Goal: Task Accomplishment & Management: Use online tool/utility

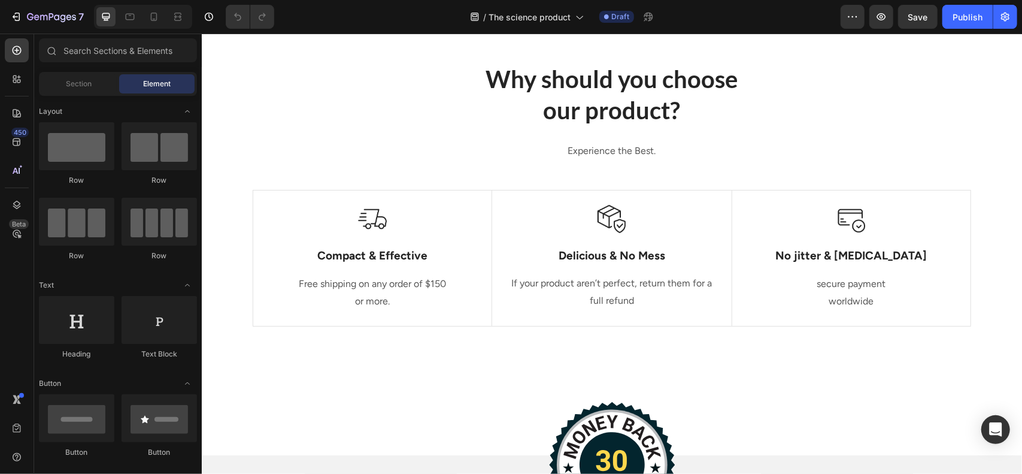
scroll to position [2033, 0]
click at [73, 26] on button "7" at bounding box center [47, 17] width 84 height 24
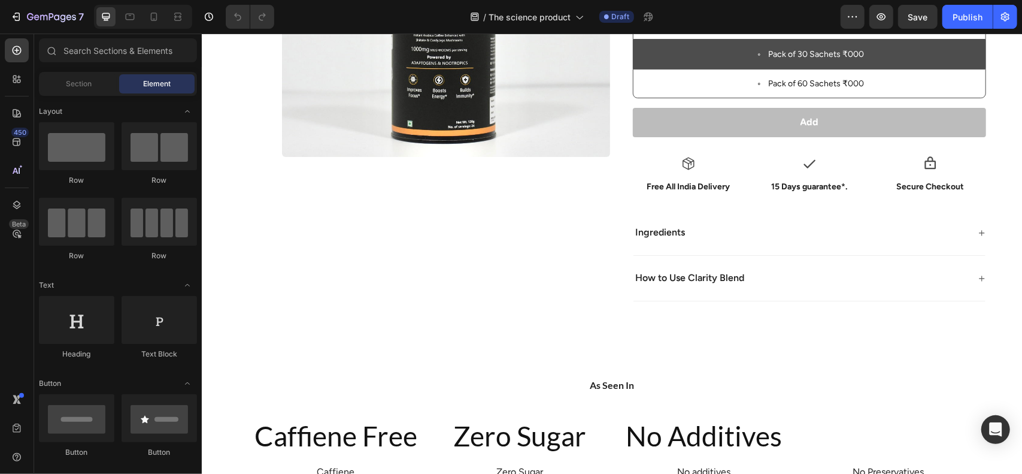
scroll to position [447, 0]
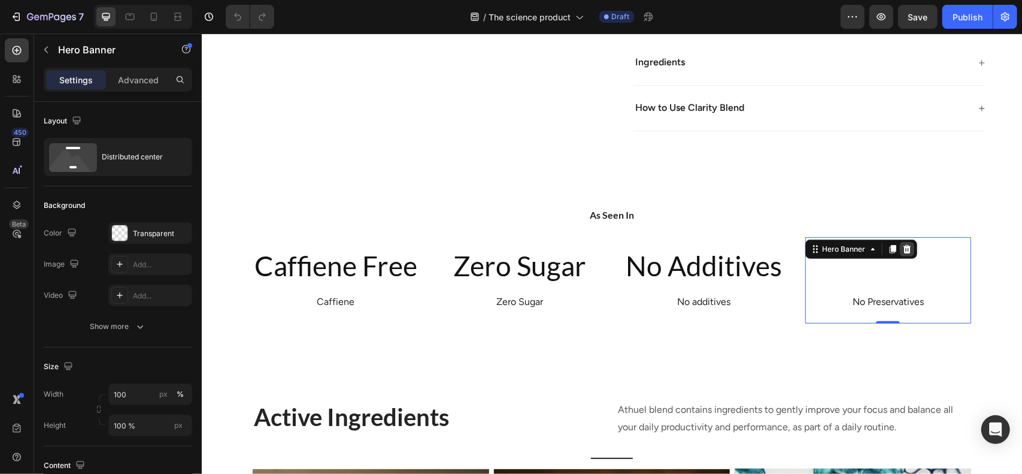
click at [906, 250] on icon at bounding box center [907, 249] width 10 height 10
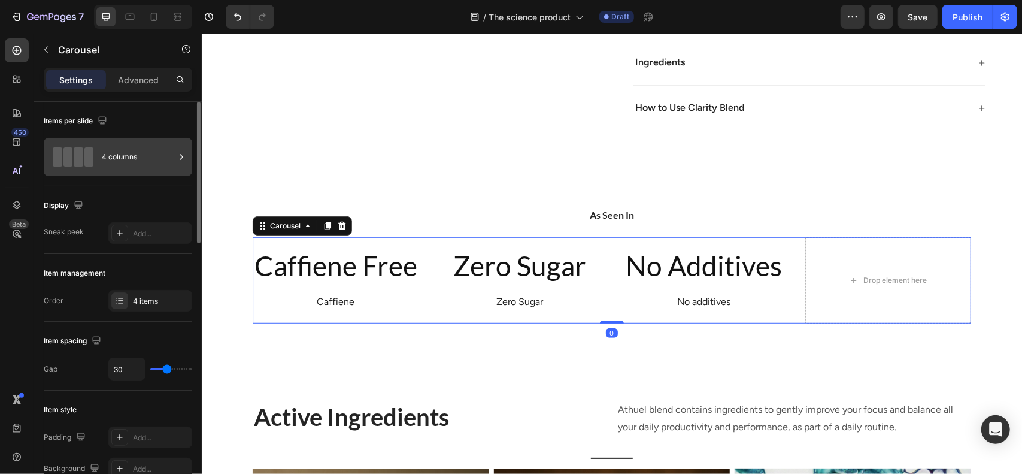
click at [90, 141] on div "4 columns" at bounding box center [118, 157] width 149 height 38
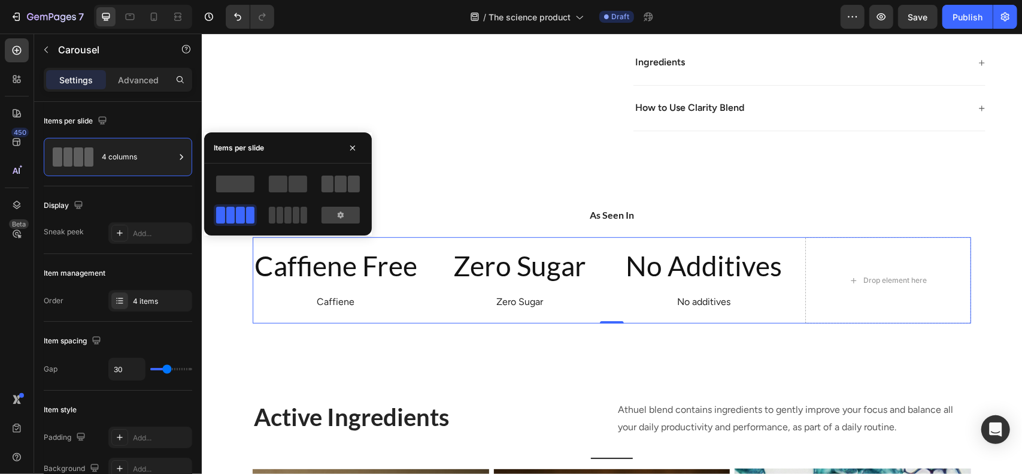
click at [330, 191] on span at bounding box center [328, 183] width 12 height 17
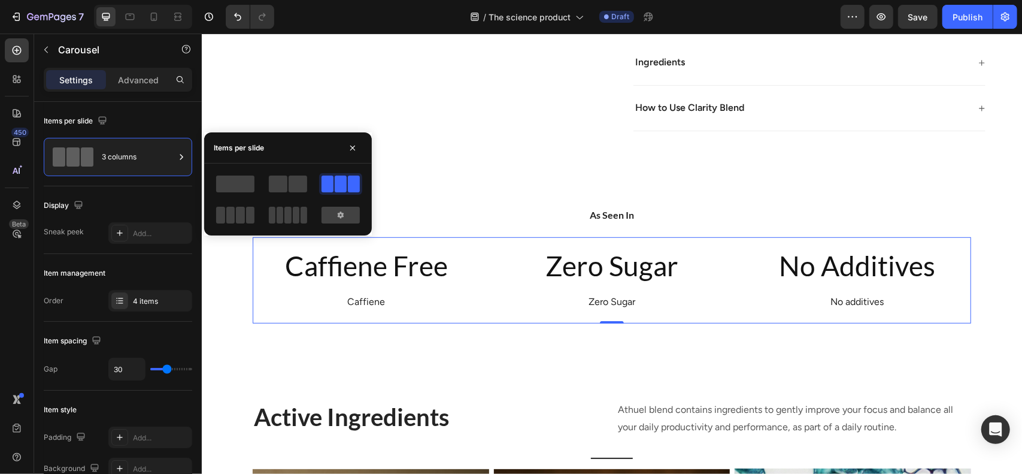
scroll to position [495, 0]
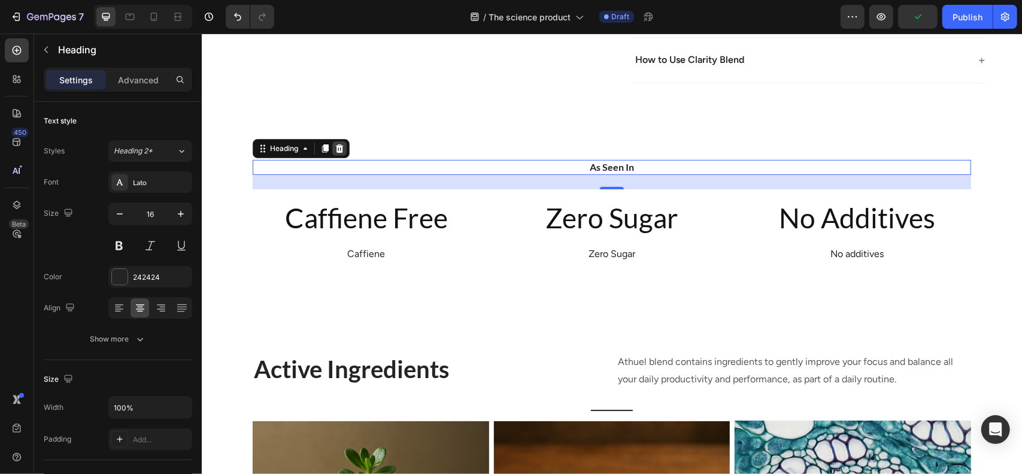
click at [334, 144] on icon at bounding box center [339, 148] width 10 height 10
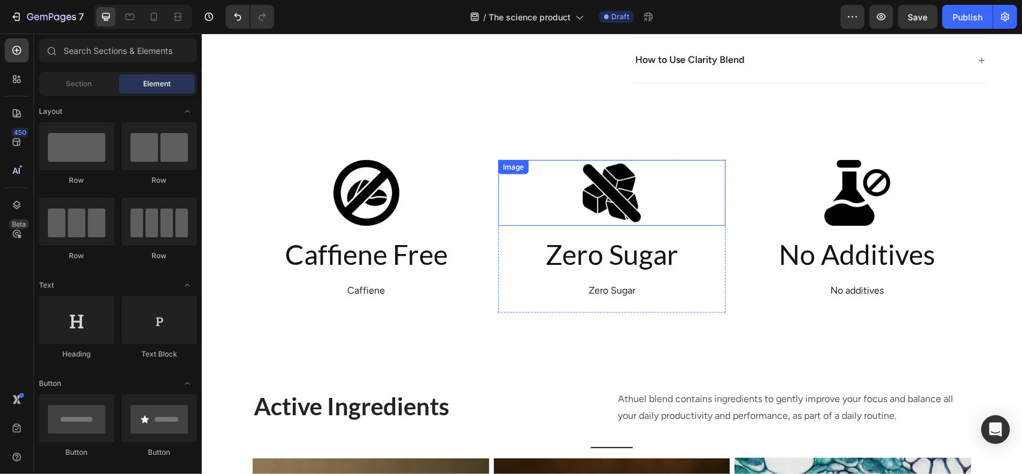
scroll to position [366, 0]
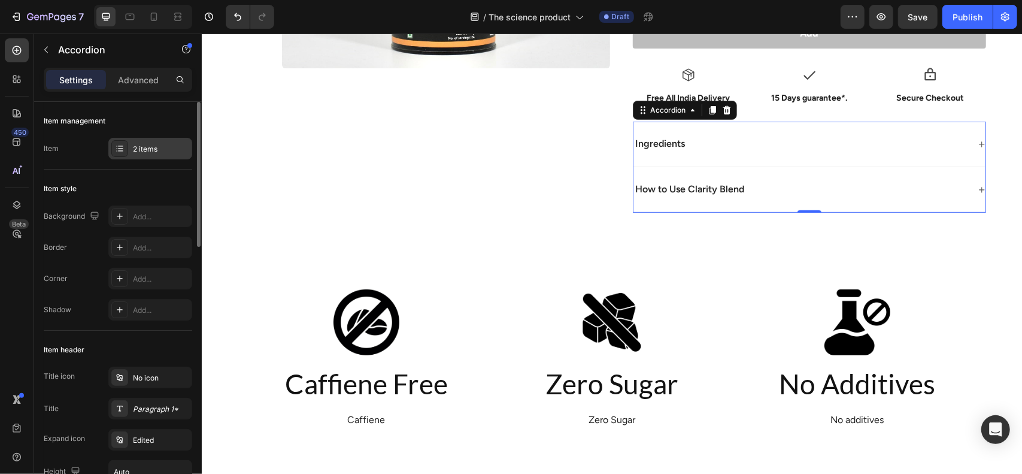
click at [150, 152] on div "2 items" at bounding box center [161, 149] width 56 height 11
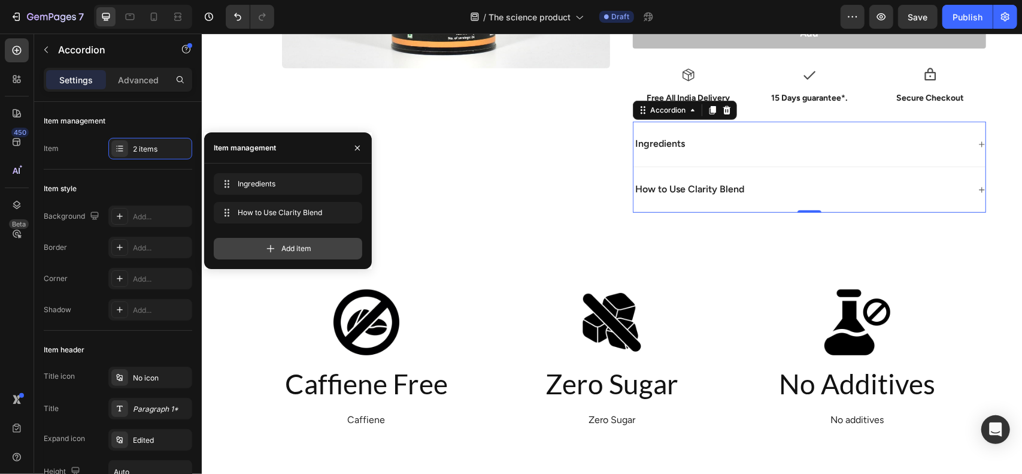
click at [252, 241] on div "Add item" at bounding box center [288, 249] width 149 height 22
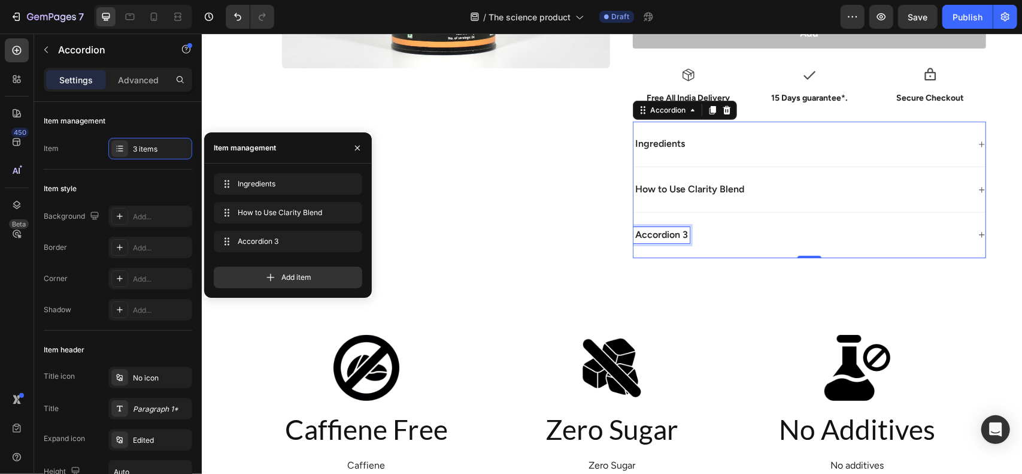
click at [673, 232] on div "Accordion 3" at bounding box center [661, 234] width 56 height 16
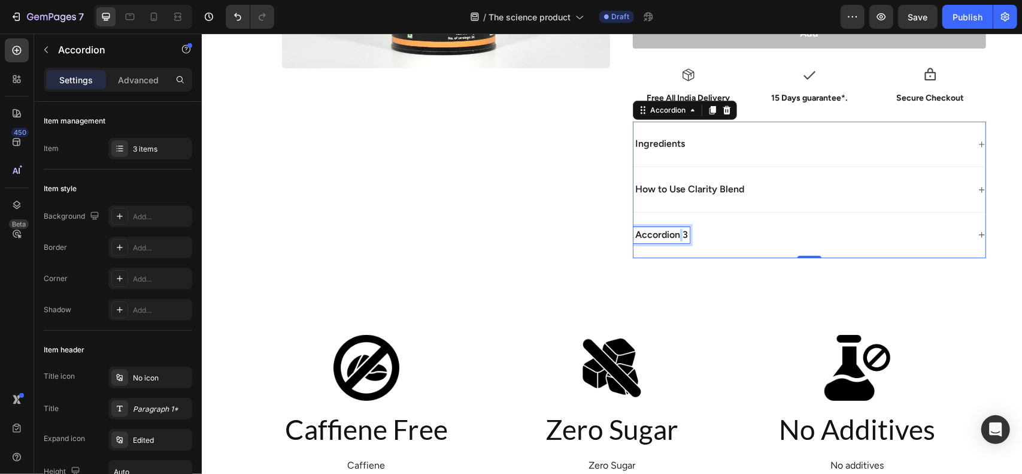
click at [673, 232] on p "Accordion 3" at bounding box center [661, 234] width 53 height 13
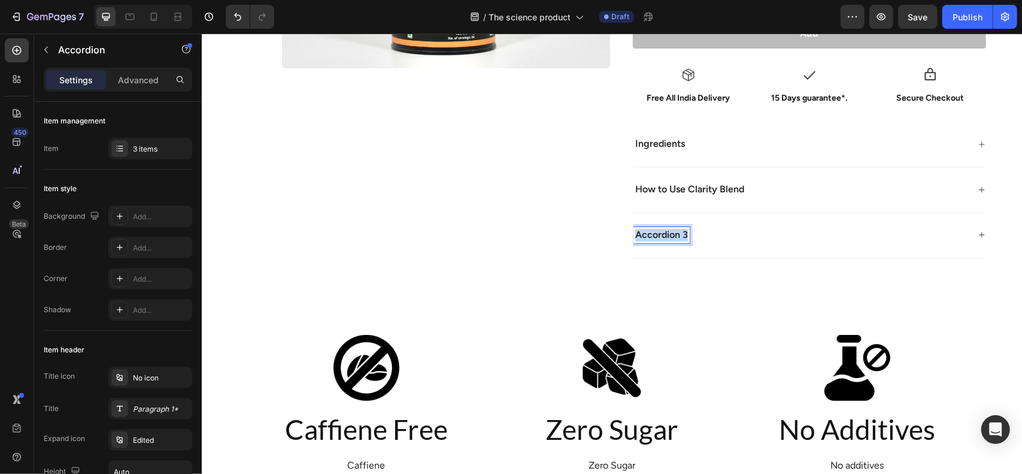
click at [673, 232] on p "Accordion 3" at bounding box center [661, 234] width 53 height 13
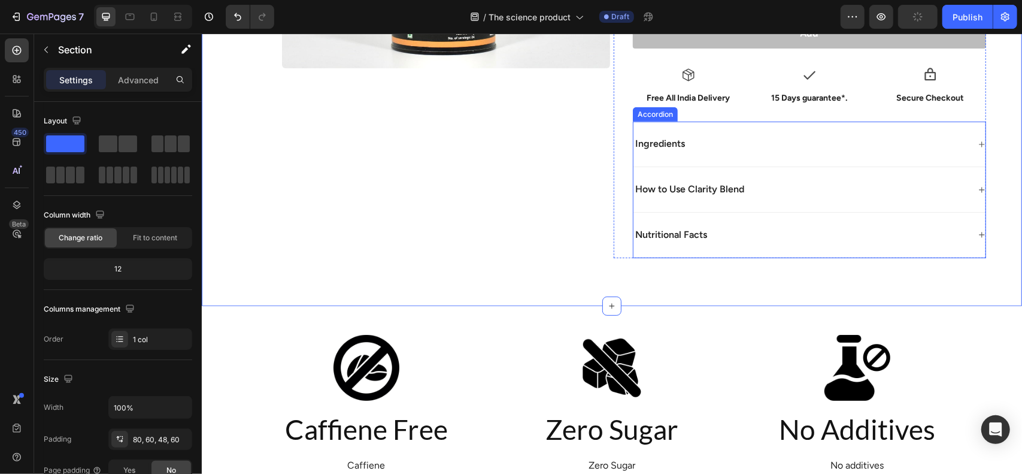
click at [974, 224] on div "Nutritional Facts" at bounding box center [809, 235] width 352 height 46
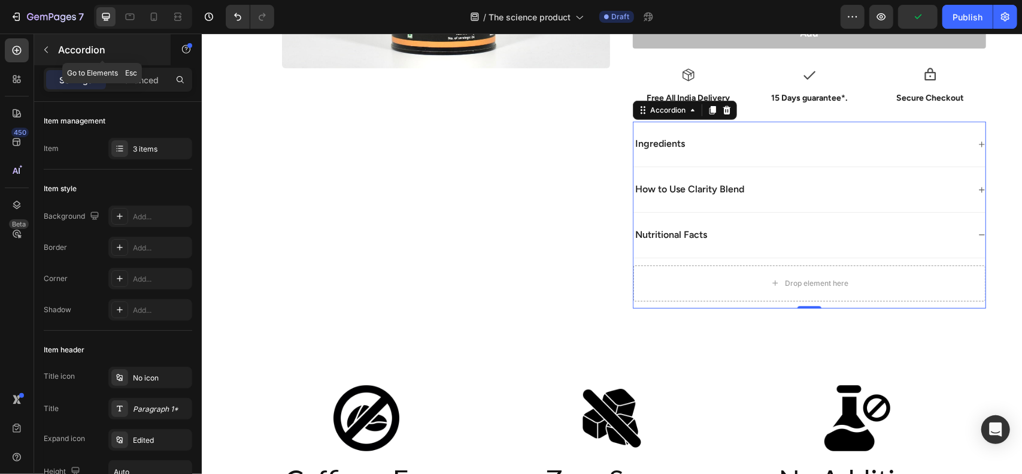
click at [80, 49] on p "Accordion" at bounding box center [109, 50] width 102 height 14
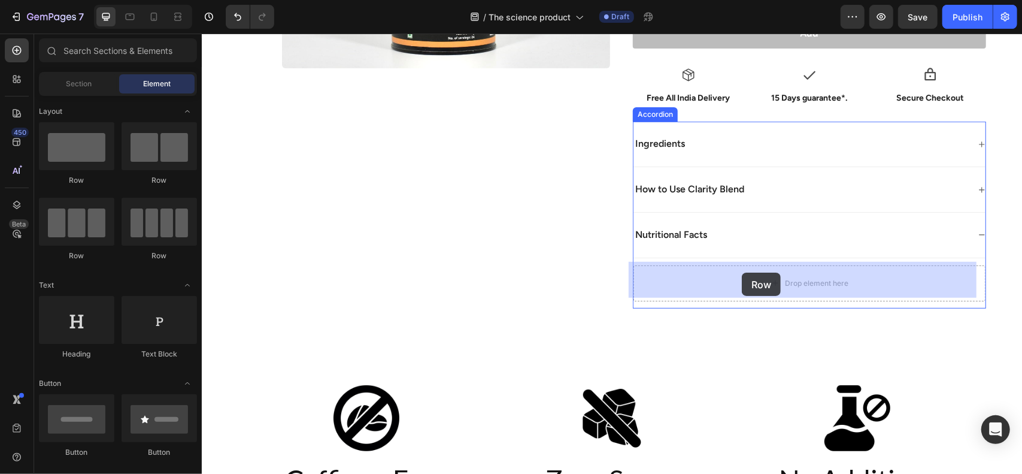
drag, startPoint x: 273, startPoint y: 195, endPoint x: 741, endPoint y: 272, distance: 474.7
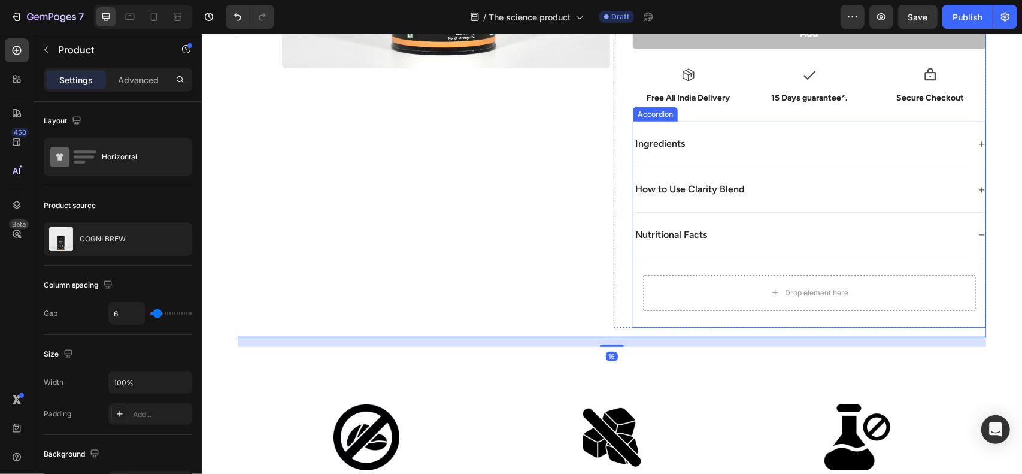
click at [978, 234] on icon at bounding box center [981, 234] width 7 height 7
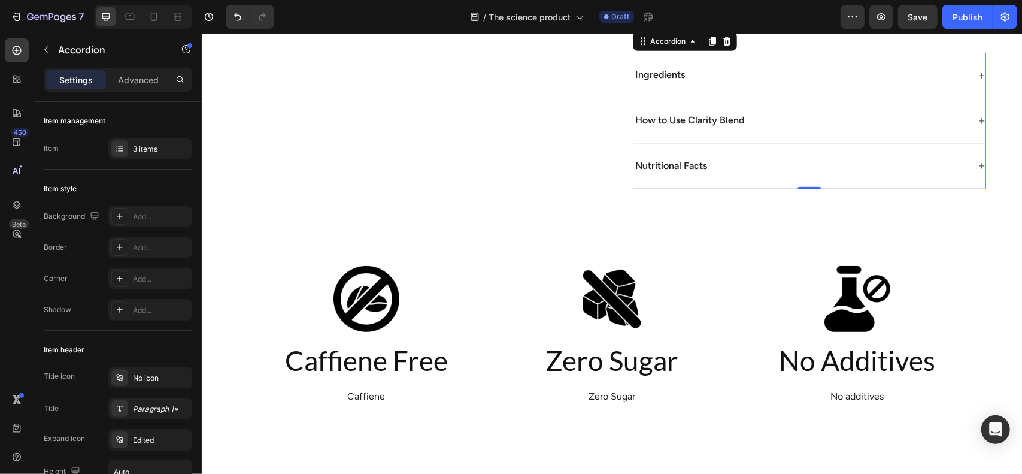
scroll to position [608, 0]
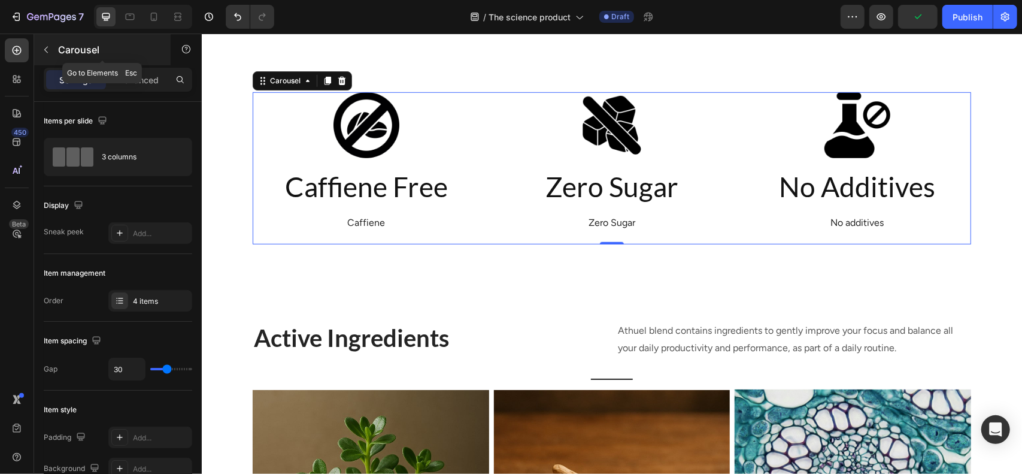
click at [62, 43] on p "Carousel" at bounding box center [109, 50] width 102 height 14
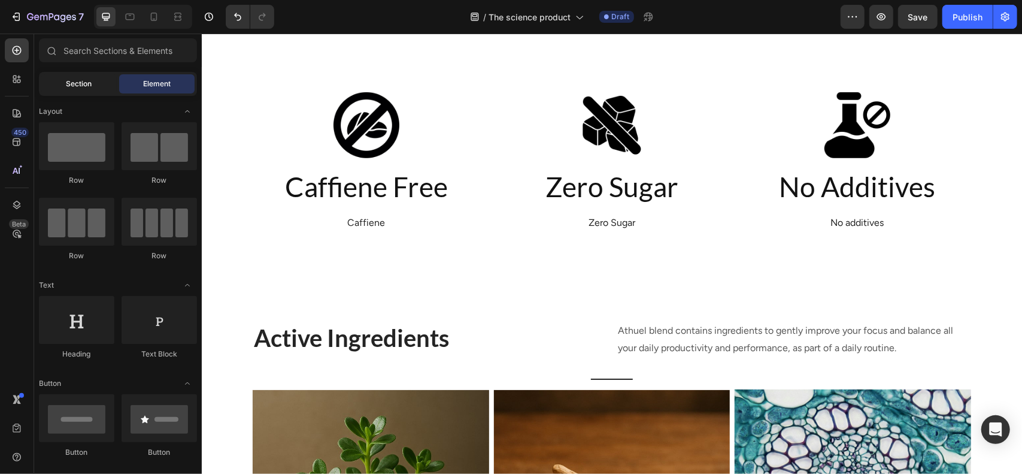
click at [78, 87] on span "Section" at bounding box center [79, 83] width 26 height 11
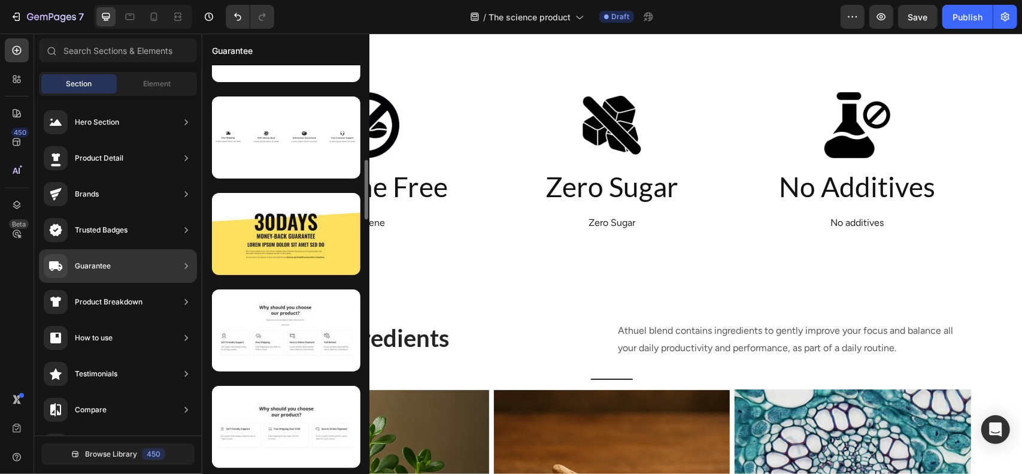
scroll to position [798, 0]
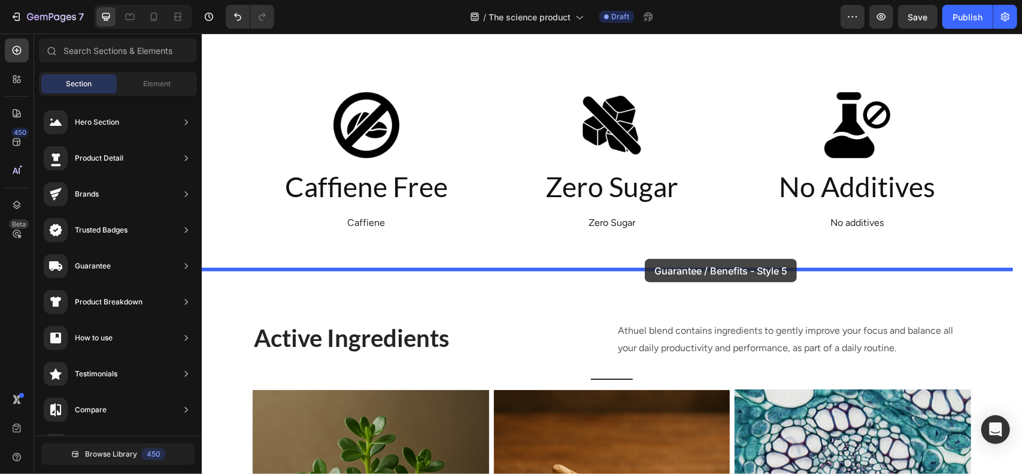
drag, startPoint x: 482, startPoint y: 299, endPoint x: 644, endPoint y: 258, distance: 167.9
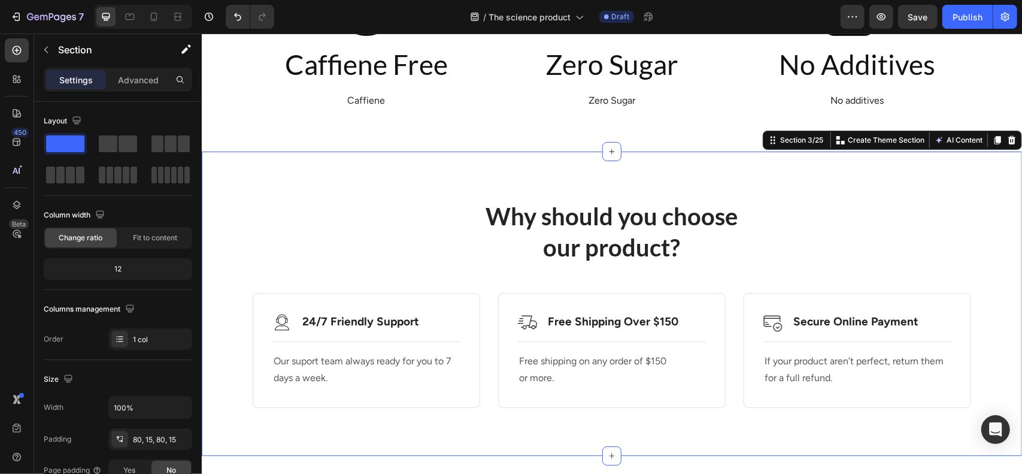
scroll to position [678, 0]
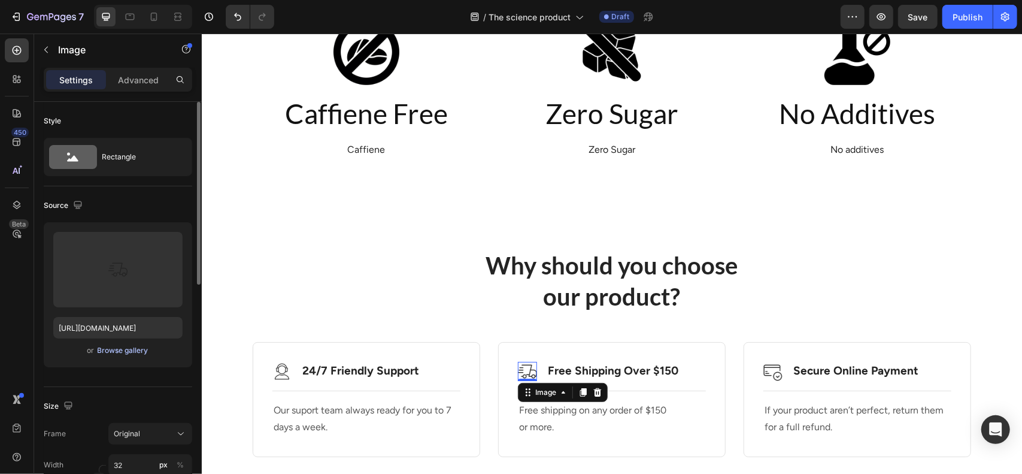
click at [116, 347] on div "Browse gallery" at bounding box center [123, 350] width 51 height 11
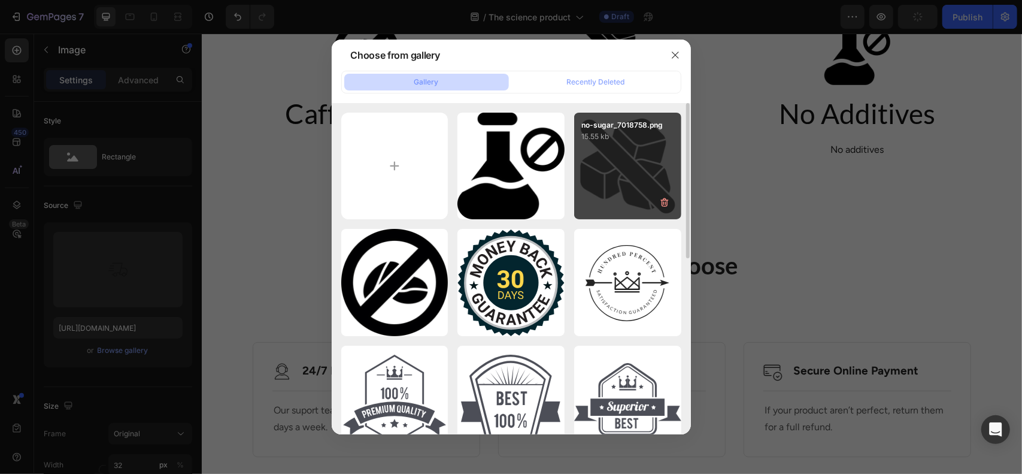
click at [613, 161] on div "no-sugar_7018758.png 15.55 kb" at bounding box center [627, 166] width 107 height 107
type input "https://cdn.shopify.com/s/files/1/0589/4638/8042/files/gempages_503471079226868…"
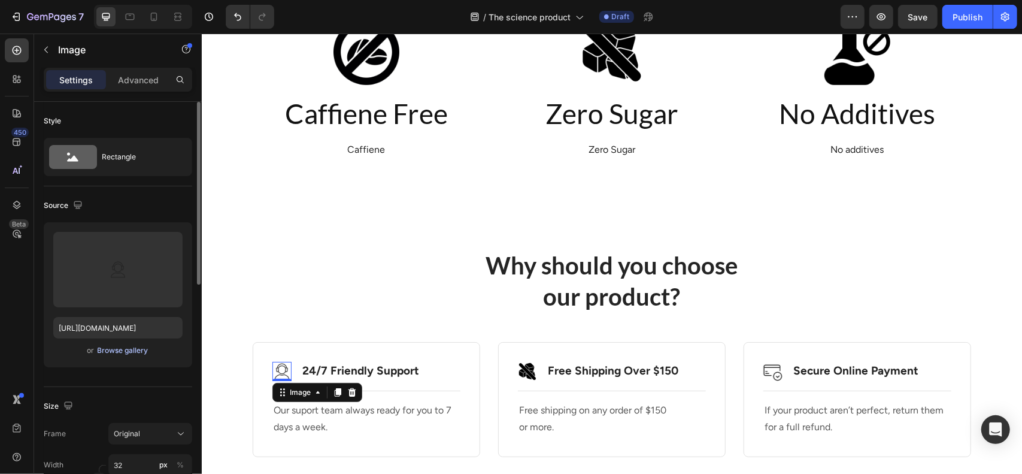
click at [119, 353] on div "Browse gallery" at bounding box center [123, 350] width 51 height 11
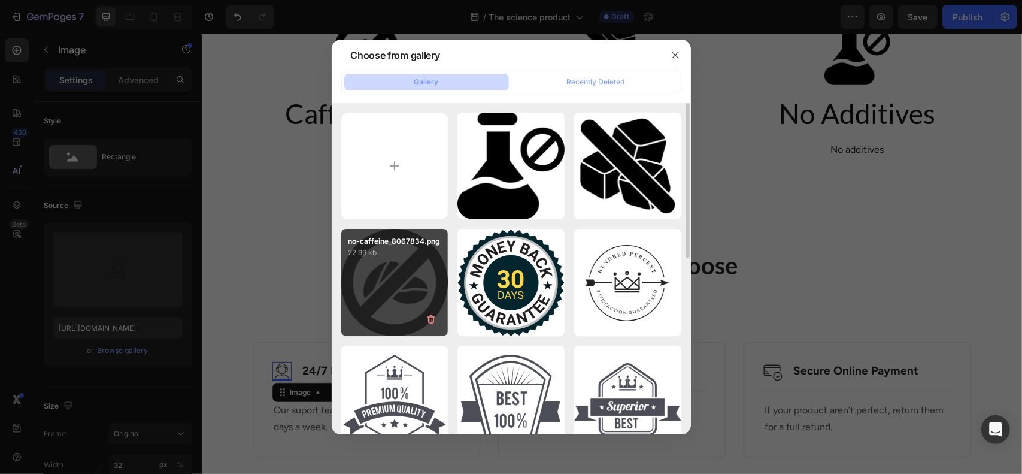
click at [410, 277] on div "no-caffeine_8067834.png 22.99 kb" at bounding box center [394, 282] width 107 height 107
type input "https://cdn.shopify.com/s/files/1/0589/4638/8042/files/gempages_503471079226868…"
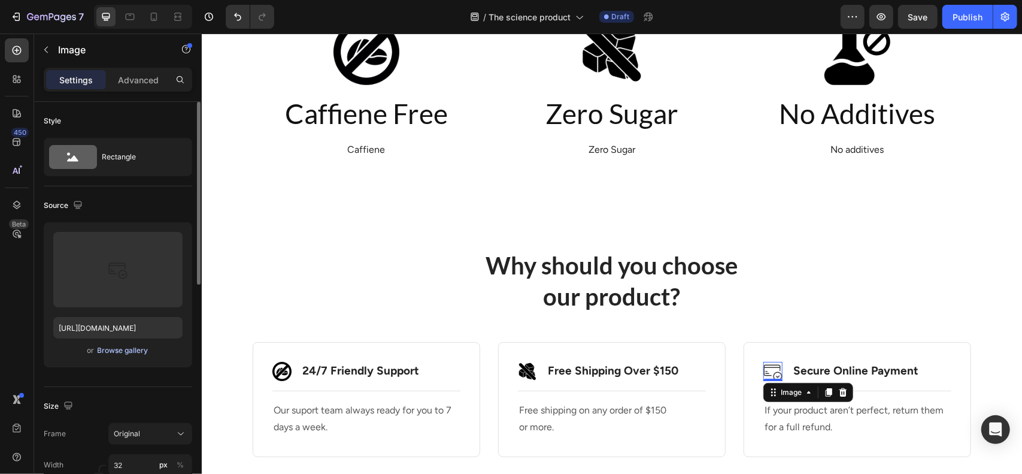
click at [129, 354] on div "Browse gallery" at bounding box center [123, 350] width 51 height 11
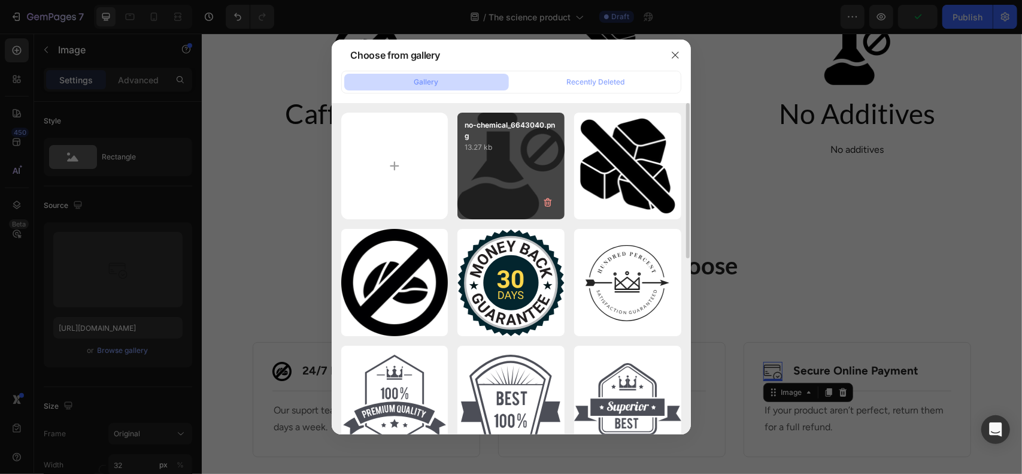
click at [504, 176] on div "no-chemical_6643040.png 13.27 kb" at bounding box center [511, 166] width 107 height 107
type input "https://cdn.shopify.com/s/files/1/0589/4638/8042/files/gempages_503471079226868…"
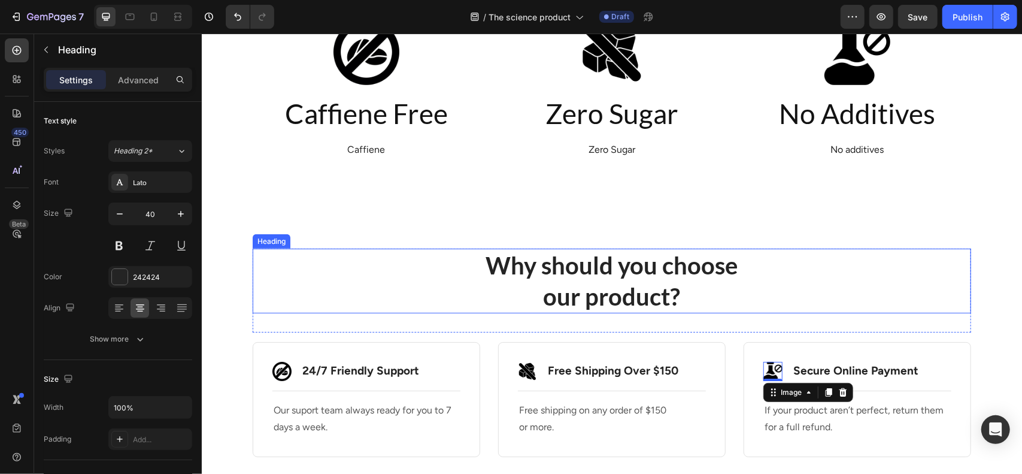
click at [573, 280] on p "Why should you choose our product?" at bounding box center [611, 280] width 716 height 62
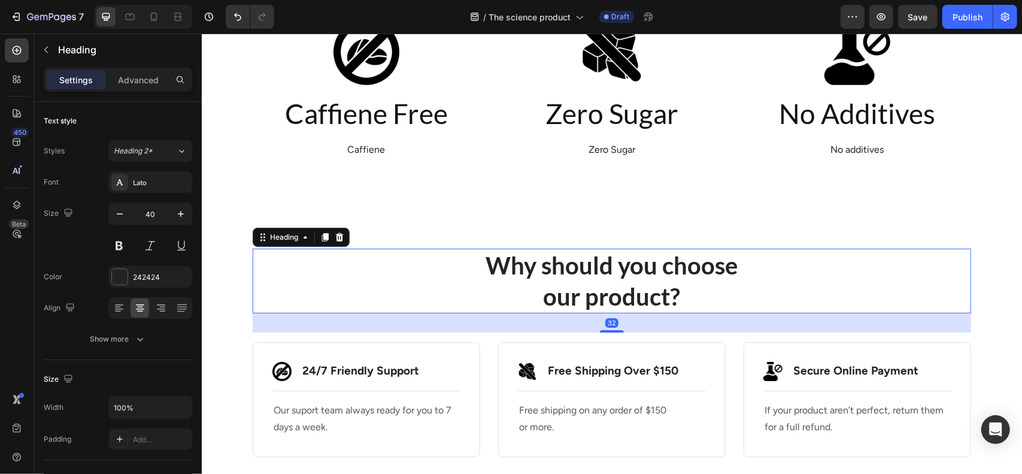
click at [573, 280] on p "Why should you choose our product?" at bounding box center [611, 280] width 716 height 62
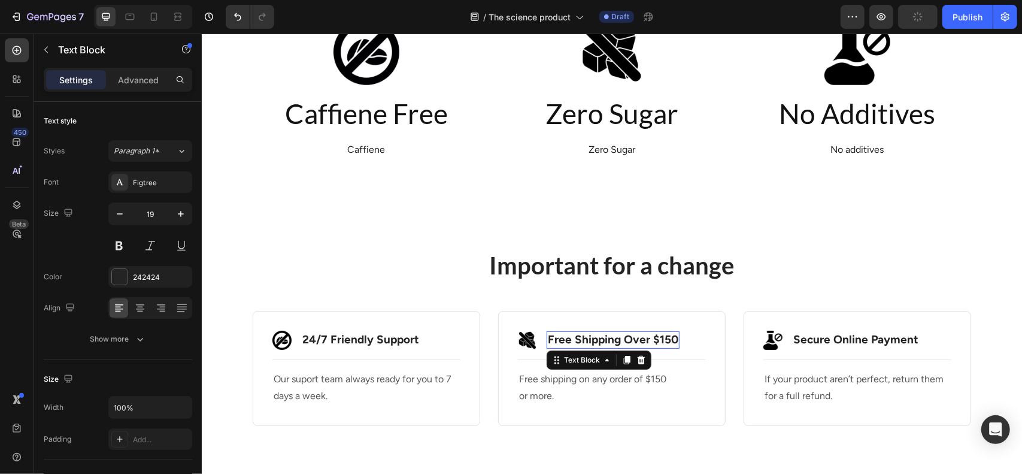
click at [561, 340] on p "Free Shipping Over $150" at bounding box center [612, 339] width 131 height 15
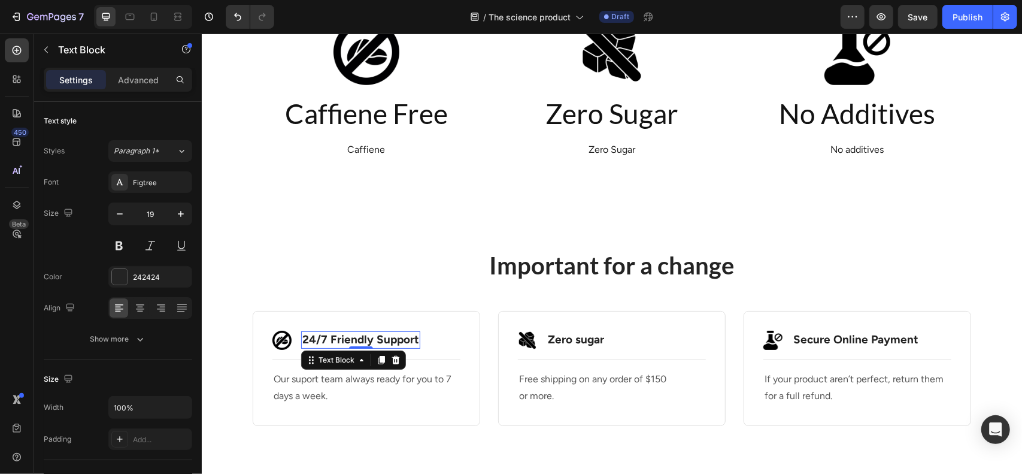
click at [378, 339] on p "24/7 Friendly Support" at bounding box center [360, 339] width 117 height 15
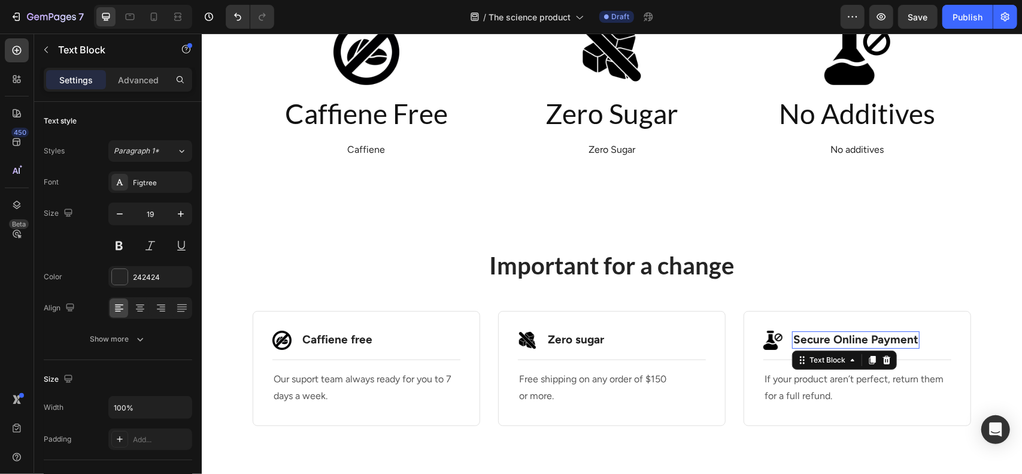
click at [864, 334] on p "Secure Online Payment" at bounding box center [855, 339] width 125 height 15
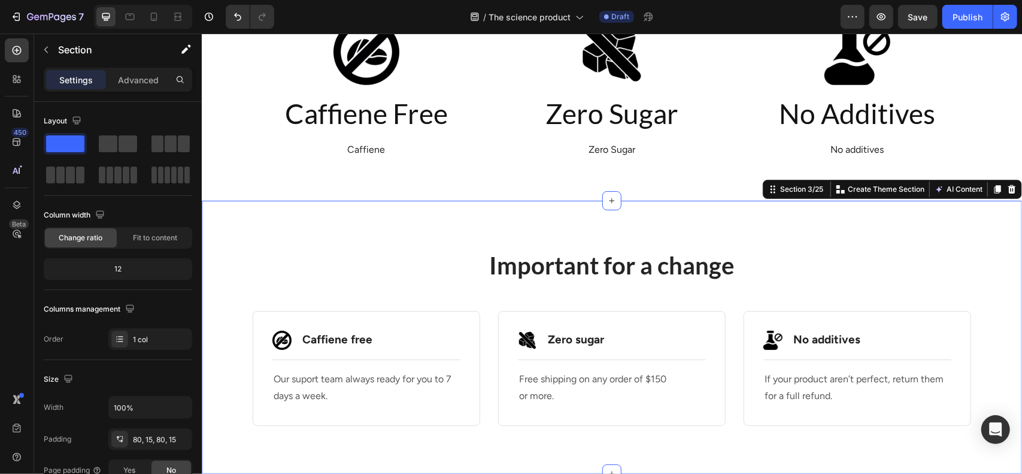
click at [971, 368] on div "Important for a change Heading Row Image Caffiene free Text Block Row Title Lin…" at bounding box center [611, 337] width 803 height 178
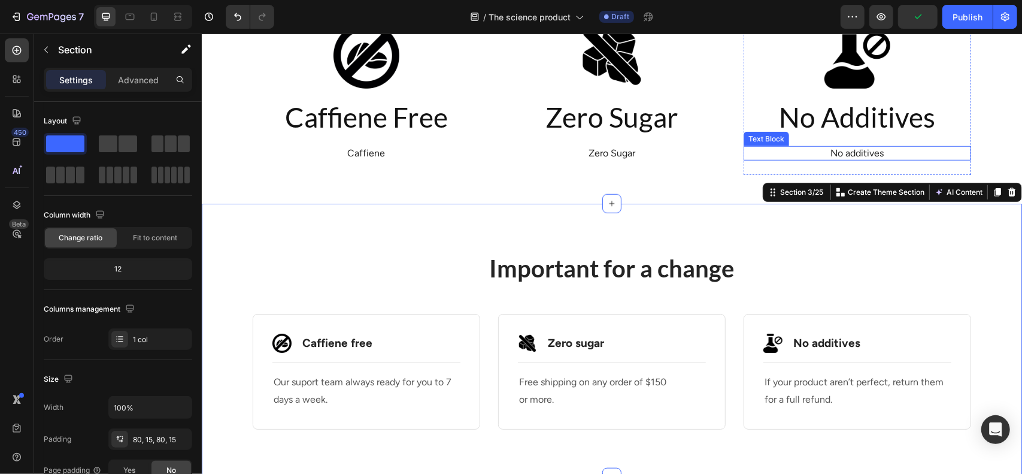
scroll to position [490, 0]
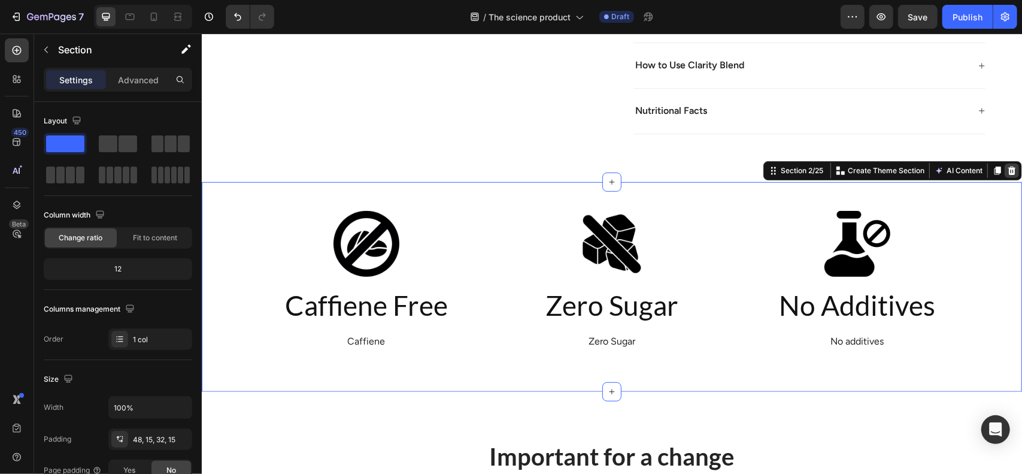
click at [1008, 169] on icon at bounding box center [1012, 170] width 8 height 8
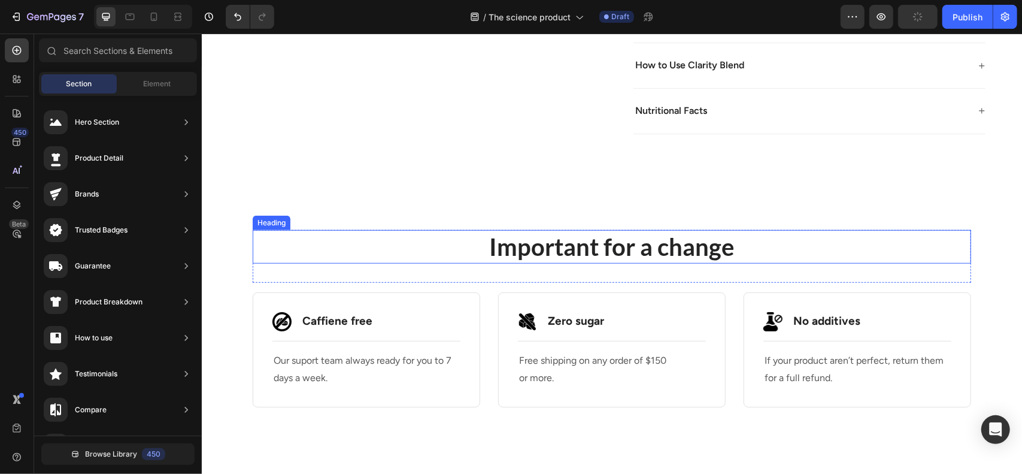
click at [668, 235] on p "Important for a change" at bounding box center [611, 246] width 716 height 31
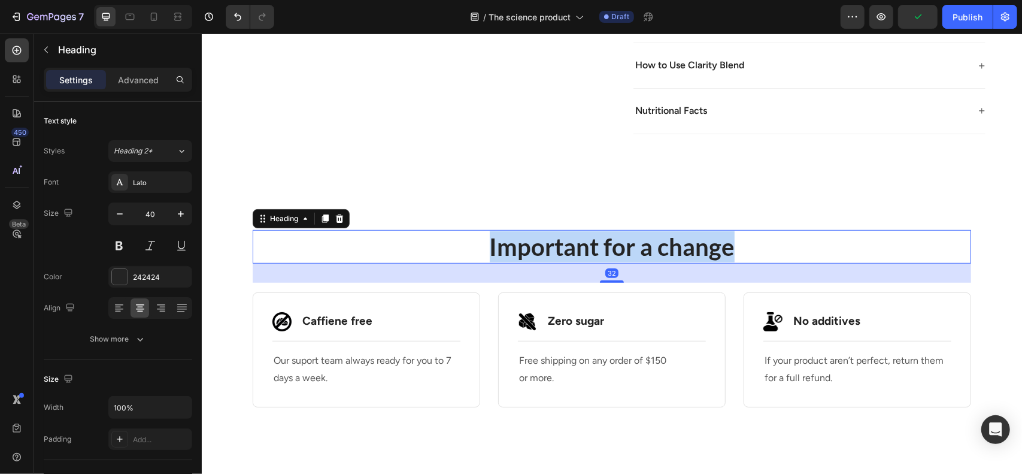
click at [668, 235] on p "Important for a change" at bounding box center [611, 246] width 716 height 31
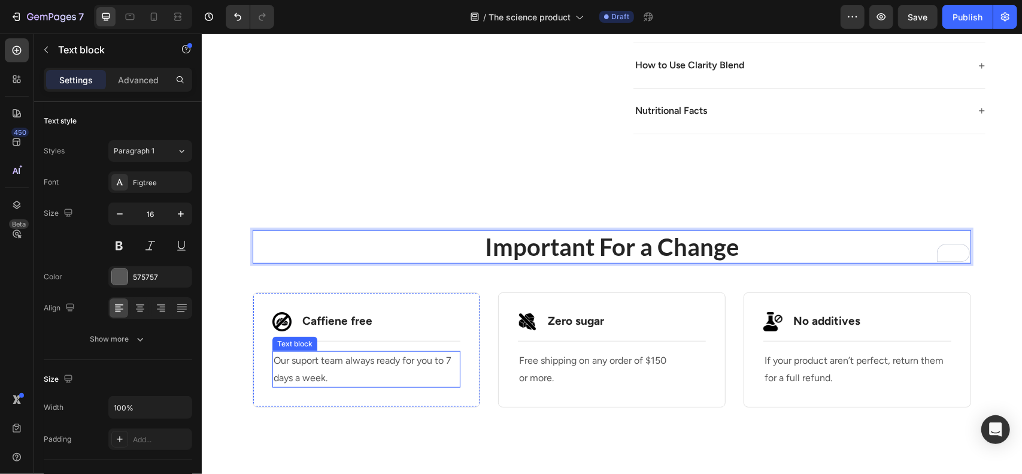
click at [310, 363] on p "Our suport team always ready for you to 7 days a week." at bounding box center [366, 369] width 186 height 35
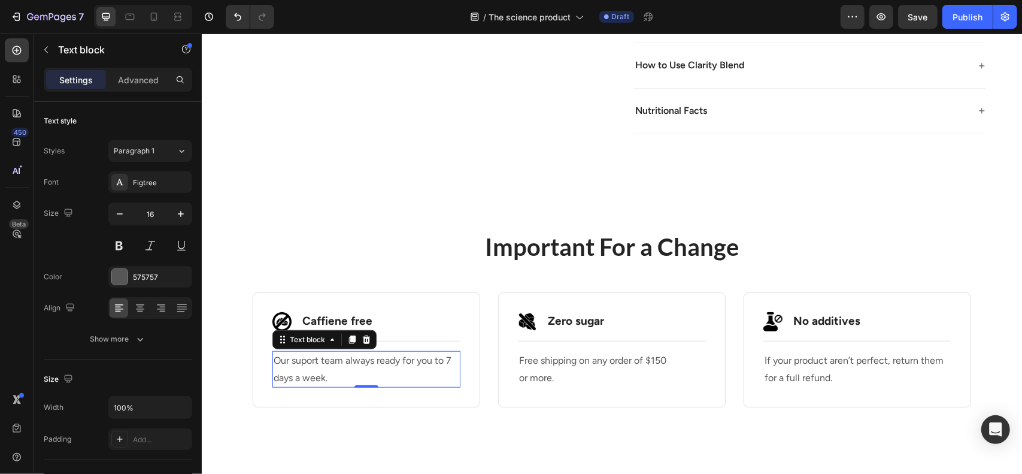
click at [310, 363] on p "Our suport team always ready for you to 7 days a week." at bounding box center [366, 369] width 186 height 35
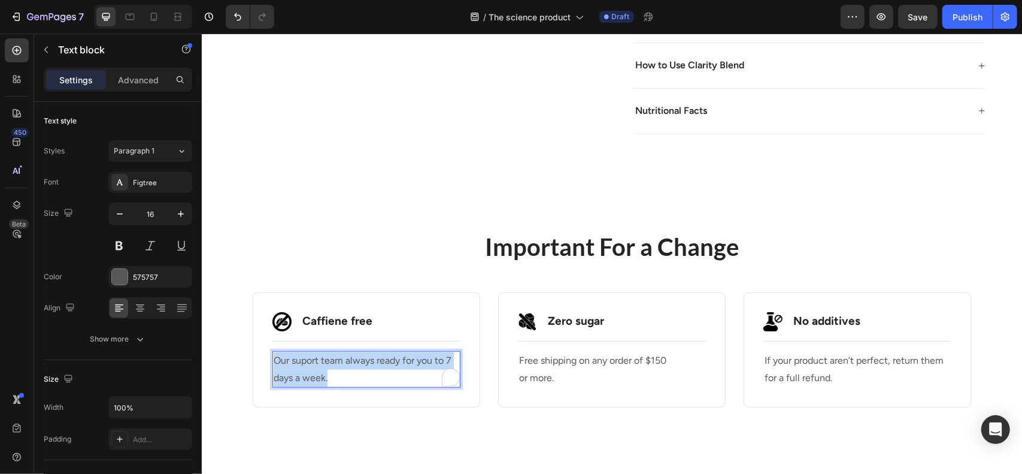
click at [310, 363] on p "Our suport team always ready for you to 7 days a week." at bounding box center [366, 369] width 186 height 35
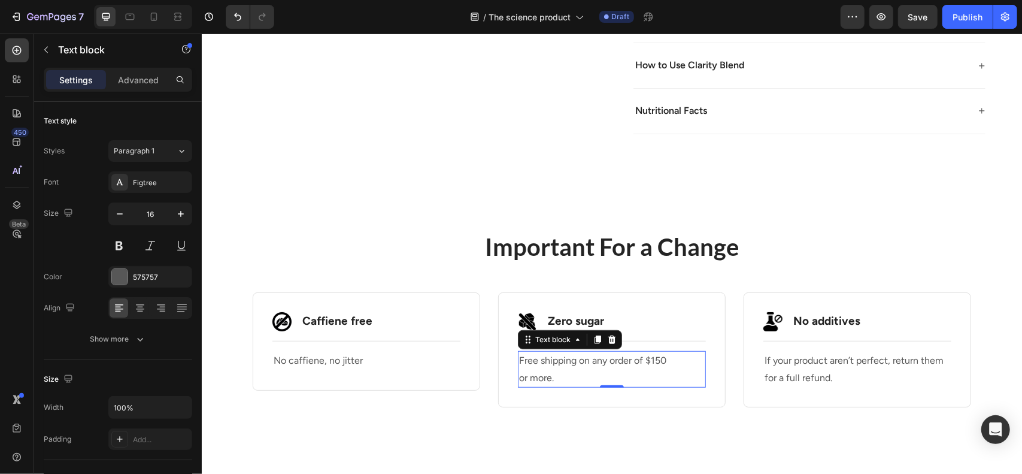
click at [540, 369] on p "Free shipping on any order of $150 or more." at bounding box center [612, 369] width 186 height 35
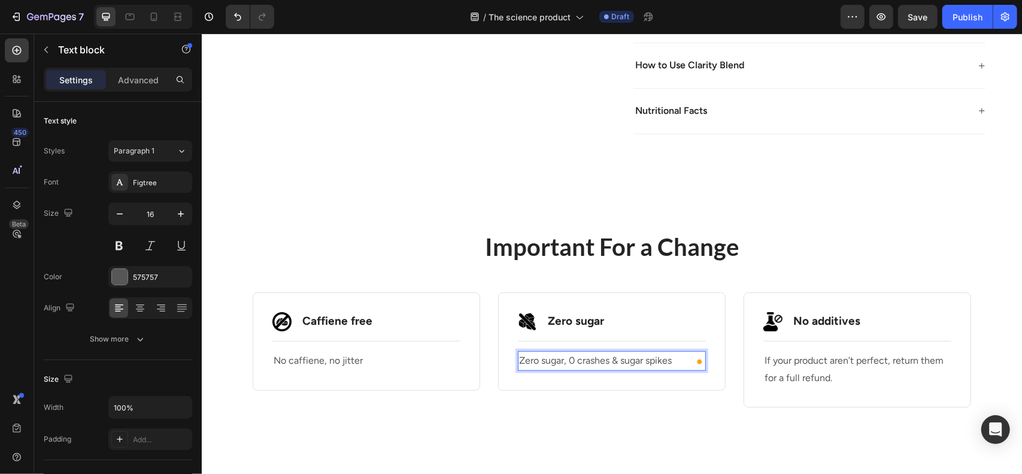
click at [571, 358] on p "Zero sugar, 0 crashes & sugar spikes" at bounding box center [612, 360] width 186 height 17
click at [775, 364] on p "If your product aren’t perfect, return them for a full refund." at bounding box center [857, 369] width 186 height 35
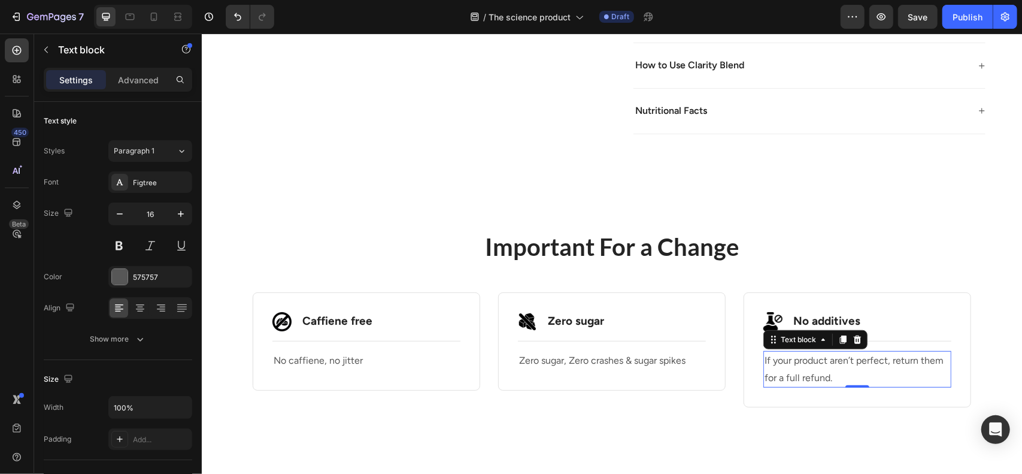
click at [775, 364] on p "If your product aren’t perfect, return them for a full refund." at bounding box center [857, 369] width 186 height 35
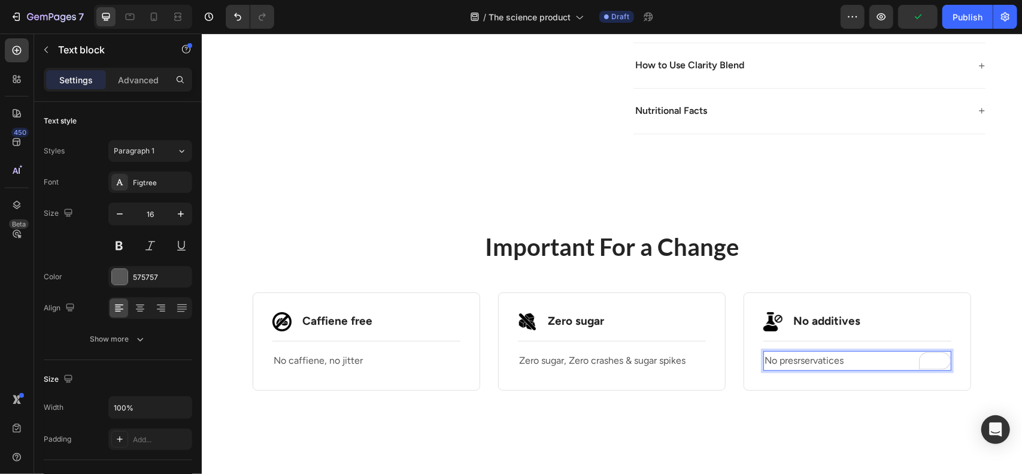
click at [820, 357] on p "No presrservatices" at bounding box center [857, 360] width 186 height 17
click at [820, 357] on p "No preservatices" at bounding box center [857, 360] width 186 height 17
drag, startPoint x: 820, startPoint y: 357, endPoint x: 794, endPoint y: 360, distance: 26.5
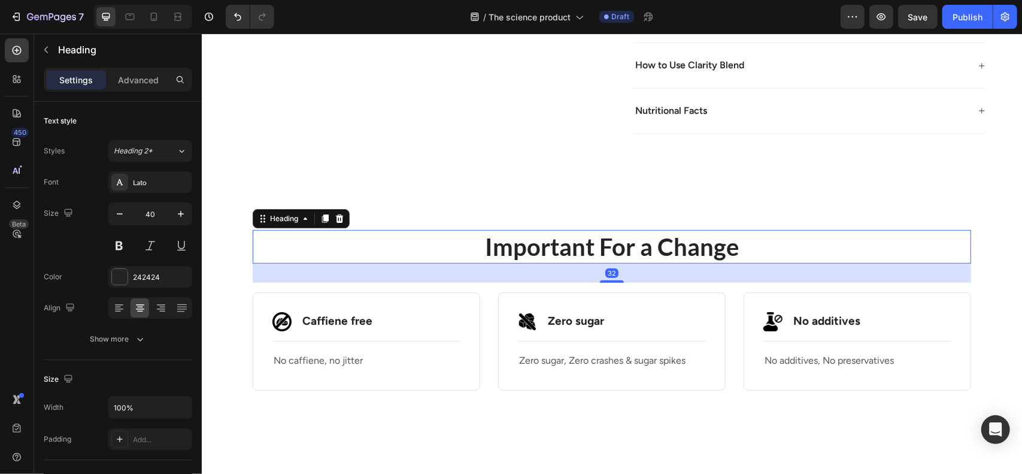
click at [918, 253] on p "Important For a Change" at bounding box center [611, 246] width 716 height 31
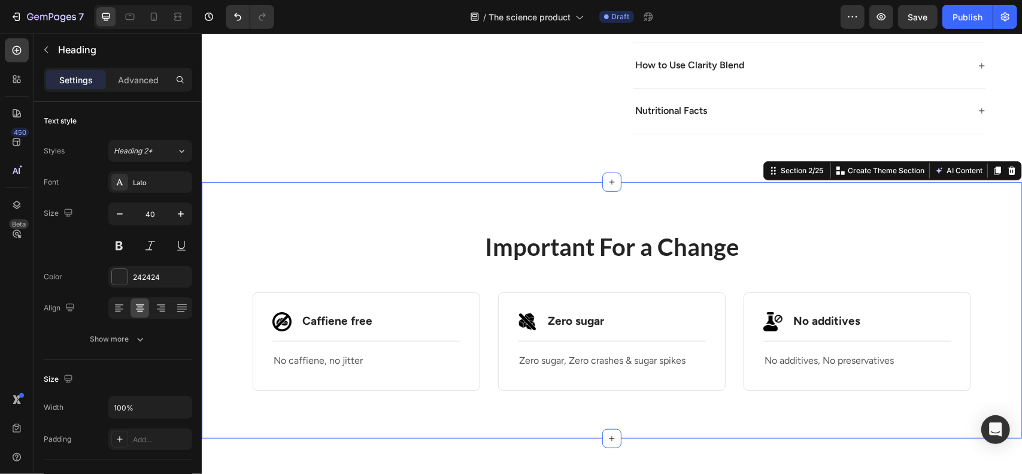
click at [992, 267] on div "Important For a Change Heading Row Image Caffiene free Text Block Row Title Lin…" at bounding box center [611, 309] width 803 height 161
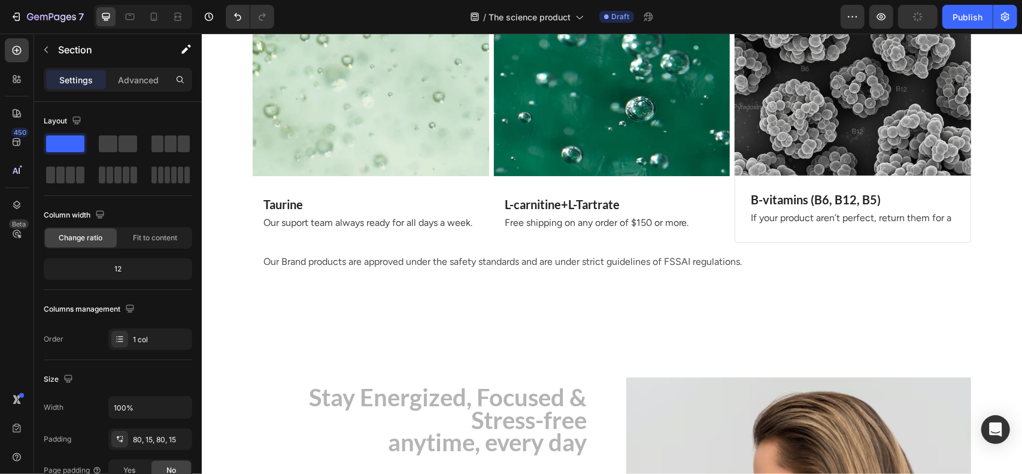
scroll to position [1288, 0]
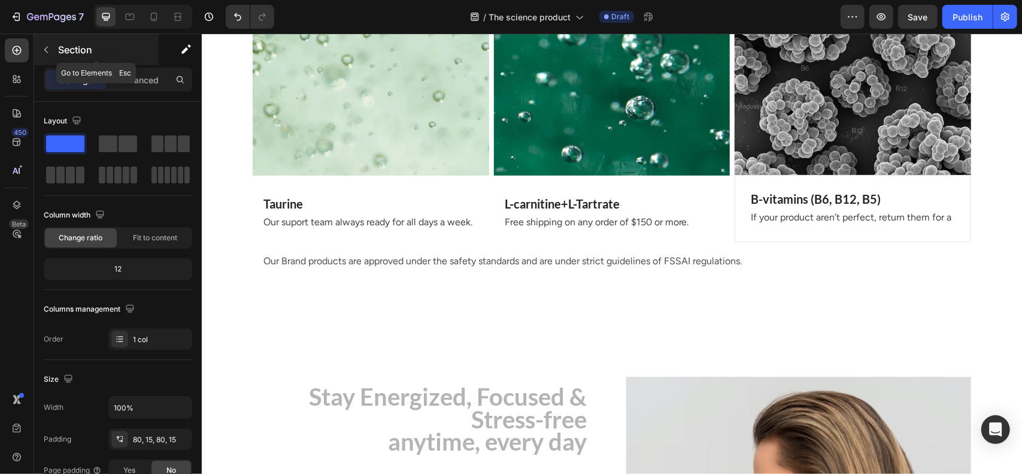
click at [81, 55] on p "Section" at bounding box center [107, 50] width 98 height 14
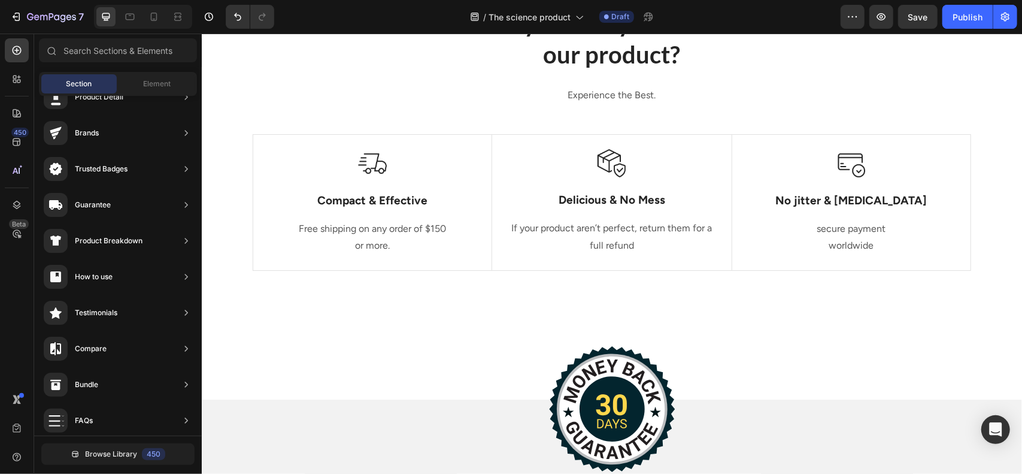
scroll to position [2136, 0]
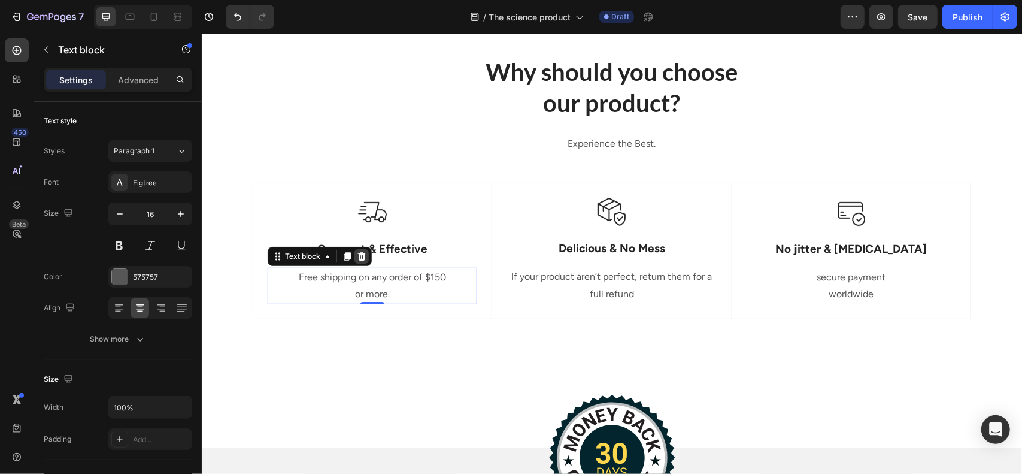
click at [359, 256] on icon at bounding box center [362, 255] width 8 height 8
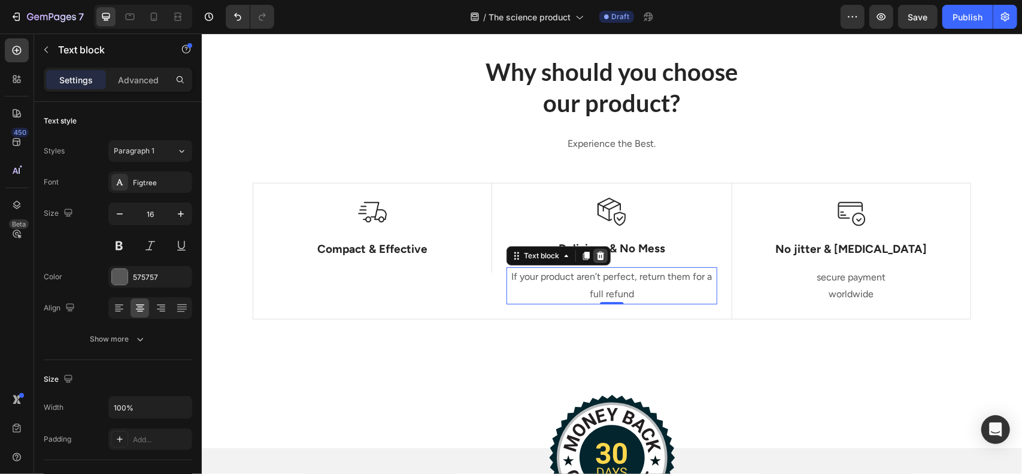
click at [599, 256] on icon at bounding box center [600, 255] width 10 height 10
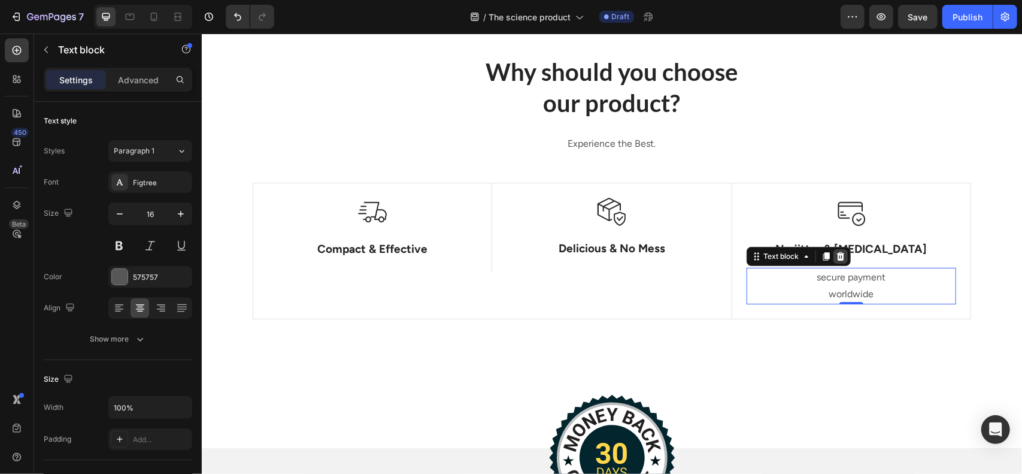
click at [836, 256] on icon at bounding box center [840, 255] width 8 height 8
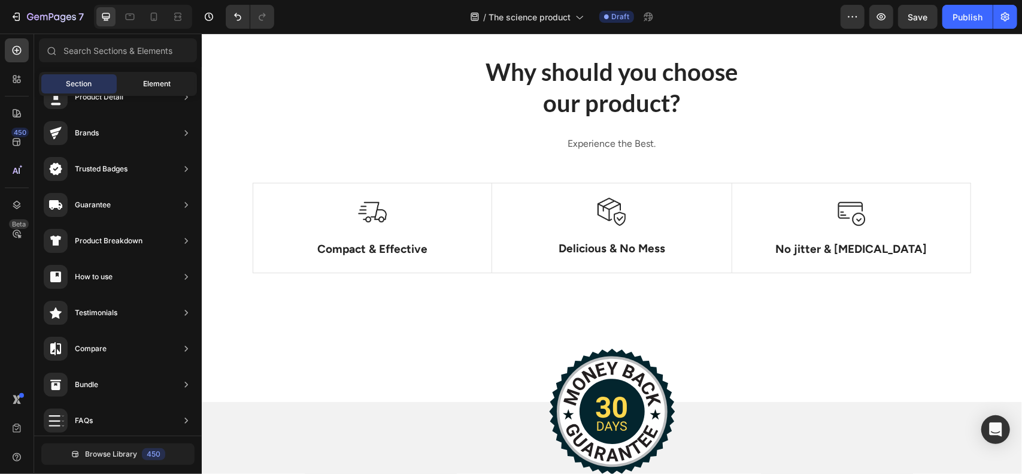
click at [139, 83] on div "Element" at bounding box center [156, 83] width 75 height 19
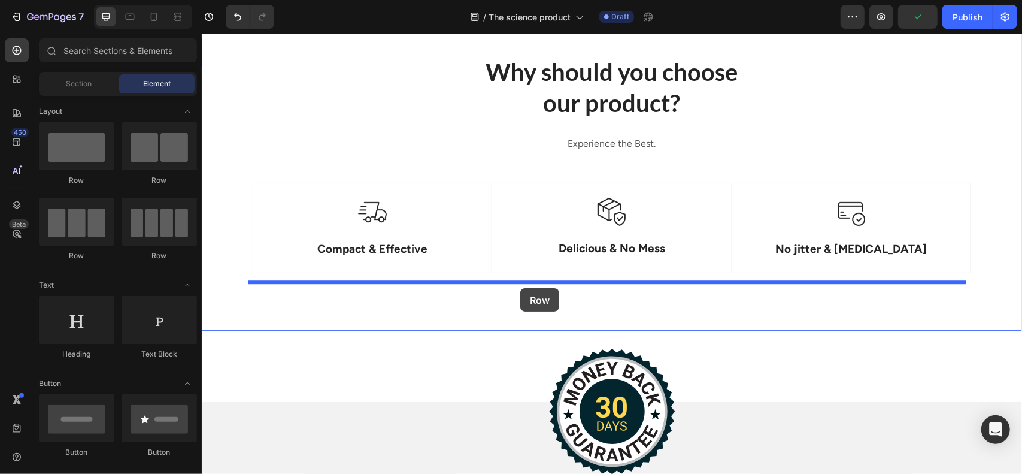
drag, startPoint x: 262, startPoint y: 265, endPoint x: 520, endPoint y: 287, distance: 258.5
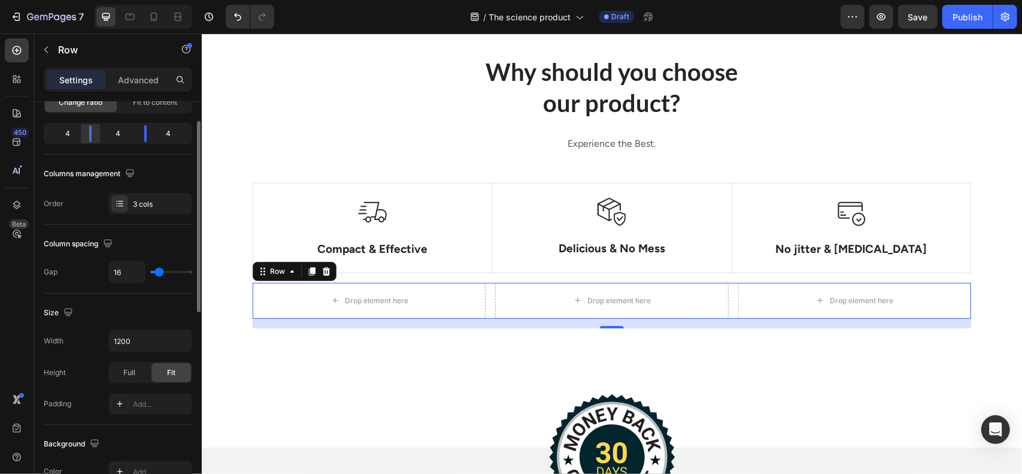
scroll to position [0, 0]
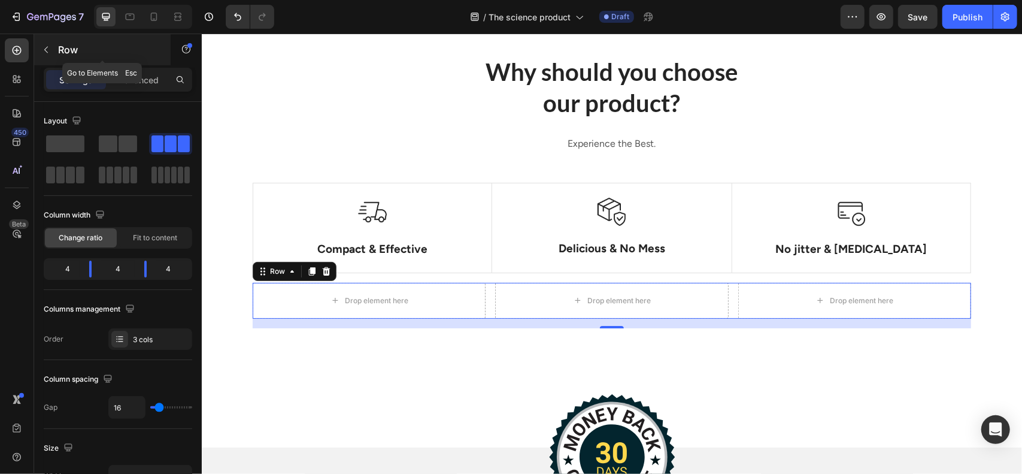
click at [71, 53] on p "Row" at bounding box center [109, 50] width 102 height 14
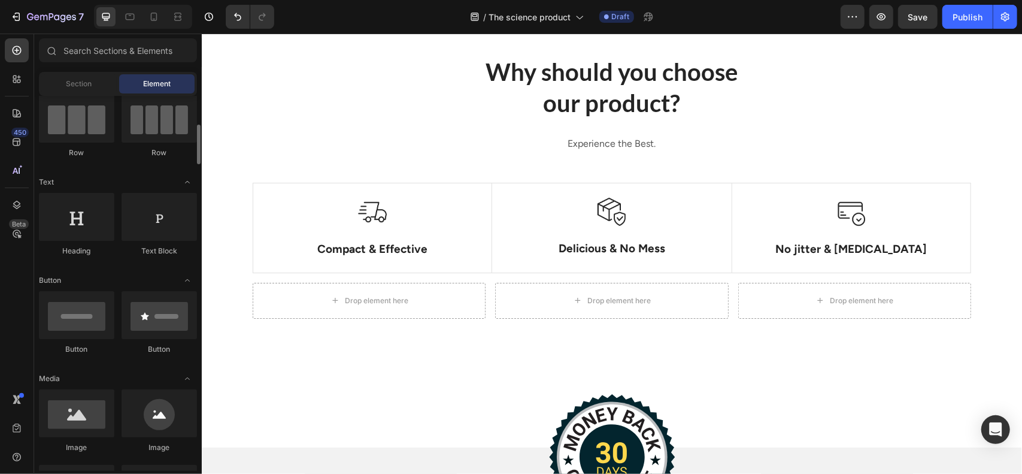
scroll to position [121, 0]
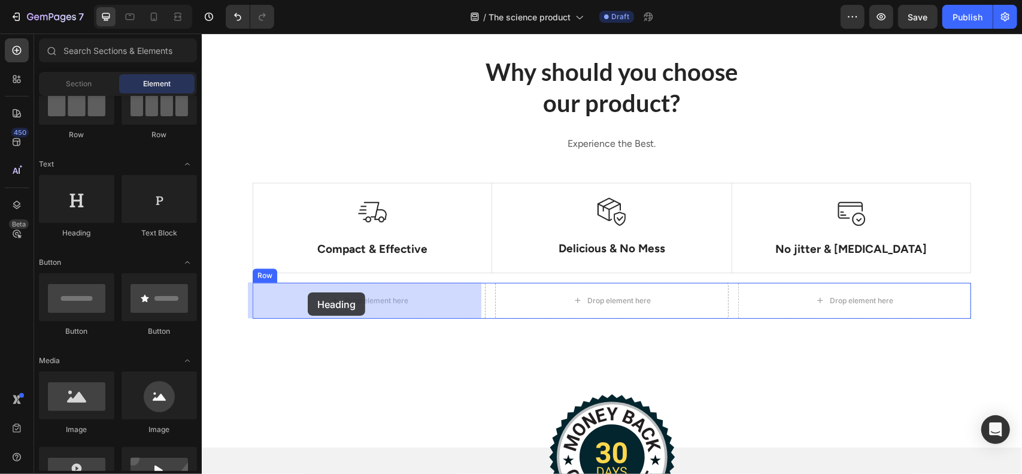
drag, startPoint x: 285, startPoint y: 246, endPoint x: 308, endPoint y: 293, distance: 52.0
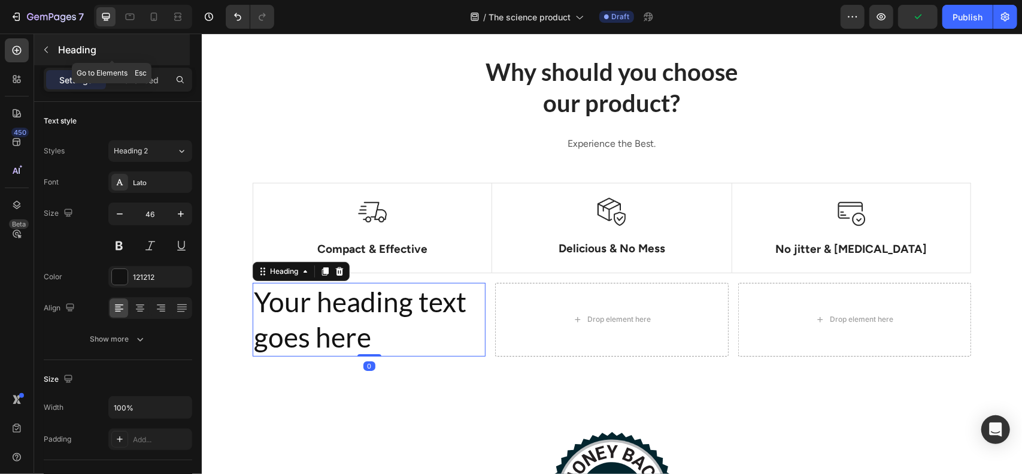
click at [68, 51] on p "Heading" at bounding box center [122, 50] width 129 height 14
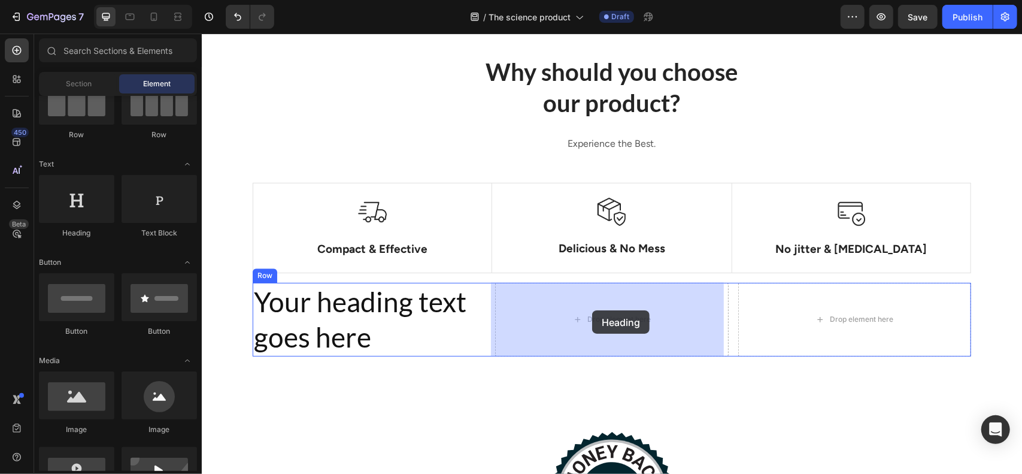
drag, startPoint x: 264, startPoint y: 227, endPoint x: 592, endPoint y: 310, distance: 338.4
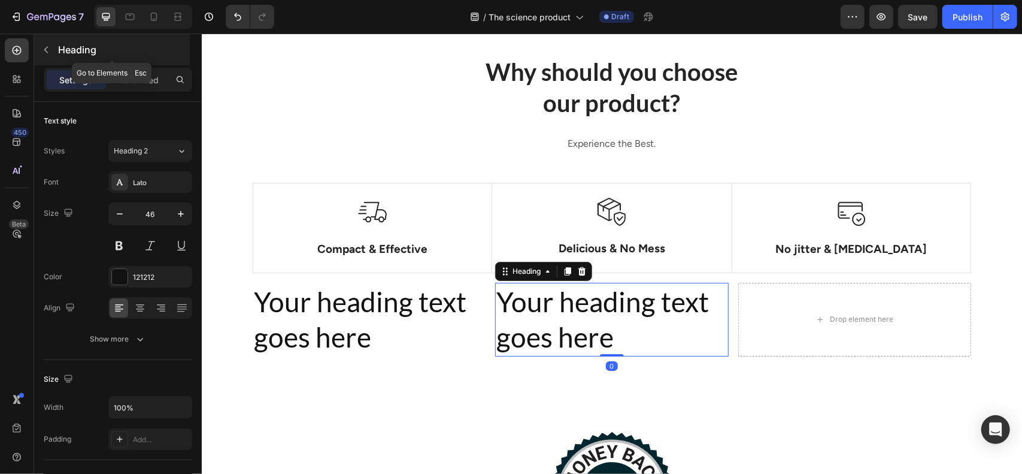
click at [78, 44] on p "Heading" at bounding box center [122, 50] width 129 height 14
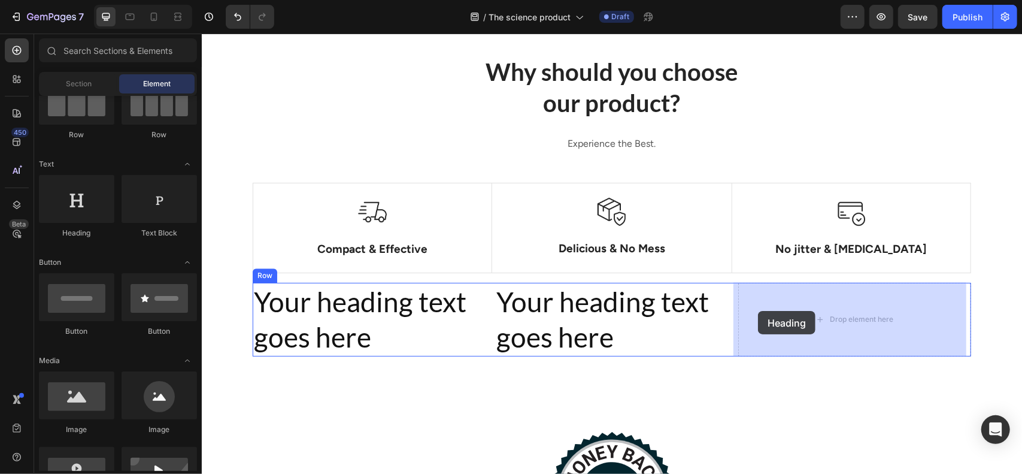
drag, startPoint x: 274, startPoint y: 241, endPoint x: 757, endPoint y: 310, distance: 488.2
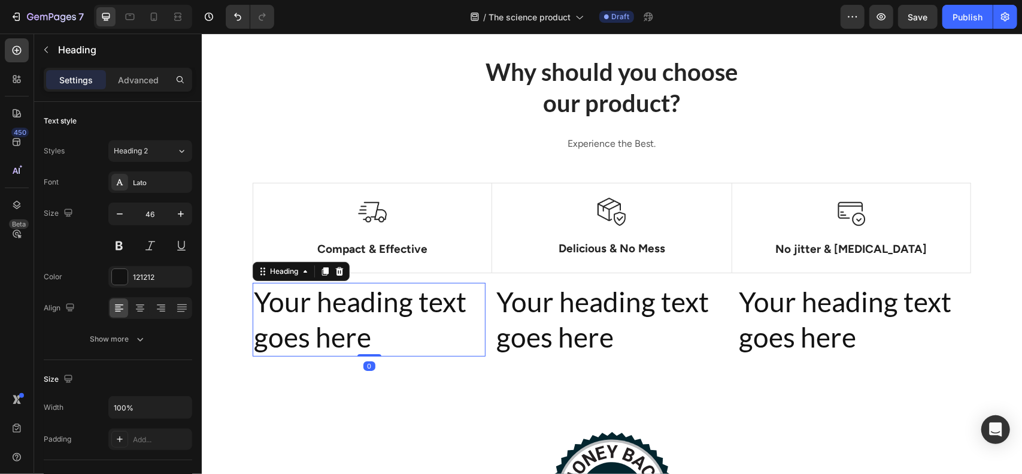
click at [412, 298] on h2 "Your heading text goes here" at bounding box center [368, 319] width 233 height 74
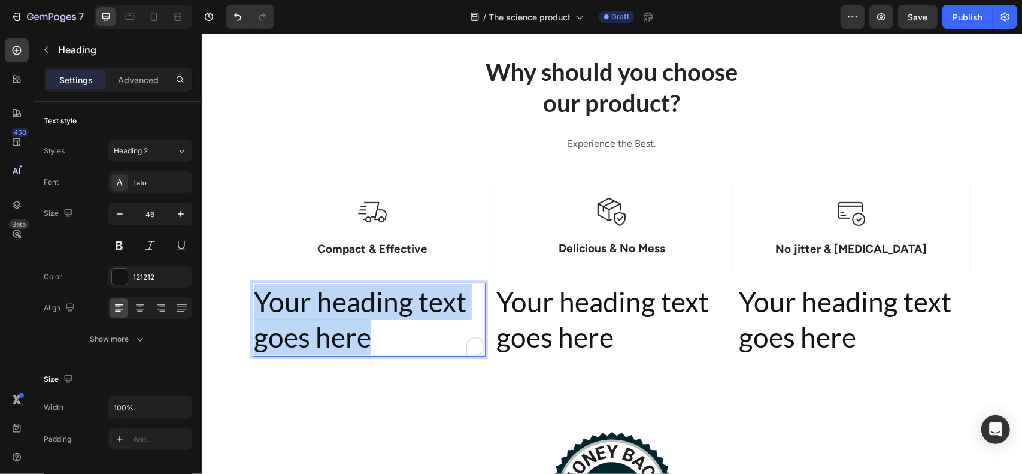
click at [412, 298] on p "Your heading text goes here" at bounding box center [368, 319] width 231 height 72
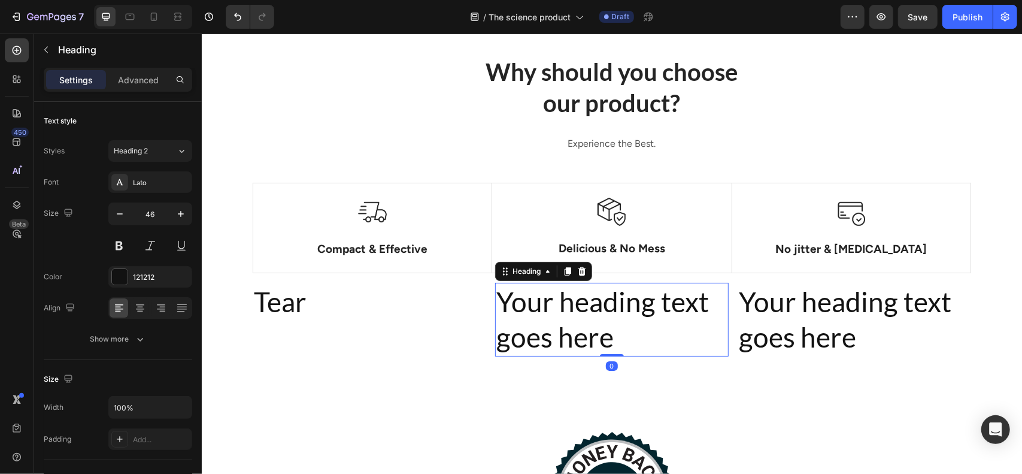
click at [602, 316] on h2 "Your heading text goes here" at bounding box center [611, 319] width 233 height 74
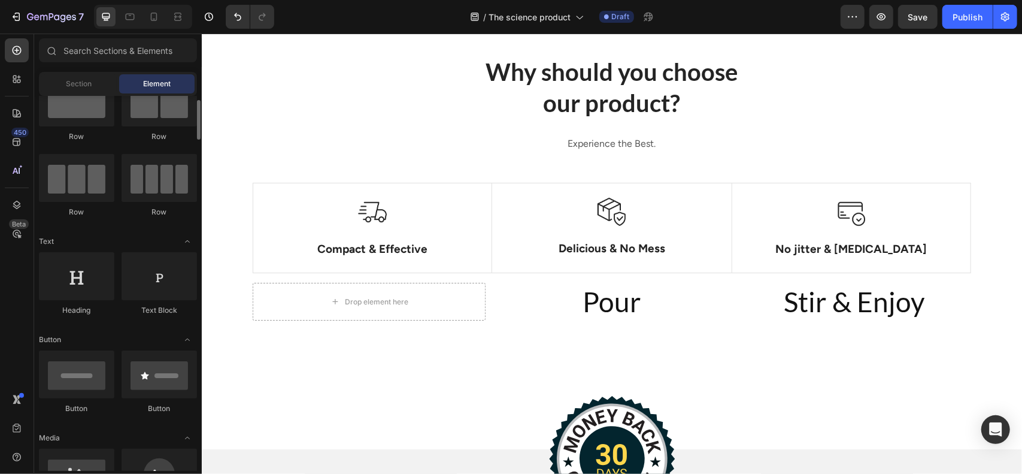
scroll to position [43, 0]
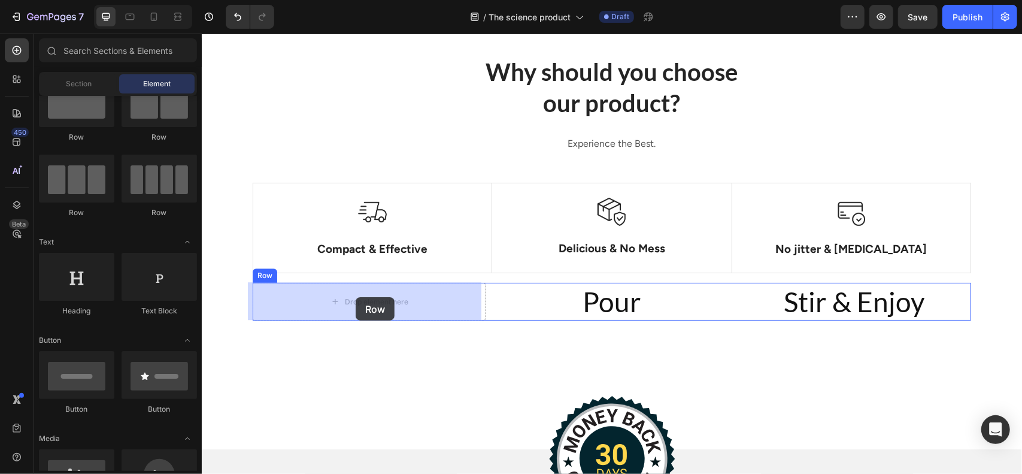
drag, startPoint x: 291, startPoint y: 152, endPoint x: 358, endPoint y: 299, distance: 161.6
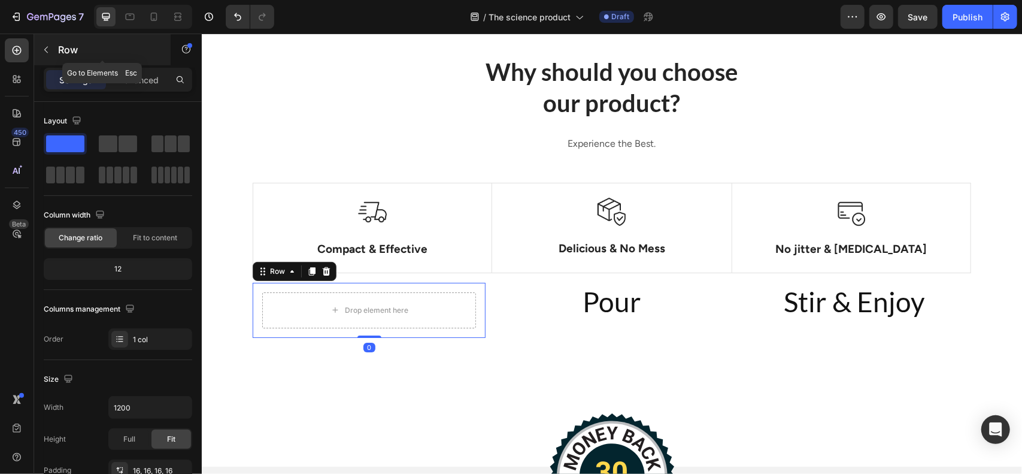
click at [85, 57] on div "Row" at bounding box center [102, 49] width 137 height 31
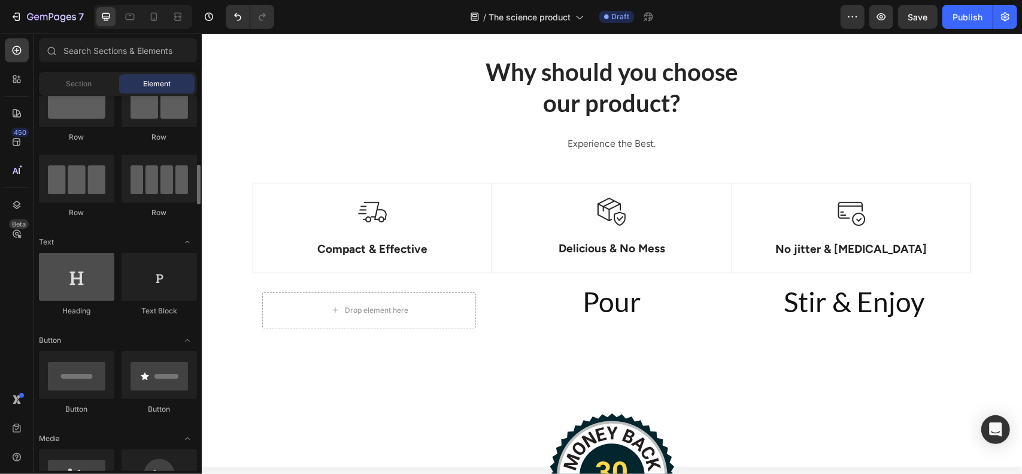
scroll to position [141, 0]
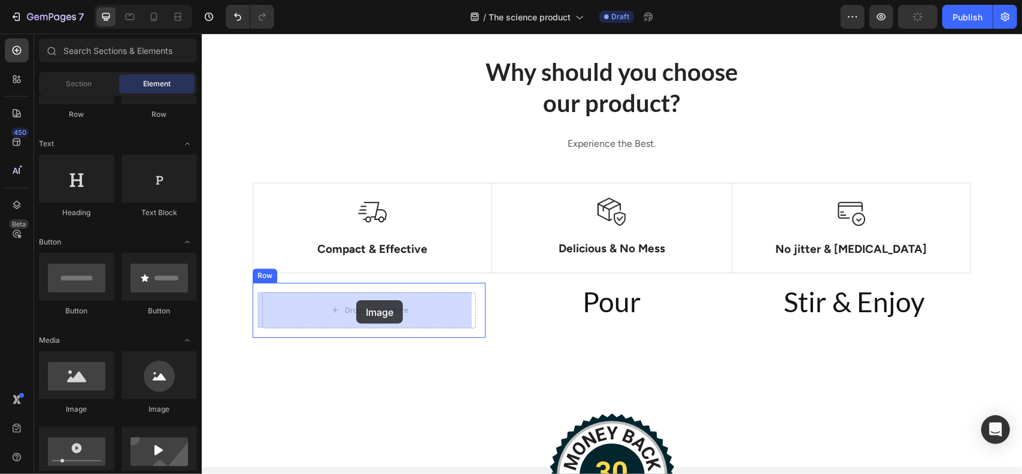
drag, startPoint x: 281, startPoint y: 410, endPoint x: 356, endPoint y: 299, distance: 133.4
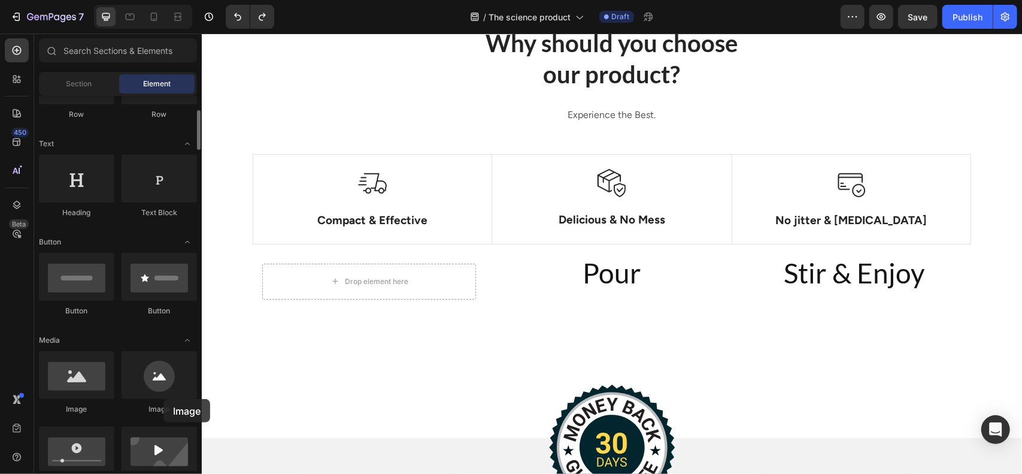
click at [163, 399] on div "Image" at bounding box center [159, 382] width 75 height 63
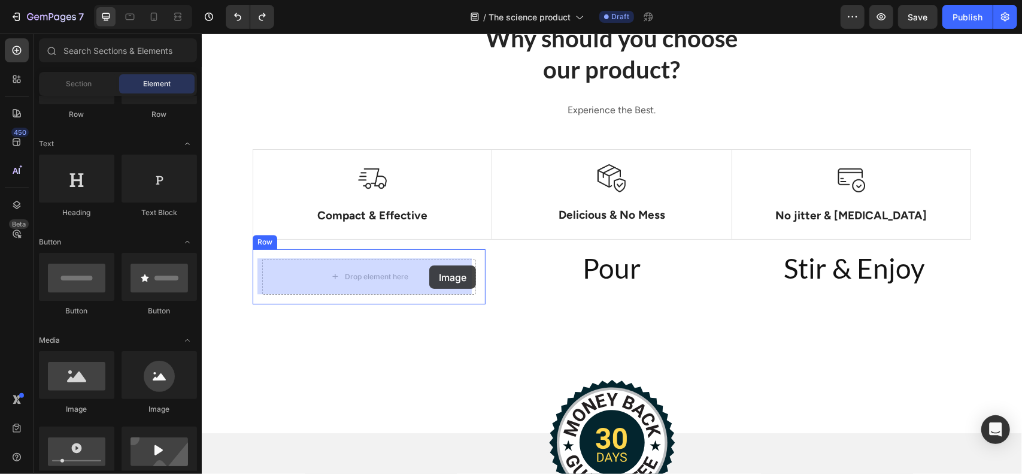
drag, startPoint x: 358, startPoint y: 417, endPoint x: 429, endPoint y: 265, distance: 168.5
drag, startPoint x: 288, startPoint y: 398, endPoint x: 373, endPoint y: 267, distance: 156.0
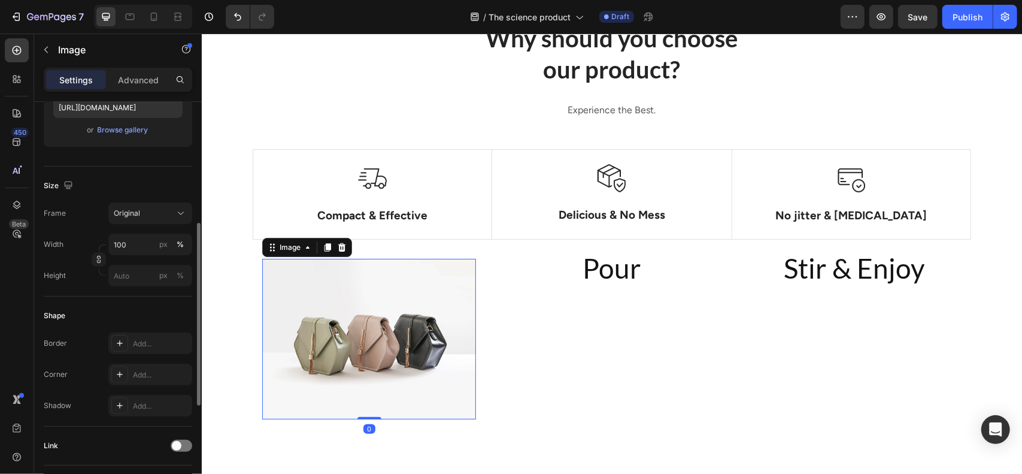
scroll to position [235, 0]
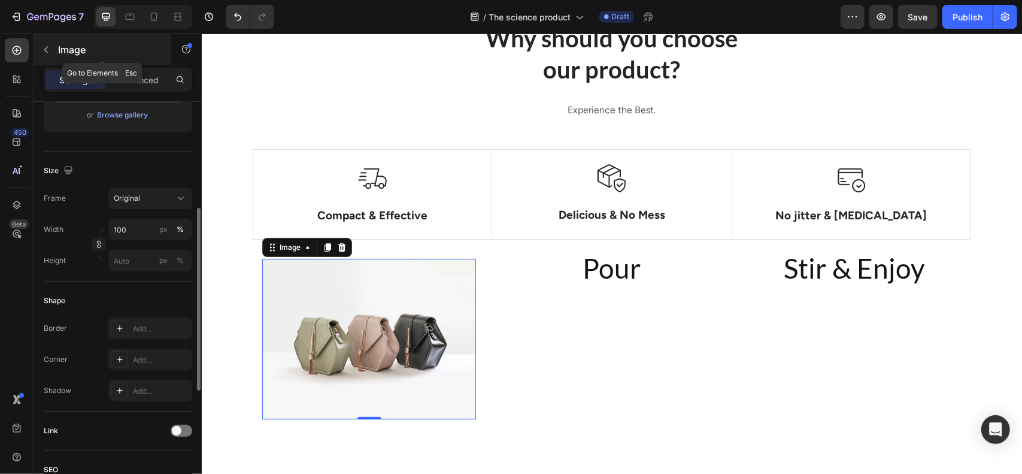
click at [85, 43] on p "Image" at bounding box center [109, 50] width 102 height 14
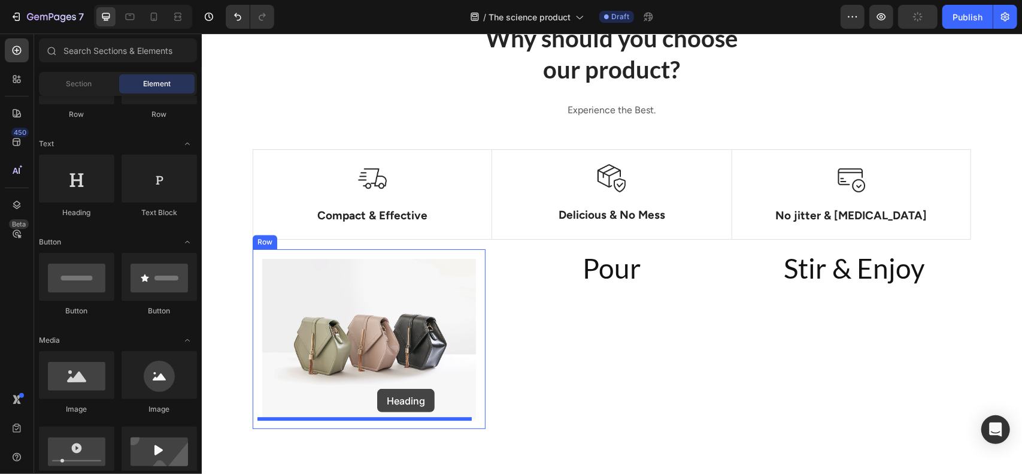
drag, startPoint x: 287, startPoint y: 226, endPoint x: 377, endPoint y: 388, distance: 185.0
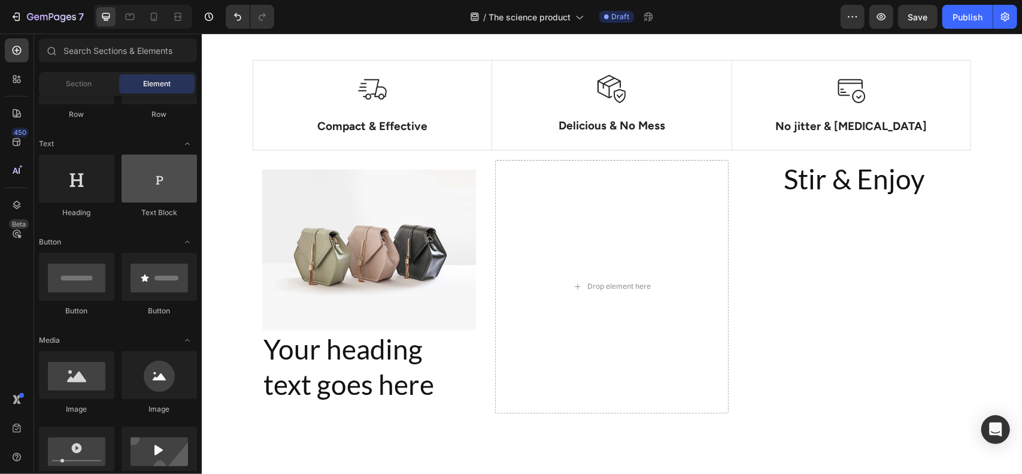
scroll to position [0, 0]
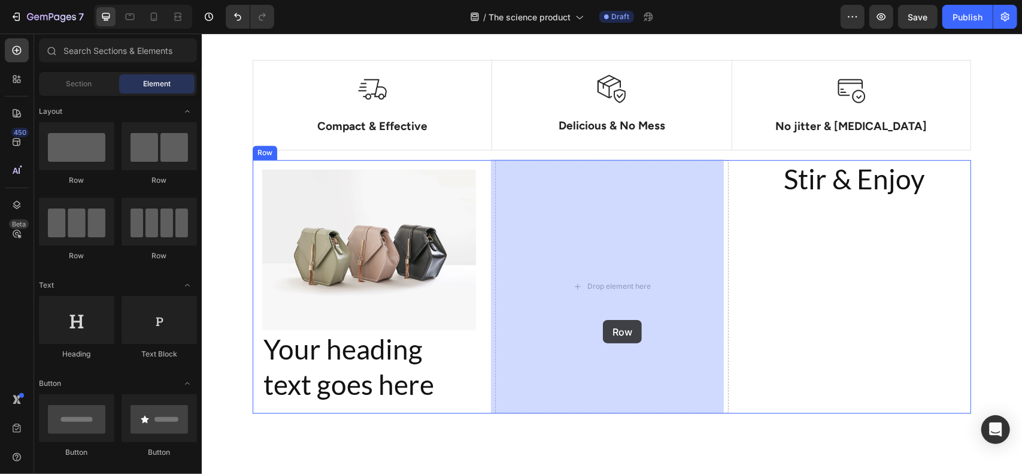
drag, startPoint x: 299, startPoint y: 193, endPoint x: 602, endPoint y: 319, distance: 328.9
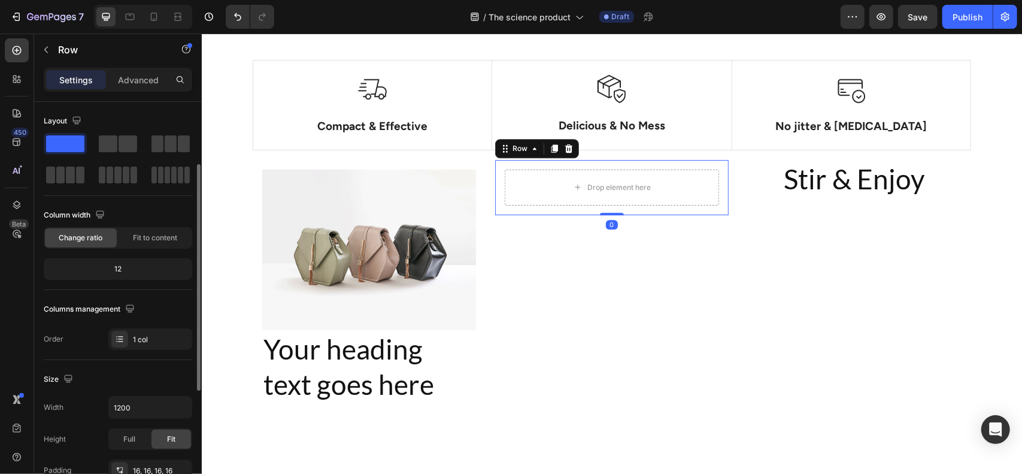
scroll to position [211, 0]
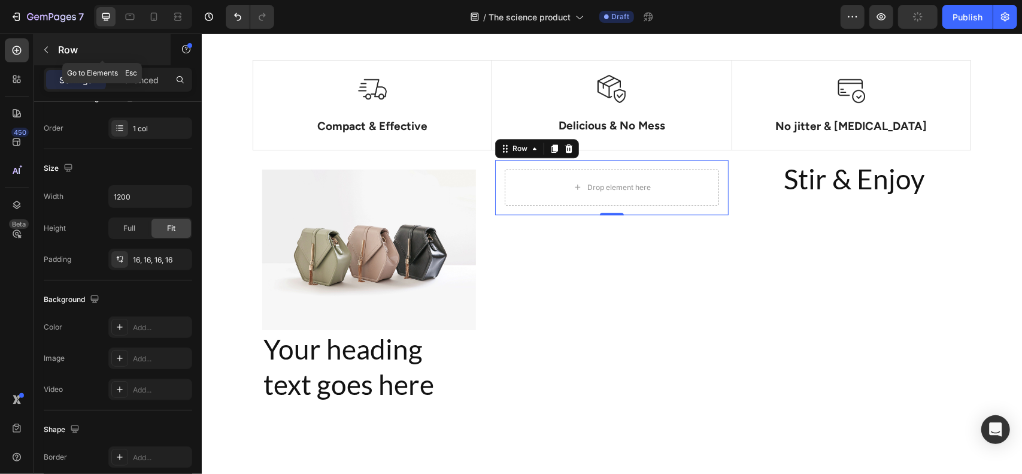
click at [60, 50] on p "Row" at bounding box center [109, 50] width 102 height 14
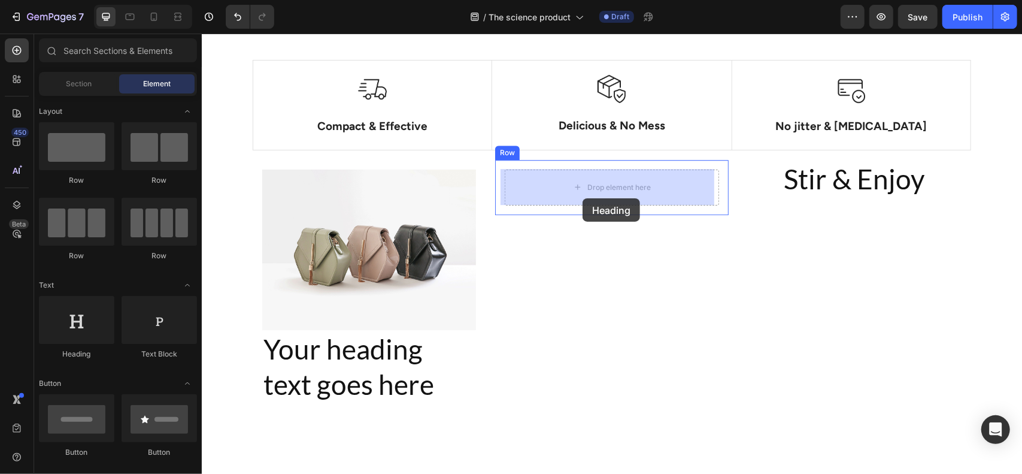
drag, startPoint x: 296, startPoint y: 362, endPoint x: 582, endPoint y: 198, distance: 329.5
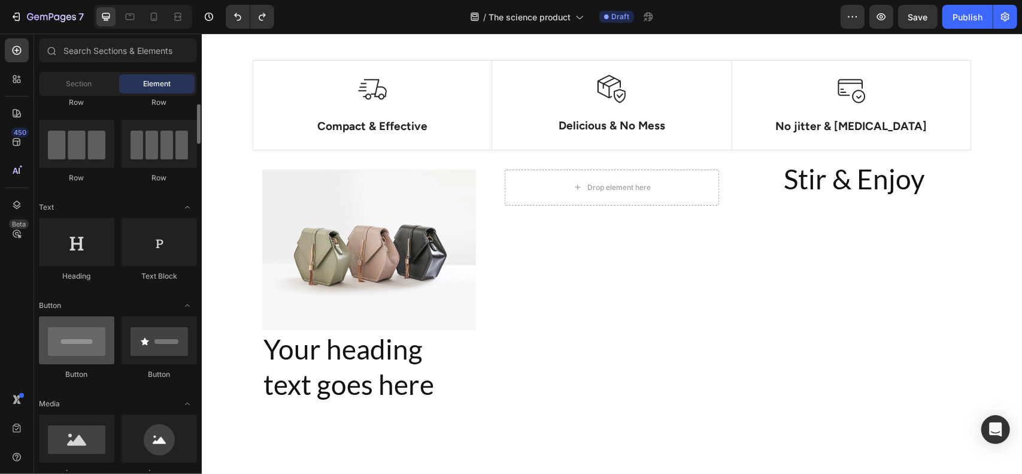
scroll to position [78, 0]
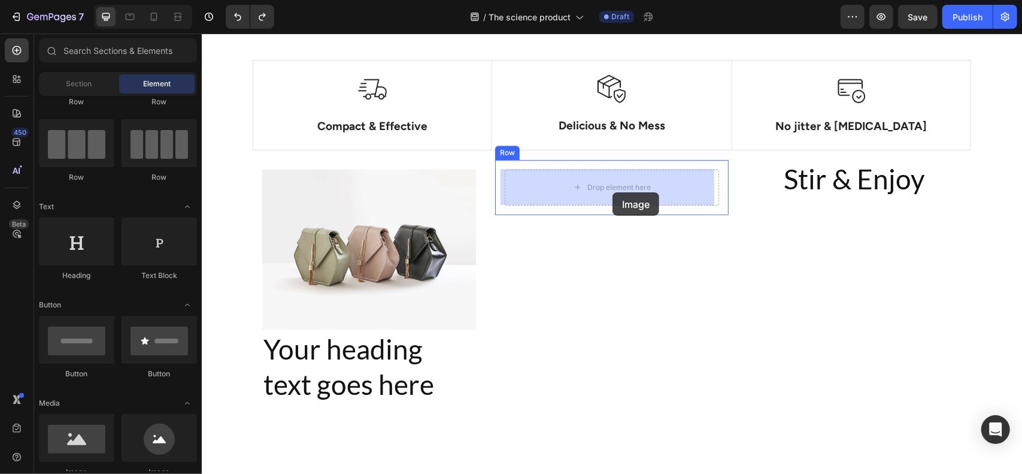
drag, startPoint x: 287, startPoint y: 458, endPoint x: 612, endPoint y: 192, distance: 419.6
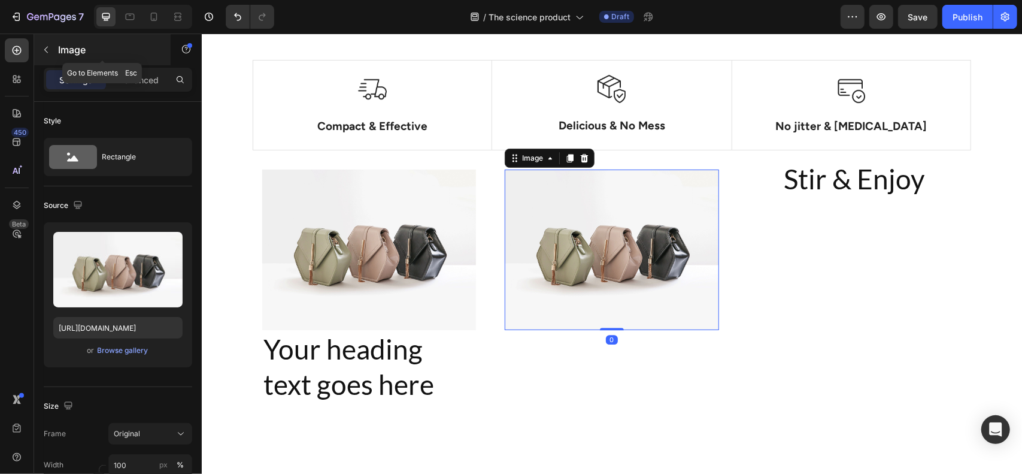
click at [94, 56] on p "Image" at bounding box center [109, 50] width 102 height 14
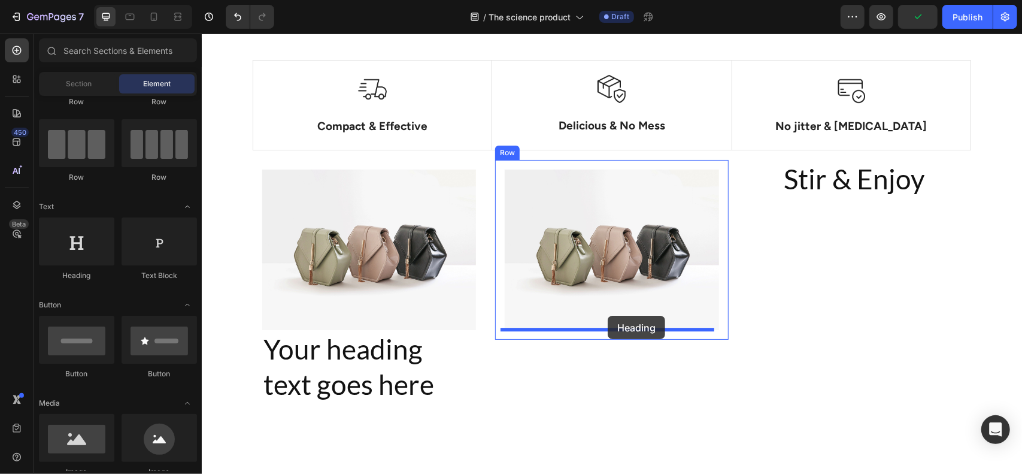
drag, startPoint x: 275, startPoint y: 273, endPoint x: 607, endPoint y: 315, distance: 334.4
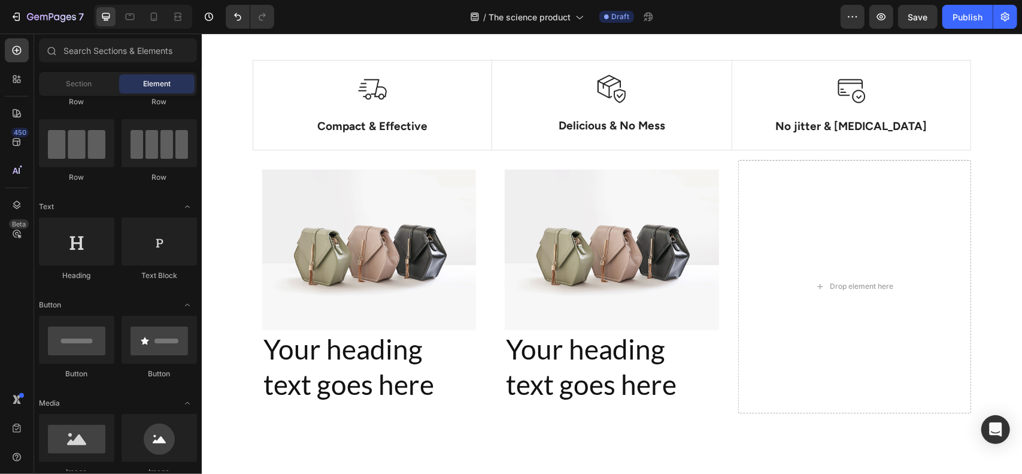
scroll to position [0, 0]
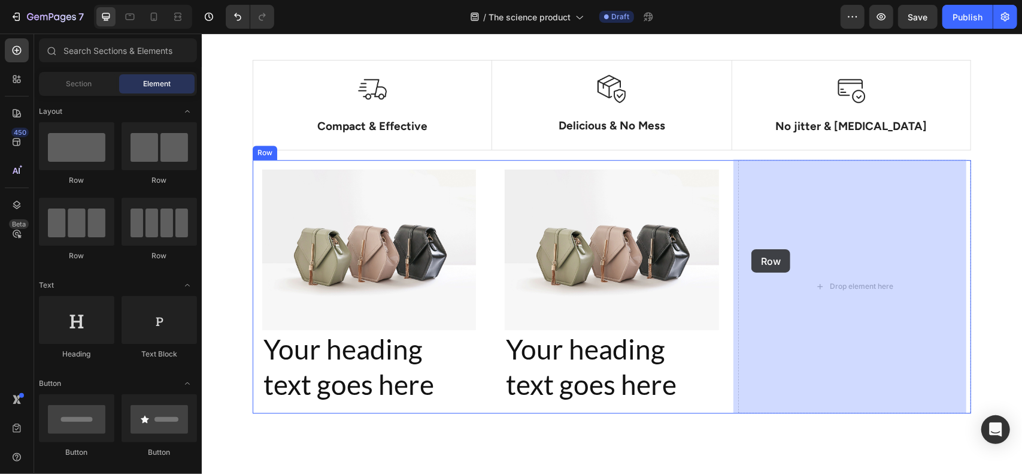
drag, startPoint x: 270, startPoint y: 185, endPoint x: 771, endPoint y: 252, distance: 506.3
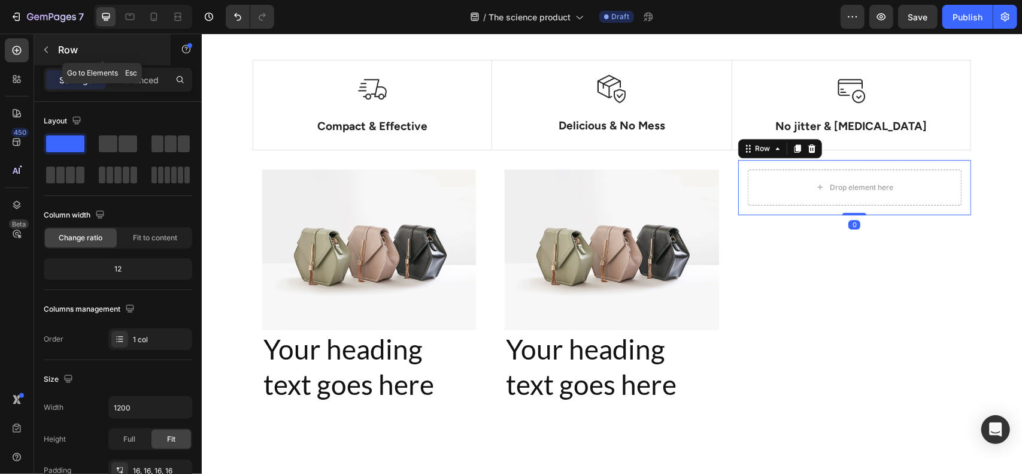
click at [73, 54] on p "Row" at bounding box center [109, 50] width 102 height 14
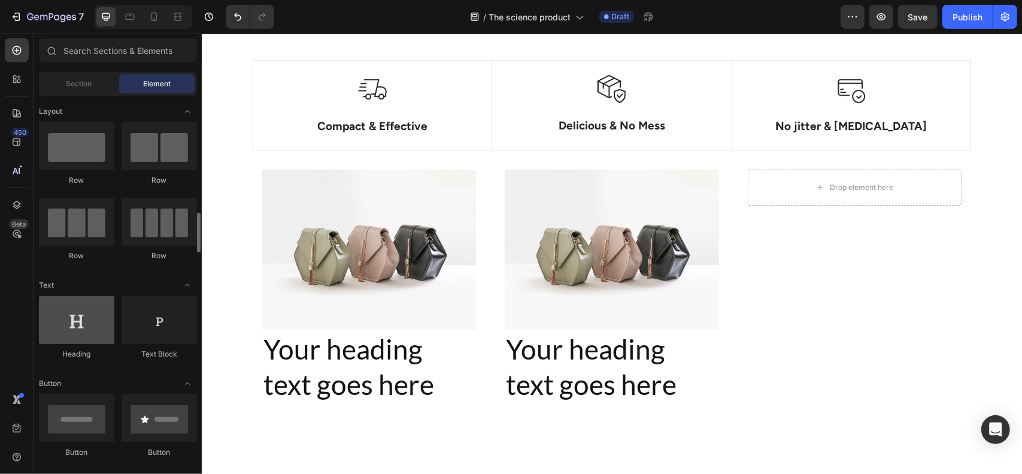
scroll to position [150, 0]
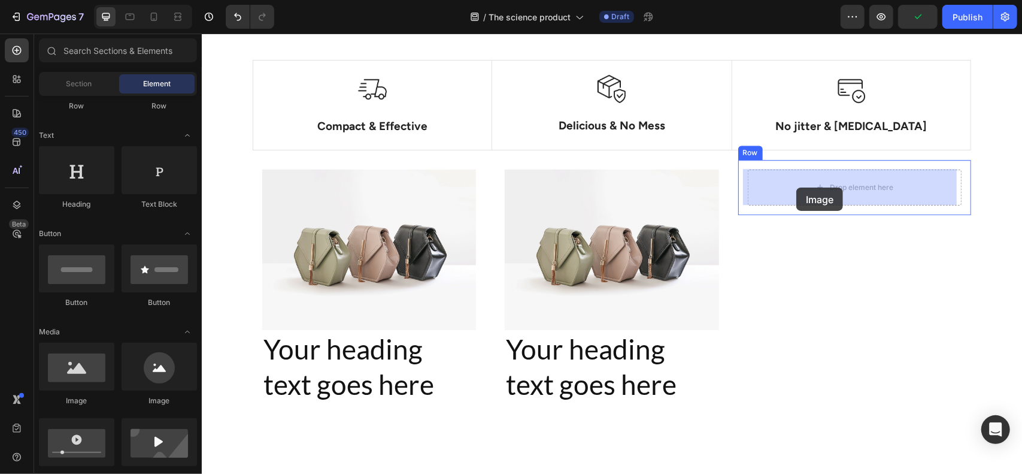
drag, startPoint x: 276, startPoint y: 401, endPoint x: 797, endPoint y: 187, distance: 562.6
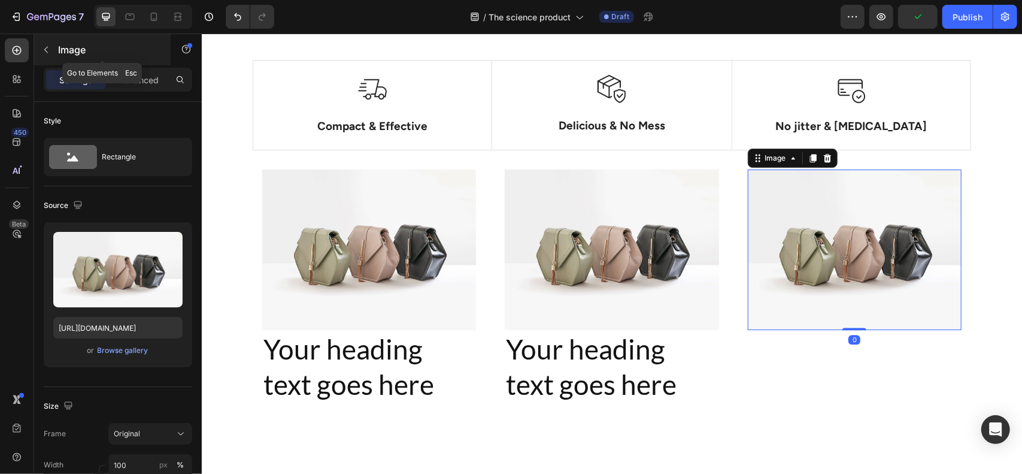
click at [104, 61] on div "Image" at bounding box center [102, 49] width 137 height 31
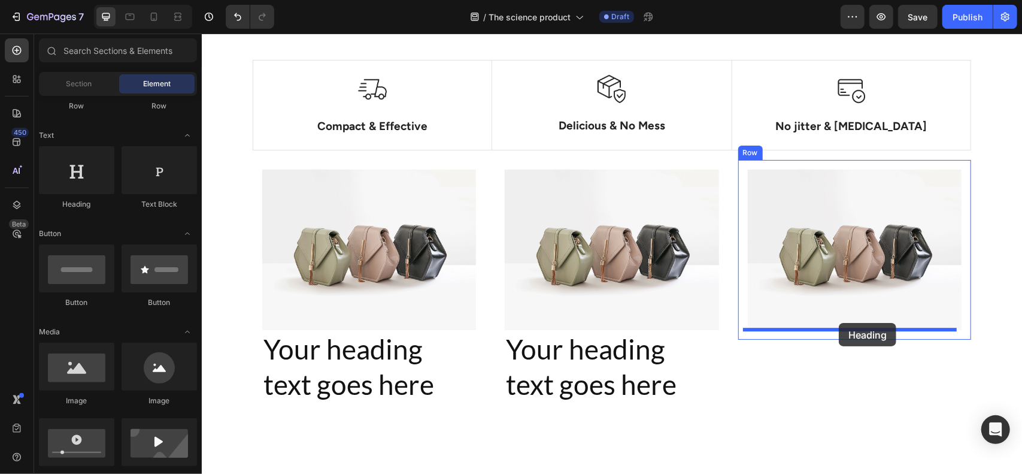
drag, startPoint x: 275, startPoint y: 212, endPoint x: 838, endPoint y: 322, distance: 573.5
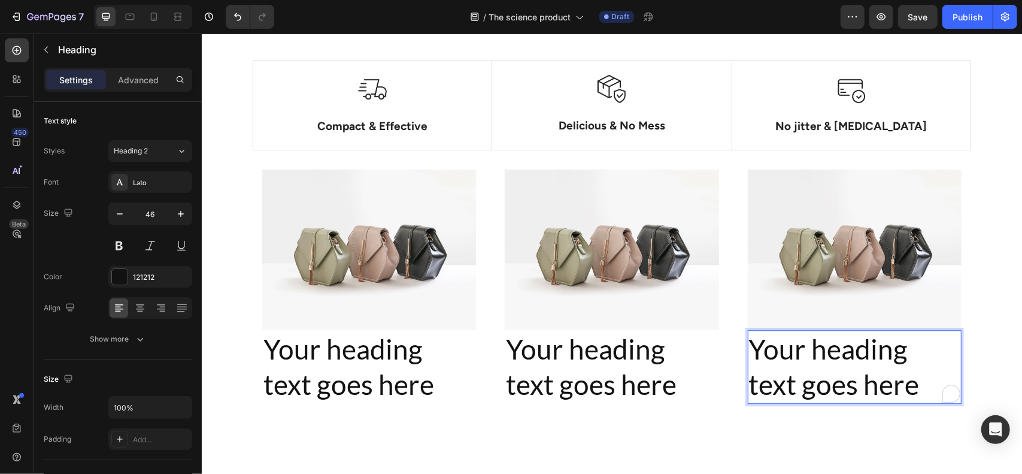
click at [789, 361] on h2 "Your heading text goes here" at bounding box center [854, 366] width 214 height 74
click at [789, 361] on p "Your heading text goes here" at bounding box center [854, 367] width 211 height 72
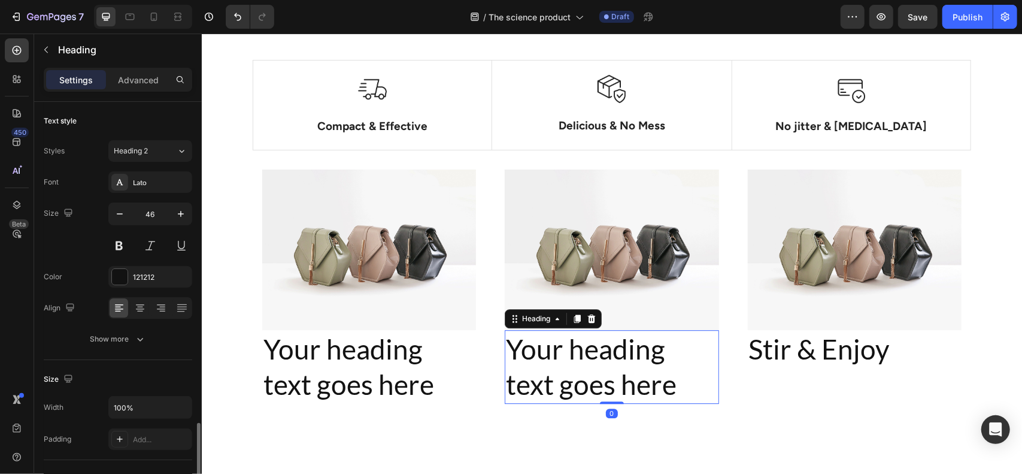
scroll to position [211, 0]
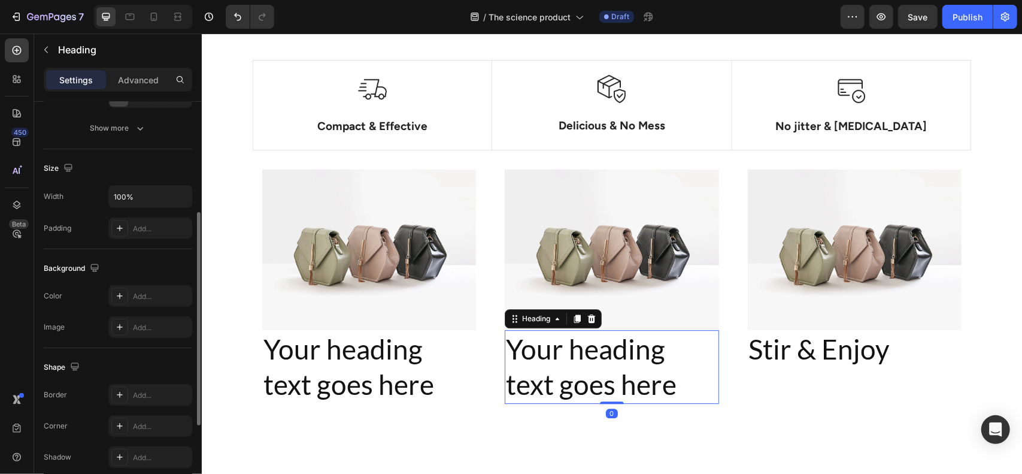
click at [659, 370] on h2 "Your heading text goes here" at bounding box center [611, 366] width 214 height 74
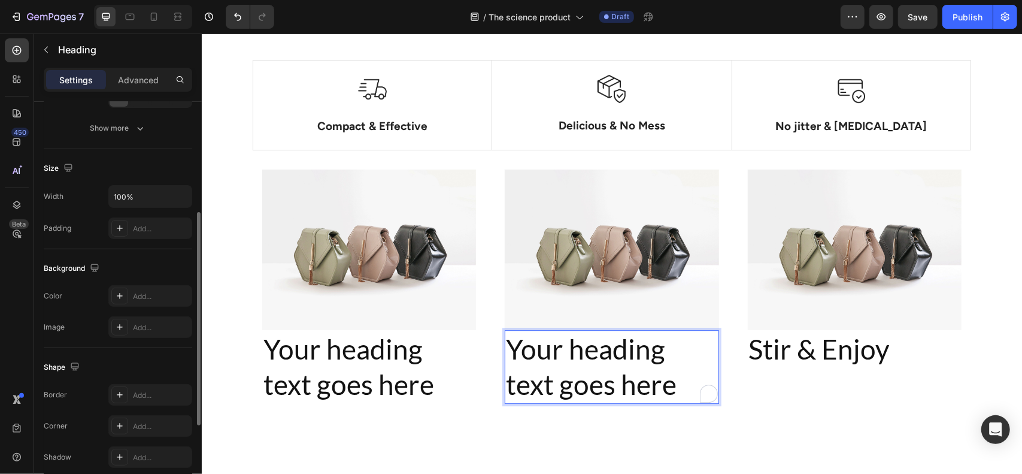
click at [659, 370] on h2 "Your heading text goes here" at bounding box center [611, 366] width 214 height 74
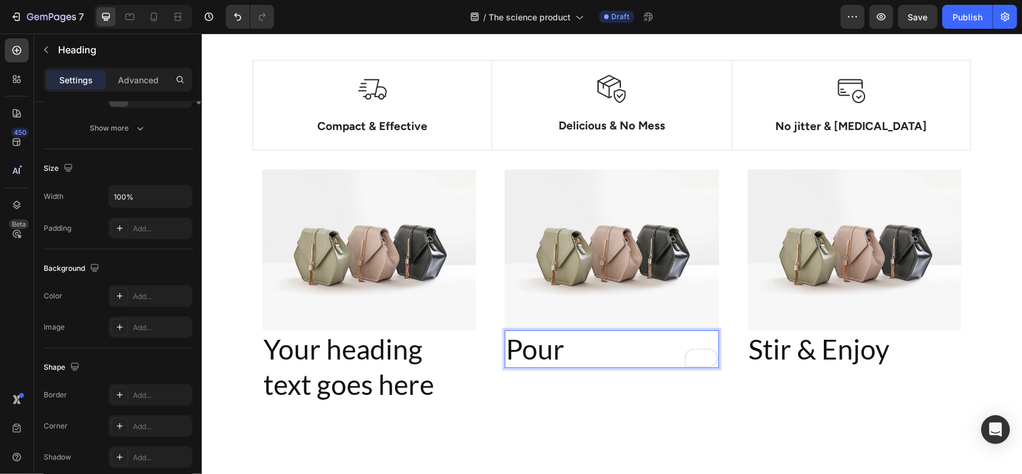
scroll to position [0, 0]
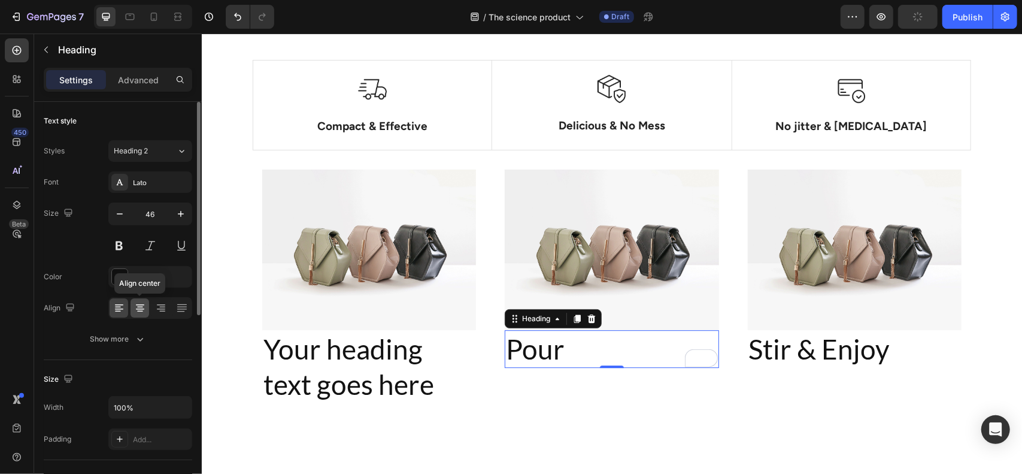
click at [144, 310] on icon at bounding box center [140, 308] width 12 height 12
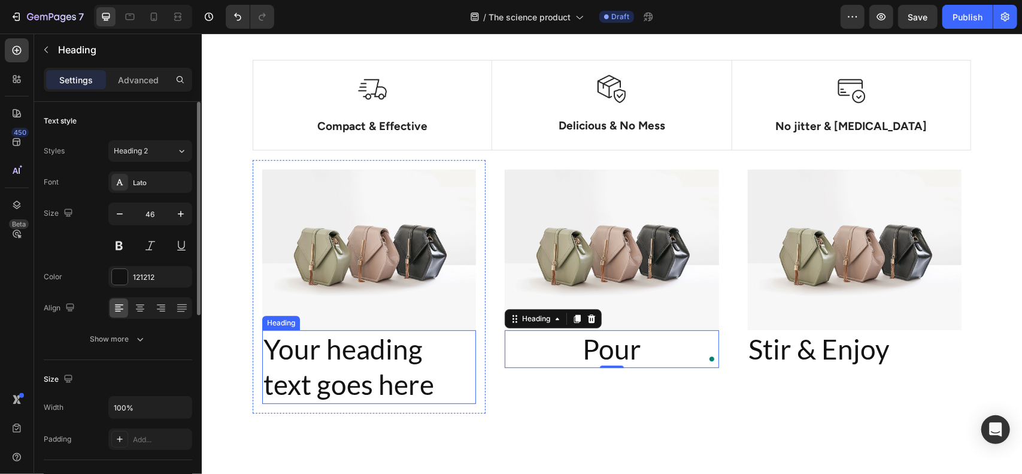
click at [394, 349] on h2 "Your heading text goes here" at bounding box center [369, 366] width 214 height 74
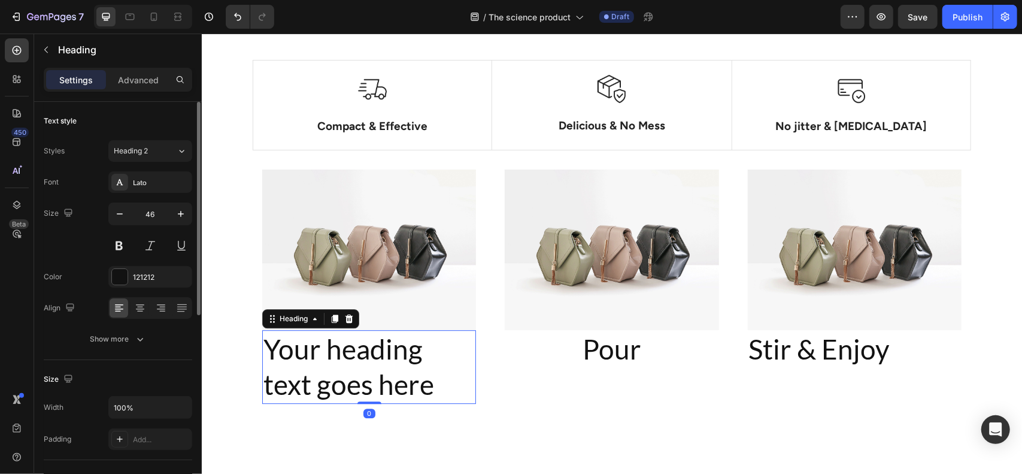
click at [394, 349] on h2 "Your heading text goes here" at bounding box center [369, 366] width 214 height 74
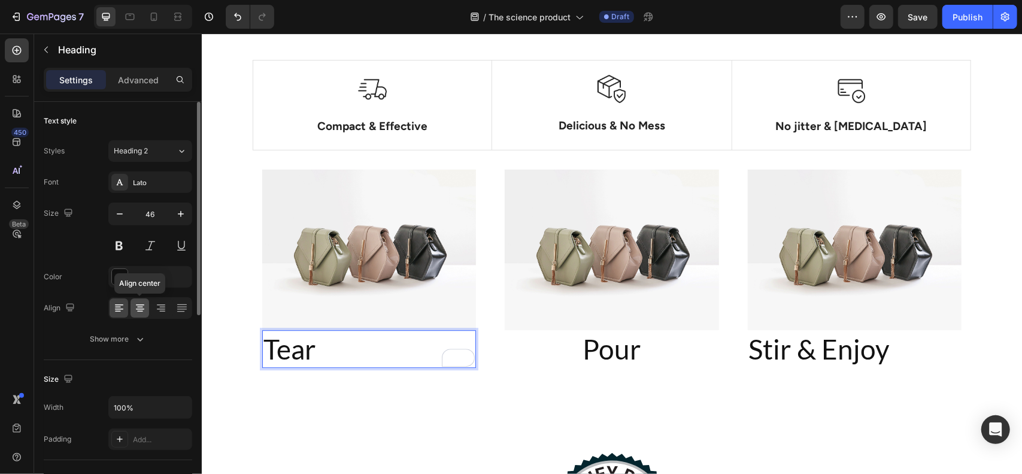
click at [138, 307] on icon at bounding box center [140, 307] width 6 height 1
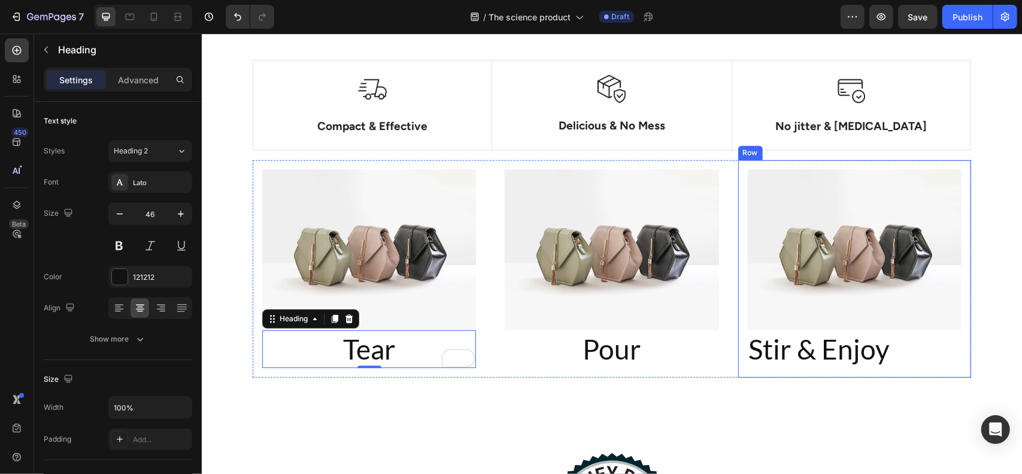
click at [813, 368] on div "Image Stir & Enjoy Heading Row" at bounding box center [854, 268] width 233 height 218
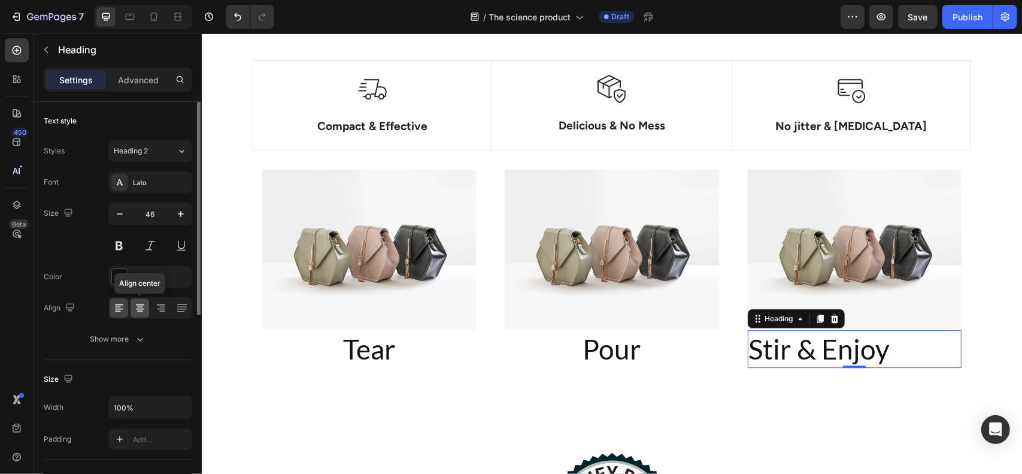
click at [146, 306] on icon at bounding box center [140, 308] width 12 height 12
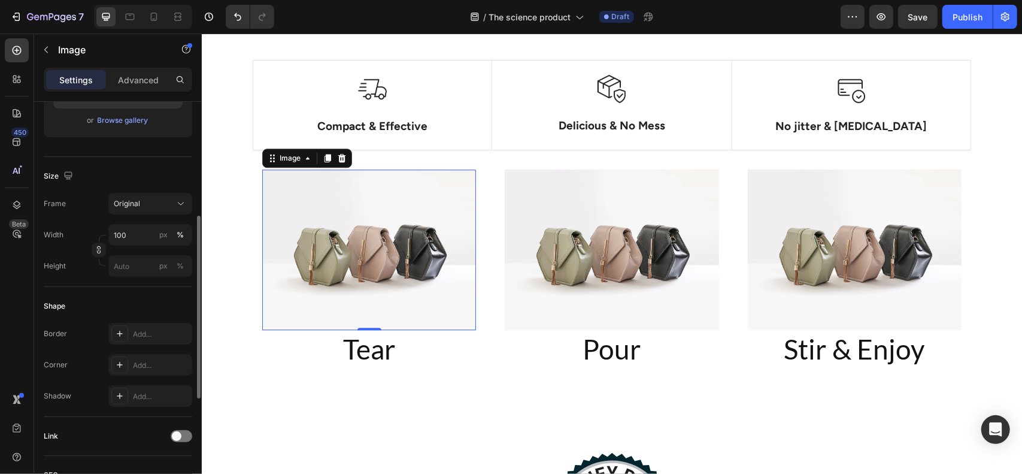
scroll to position [237, 0]
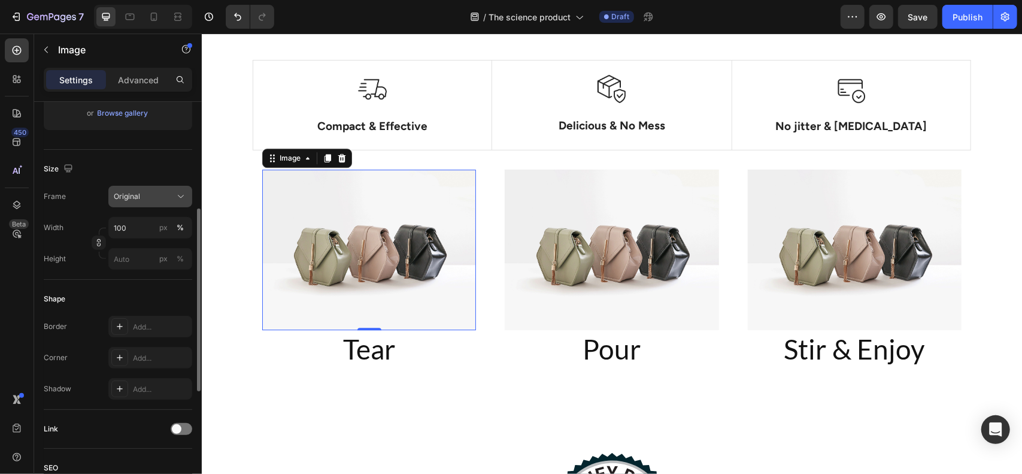
click at [173, 186] on button "Original" at bounding box center [150, 197] width 84 height 22
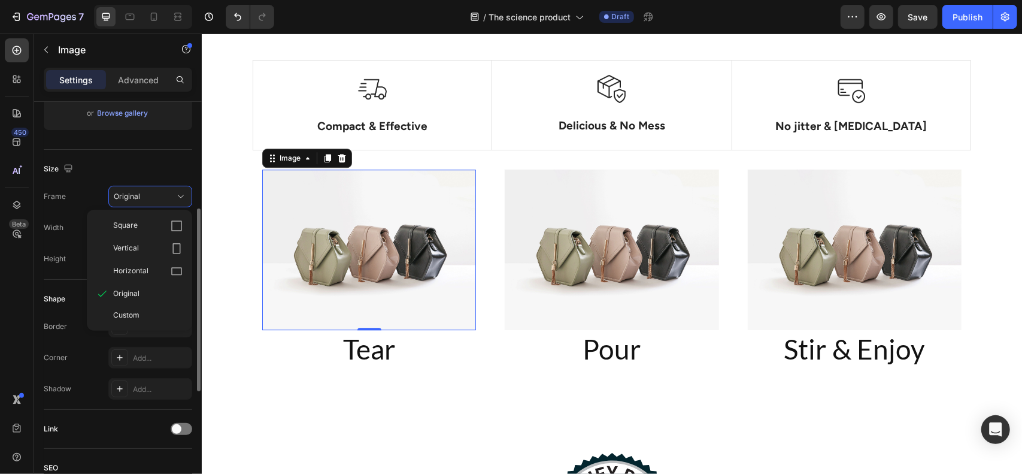
click at [153, 212] on div "Square Vertical Horizontal Original Custom" at bounding box center [139, 270] width 105 height 121
click at [153, 214] on div "Square" at bounding box center [140, 225] width 96 height 23
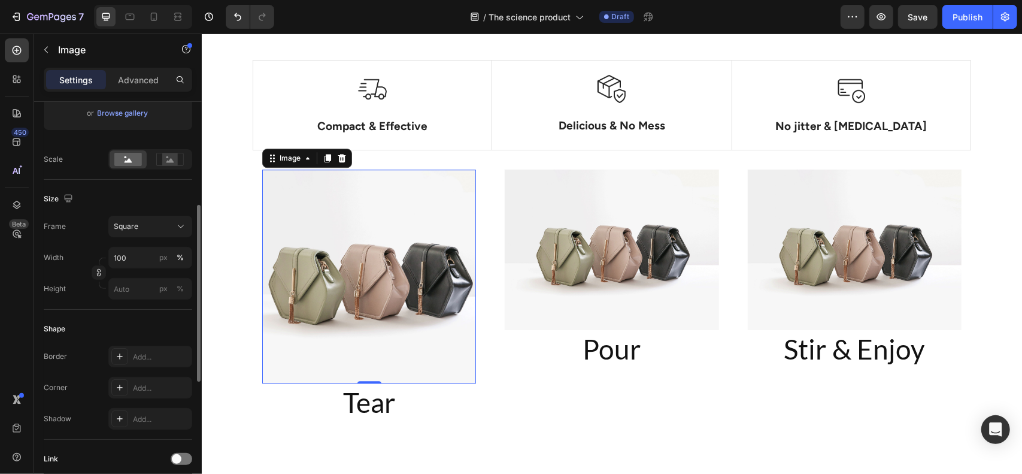
click at [153, 216] on button "Square" at bounding box center [150, 227] width 84 height 22
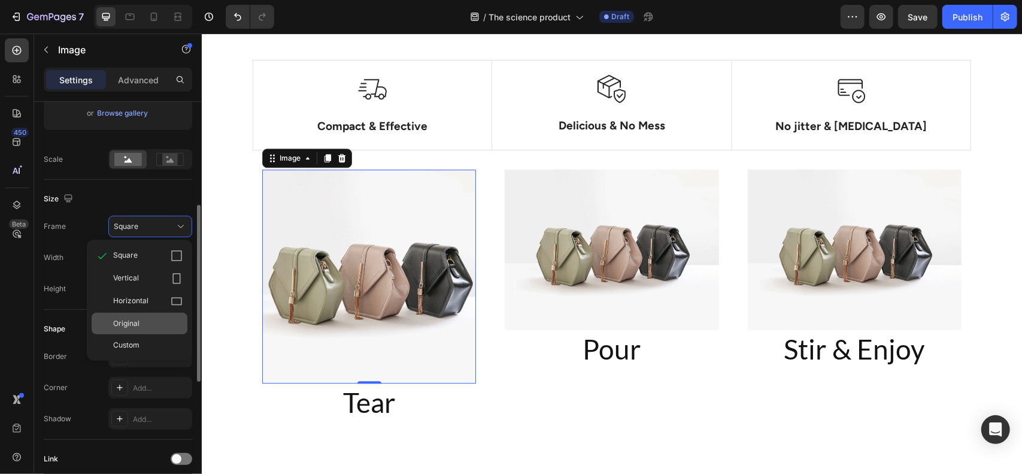
click at [125, 325] on span "Original" at bounding box center [126, 323] width 26 height 11
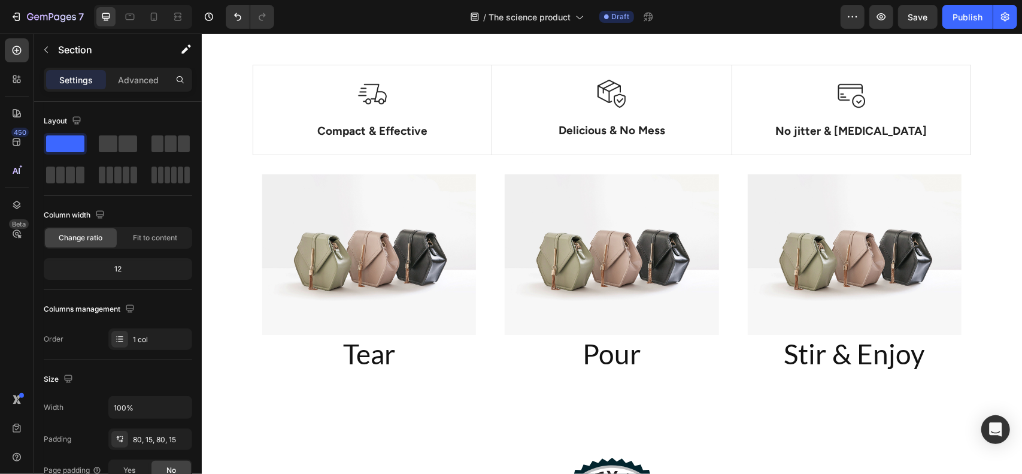
scroll to position [2320, 0]
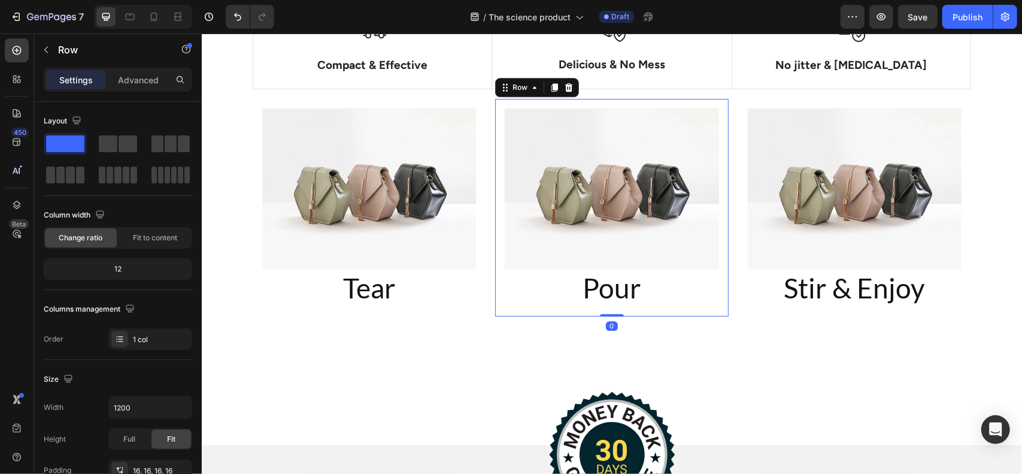
click at [495, 265] on div "Image Pour Heading Row 0" at bounding box center [611, 207] width 233 height 218
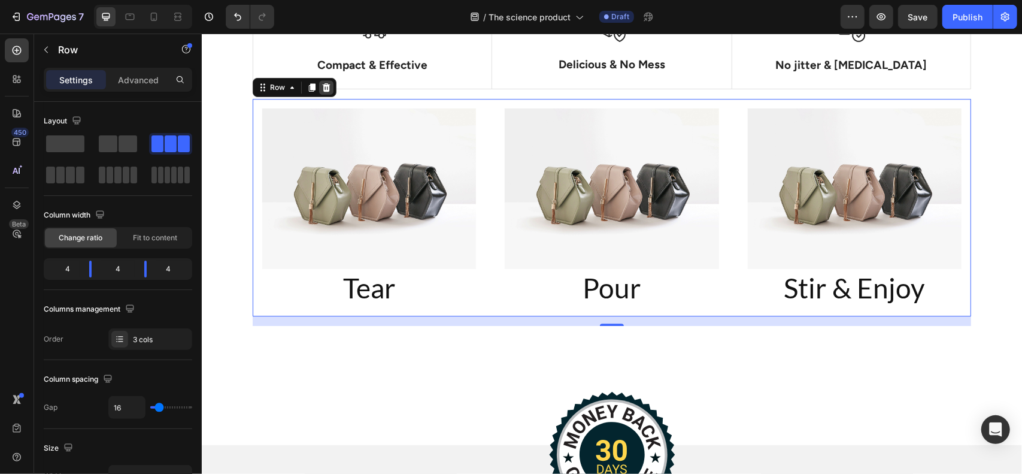
click at [321, 82] on icon at bounding box center [326, 87] width 10 height 10
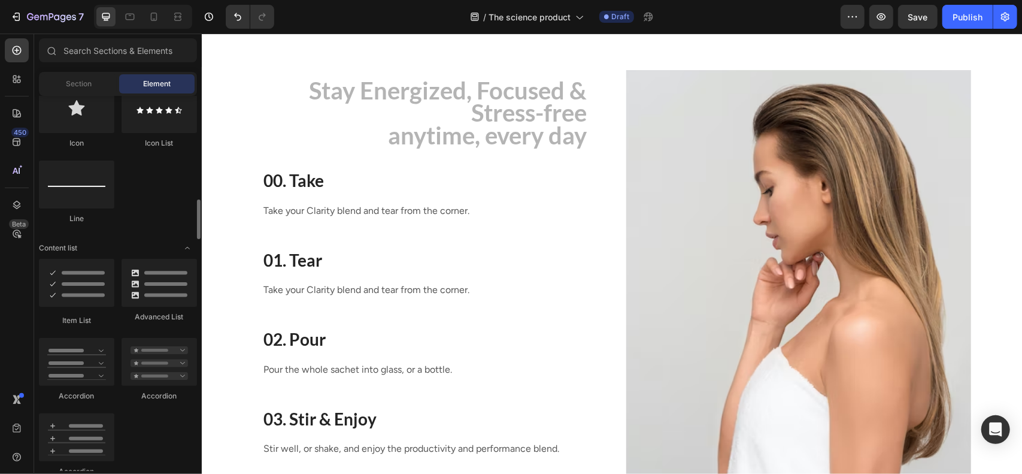
scroll to position [824, 0]
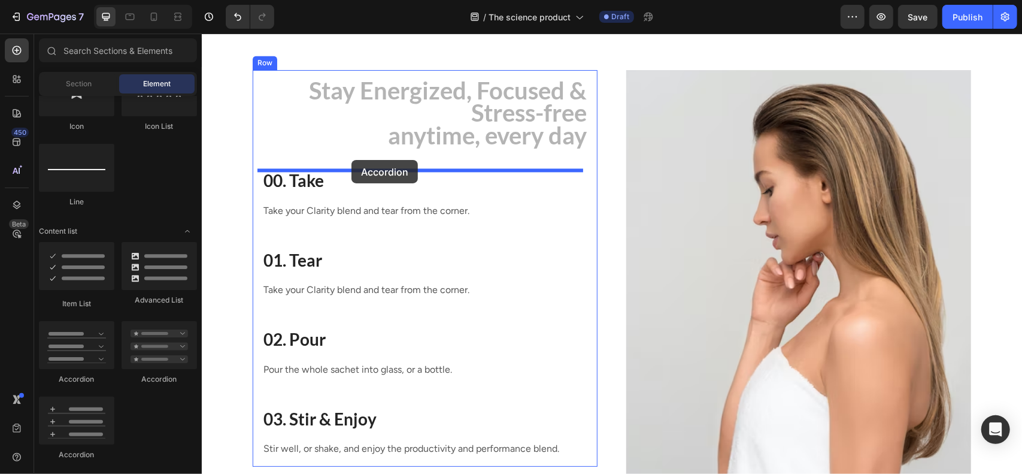
drag, startPoint x: 350, startPoint y: 382, endPoint x: 351, endPoint y: 159, distance: 222.8
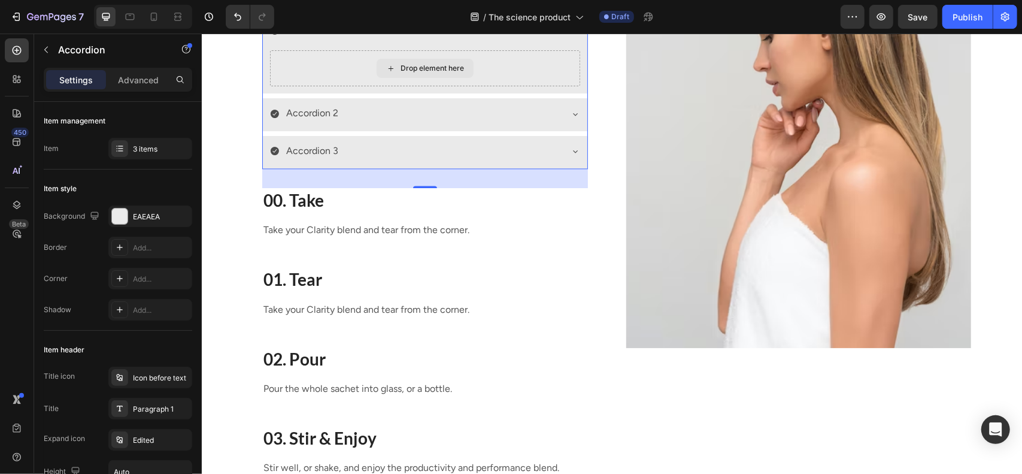
scroll to position [1644, 0]
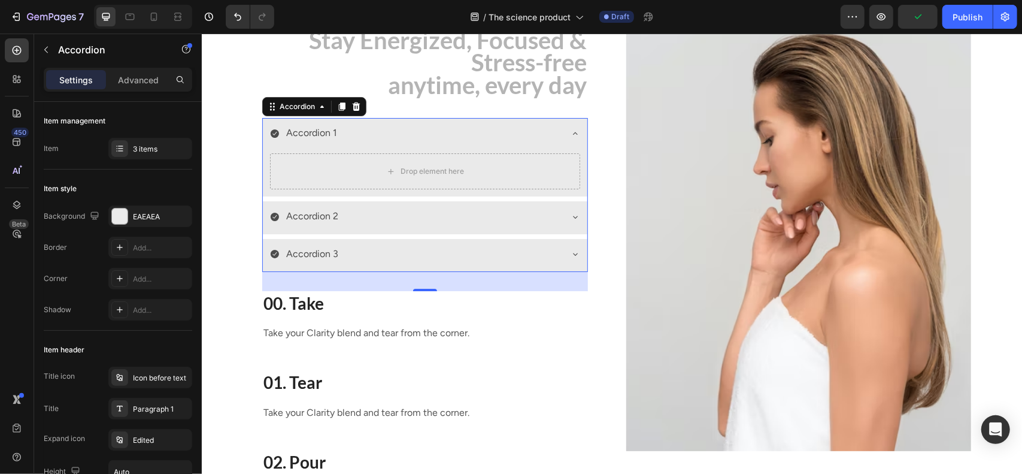
click at [573, 134] on icon at bounding box center [575, 132] width 5 height 2
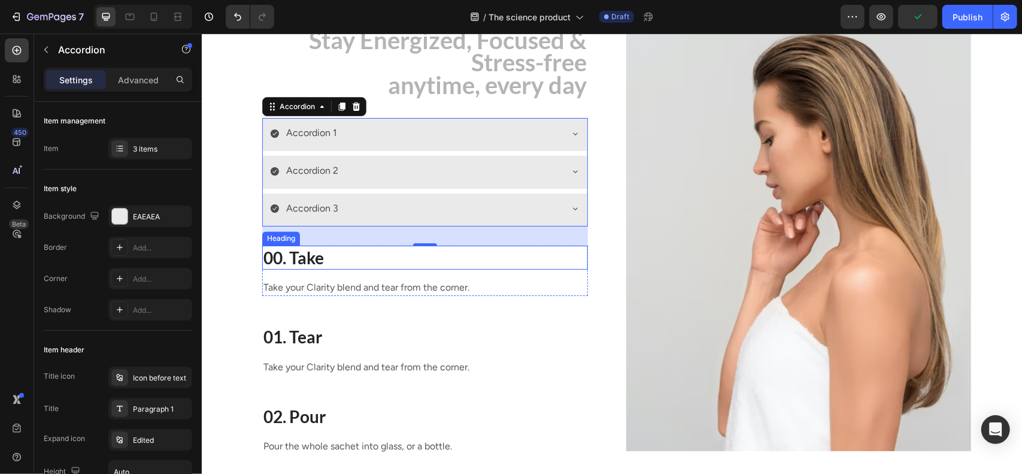
scroll to position [1676, 0]
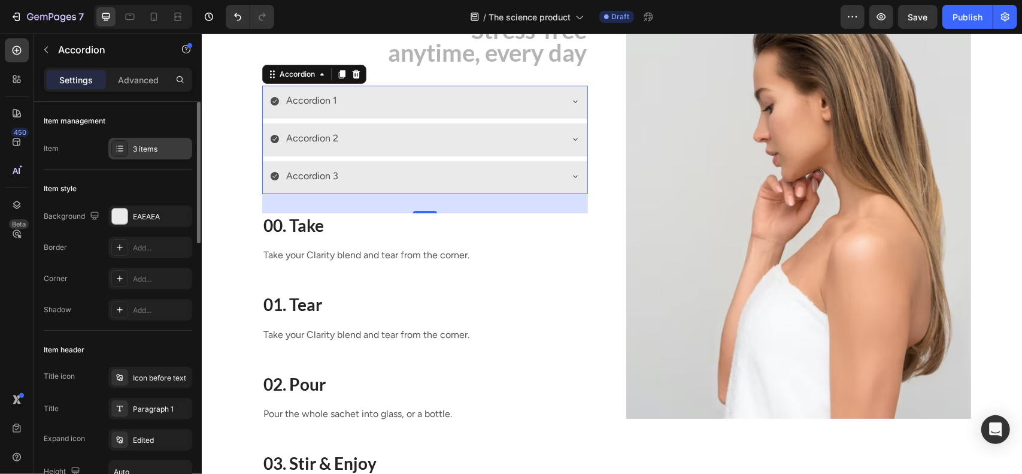
click at [165, 147] on div "3 items" at bounding box center [161, 149] width 56 height 11
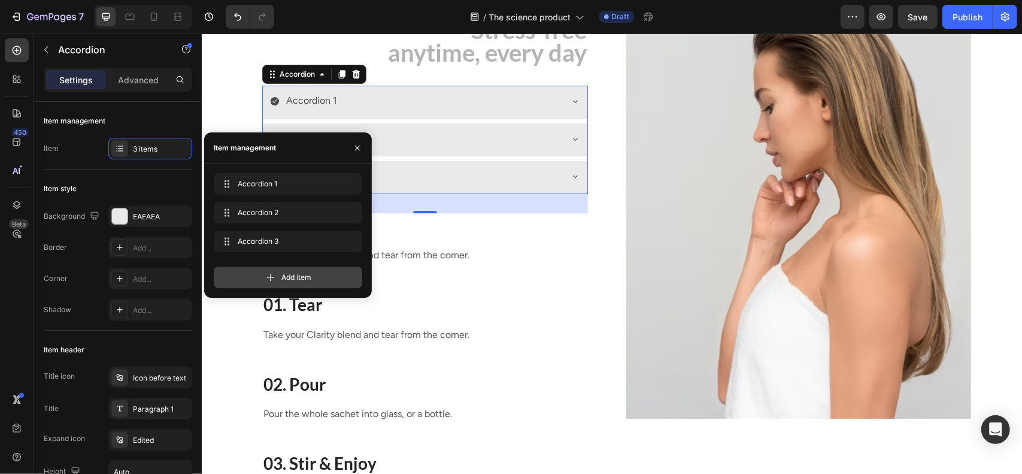
click at [253, 269] on div "Add item" at bounding box center [288, 278] width 149 height 22
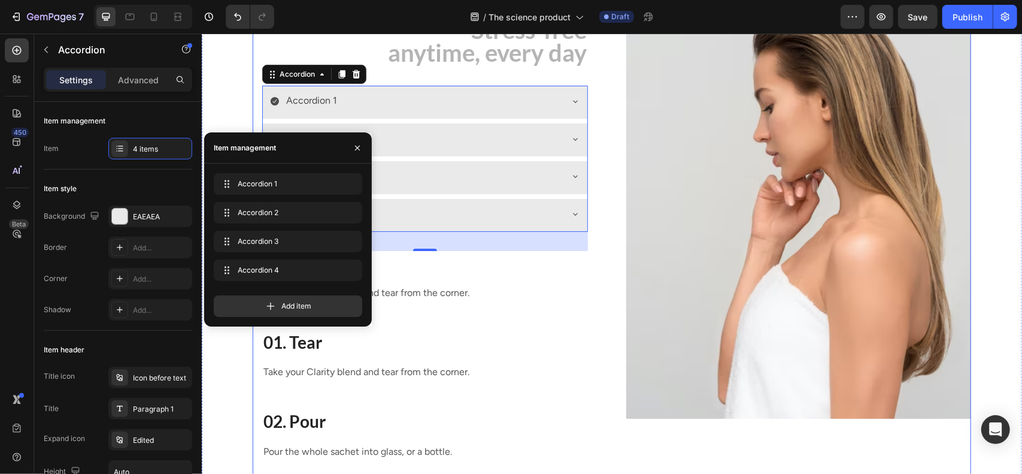
click at [611, 340] on div "Stay Energized, Focused & Stress-free anytime, every day Text block Accordion 1…" at bounding box center [611, 267] width 719 height 561
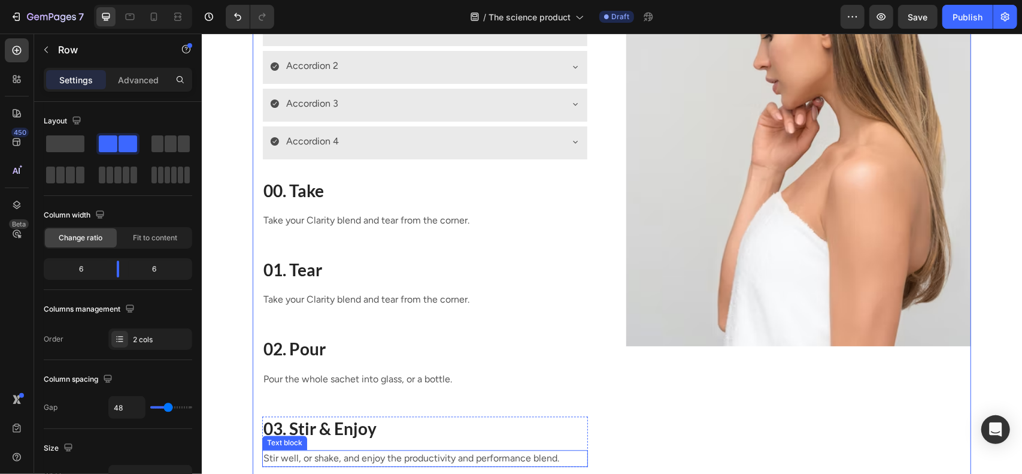
scroll to position [1704, 0]
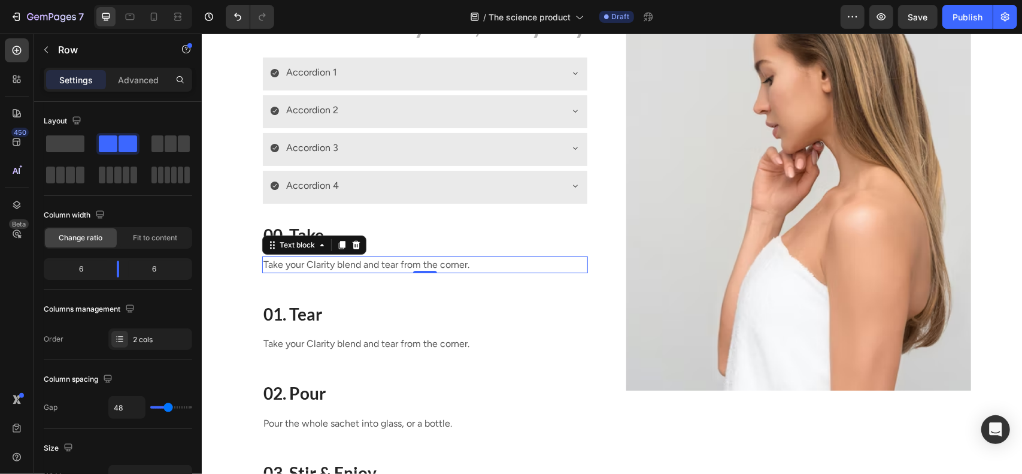
click at [461, 266] on p "Take your Clarity blend and tear from the corner." at bounding box center [424, 264] width 323 height 14
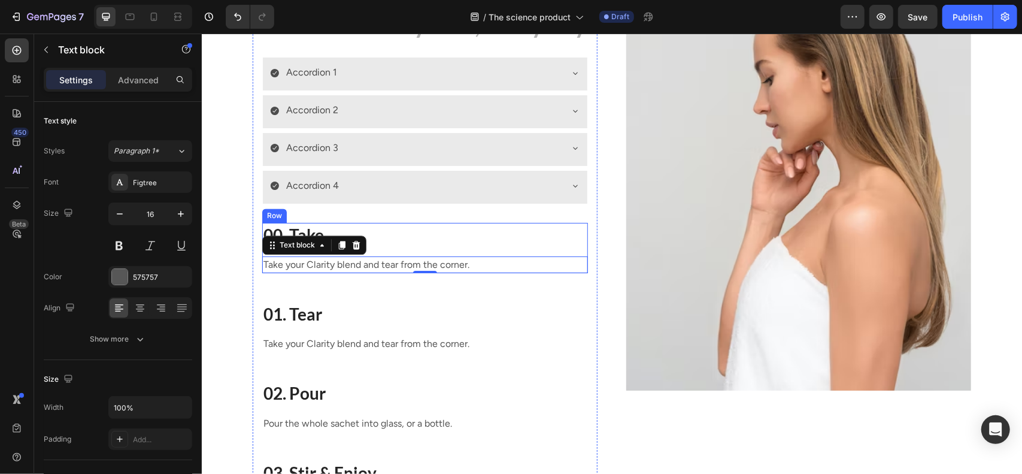
click at [404, 246] on div "00. Take Heading Take your Clarity blend and tear from the corner. Text block 0" at bounding box center [425, 247] width 326 height 50
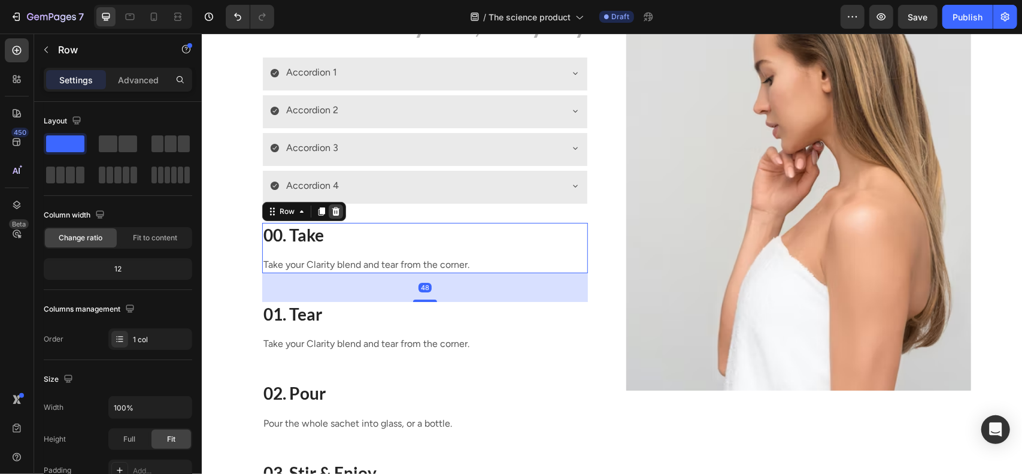
click at [331, 213] on icon at bounding box center [336, 211] width 10 height 10
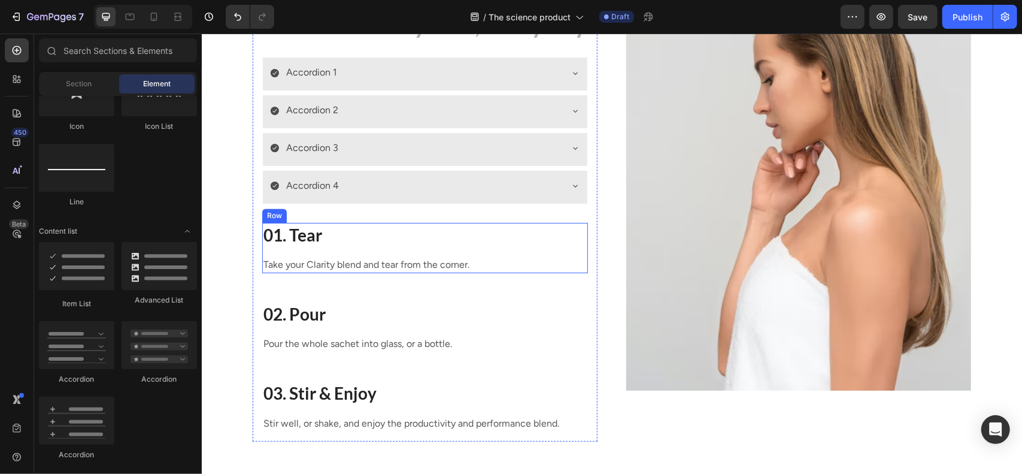
click at [349, 250] on div "01. Tear Heading Take your Clarity blend and tear from the corner. Text block" at bounding box center [425, 247] width 326 height 50
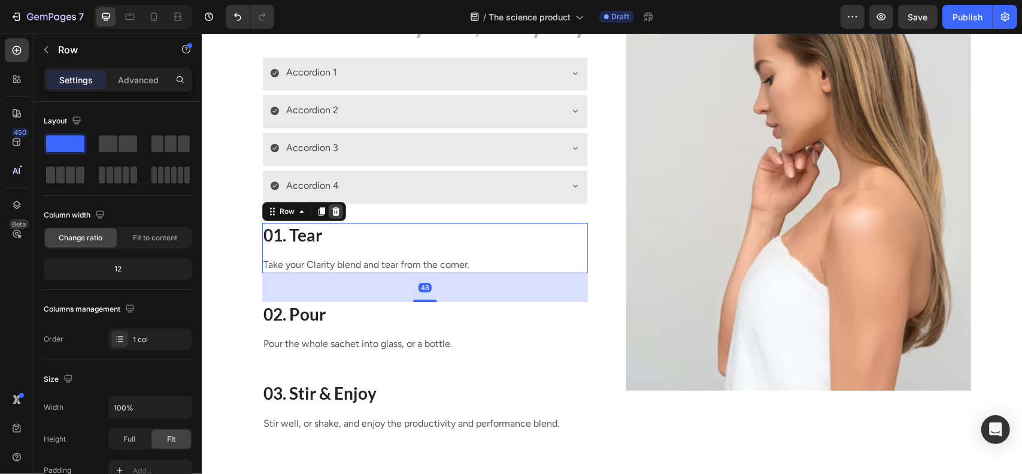
click at [332, 210] on icon at bounding box center [336, 210] width 8 height 8
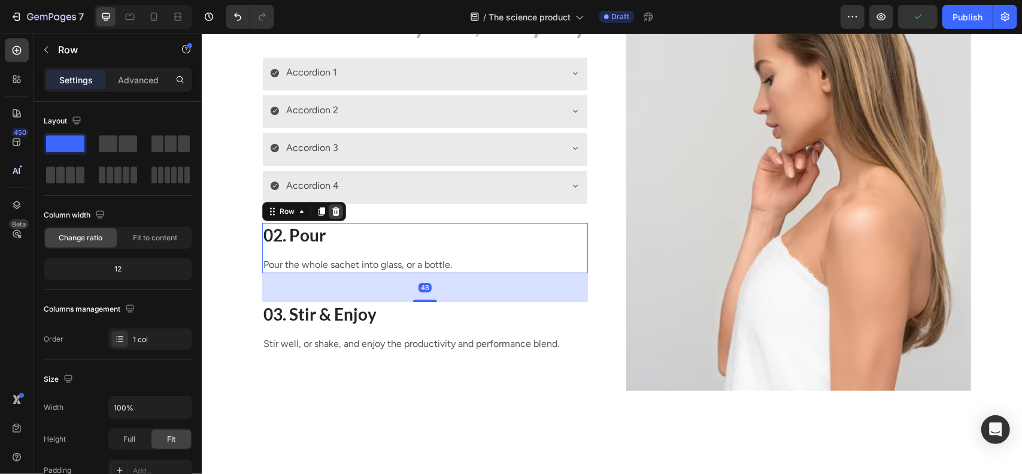
click at [332, 214] on icon at bounding box center [336, 210] width 8 height 8
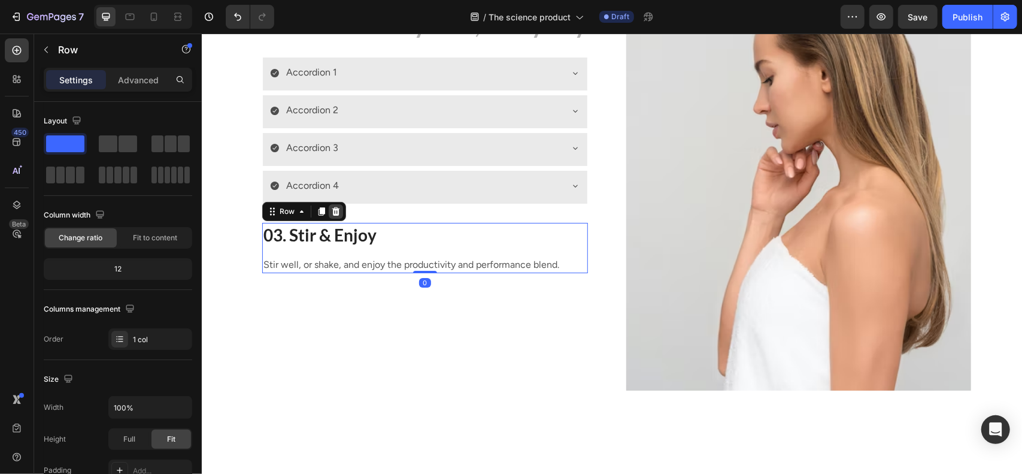
click at [332, 208] on icon at bounding box center [336, 210] width 8 height 8
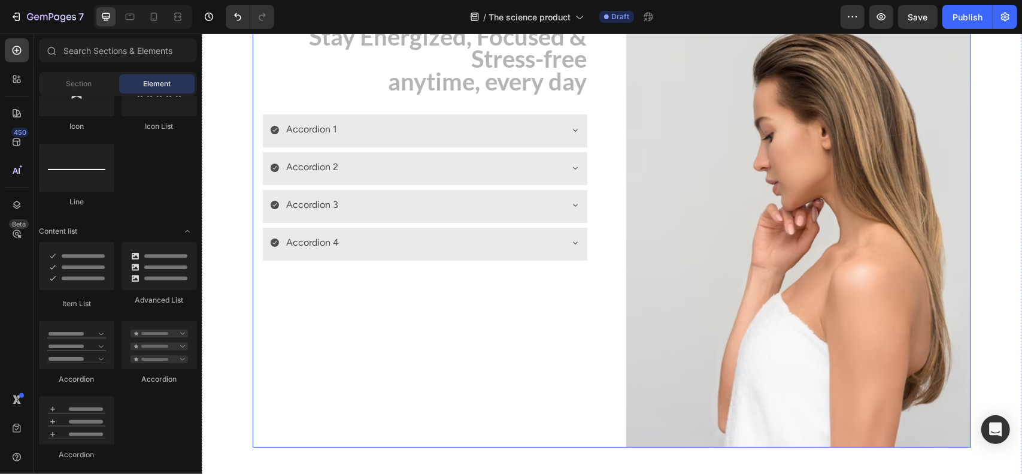
scroll to position [1661, 0]
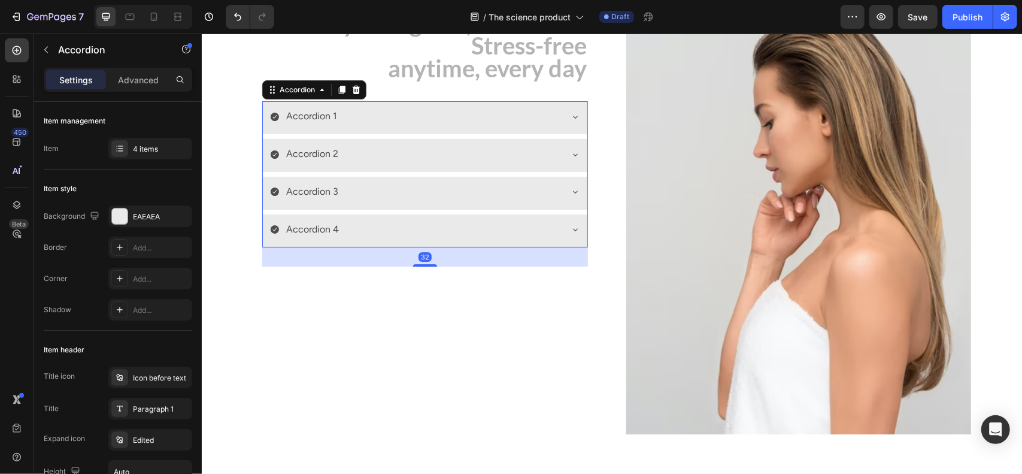
click at [561, 115] on div "Accordion 1" at bounding box center [424, 117] width 325 height 33
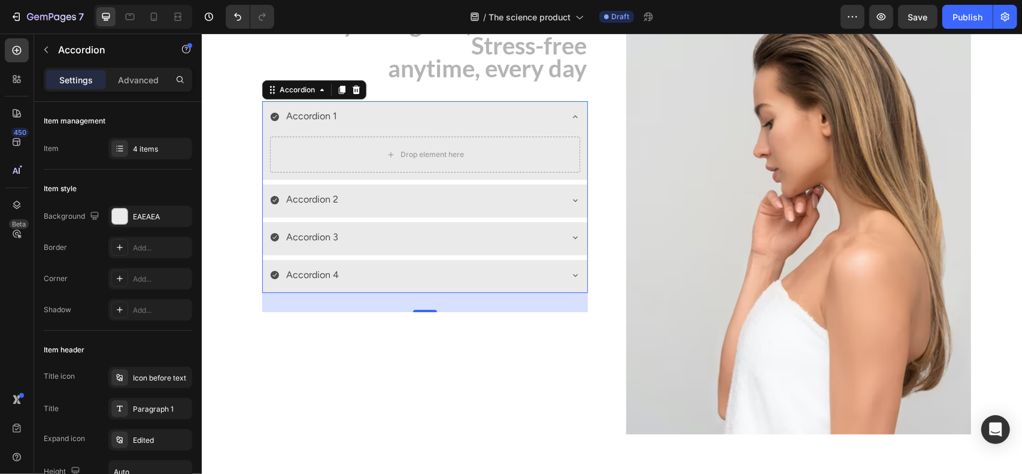
click at [572, 192] on div "Accordion 2" at bounding box center [424, 200] width 325 height 33
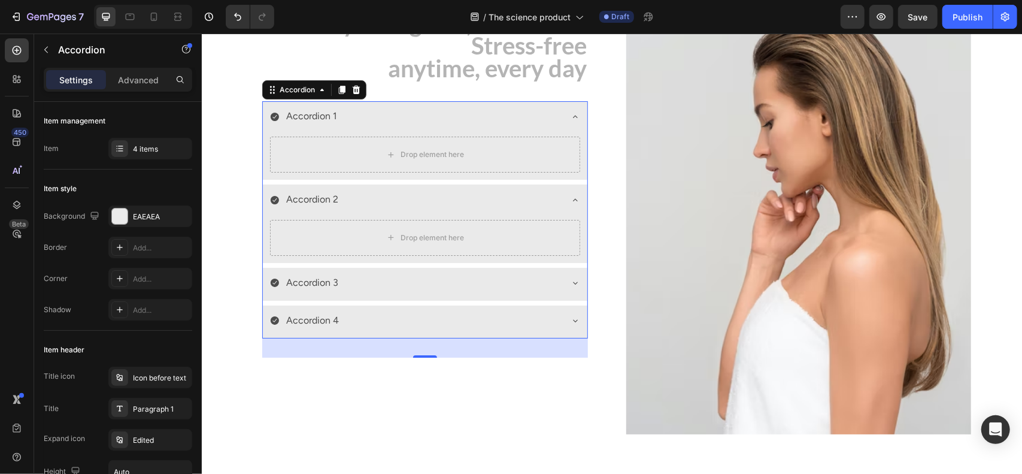
click at [567, 277] on div "Accordion 3" at bounding box center [424, 283] width 325 height 33
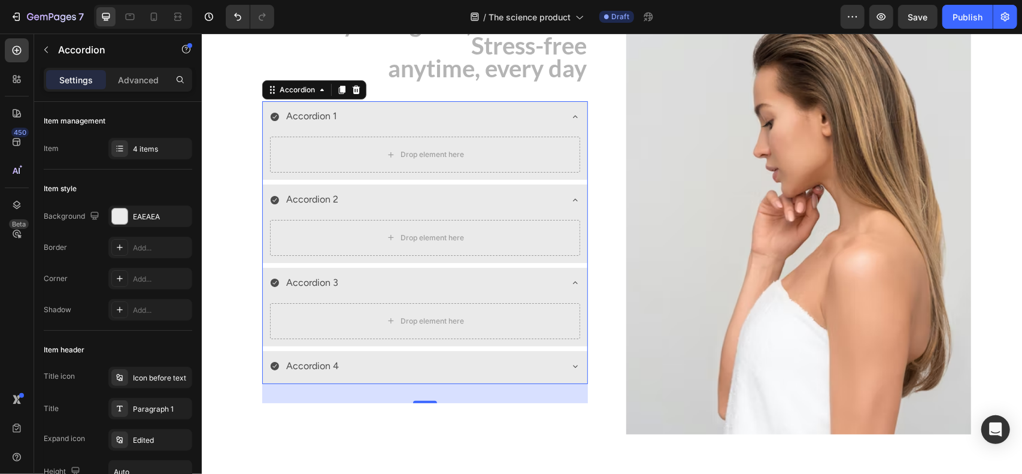
click at [573, 367] on icon at bounding box center [575, 366] width 10 height 10
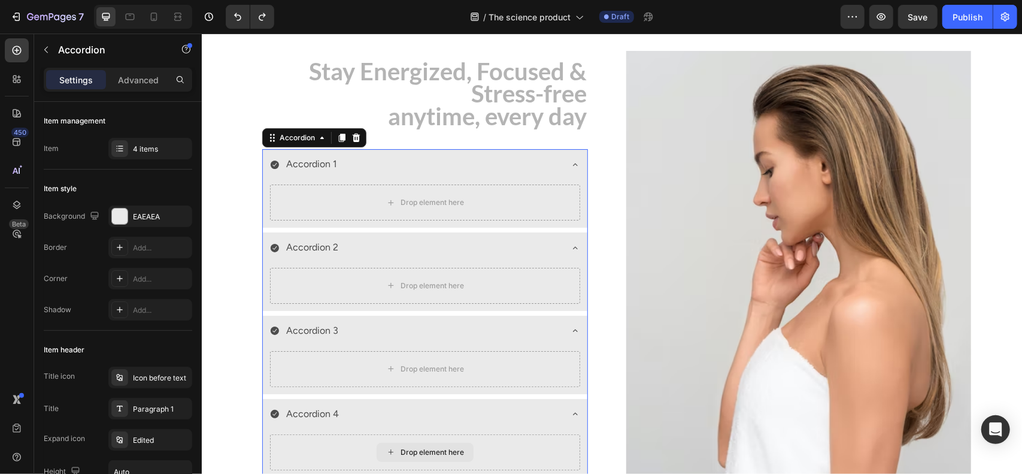
scroll to position [1609, 0]
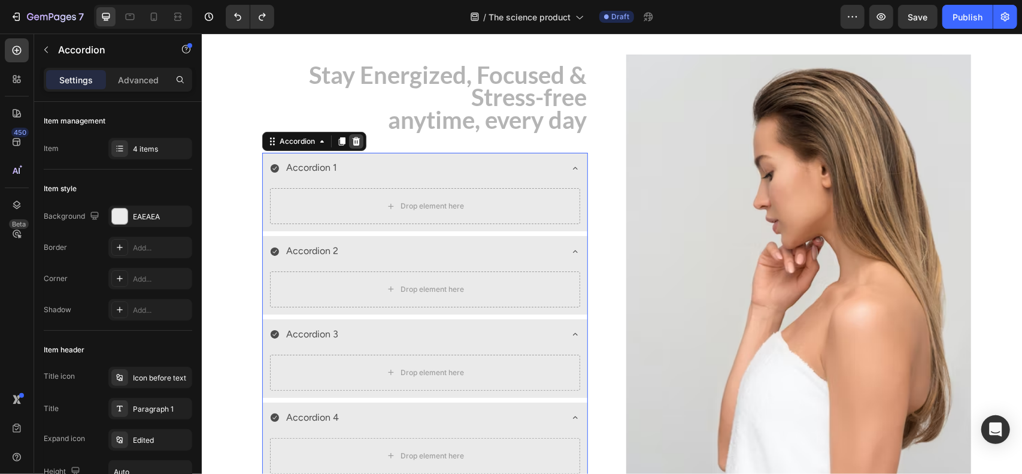
click at [351, 143] on icon at bounding box center [356, 141] width 10 height 10
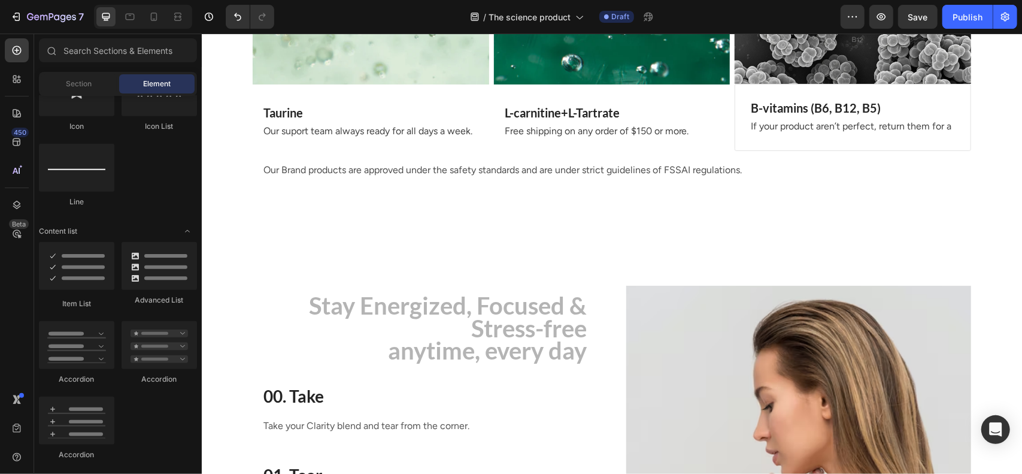
scroll to position [1500, 0]
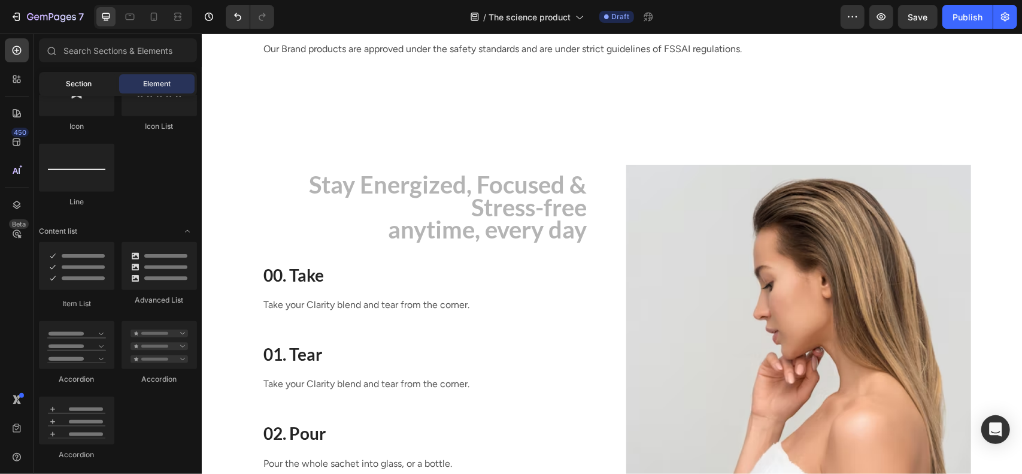
click at [74, 87] on span "Section" at bounding box center [79, 83] width 26 height 11
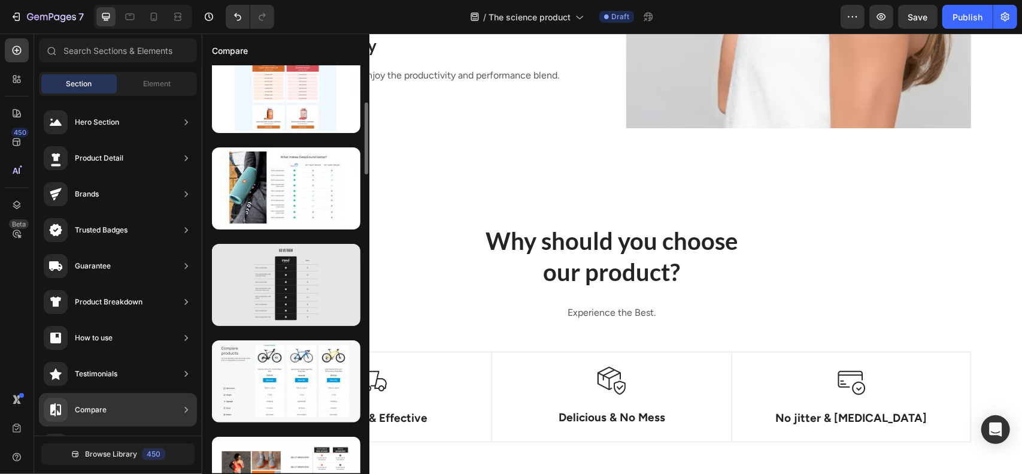
scroll to position [0, 0]
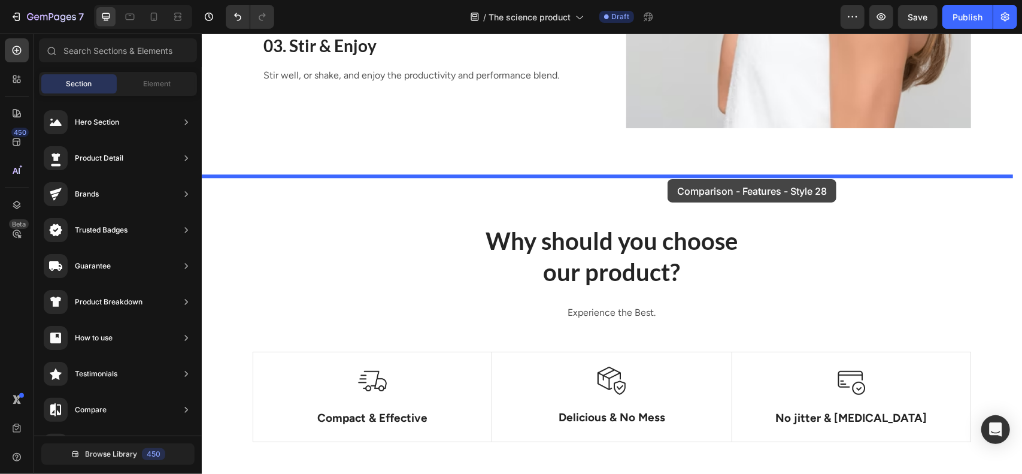
drag, startPoint x: 510, startPoint y: 146, endPoint x: 667, endPoint y: 178, distance: 160.9
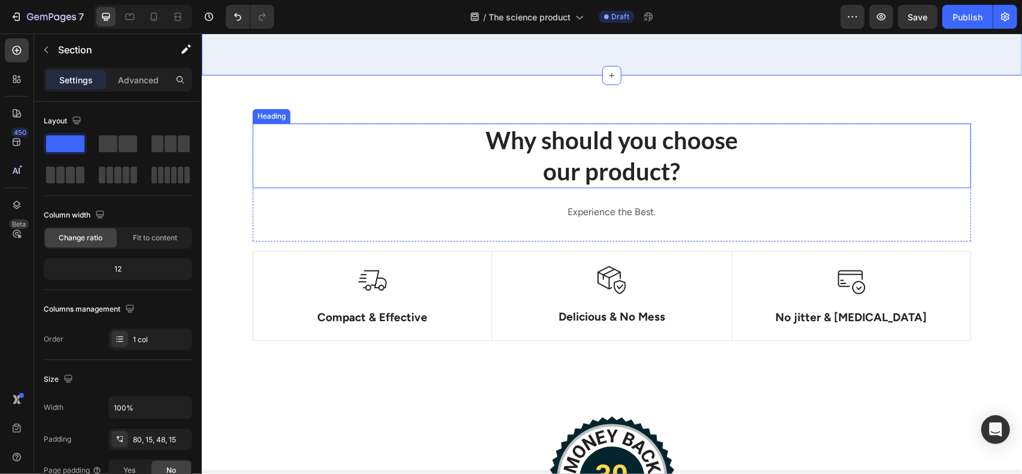
scroll to position [2679, 0]
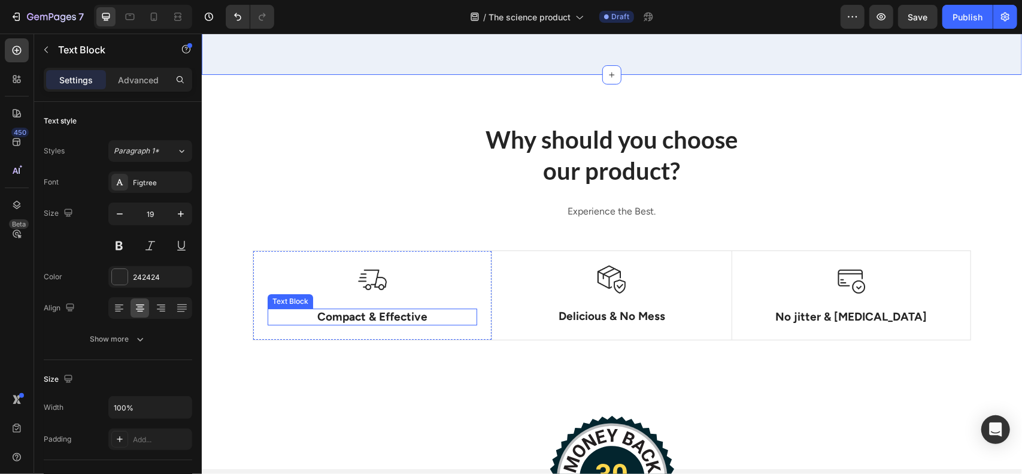
click at [408, 319] on p "Compact & Effective" at bounding box center [371, 316] width 207 height 15
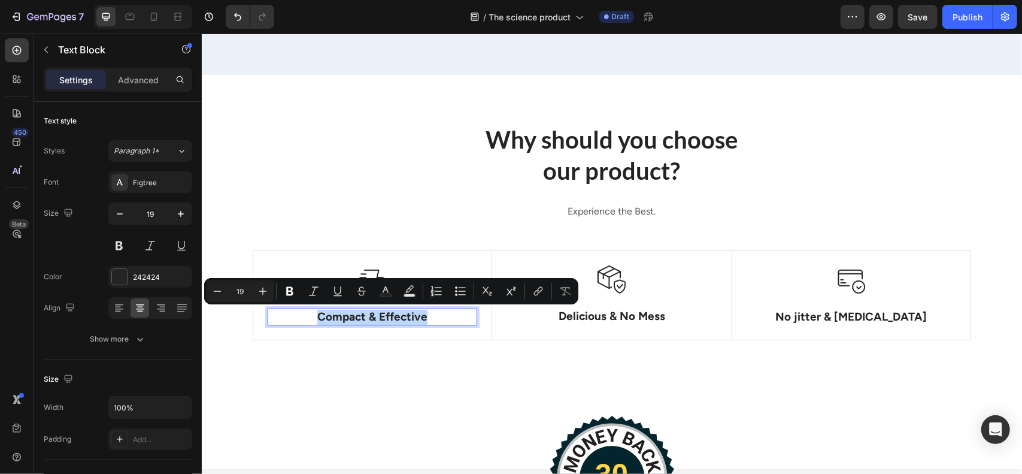
copy p "Compact & Effective"
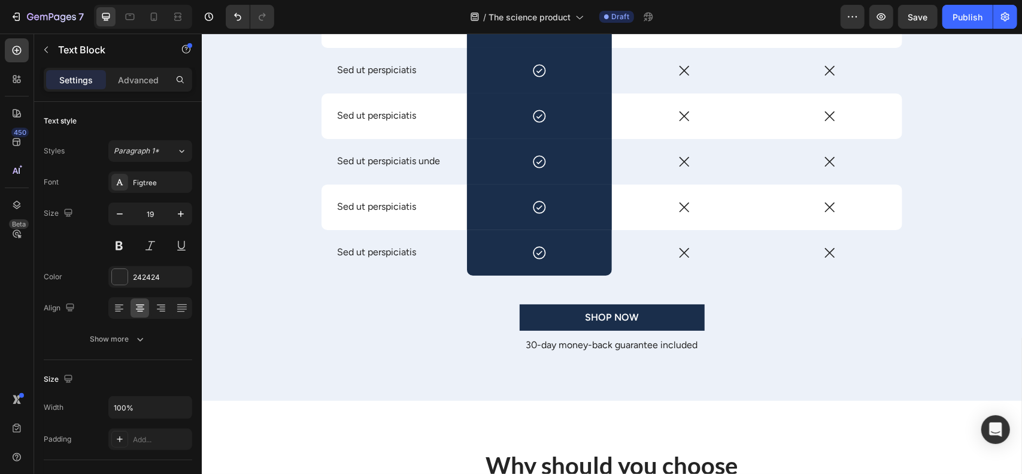
type input "16"
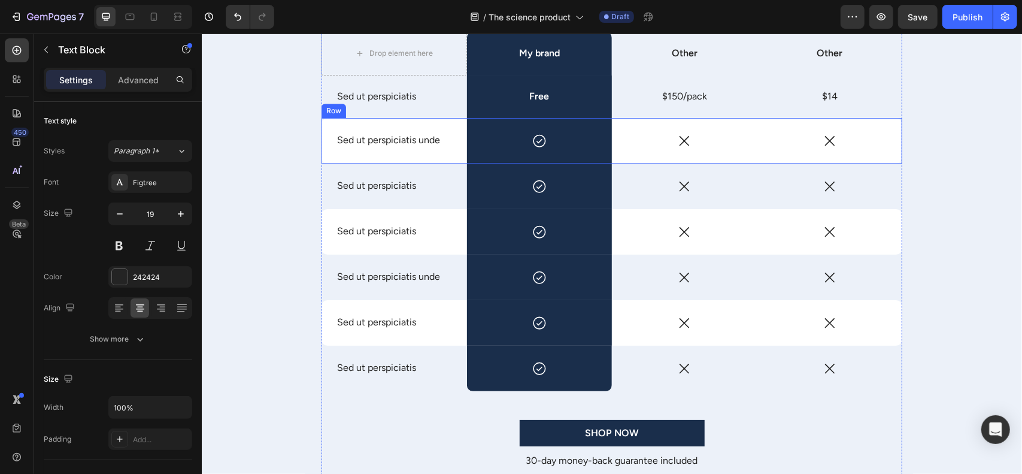
scroll to position [2161, 0]
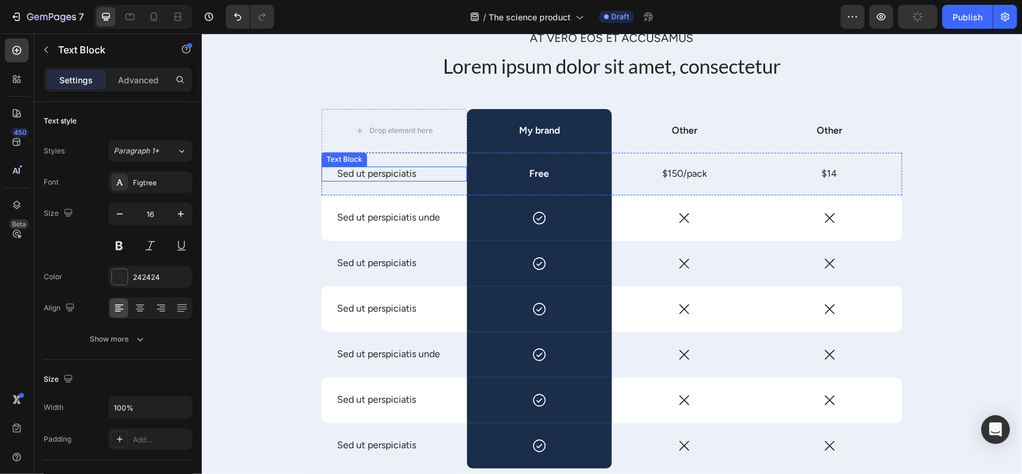
click at [375, 178] on p "Sed ut perspiciatis" at bounding box center [394, 173] width 114 height 13
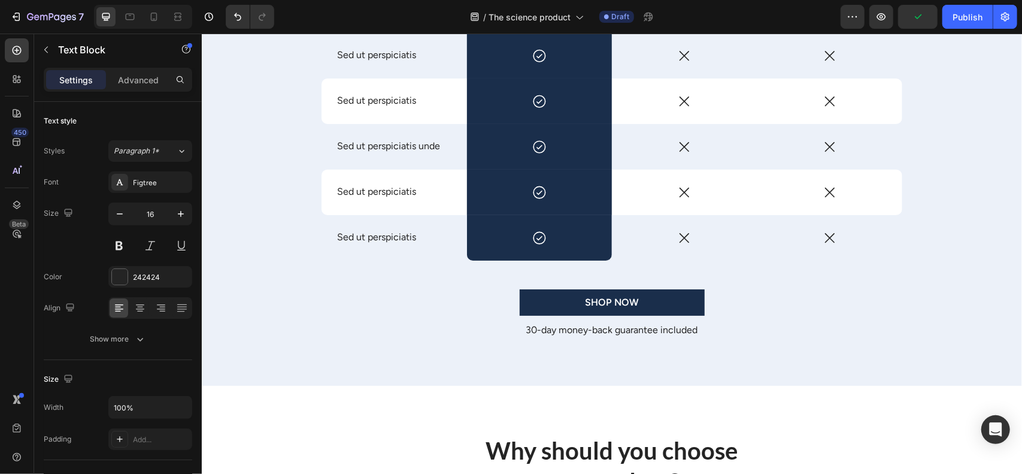
scroll to position [2626, 0]
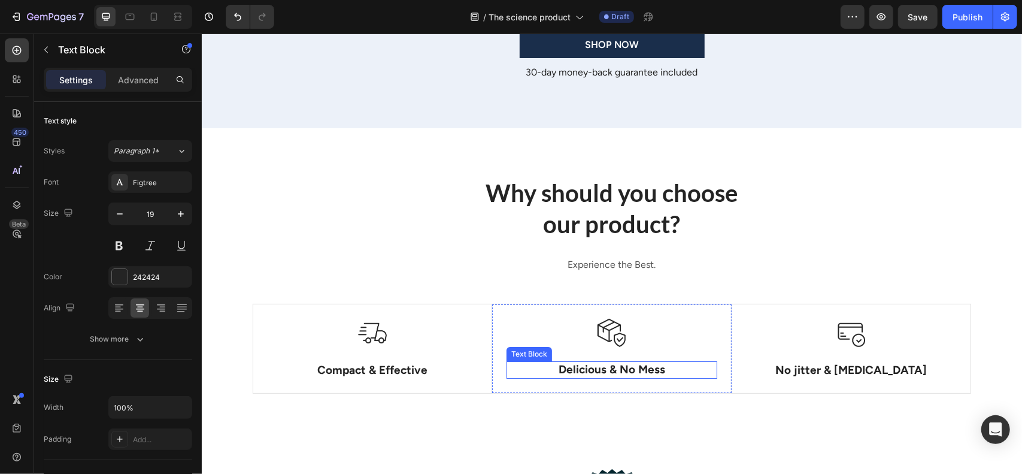
click at [573, 368] on p "Delicious & No Mess" at bounding box center [611, 369] width 208 height 15
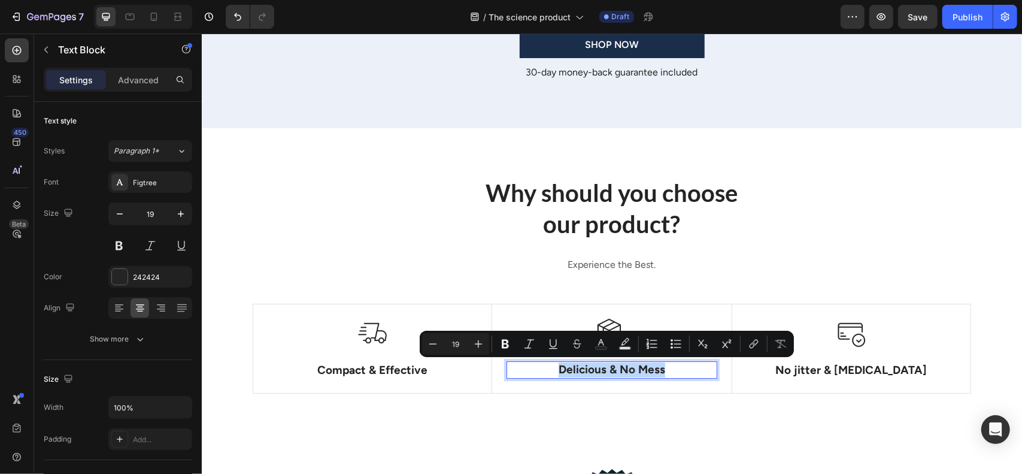
copy p "Delicious & No Mess"
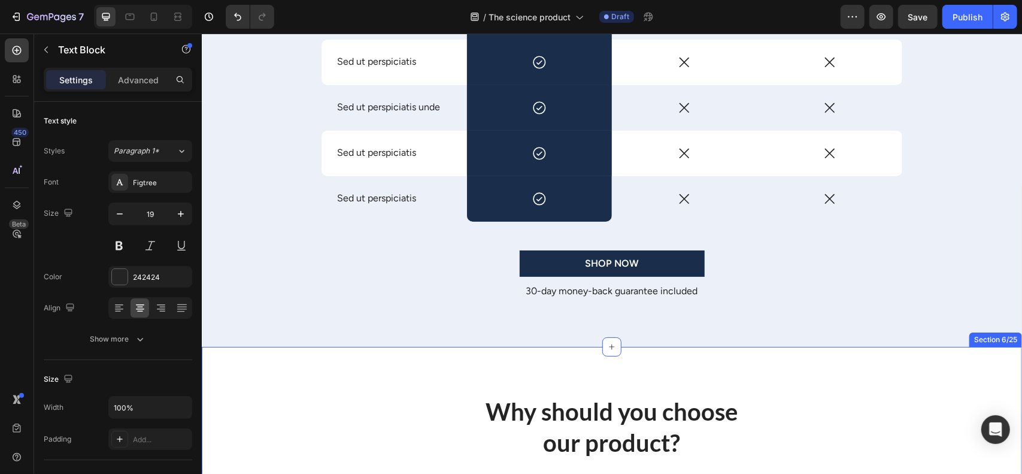
scroll to position [2407, 0]
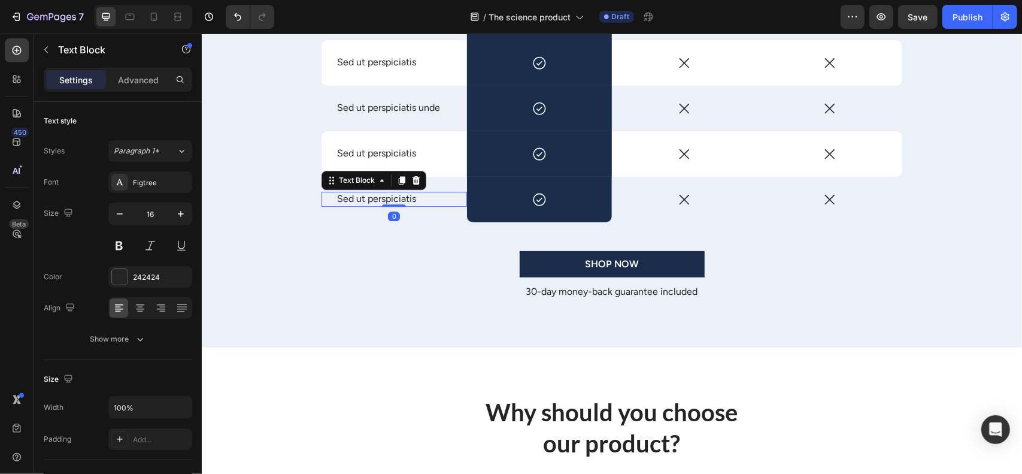
click at [386, 194] on p "Sed ut perspiciatis" at bounding box center [394, 198] width 114 height 13
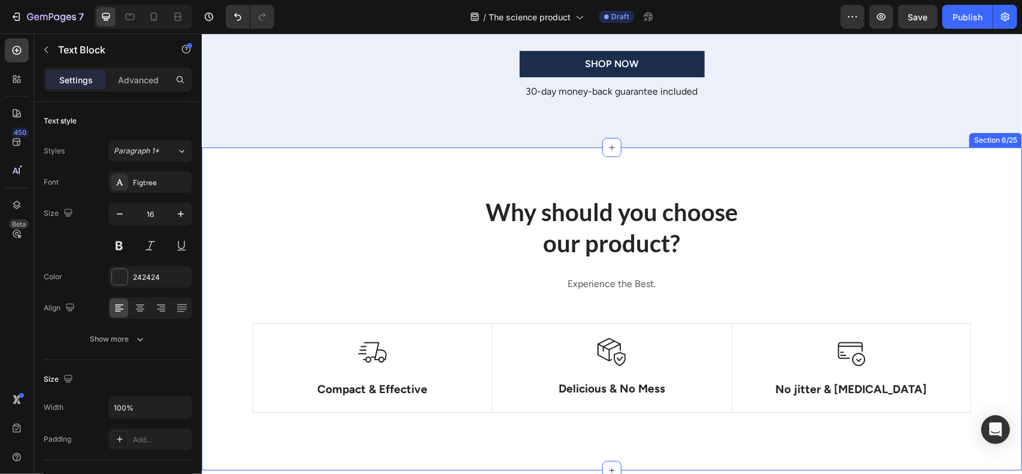
scroll to position [2608, 0]
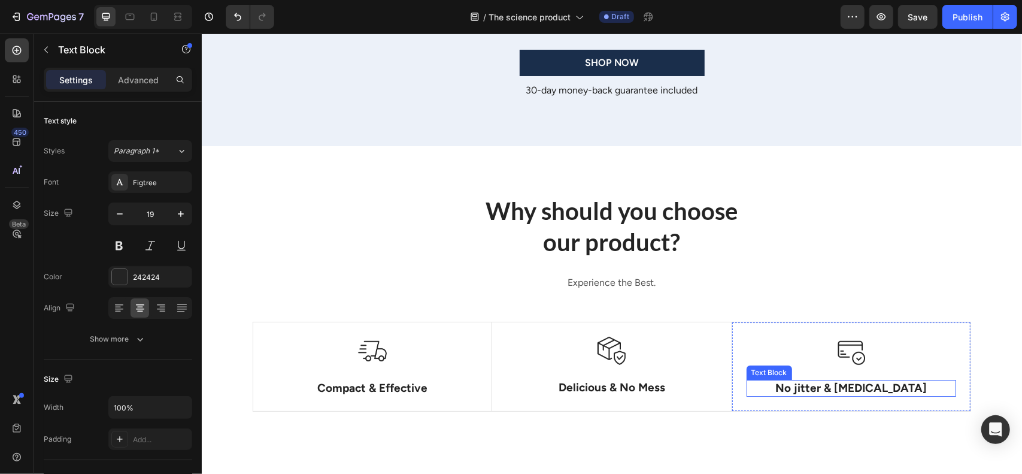
click at [862, 389] on p "No jitter & bloating" at bounding box center [850, 387] width 207 height 15
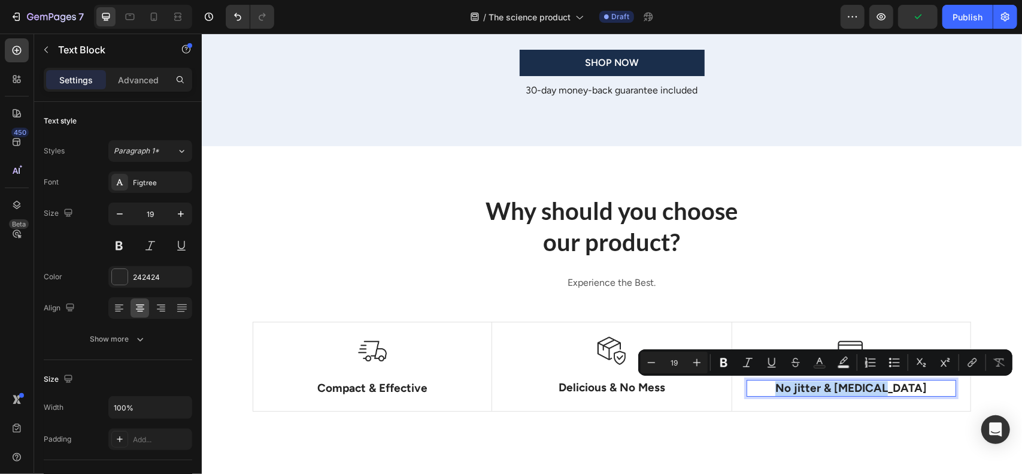
copy p "No jitter & bloating"
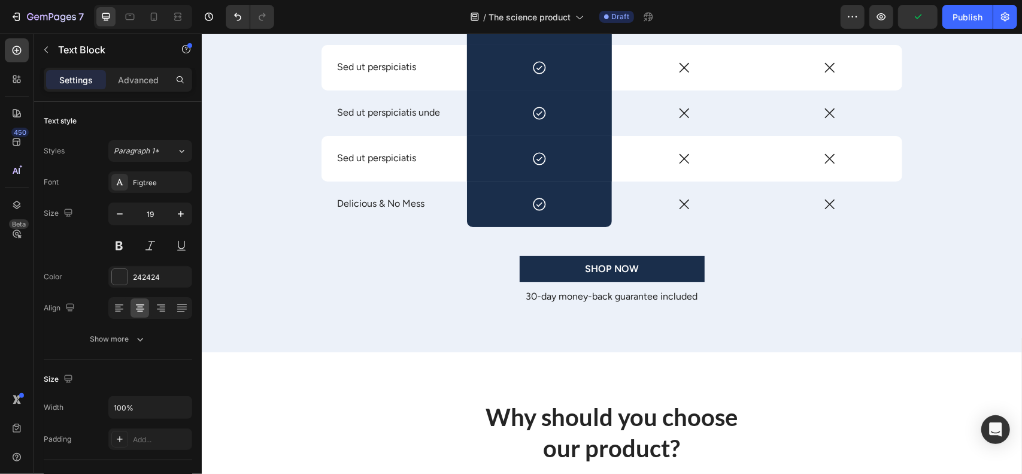
scroll to position [2402, 0]
click at [398, 158] on p "Sed ut perspiciatis" at bounding box center [394, 158] width 114 height 13
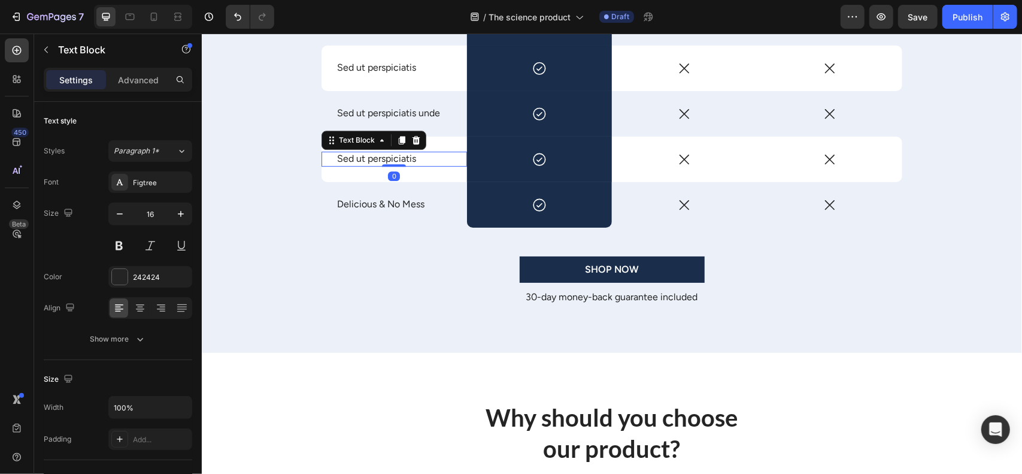
click at [398, 158] on p "Sed ut perspiciatis" at bounding box center [394, 158] width 114 height 13
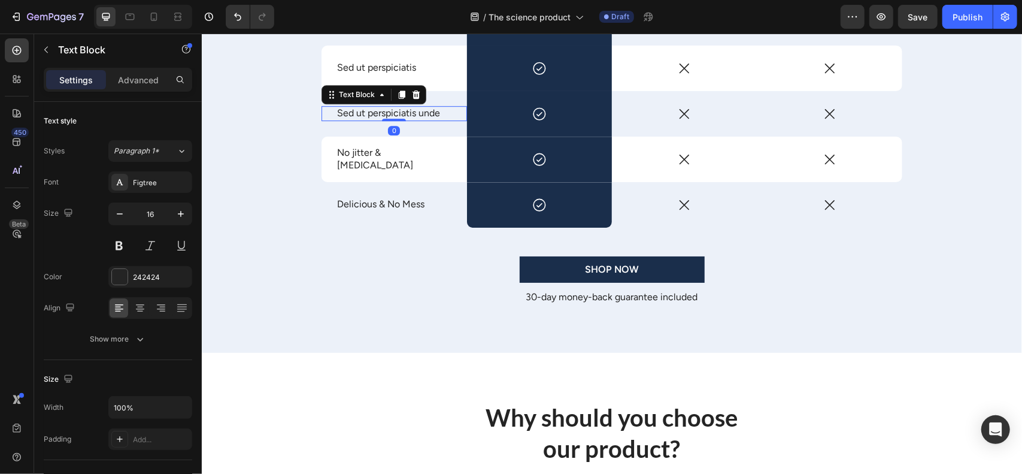
click at [373, 108] on p "Sed ut perspiciatis unde" at bounding box center [394, 113] width 114 height 13
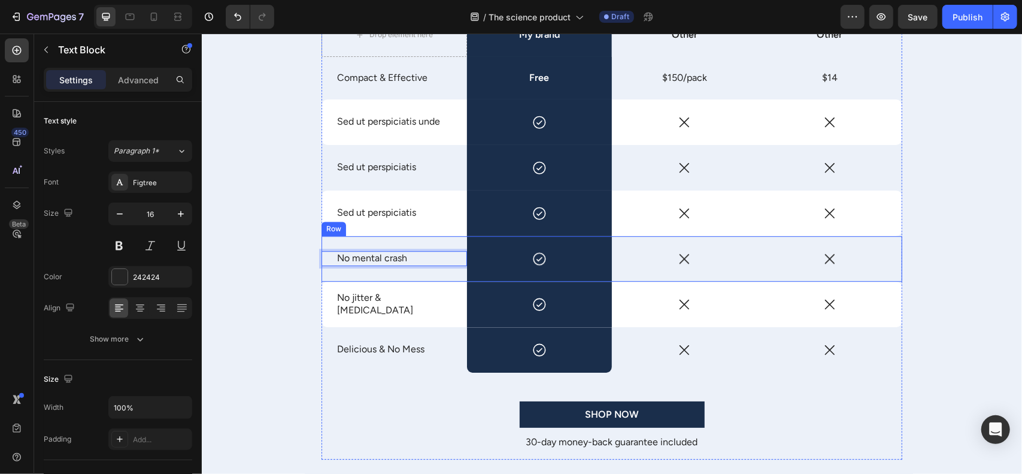
scroll to position [2182, 0]
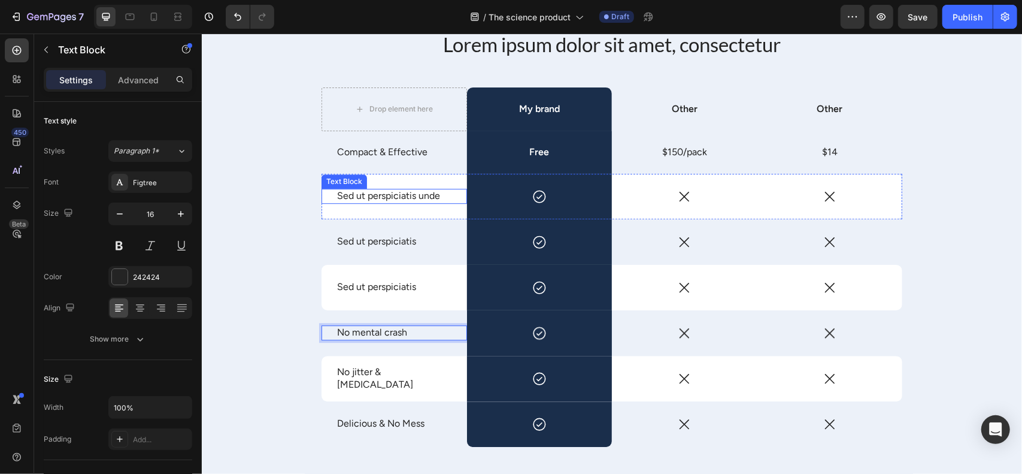
click at [375, 191] on p "Sed ut perspiciatis unde" at bounding box center [394, 195] width 114 height 13
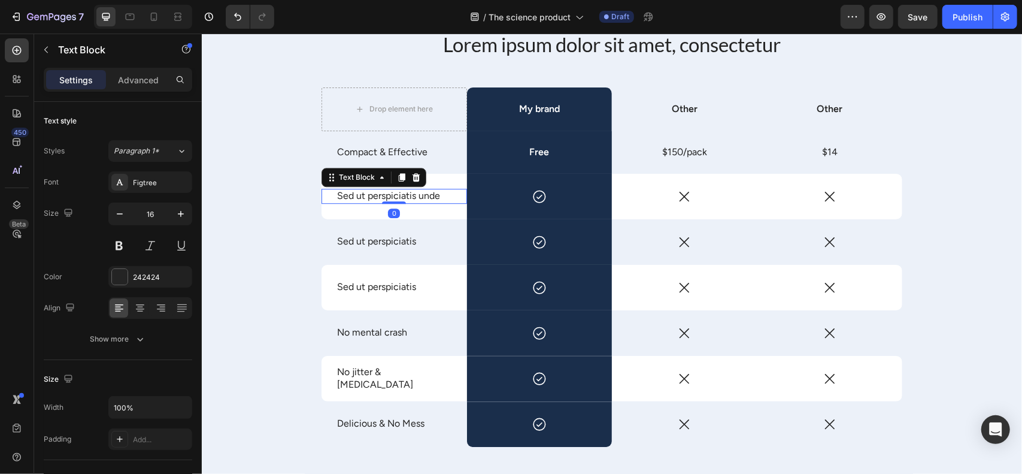
click at [375, 191] on p "Sed ut perspiciatis unde" at bounding box center [394, 195] width 114 height 13
click at [406, 242] on p "Sed ut perspiciatis" at bounding box center [394, 241] width 114 height 13
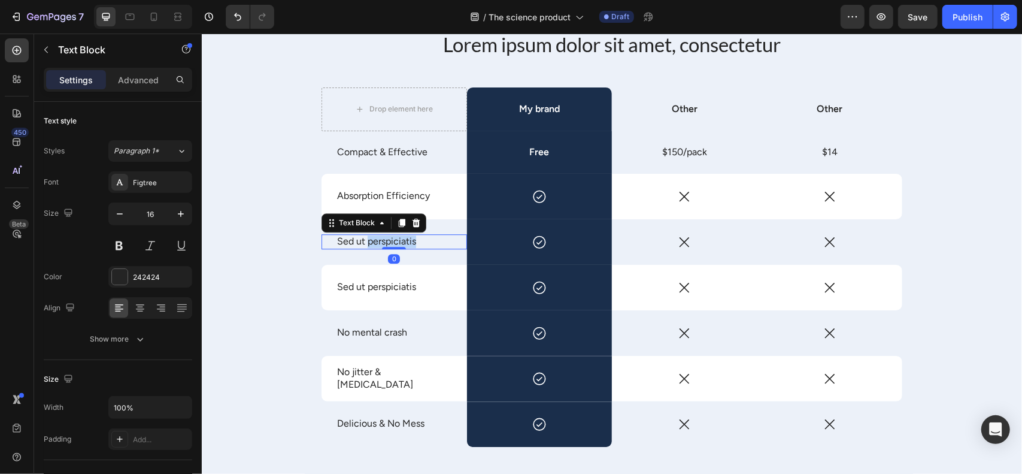
click at [406, 242] on p "Sed ut perspiciatis" at bounding box center [394, 241] width 114 height 13
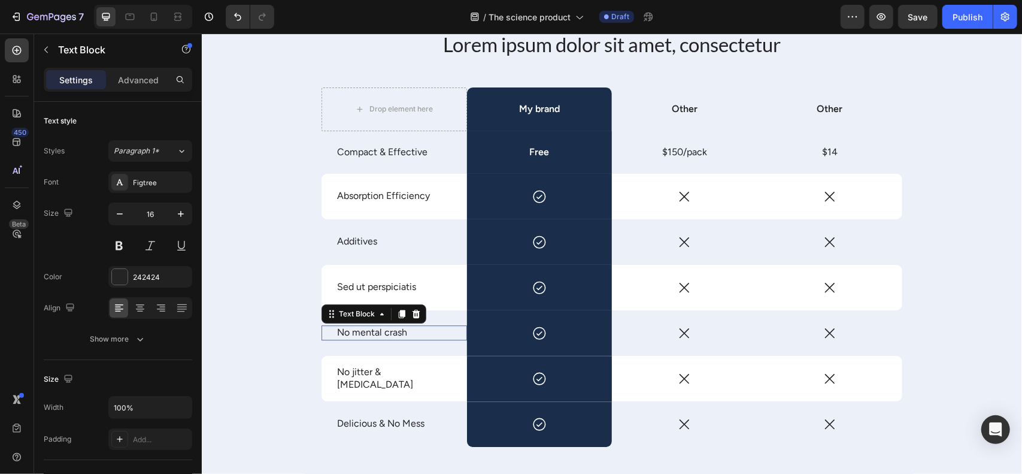
click at [345, 336] on p "No mental crash" at bounding box center [394, 332] width 114 height 13
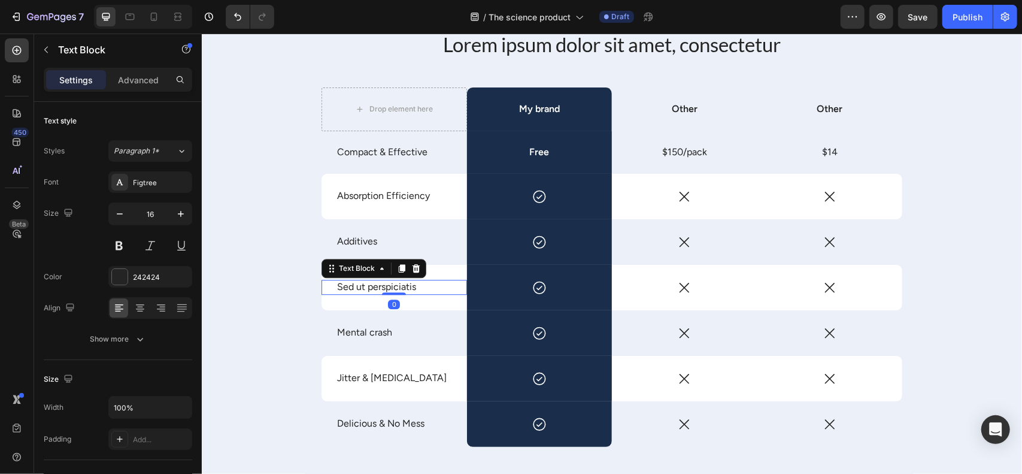
click at [362, 283] on p "Sed ut perspiciatis" at bounding box center [394, 286] width 114 height 13
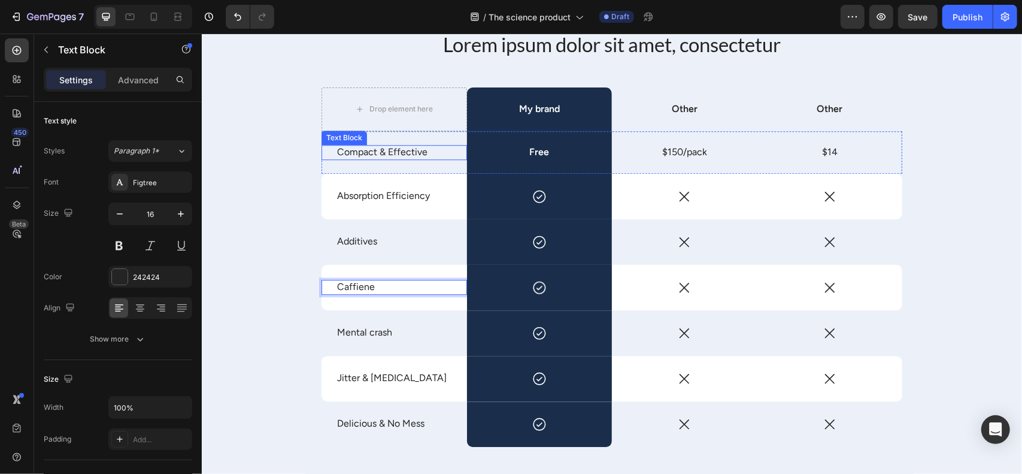
click at [401, 153] on p "Compact & Effective" at bounding box center [394, 152] width 114 height 13
click at [353, 287] on p "Caffiene" at bounding box center [394, 286] width 114 height 13
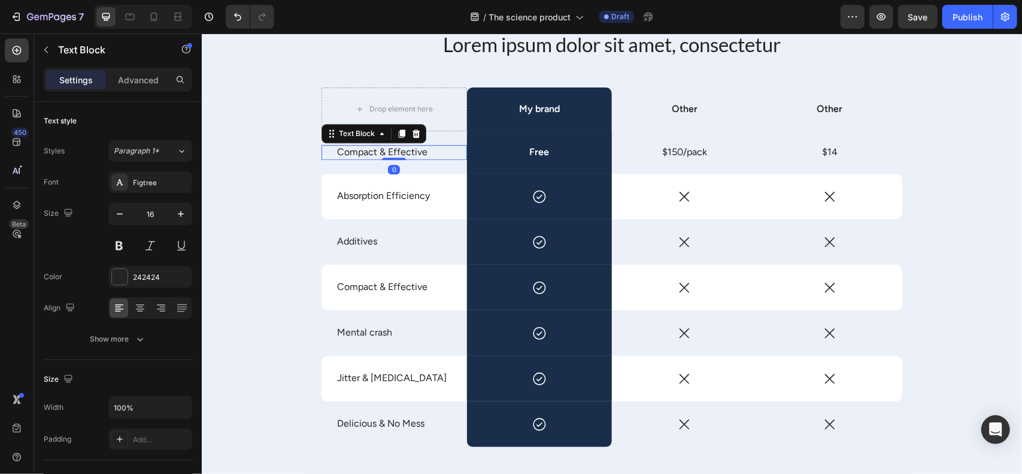
click at [363, 152] on p "Compact & Effective" at bounding box center [394, 152] width 114 height 13
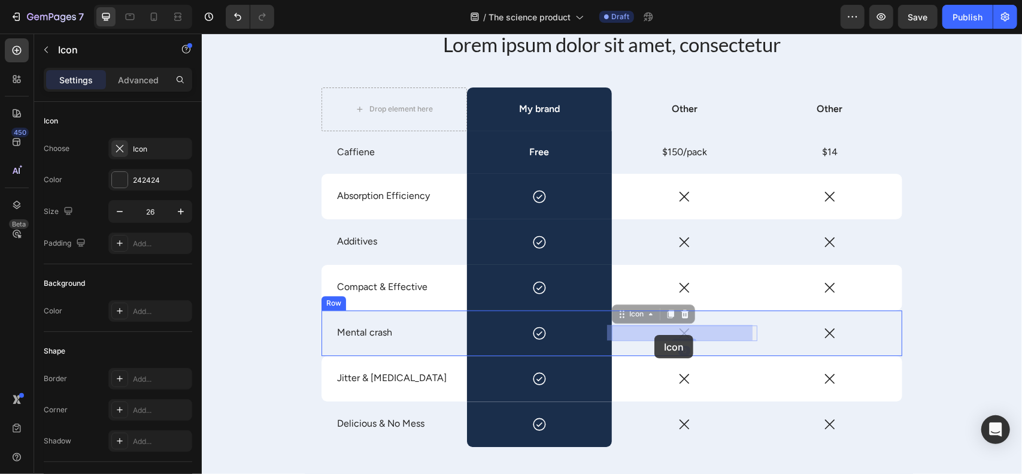
drag, startPoint x: 640, startPoint y: 317, endPoint x: 654, endPoint y: 334, distance: 21.7
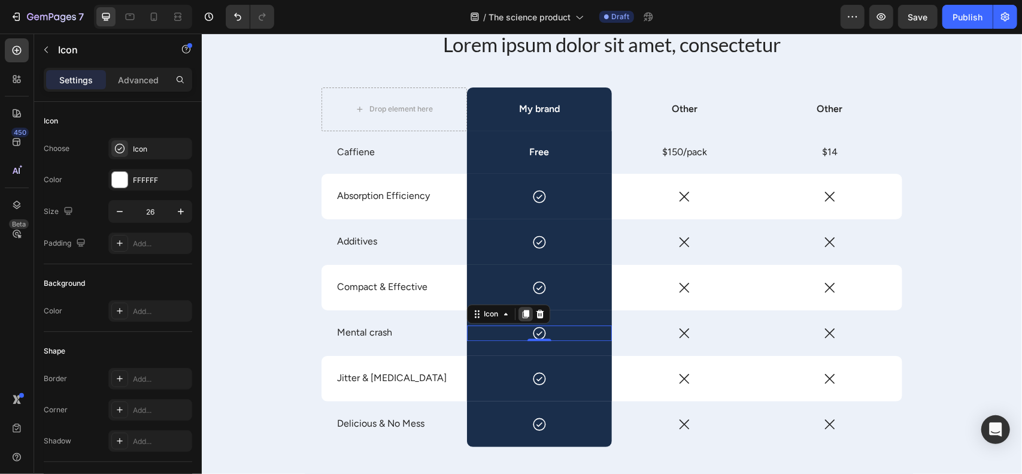
click at [520, 311] on icon at bounding box center [525, 313] width 10 height 10
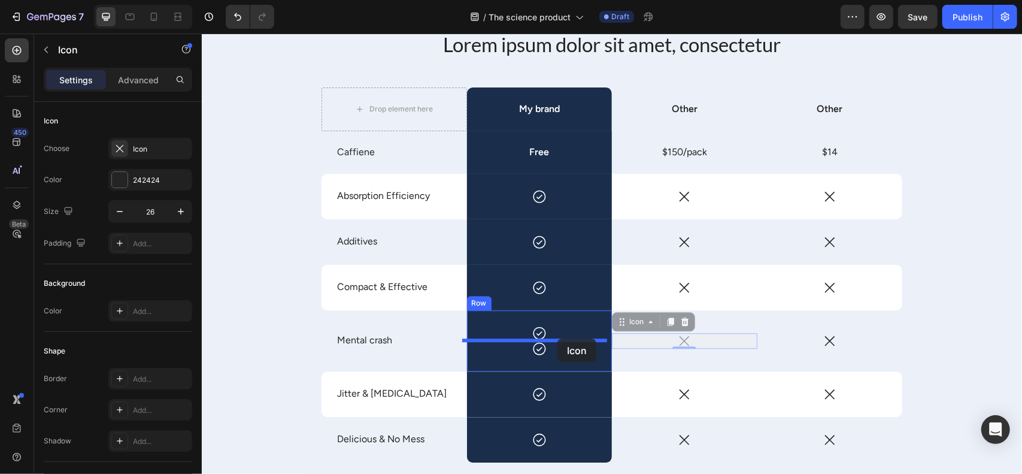
drag, startPoint x: 640, startPoint y: 321, endPoint x: 556, endPoint y: 338, distance: 86.1
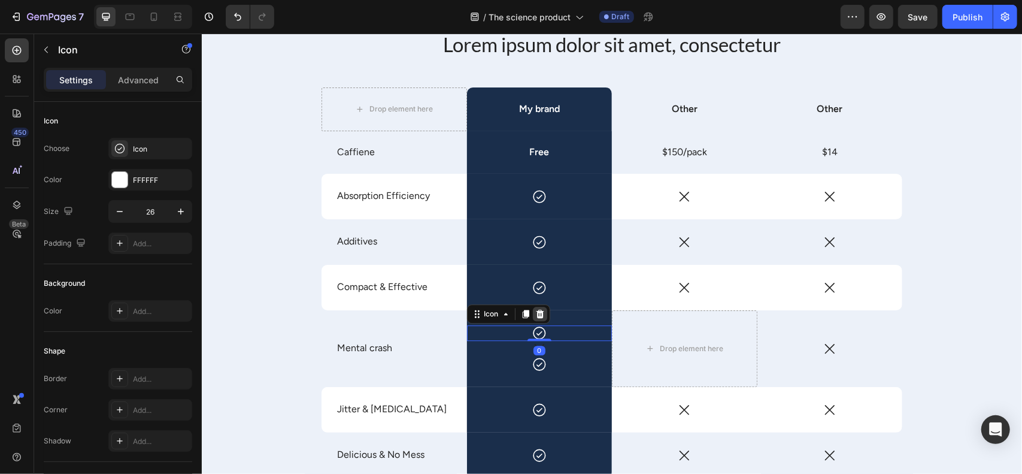
click at [536, 306] on div at bounding box center [539, 313] width 14 height 14
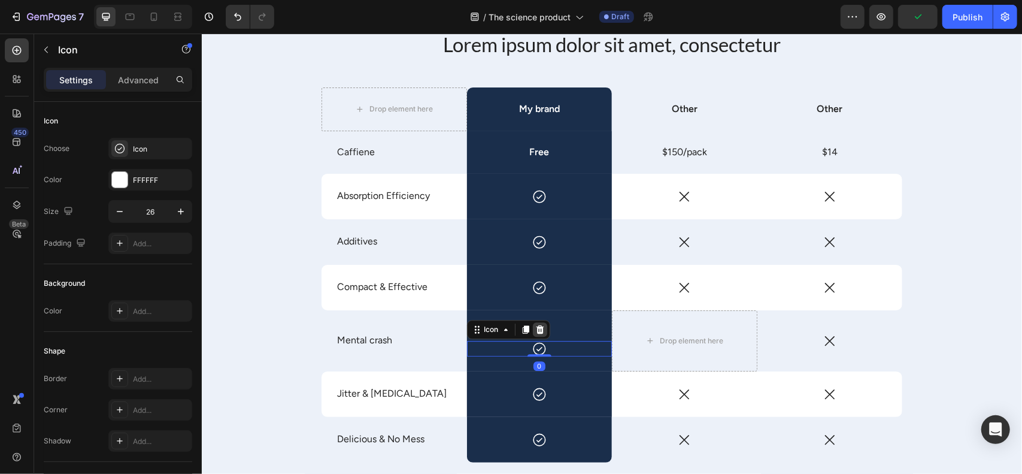
click at [535, 326] on icon at bounding box center [539, 329] width 8 height 8
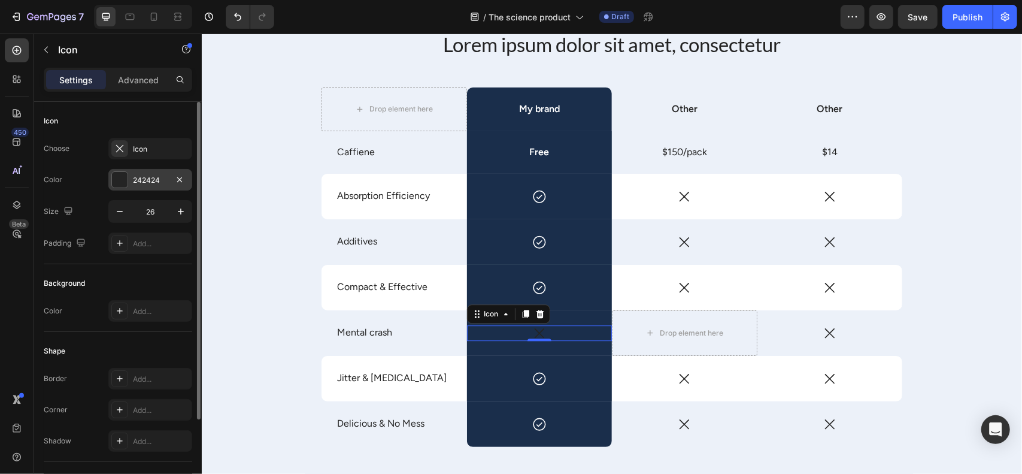
click at [139, 185] on div "242424" at bounding box center [150, 180] width 84 height 22
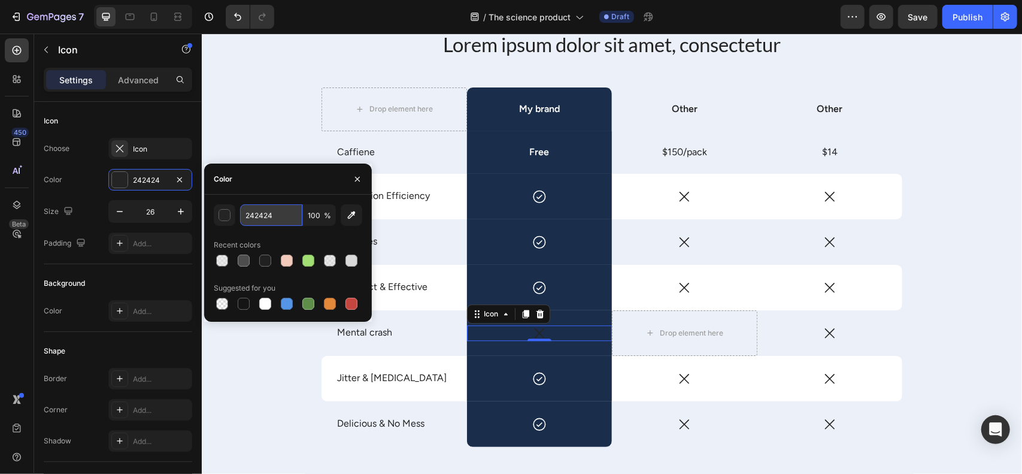
click at [262, 216] on input "242424" at bounding box center [271, 215] width 62 height 22
type input "FFFFFF"
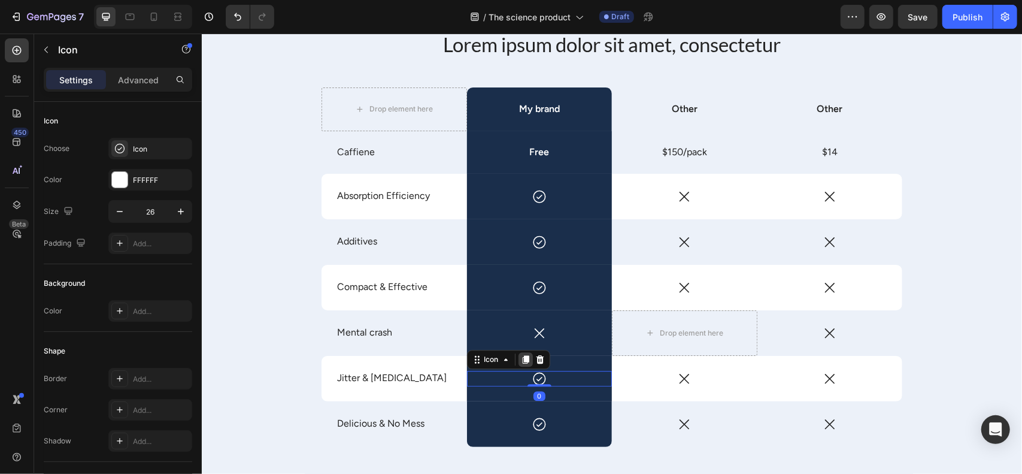
scroll to position [2248, 0]
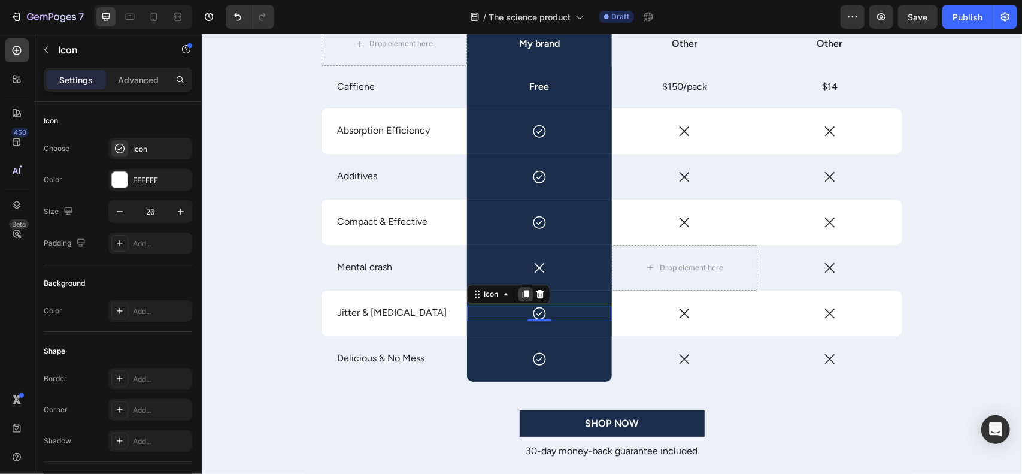
click at [522, 287] on div at bounding box center [525, 293] width 14 height 14
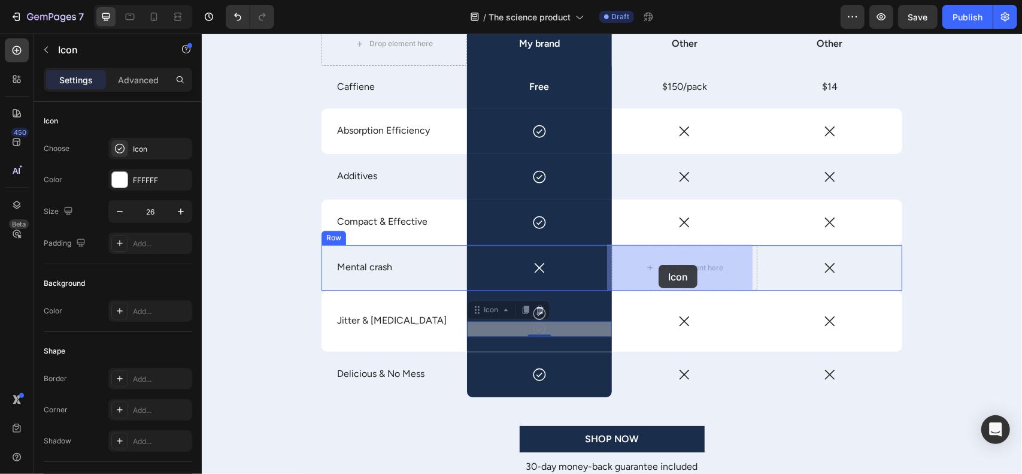
drag, startPoint x: 482, startPoint y: 310, endPoint x: 658, endPoint y: 264, distance: 182.0
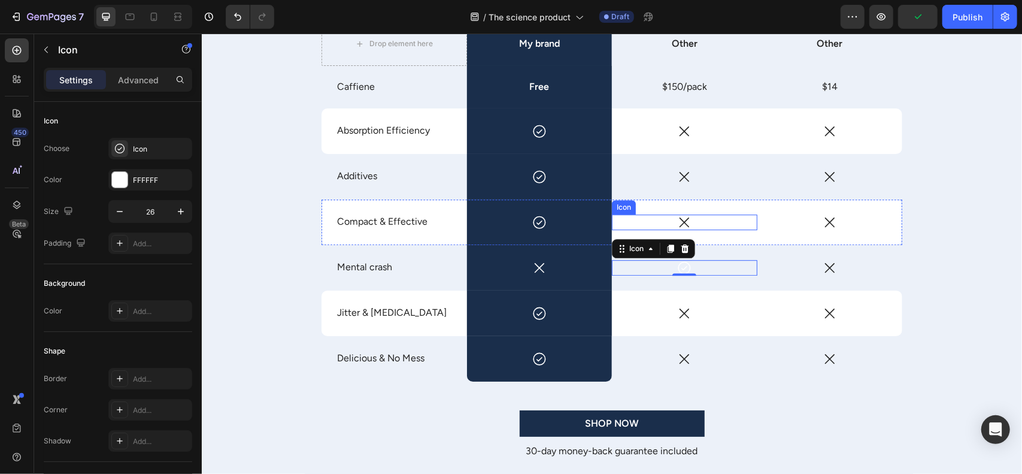
click at [679, 224] on icon at bounding box center [684, 222] width 16 height 16
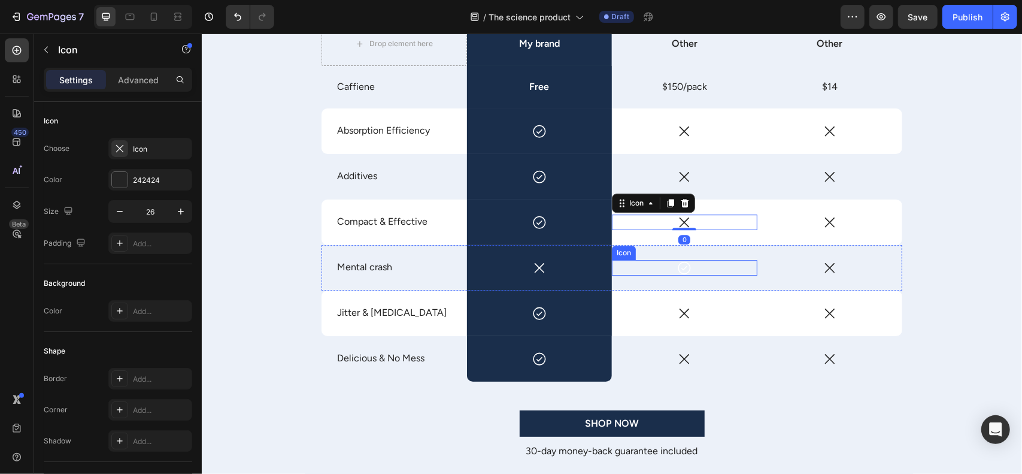
click at [682, 271] on icon at bounding box center [684, 267] width 16 height 16
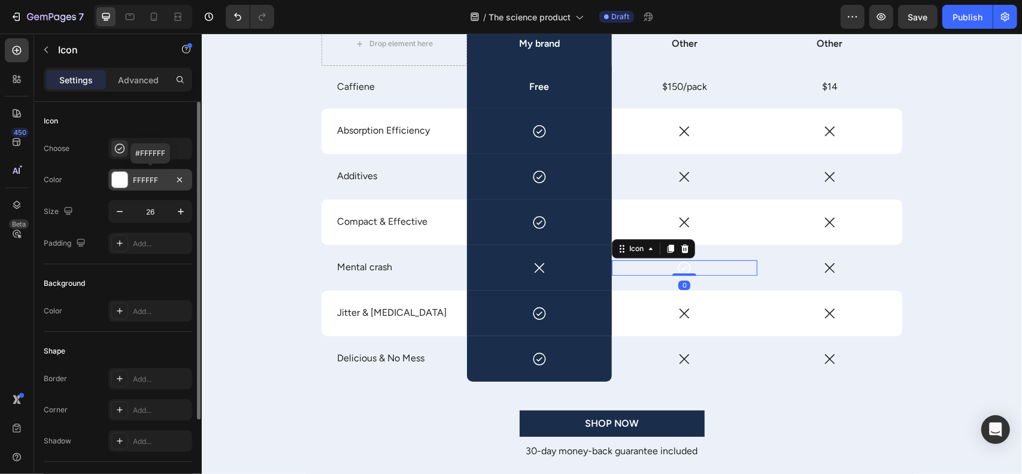
click at [161, 177] on div "FFFFFF" at bounding box center [150, 180] width 35 height 11
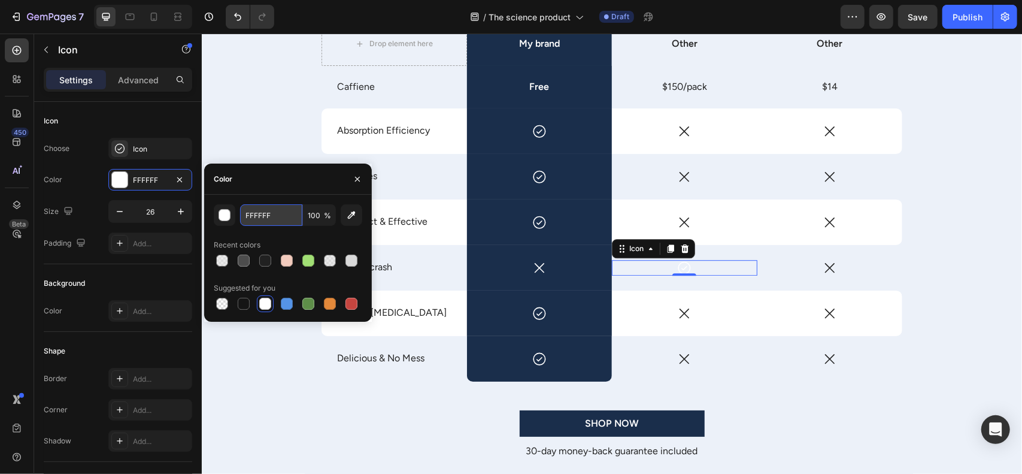
click at [257, 213] on input "FFFFFF" at bounding box center [271, 215] width 62 height 22
type input "242424"
click at [534, 315] on icon at bounding box center [539, 313] width 16 height 16
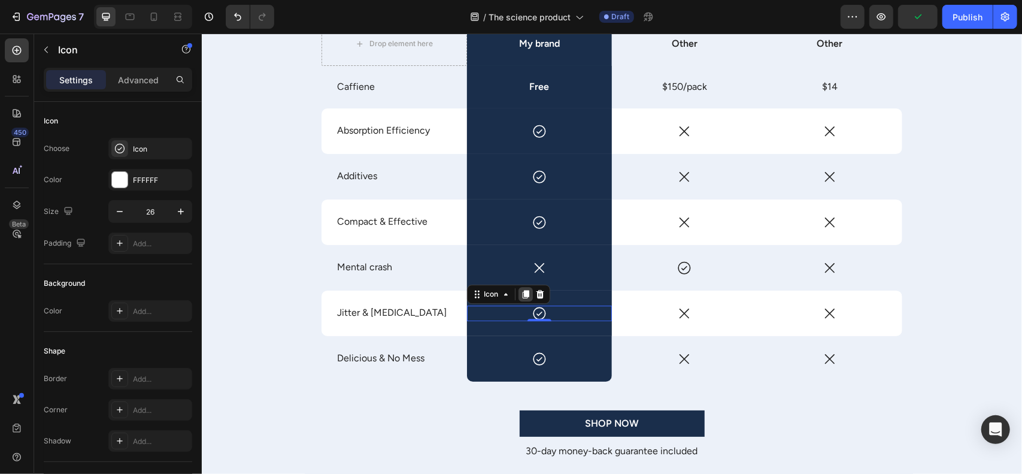
click at [522, 296] on icon at bounding box center [525, 293] width 7 height 8
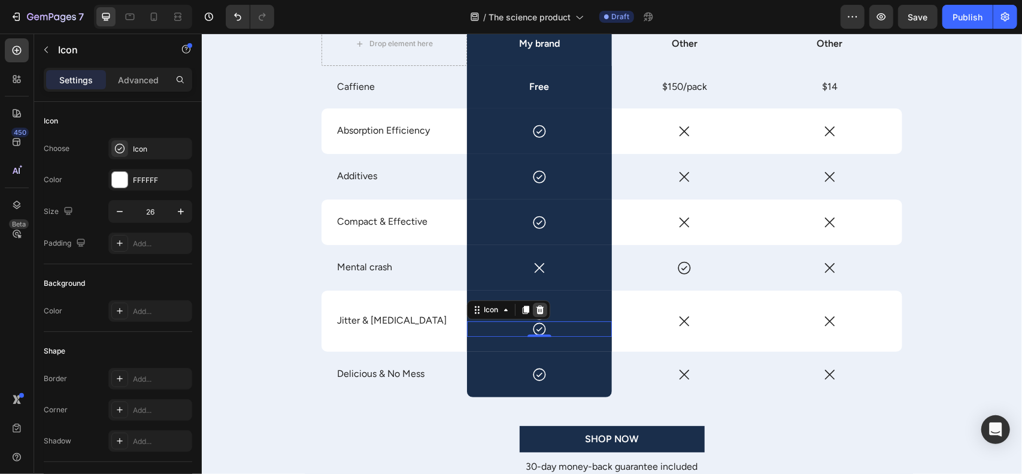
click at [537, 306] on icon at bounding box center [539, 309] width 8 height 8
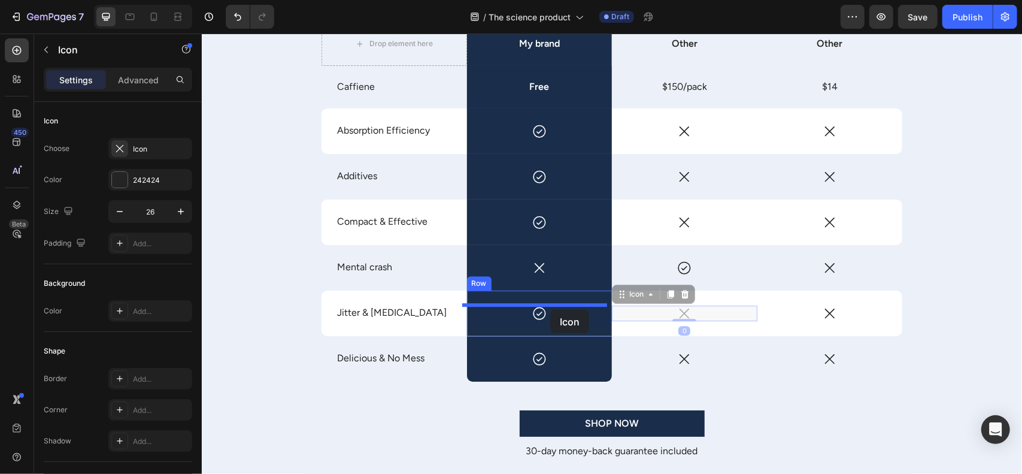
drag, startPoint x: 635, startPoint y: 297, endPoint x: 550, endPoint y: 309, distance: 86.5
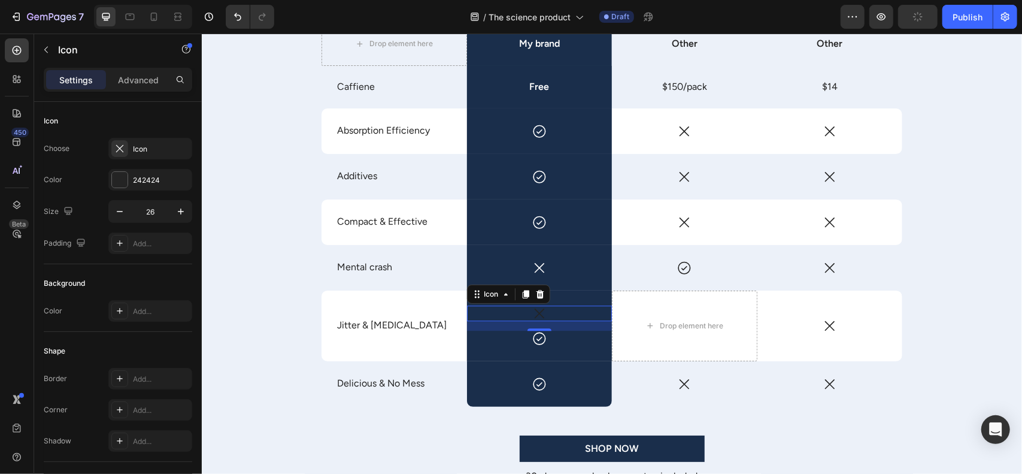
click at [535, 335] on div "16" at bounding box center [539, 340] width 12 height 10
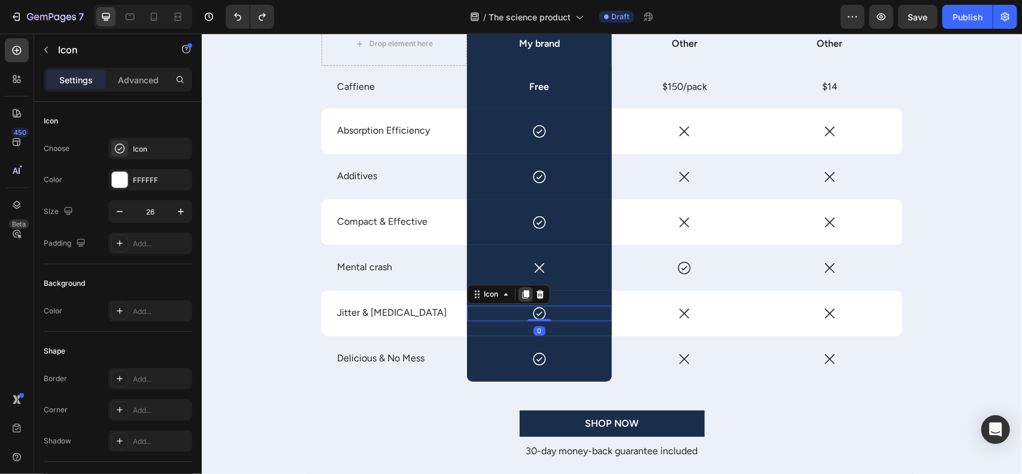
click at [522, 289] on icon at bounding box center [525, 293] width 7 height 8
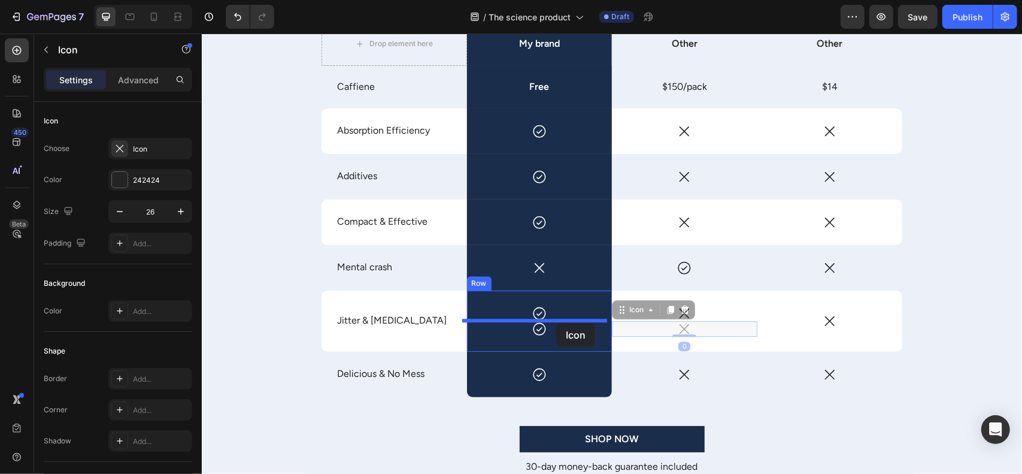
drag, startPoint x: 639, startPoint y: 311, endPoint x: 556, endPoint y: 322, distance: 83.9
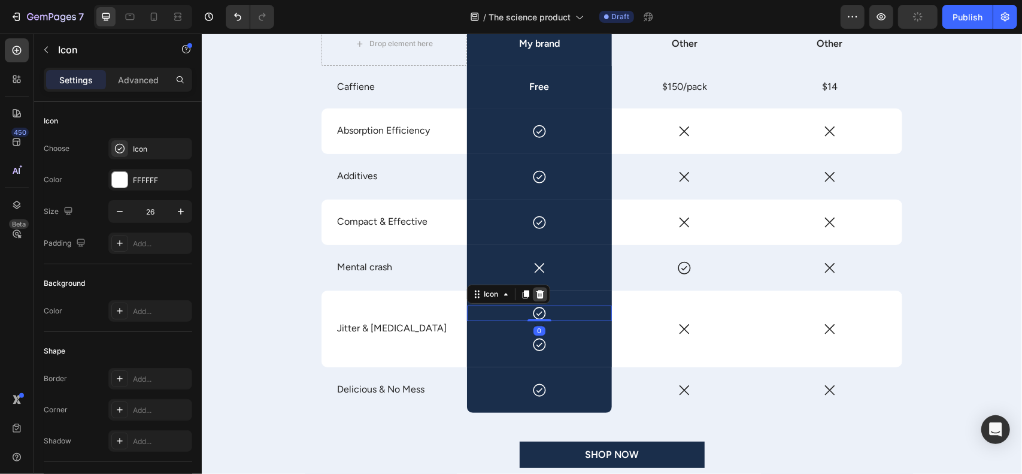
click at [532, 293] on div at bounding box center [539, 293] width 14 height 14
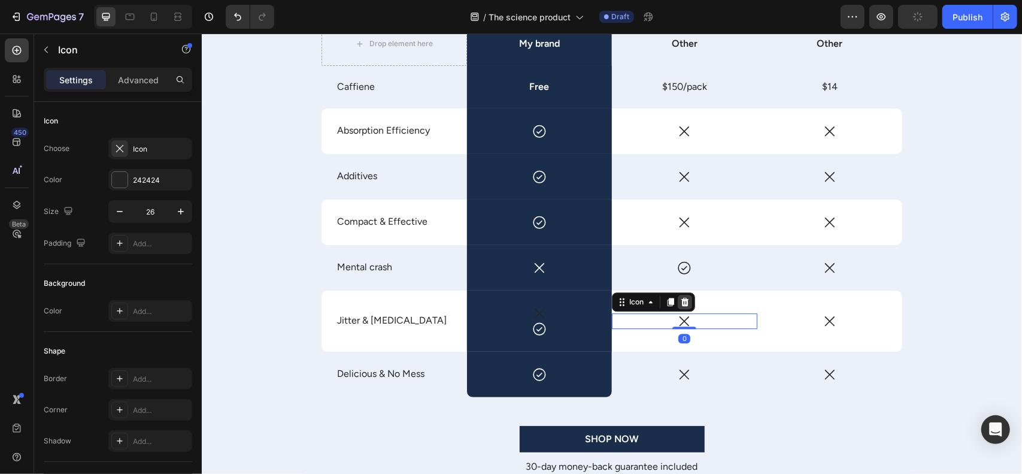
click at [681, 301] on icon at bounding box center [685, 301] width 8 height 8
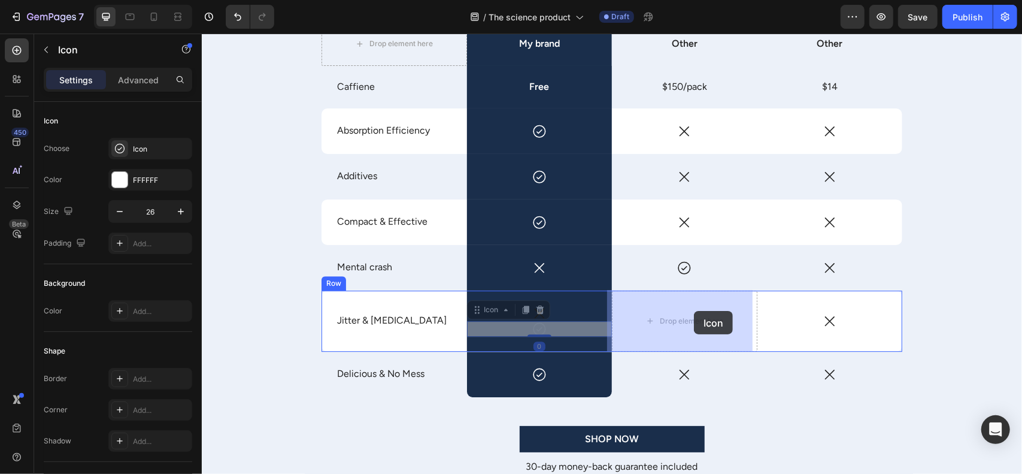
drag, startPoint x: 480, startPoint y: 309, endPoint x: 694, endPoint y: 310, distance: 213.8
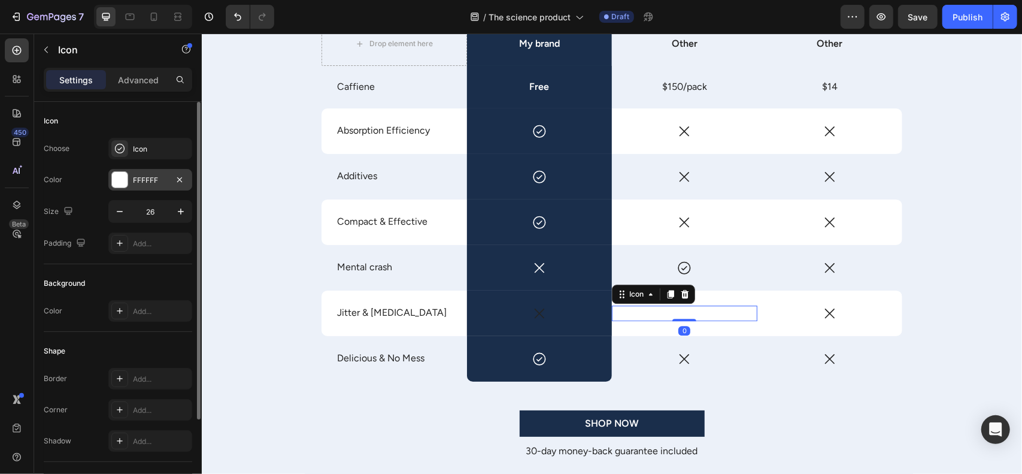
click at [144, 183] on div "FFFFFF" at bounding box center [150, 180] width 35 height 11
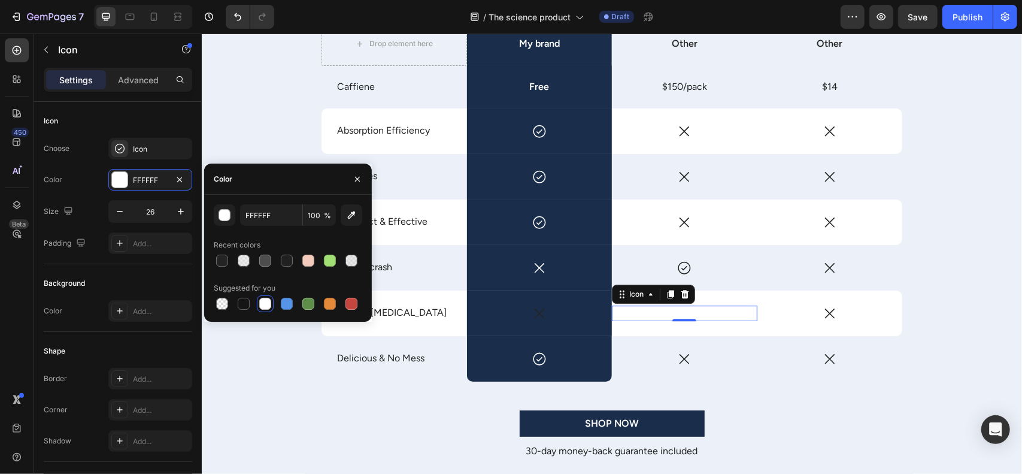
click at [241, 204] on div "FFFFFF" at bounding box center [271, 215] width 62 height 22
click at [252, 211] on input "FFFFFF" at bounding box center [271, 215] width 62 height 22
type input "242424"
click at [535, 316] on icon at bounding box center [539, 313] width 16 height 16
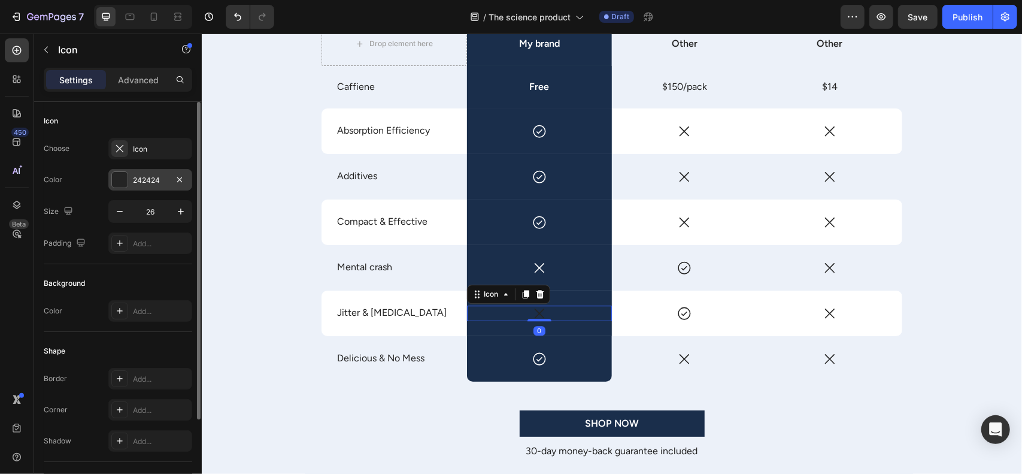
click at [157, 184] on div "242424" at bounding box center [150, 180] width 35 height 11
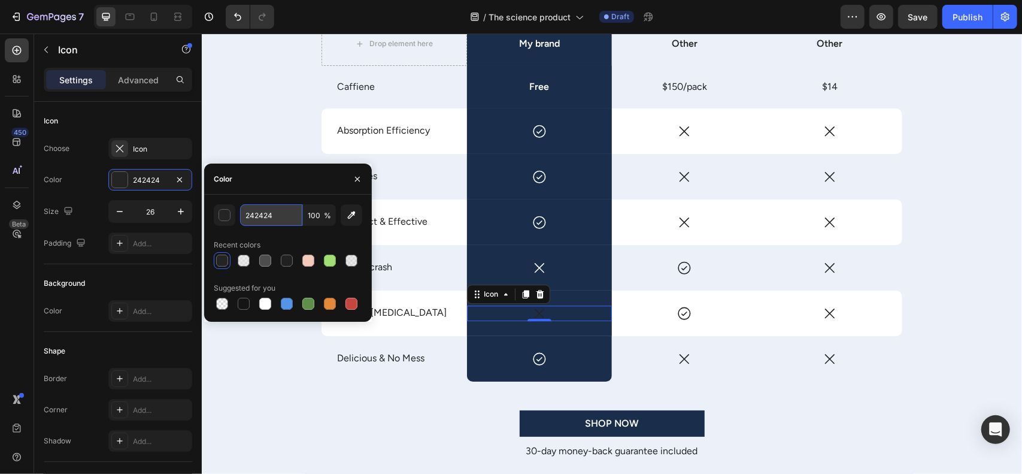
click at [278, 223] on input "242424" at bounding box center [271, 215] width 62 height 22
type input "ffffff"
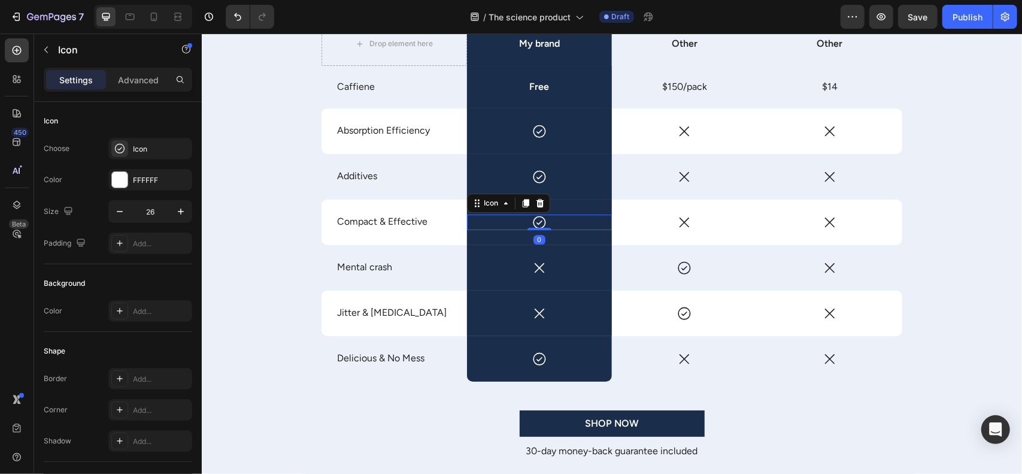
click at [522, 224] on div "Icon 0" at bounding box center [540, 222] width 146 height 16
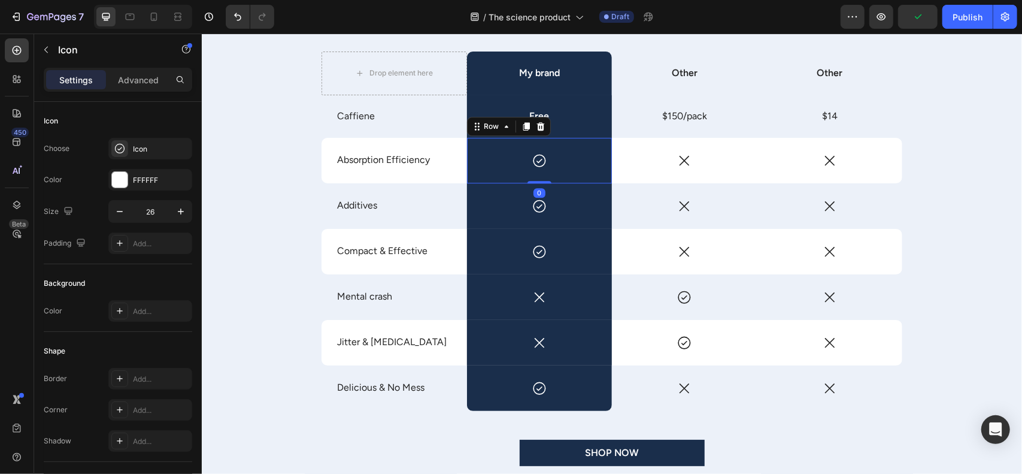
click at [540, 168] on div "Icon Row 0" at bounding box center [540, 160] width 146 height 46
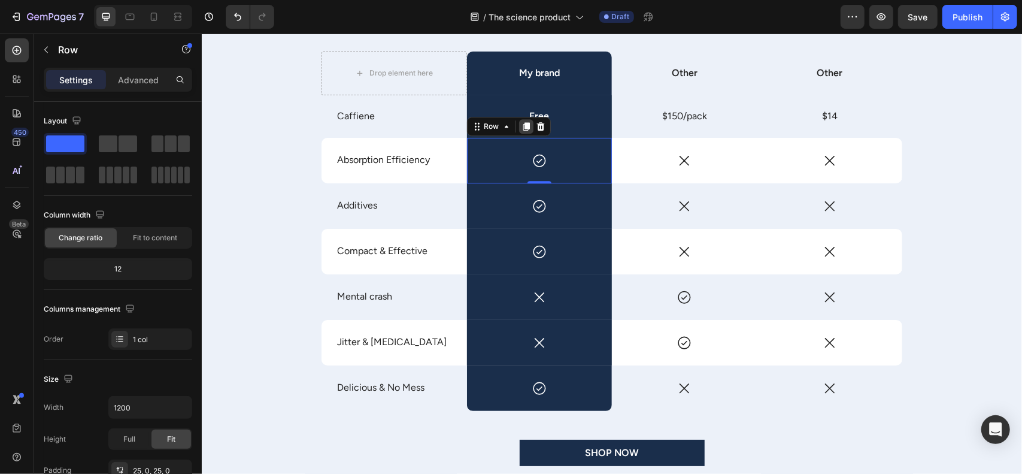
click at [526, 121] on div at bounding box center [526, 126] width 14 height 14
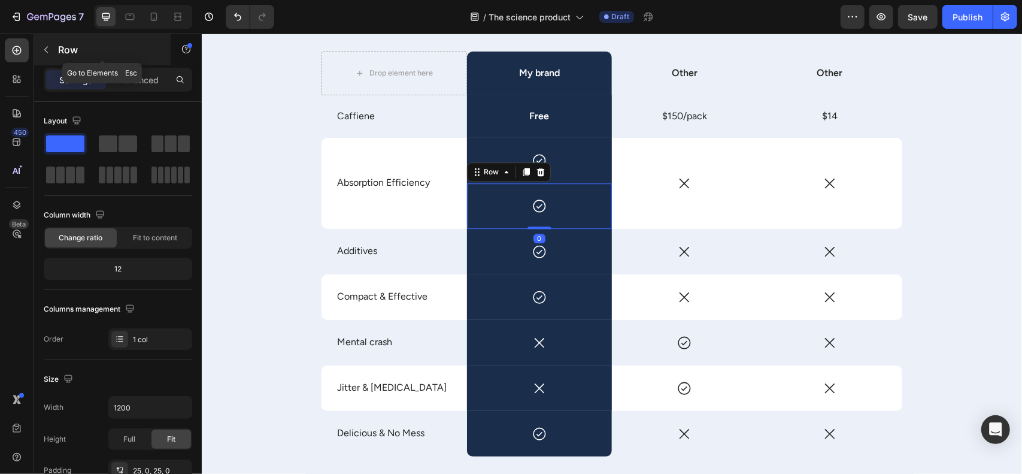
click at [84, 44] on p "Row" at bounding box center [109, 50] width 102 height 14
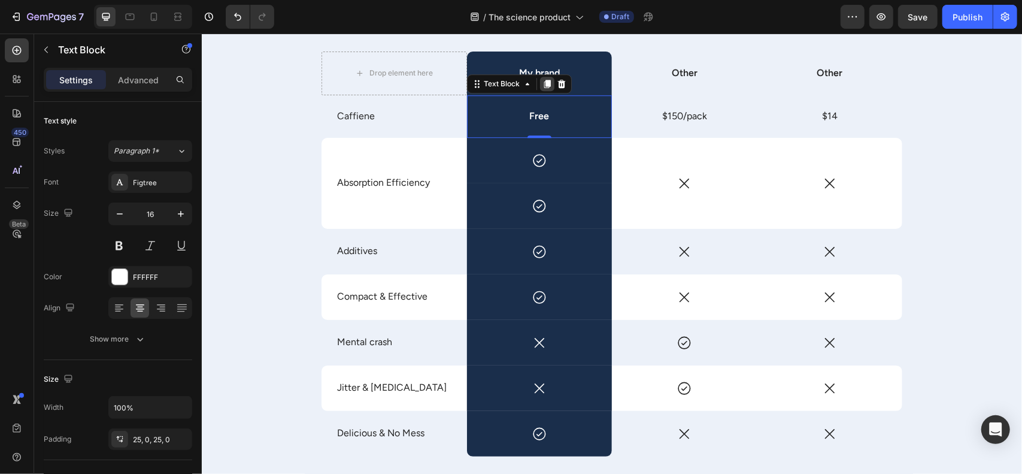
click at [544, 85] on icon at bounding box center [546, 83] width 7 height 8
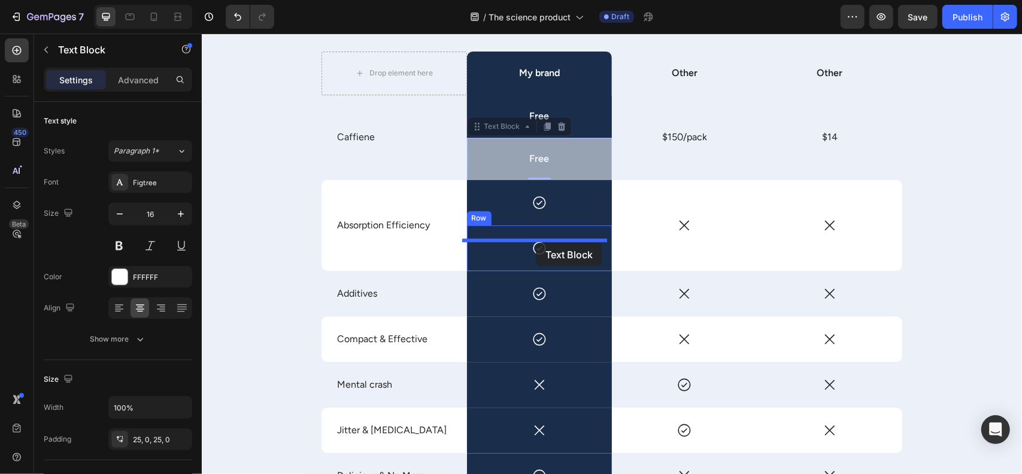
drag, startPoint x: 498, startPoint y: 131, endPoint x: 537, endPoint y: 241, distance: 116.9
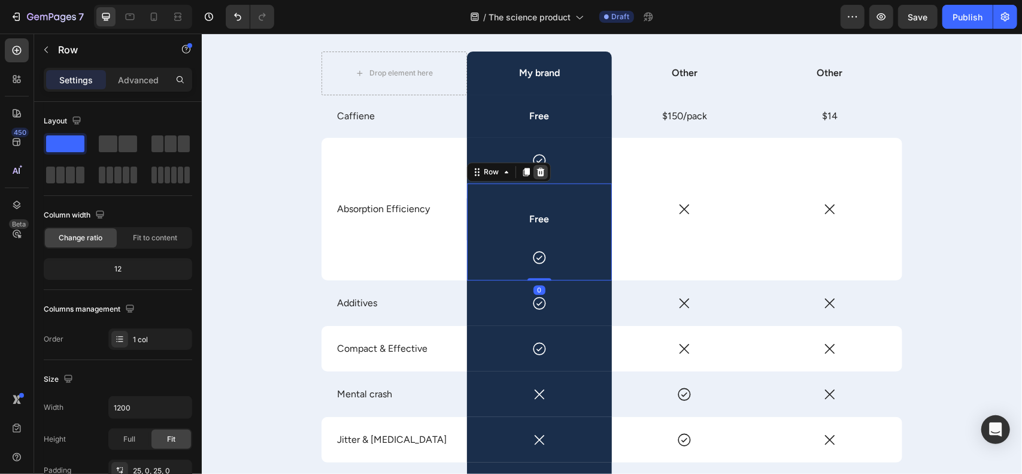
click at [535, 169] on icon at bounding box center [540, 171] width 10 height 10
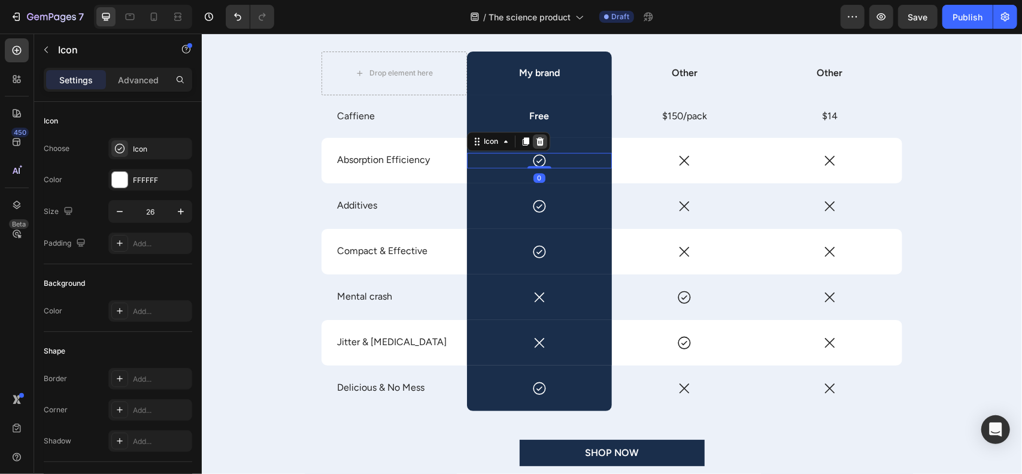
click at [535, 141] on icon at bounding box center [539, 141] width 8 height 8
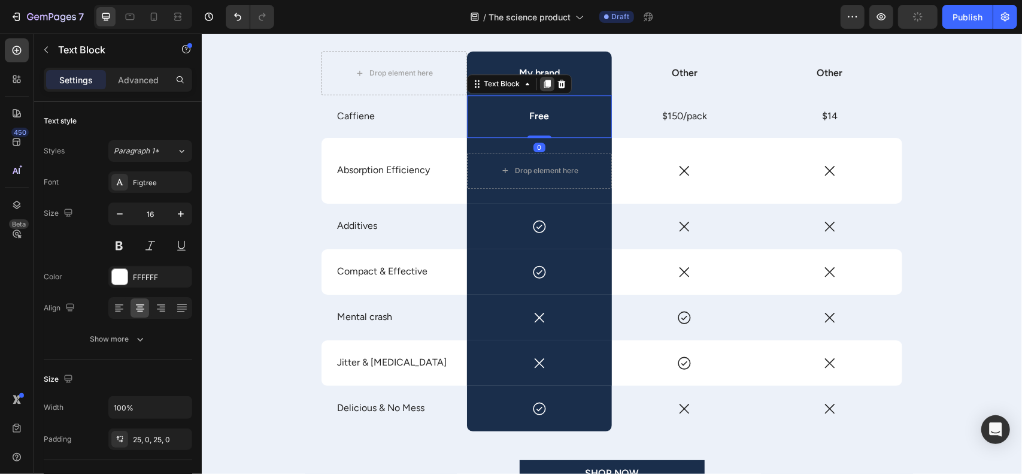
click at [540, 89] on div at bounding box center [547, 83] width 14 height 14
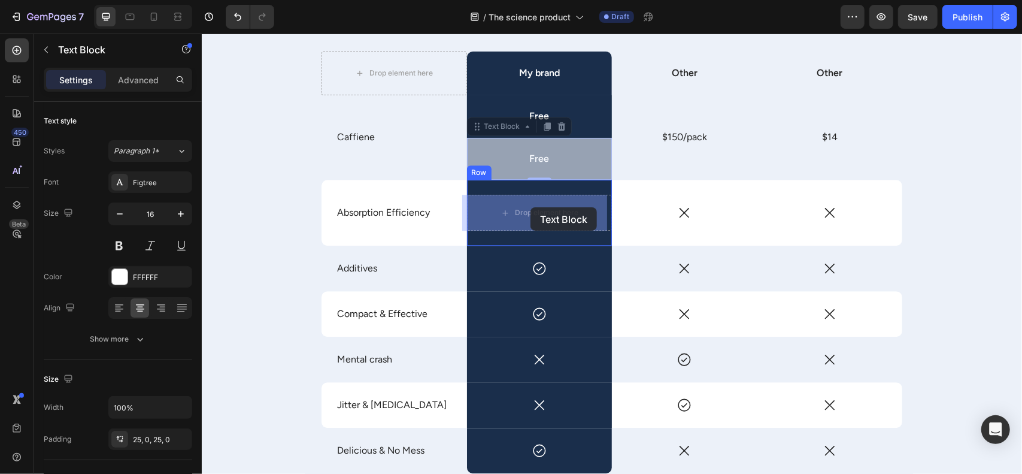
drag, startPoint x: 484, startPoint y: 128, endPoint x: 530, endPoint y: 207, distance: 91.0
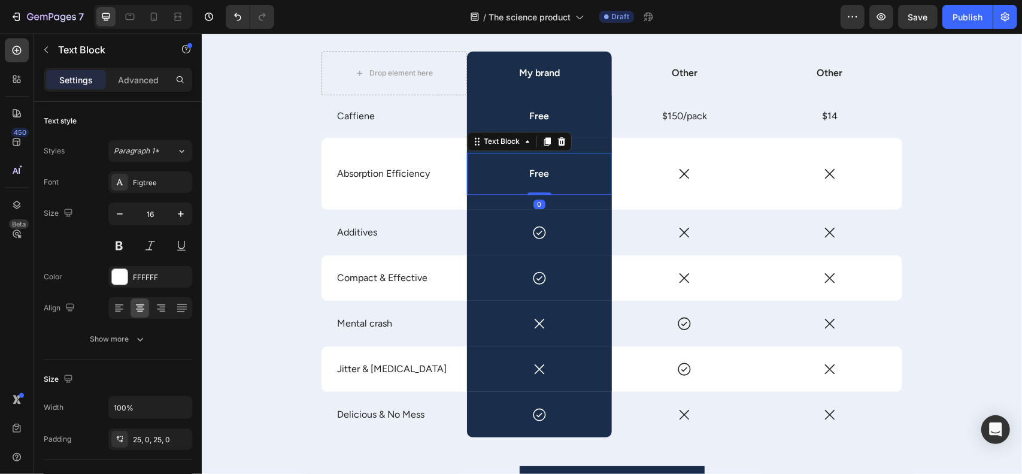
click at [541, 168] on p "Free" at bounding box center [539, 173] width 143 height 13
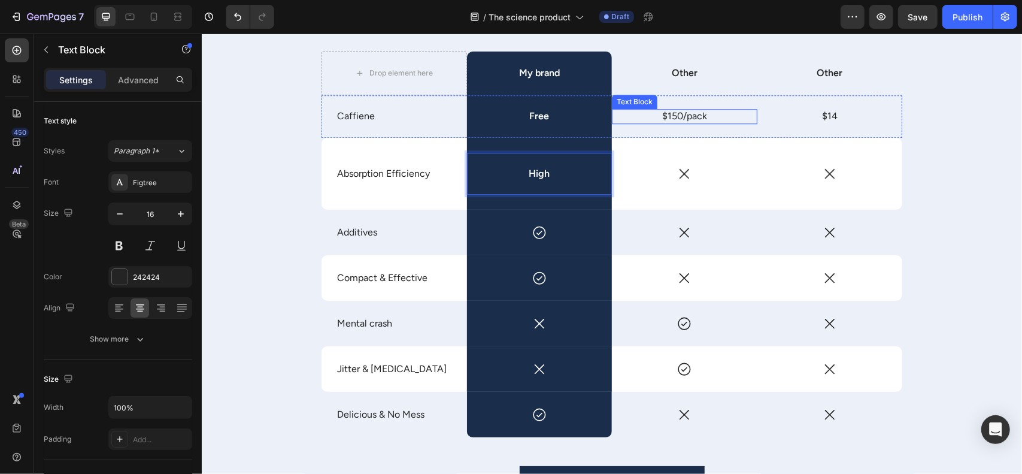
click at [693, 120] on p "$150/pack" at bounding box center [684, 116] width 143 height 13
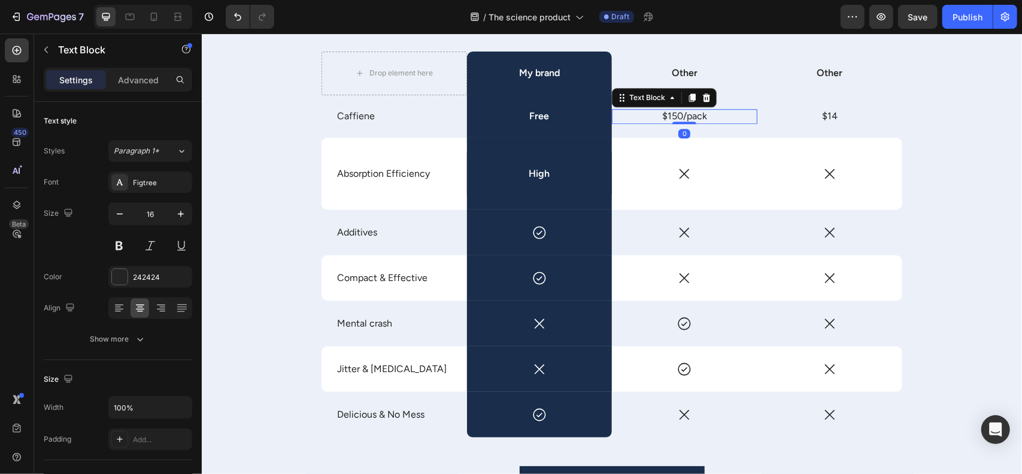
click at [693, 120] on p "$150/pack" at bounding box center [684, 116] width 143 height 13
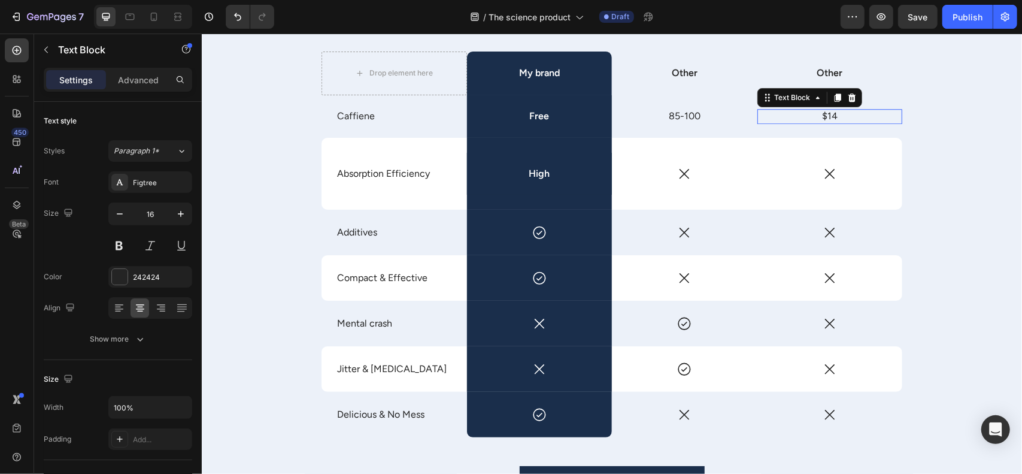
click at [843, 117] on p "$14" at bounding box center [829, 116] width 143 height 13
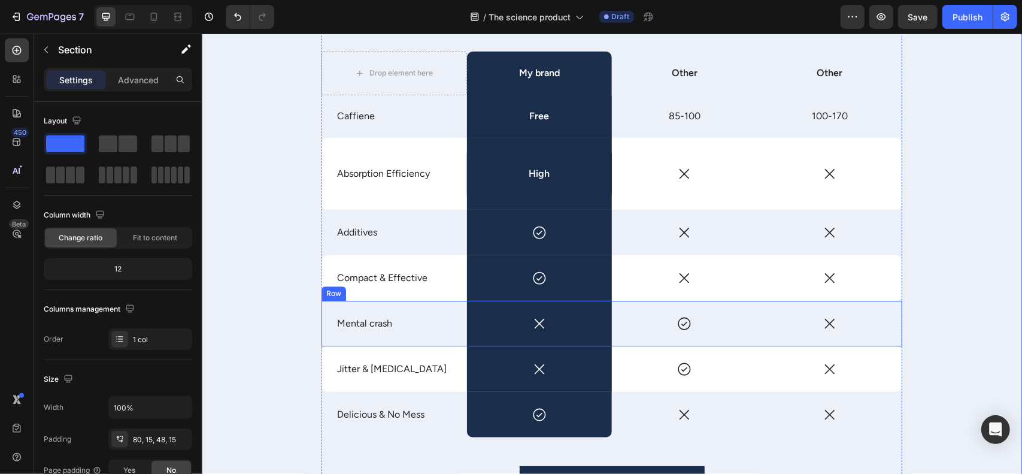
scroll to position [2231, 0]
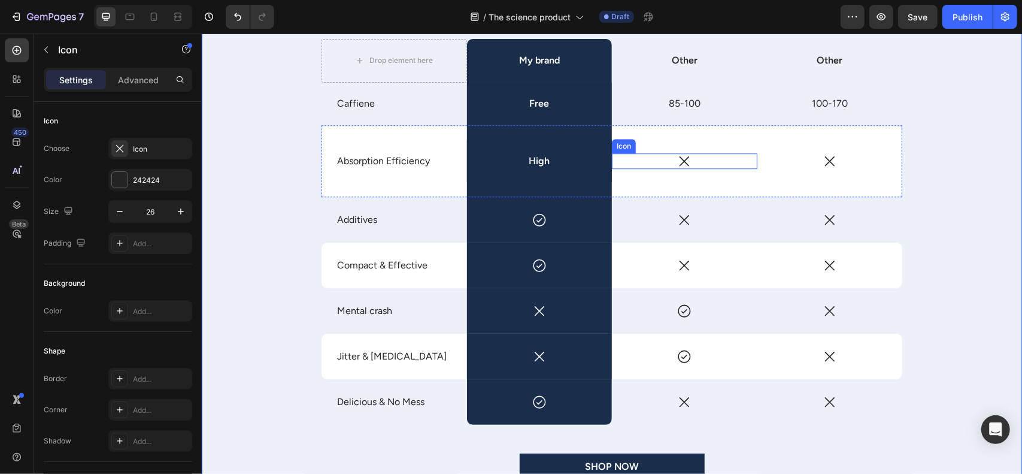
click at [679, 158] on icon at bounding box center [684, 161] width 16 height 16
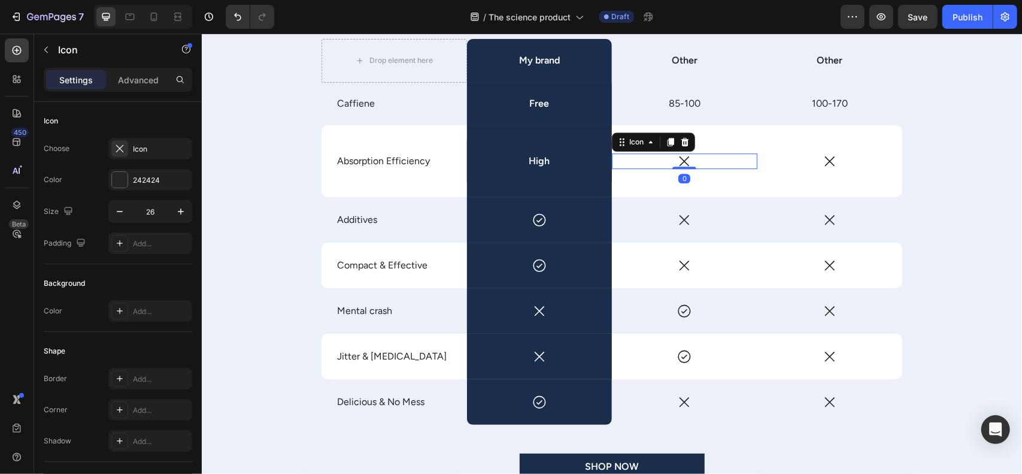
click at [679, 158] on icon at bounding box center [684, 161] width 16 height 16
click at [681, 142] on icon at bounding box center [685, 141] width 8 height 8
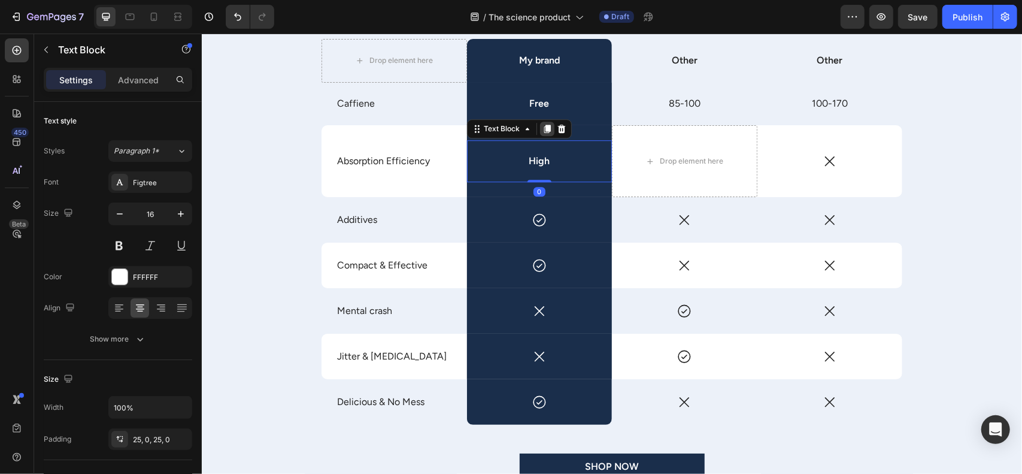
click at [542, 123] on icon at bounding box center [547, 128] width 10 height 10
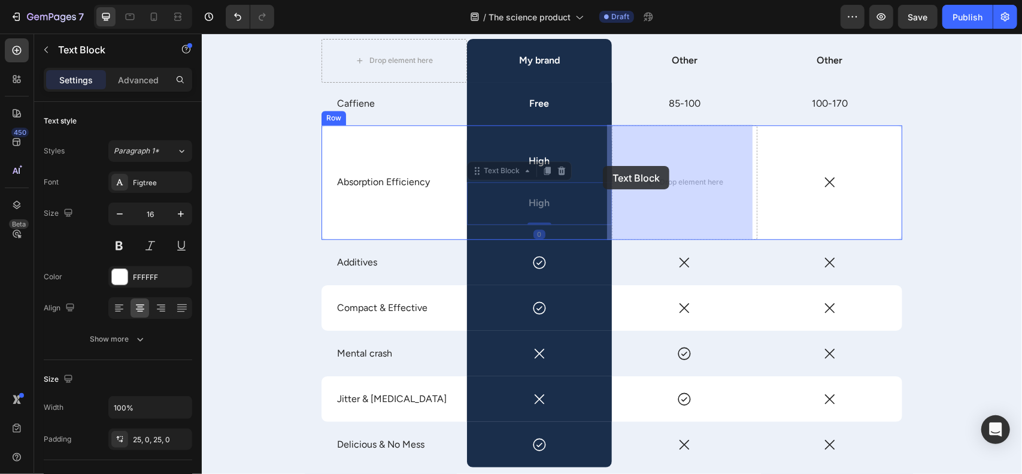
drag, startPoint x: 511, startPoint y: 167, endPoint x: 669, endPoint y: 166, distance: 158.1
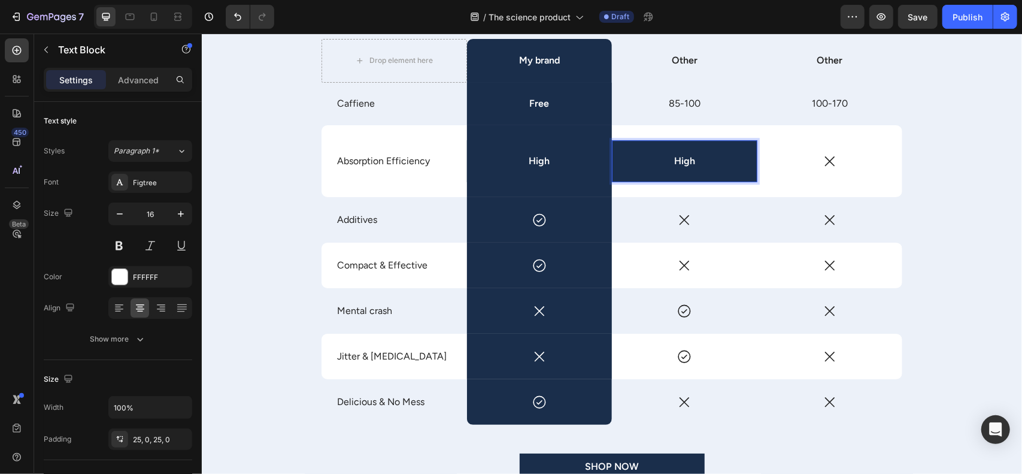
scroll to position [2216, 0]
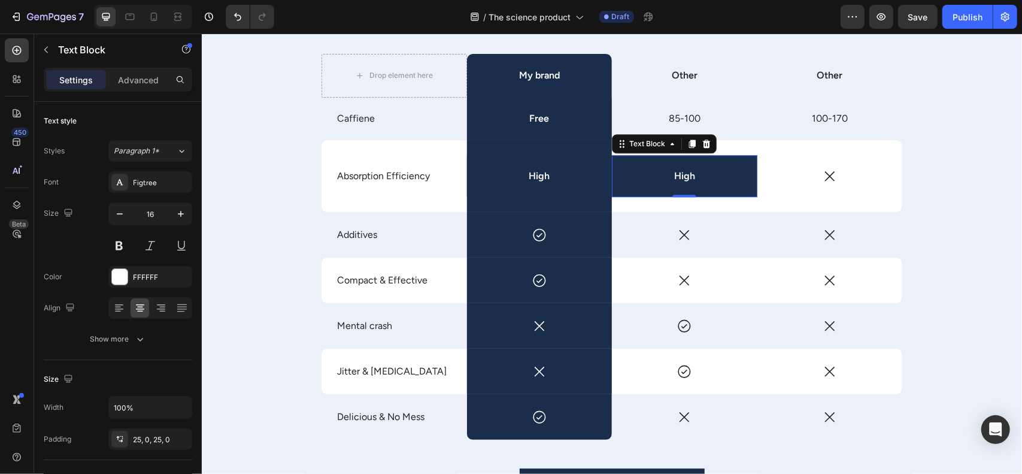
click at [668, 175] on p "High" at bounding box center [684, 175] width 143 height 13
click at [762, 225] on div "Icon" at bounding box center [830, 234] width 146 height 46
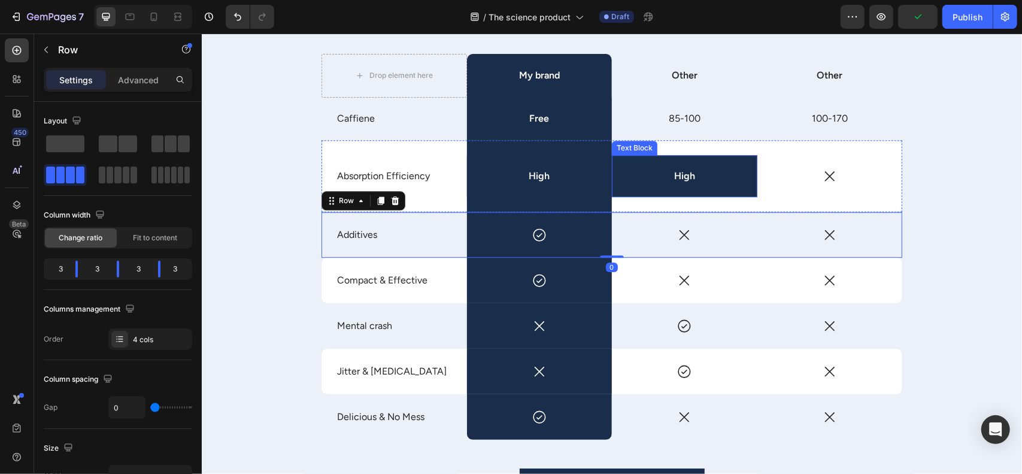
click at [724, 172] on p "High" at bounding box center [684, 175] width 143 height 13
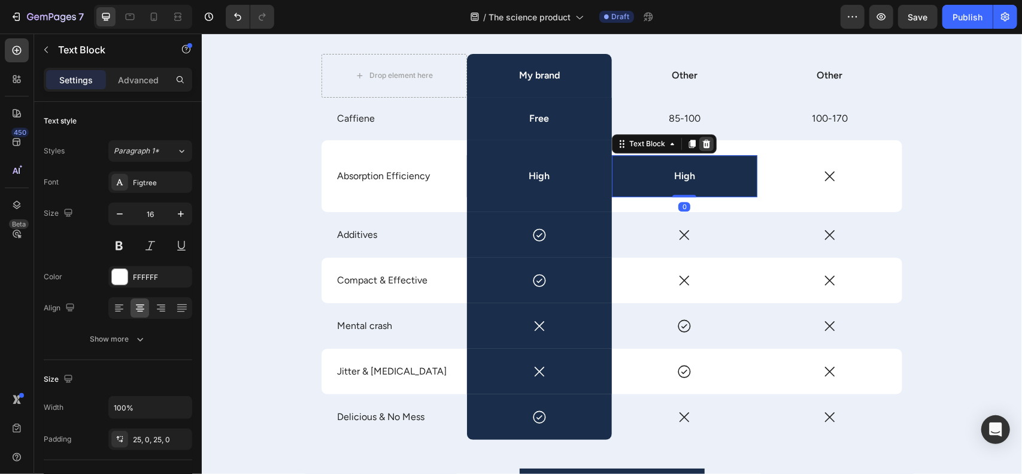
click at [704, 147] on icon at bounding box center [706, 143] width 10 height 10
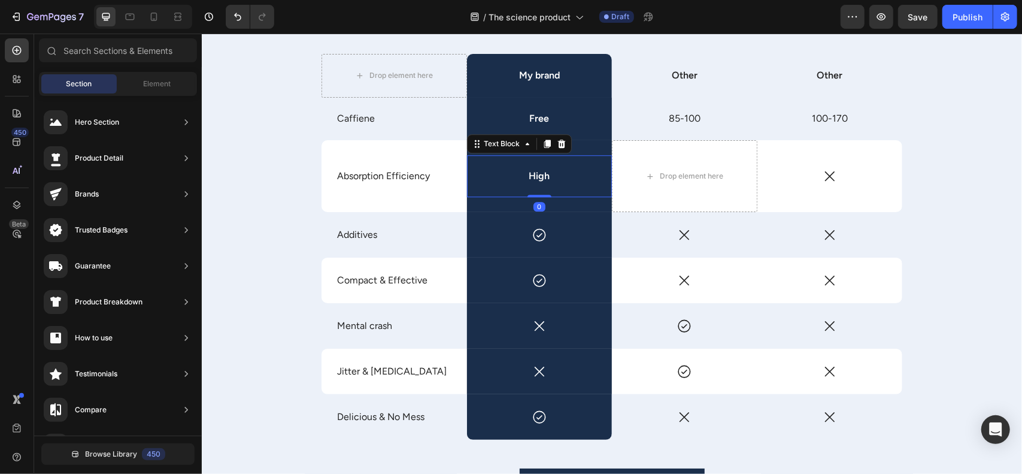
click at [531, 175] on p "High" at bounding box center [539, 175] width 143 height 13
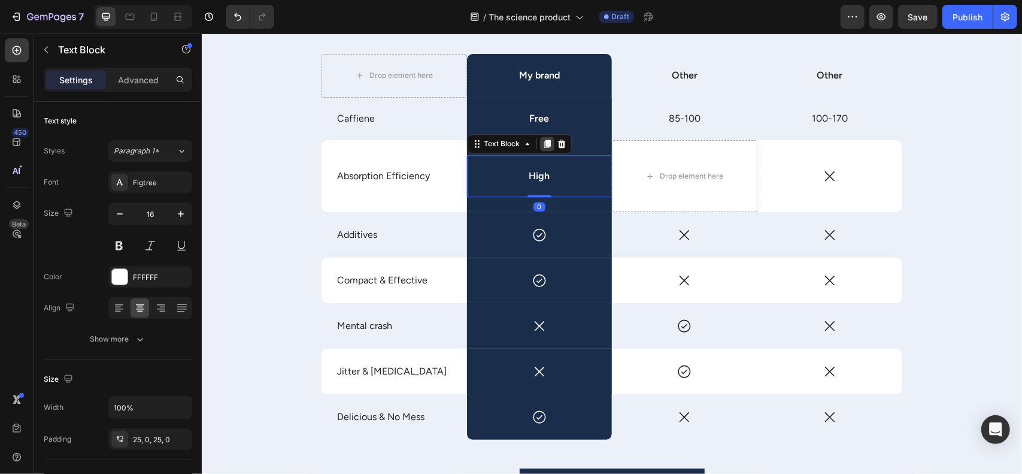
click at [543, 143] on icon at bounding box center [546, 143] width 7 height 8
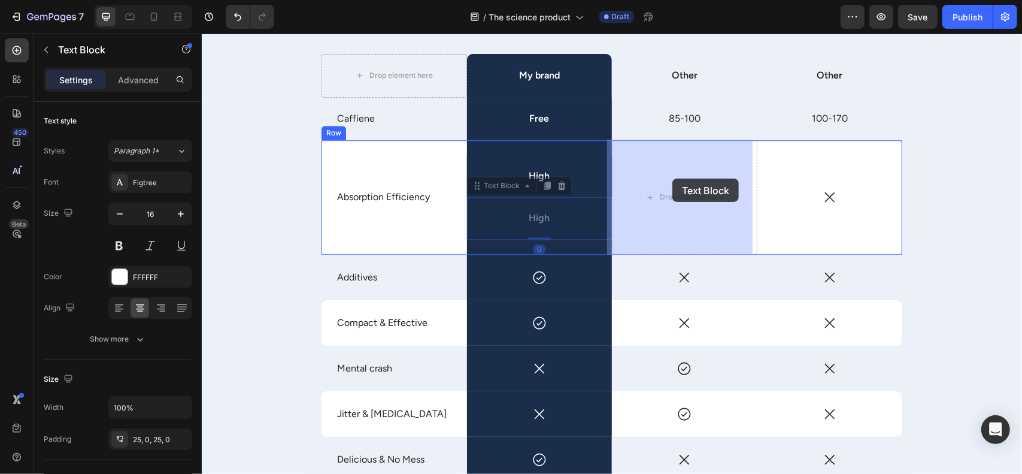
drag, startPoint x: 504, startPoint y: 186, endPoint x: 672, endPoint y: 178, distance: 168.5
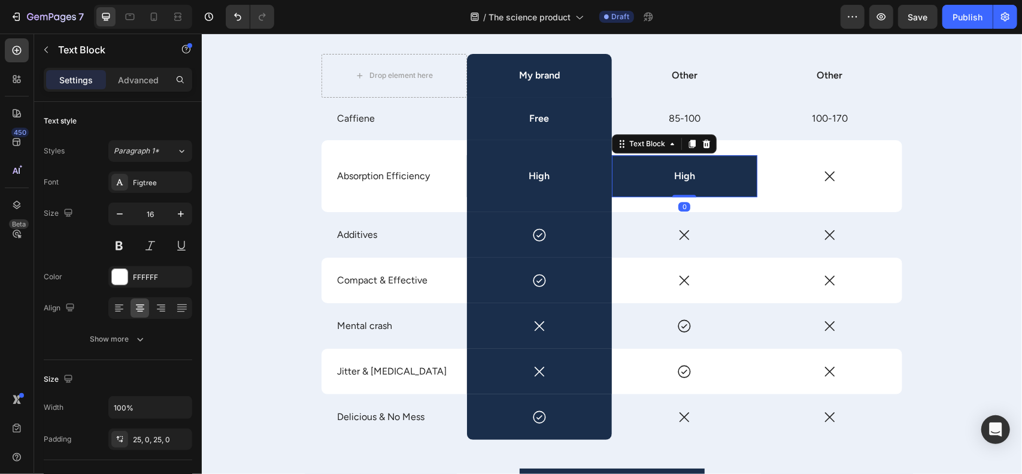
click at [696, 177] on p "High" at bounding box center [684, 175] width 143 height 13
click at [717, 180] on p "High" at bounding box center [684, 175] width 143 height 13
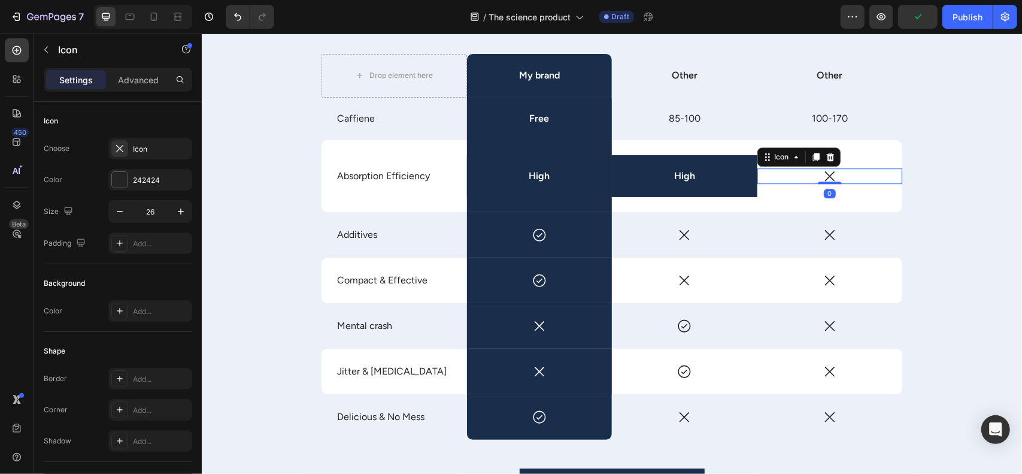
click at [782, 174] on div "Icon 0" at bounding box center [830, 176] width 146 height 16
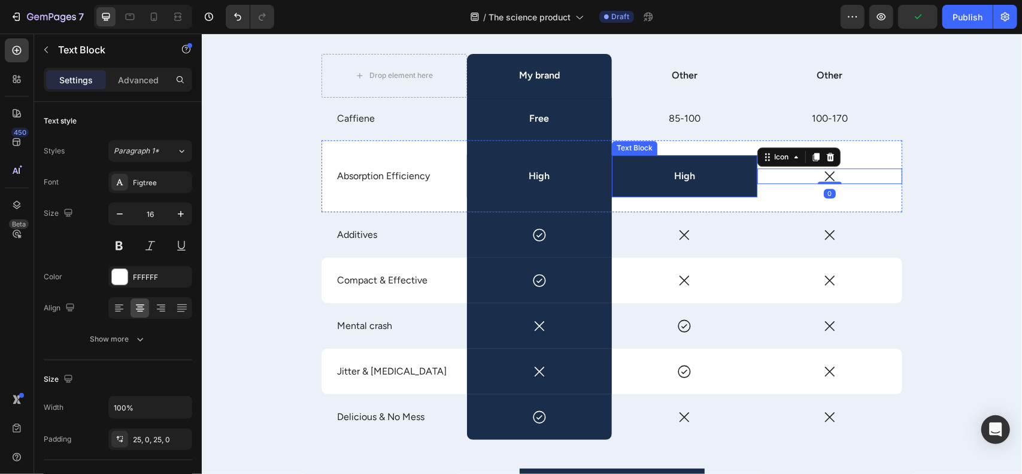
click at [738, 180] on p "High" at bounding box center [684, 175] width 143 height 13
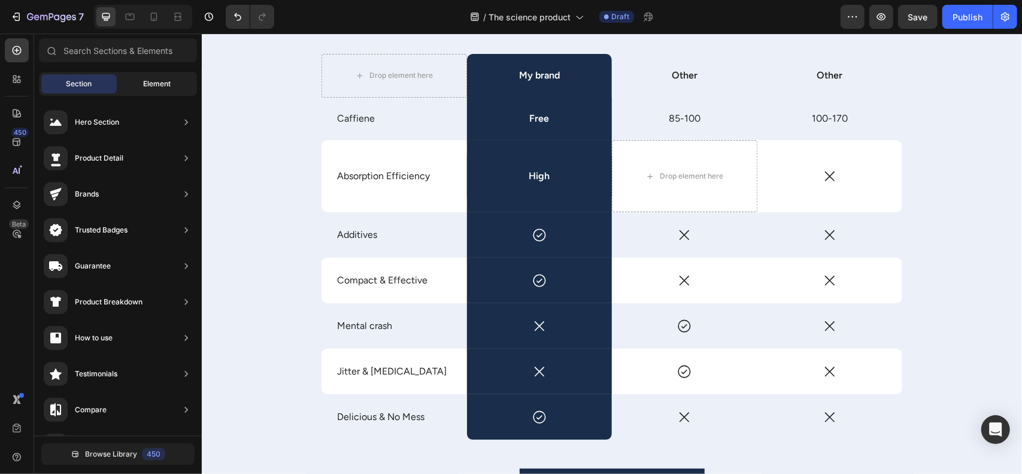
click at [139, 90] on div "Element" at bounding box center [156, 83] width 75 height 19
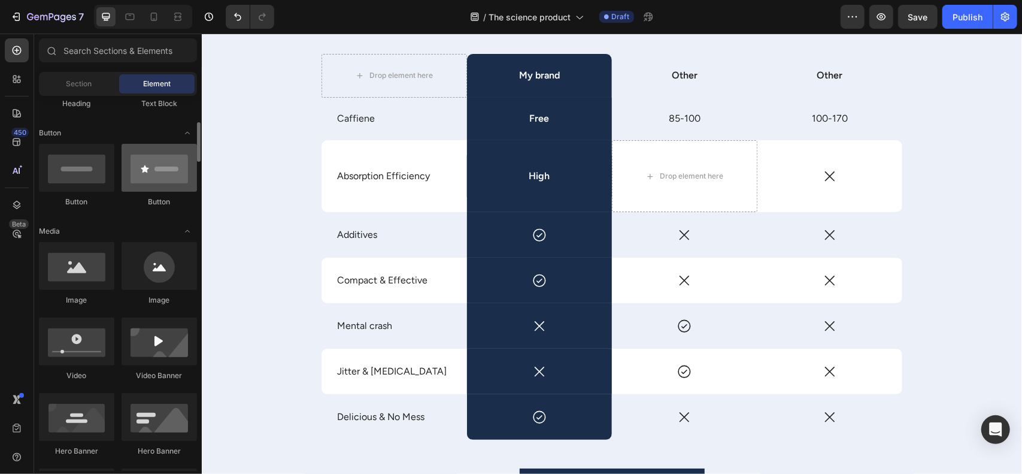
scroll to position [135, 0]
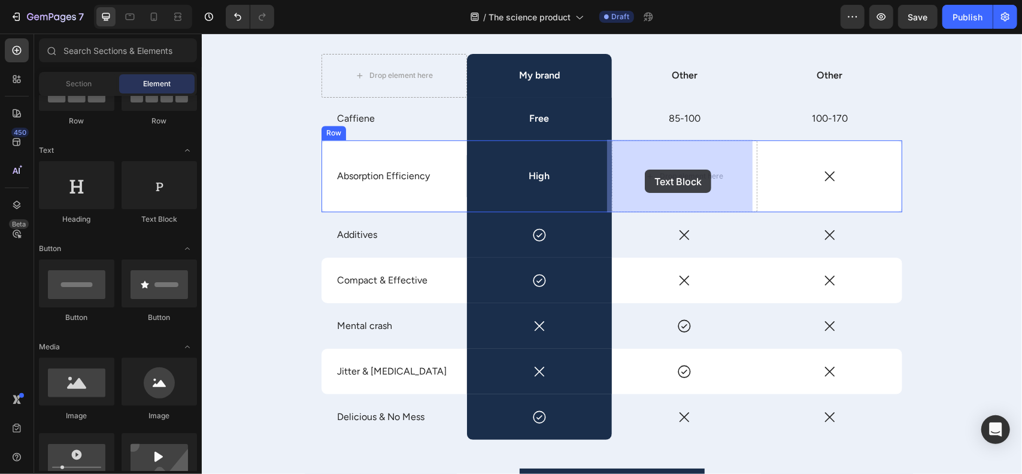
drag, startPoint x: 349, startPoint y: 225, endPoint x: 646, endPoint y: 169, distance: 302.8
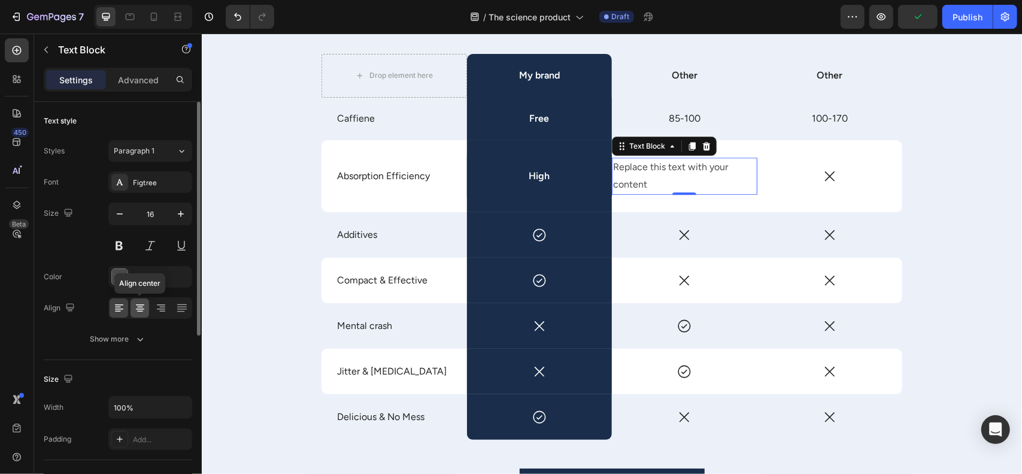
click at [139, 298] on div at bounding box center [140, 307] width 19 height 19
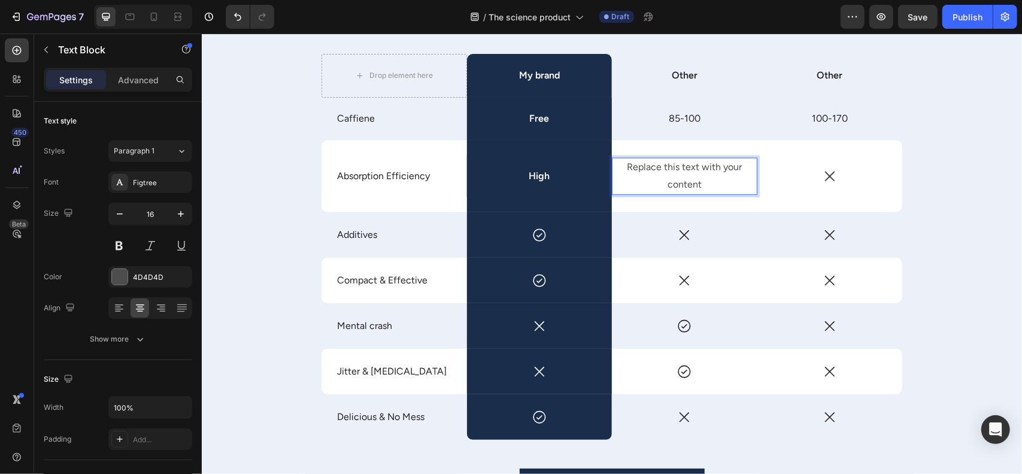
click at [658, 171] on div "Replace this text with your content" at bounding box center [684, 175] width 146 height 37
click at [658, 171] on p "Replace this text with your content" at bounding box center [684, 175] width 143 height 35
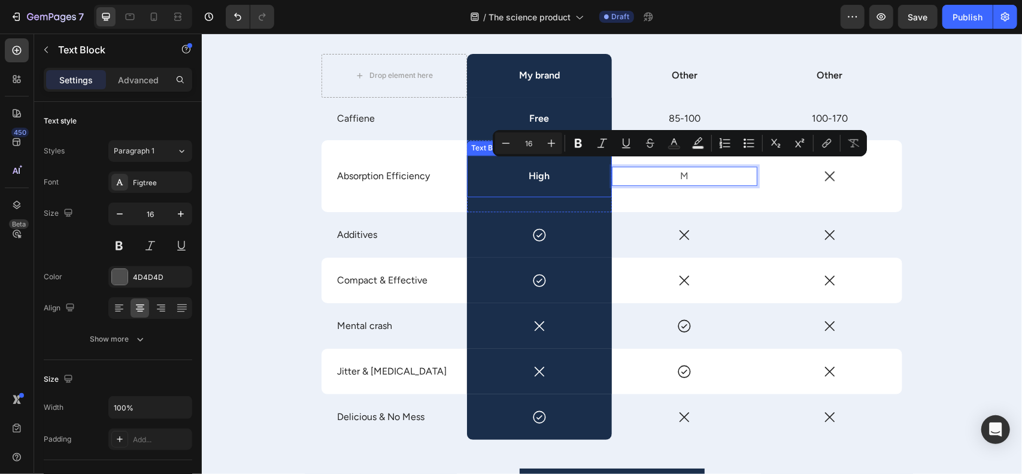
scroll to position [2224, 0]
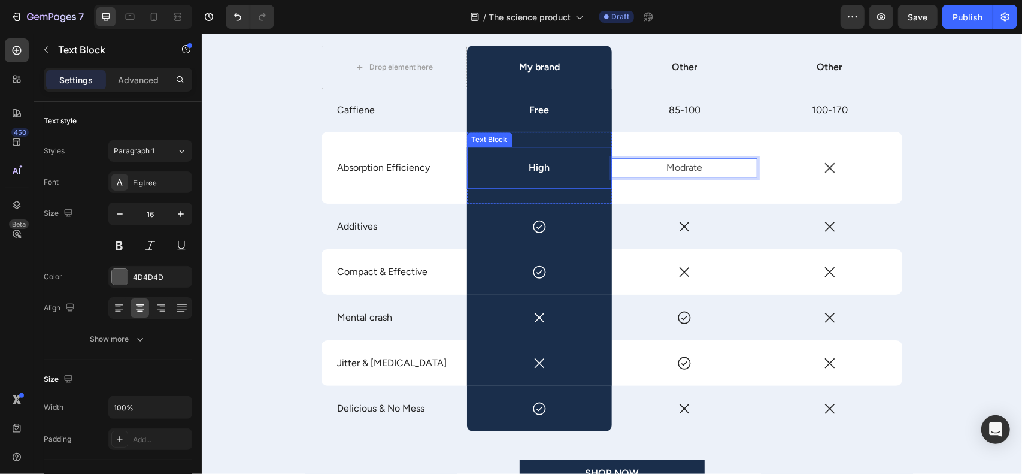
click at [542, 166] on p "High" at bounding box center [539, 167] width 143 height 13
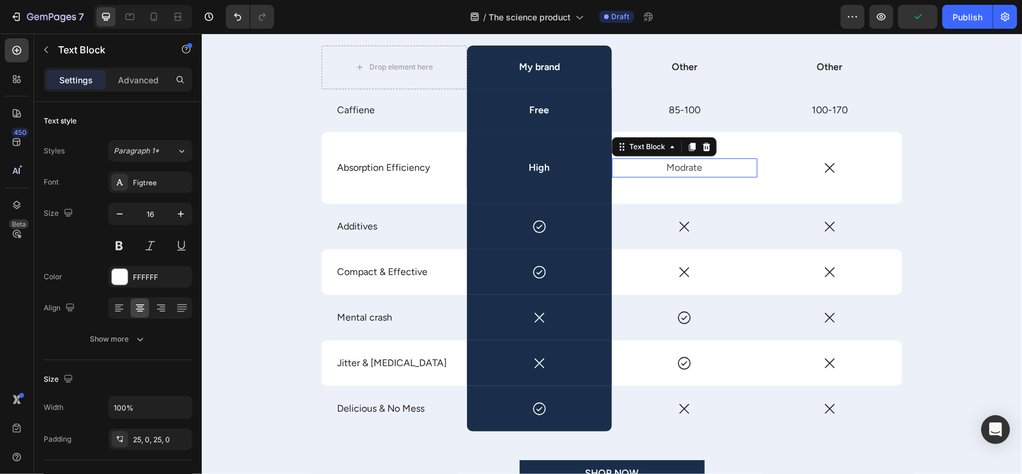
click at [695, 168] on p "Modrate" at bounding box center [684, 167] width 143 height 17
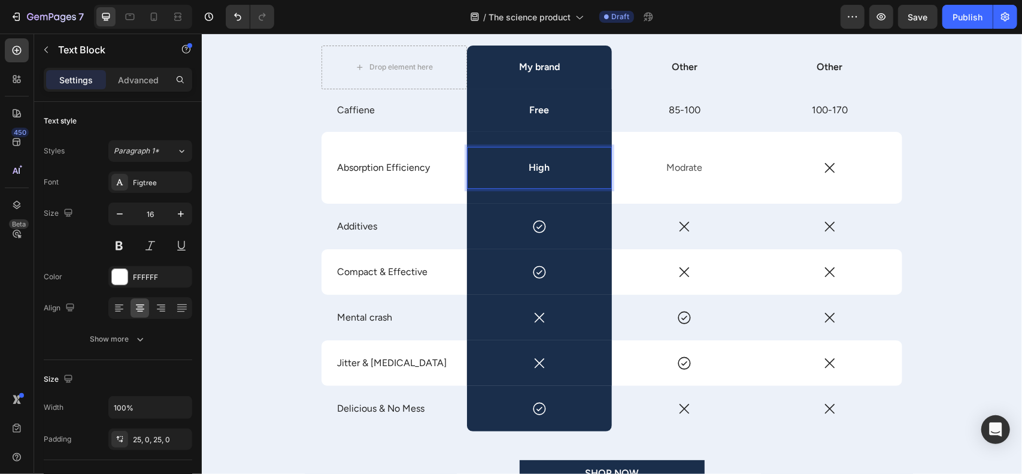
click at [528, 165] on p "High" at bounding box center [539, 167] width 143 height 13
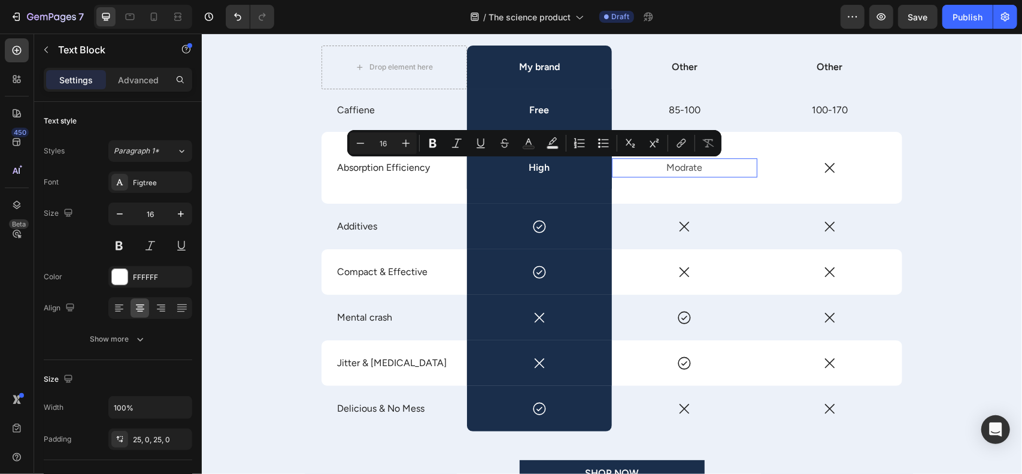
click at [673, 171] on p "Modrate" at bounding box center [684, 167] width 143 height 17
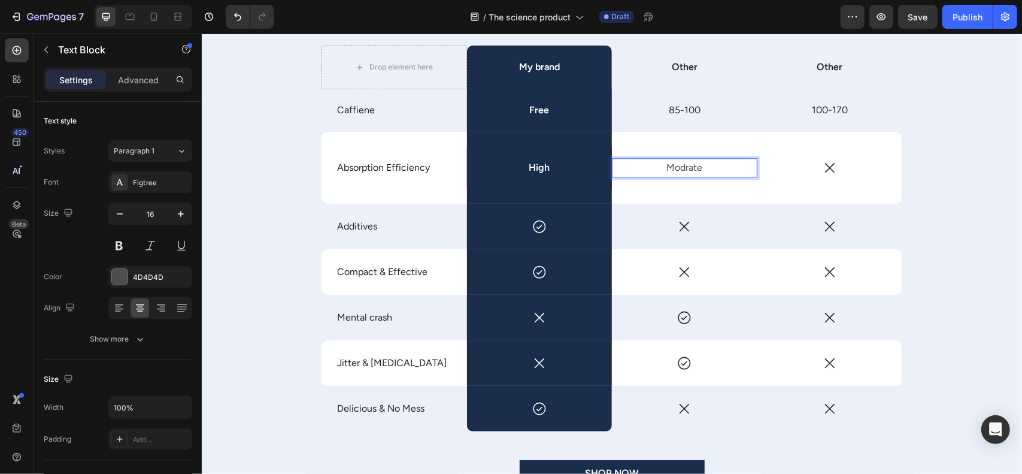
click at [673, 171] on p "Modrate" at bounding box center [684, 167] width 143 height 17
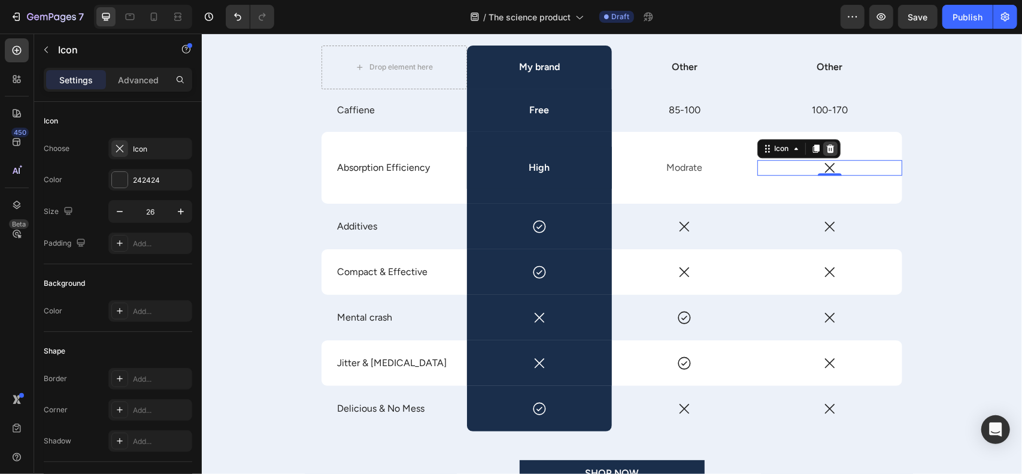
click at [825, 149] on icon at bounding box center [830, 148] width 10 height 10
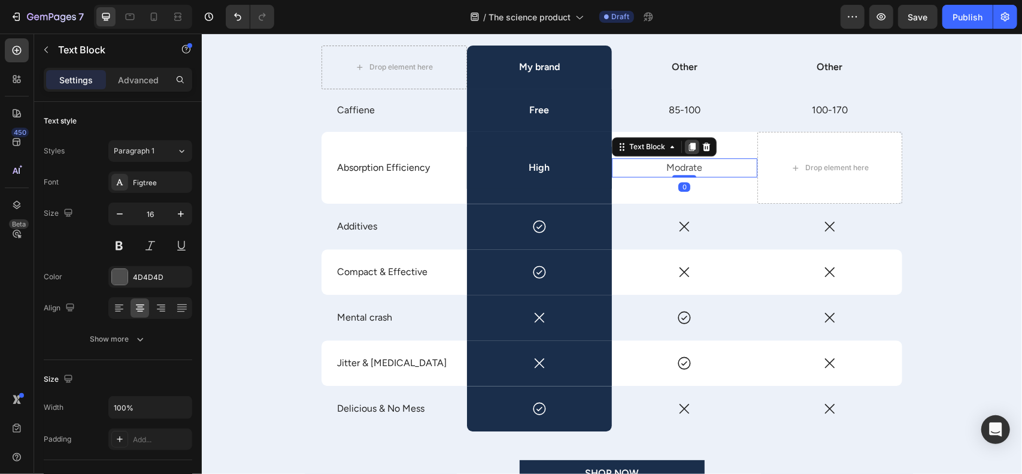
click at [688, 141] on icon at bounding box center [692, 146] width 10 height 10
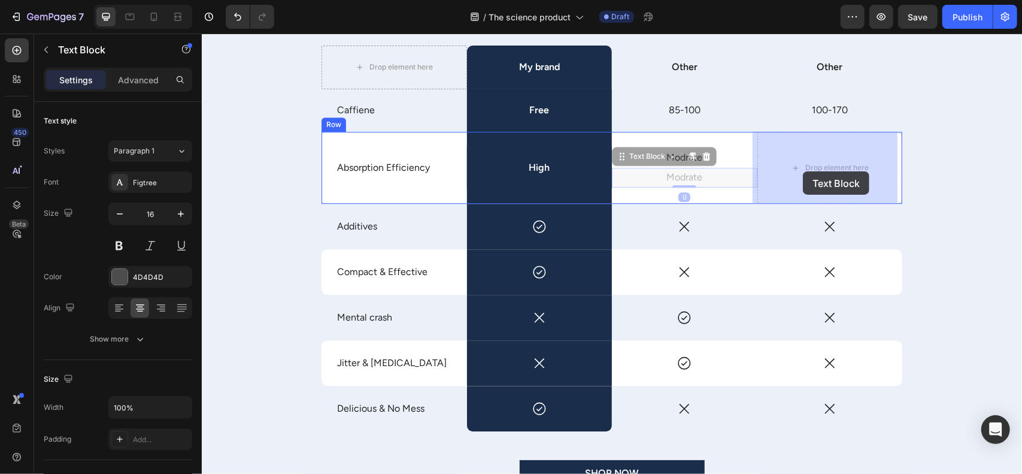
drag, startPoint x: 638, startPoint y: 158, endPoint x: 803, endPoint y: 170, distance: 164.5
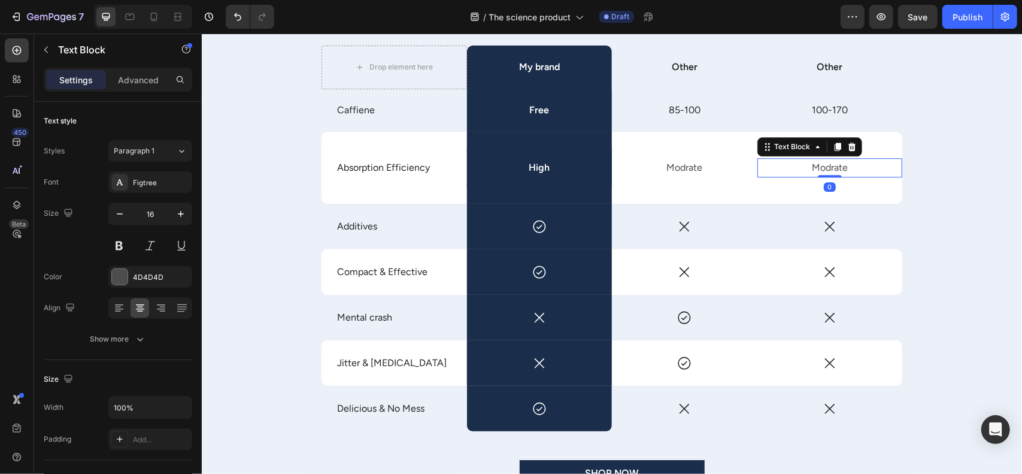
click at [803, 170] on p "Modrate" at bounding box center [829, 167] width 143 height 17
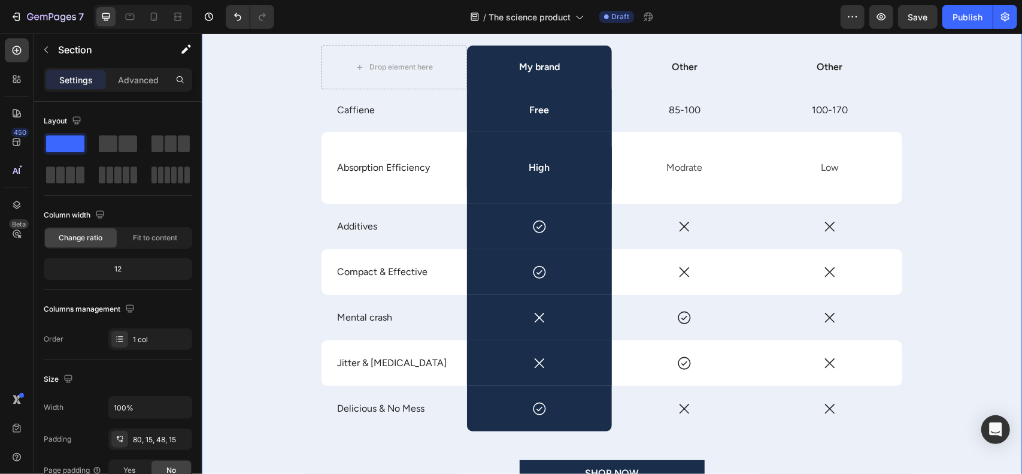
scroll to position [2436, 0]
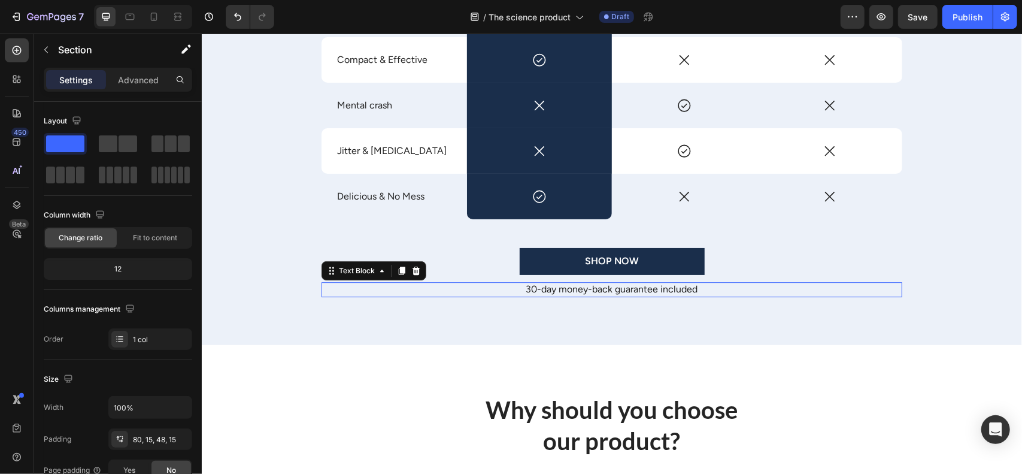
click at [637, 293] on p "30-day money-back guarantee included" at bounding box center [611, 289] width 579 height 13
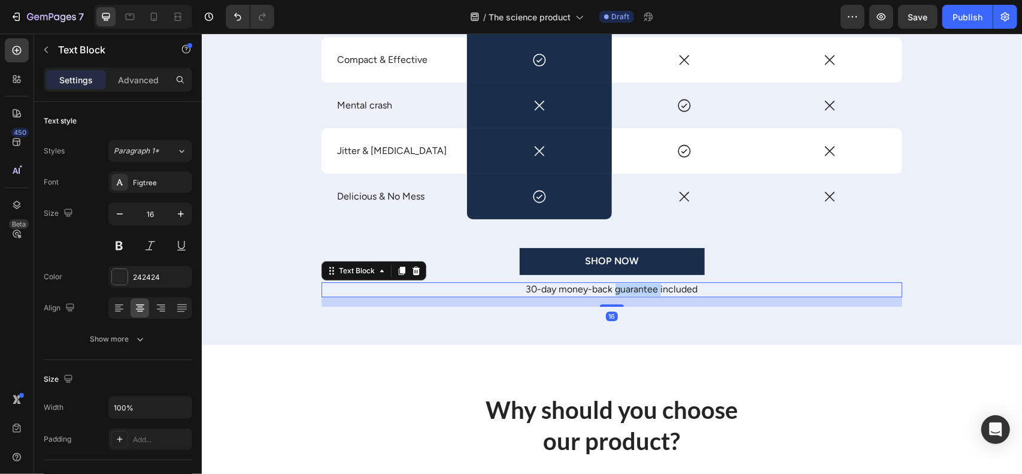
click at [637, 293] on p "30-day money-back guarantee included" at bounding box center [611, 289] width 579 height 13
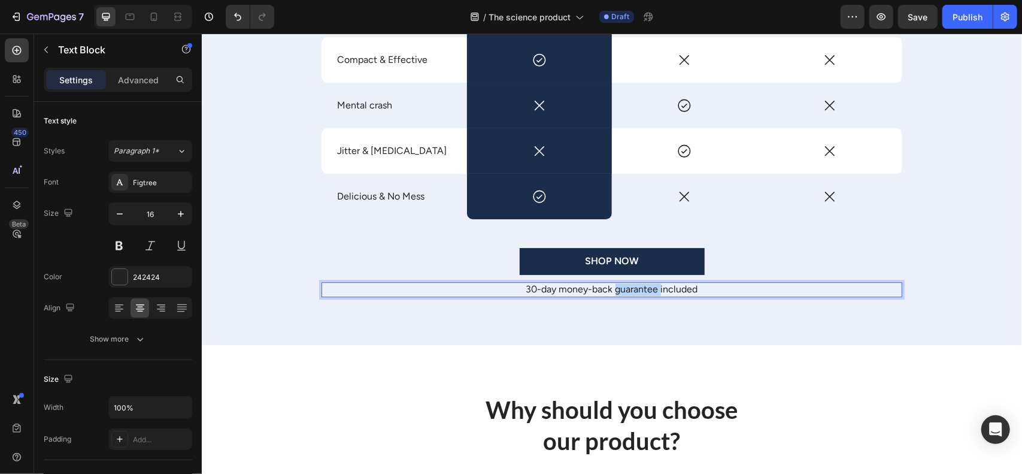
click at [637, 293] on p "30-day money-back guarantee included" at bounding box center [611, 289] width 579 height 13
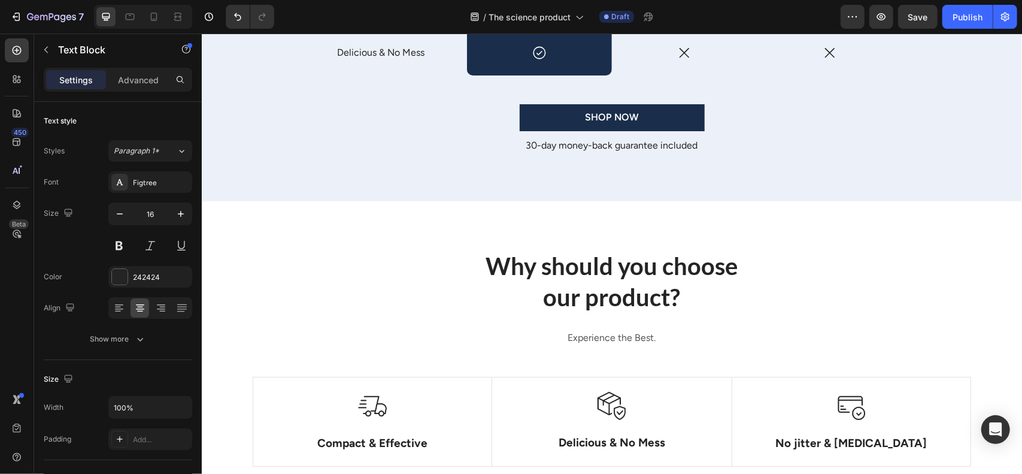
scroll to position [2651, 0]
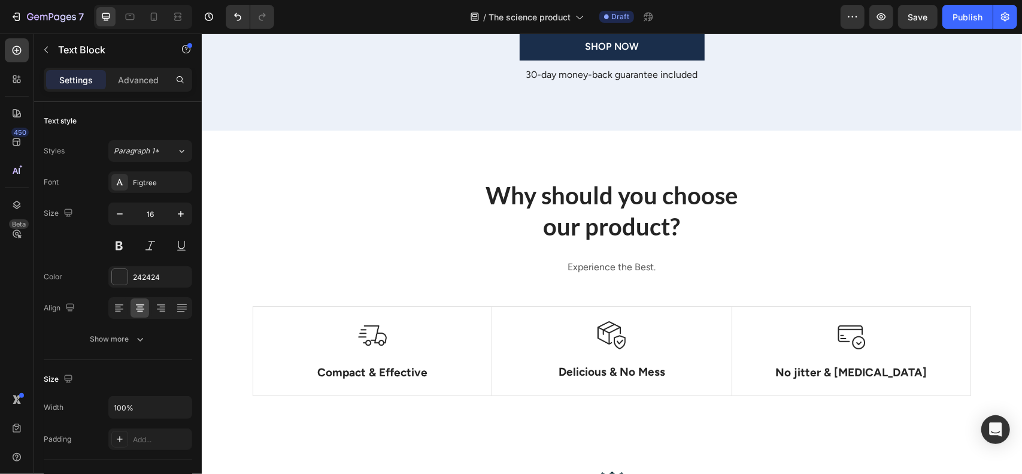
click at [622, 75] on p "30-day money-back guarantee included" at bounding box center [611, 74] width 579 height 13
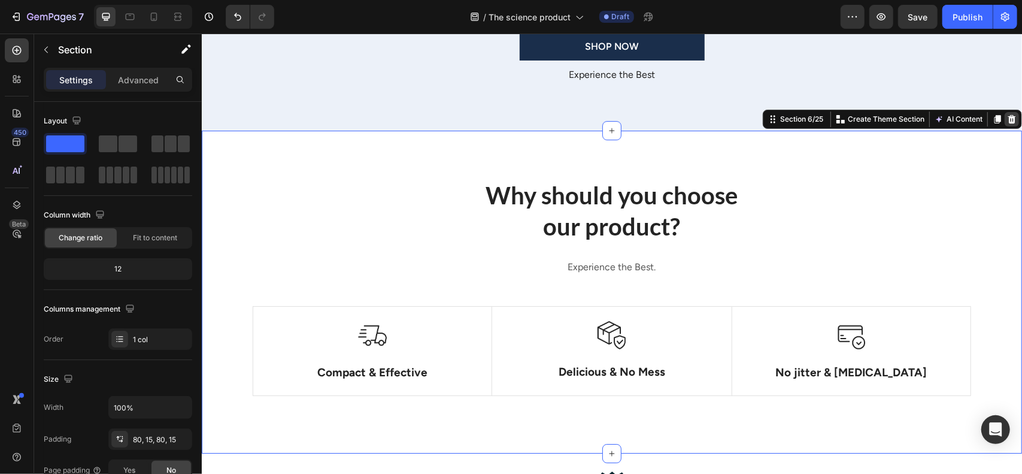
click at [1007, 122] on icon at bounding box center [1012, 119] width 10 height 10
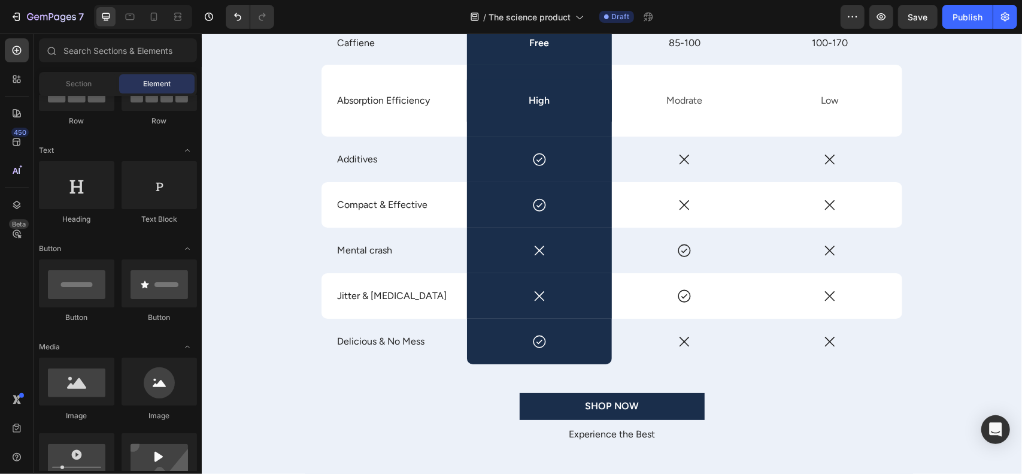
scroll to position [2087, 0]
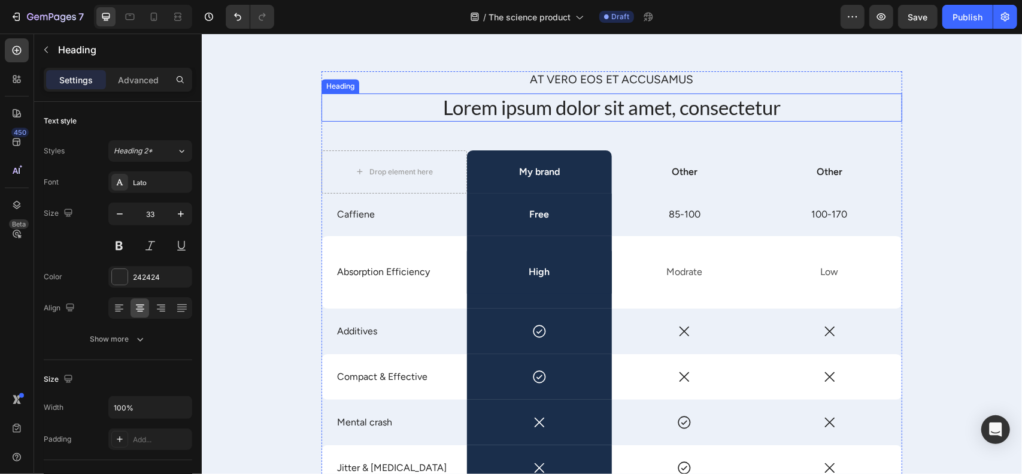
click at [583, 111] on h2 "Lorem ipsum dolor sit amet, consectetur" at bounding box center [611, 107] width 581 height 28
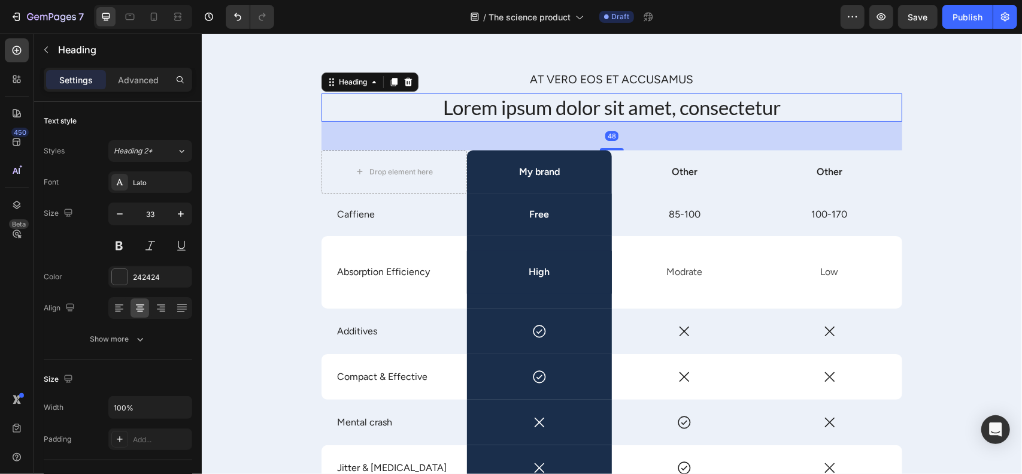
click at [583, 111] on h2 "Lorem ipsum dolor sit amet, consectetur" at bounding box center [611, 107] width 581 height 28
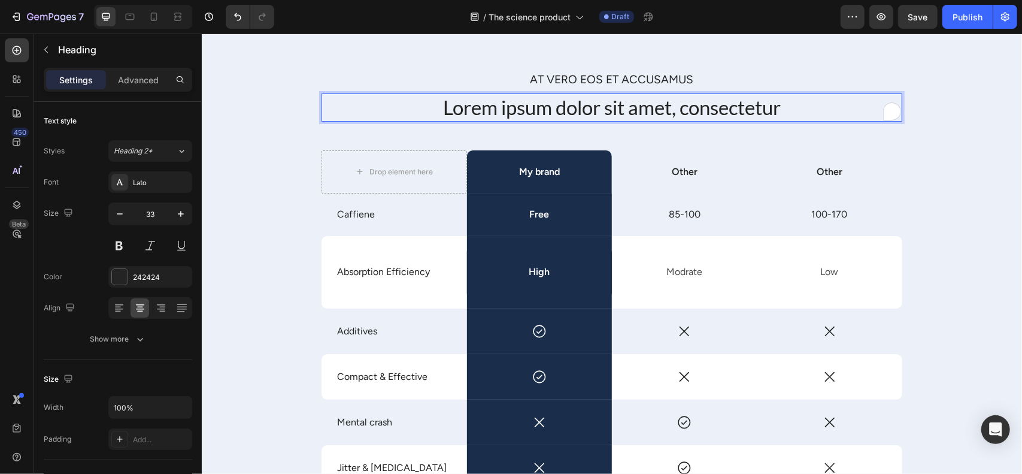
click at [583, 111] on p "Lorem ipsum dolor sit amet, consectetur" at bounding box center [611, 107] width 579 height 26
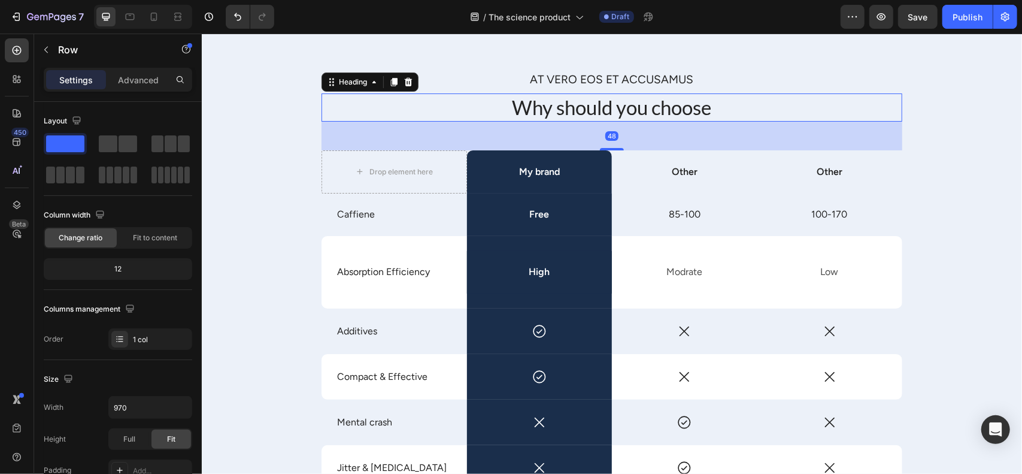
click at [716, 111] on p "Why should you choose" at bounding box center [611, 107] width 579 height 26
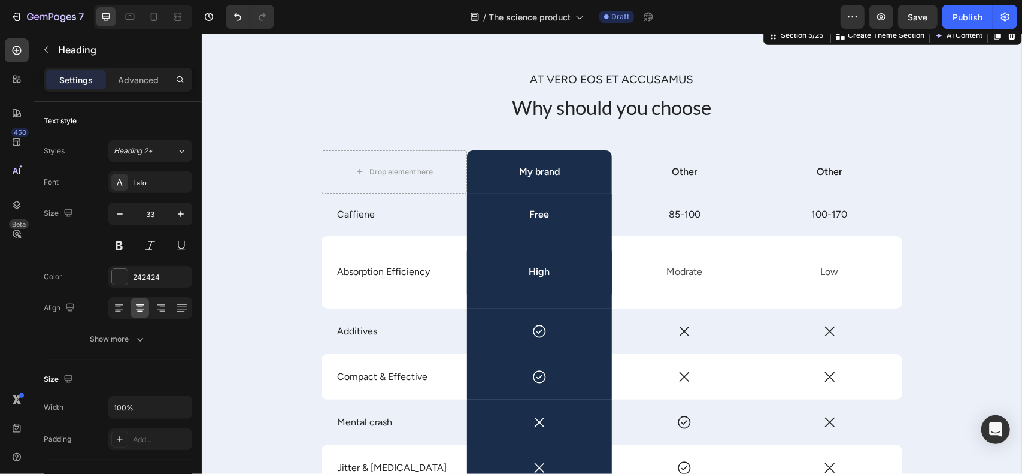
click at [923, 112] on div "At vero eos et accusamus Text Block Why should you choose Heading Drop element …" at bounding box center [611, 352] width 803 height 562
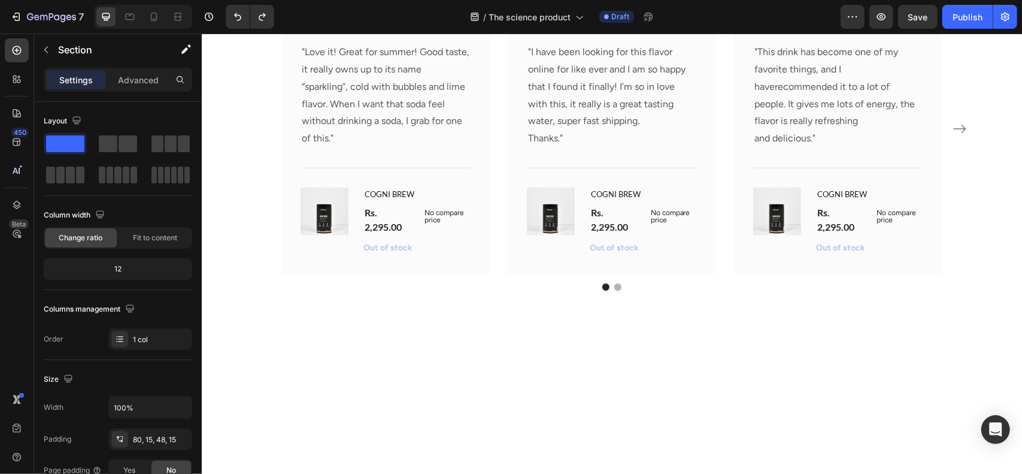
scroll to position [3647, 0]
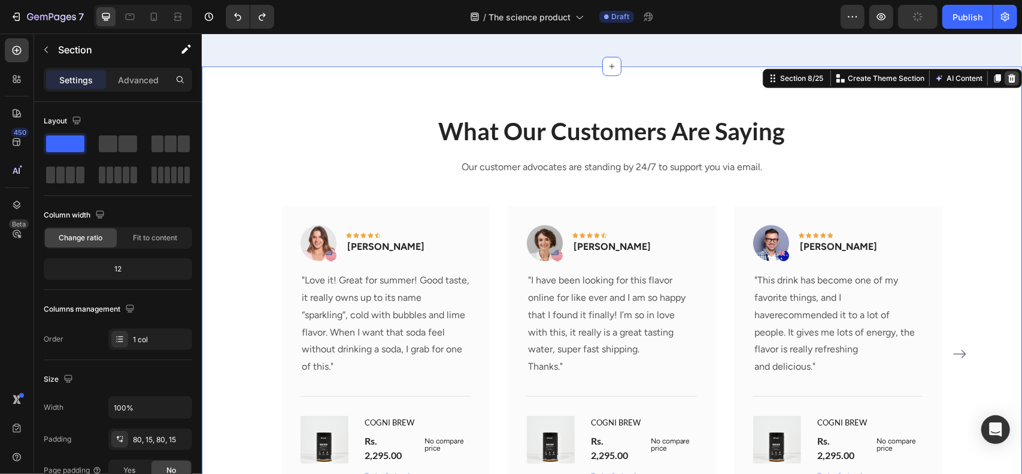
click at [1007, 81] on icon at bounding box center [1012, 78] width 10 height 10
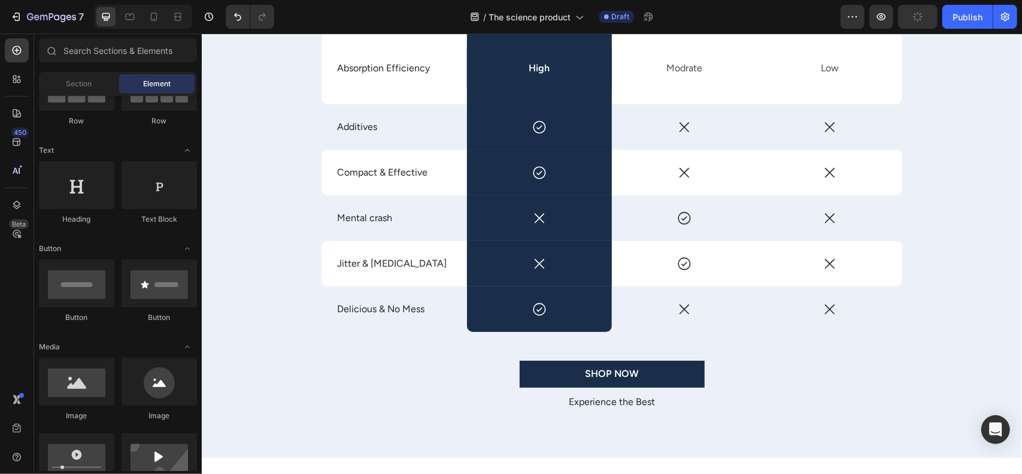
scroll to position [2037, 0]
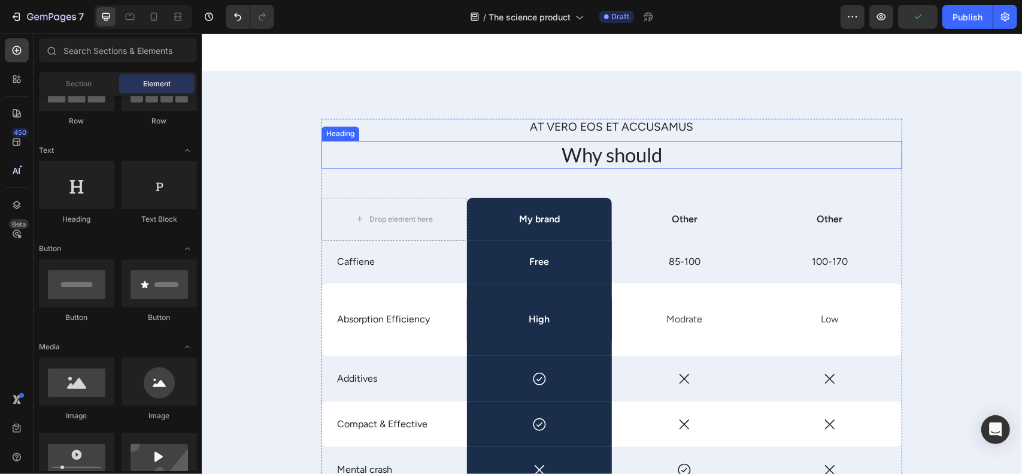
click at [650, 168] on h2 "Why should" at bounding box center [611, 154] width 581 height 28
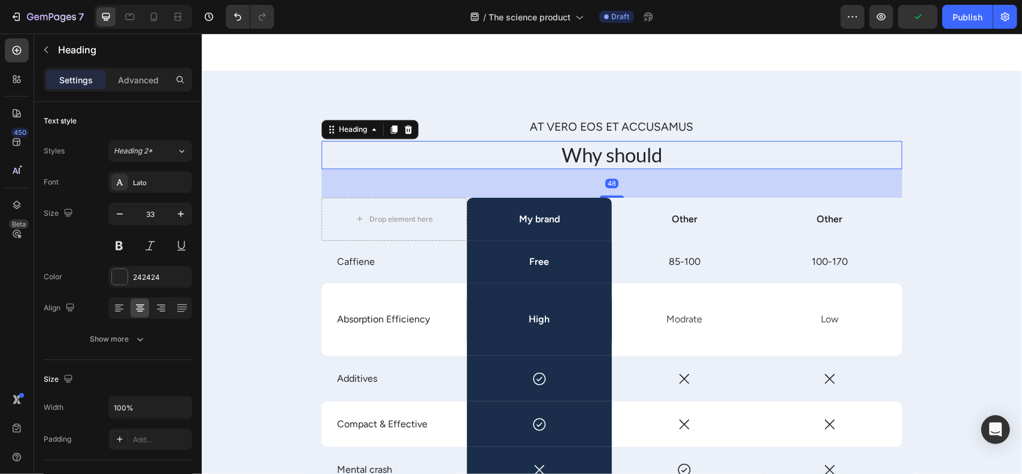
click at [650, 168] on h2 "Why should" at bounding box center [611, 154] width 581 height 28
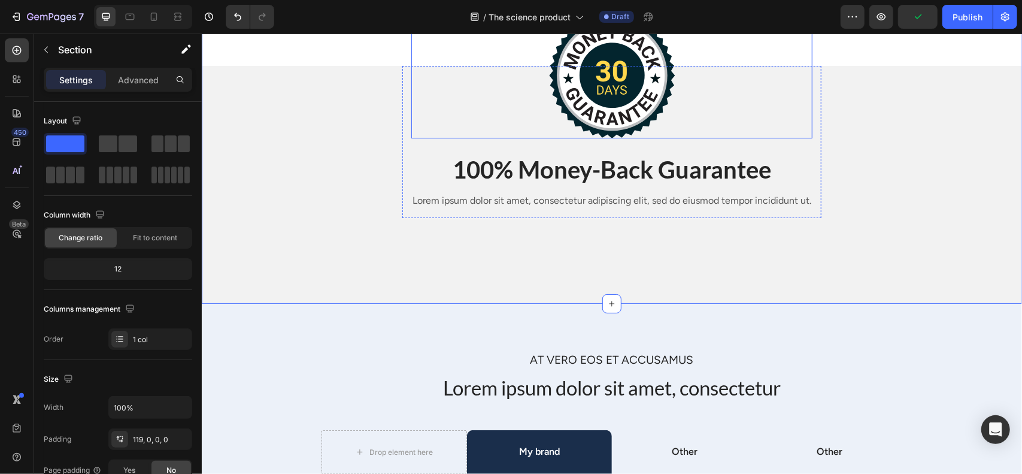
scroll to position [2794, 0]
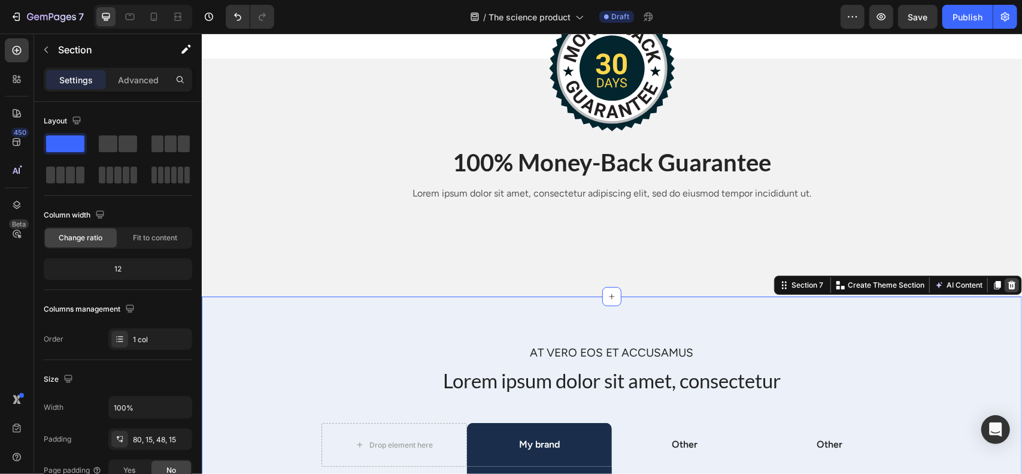
click at [1007, 289] on icon at bounding box center [1012, 285] width 10 height 10
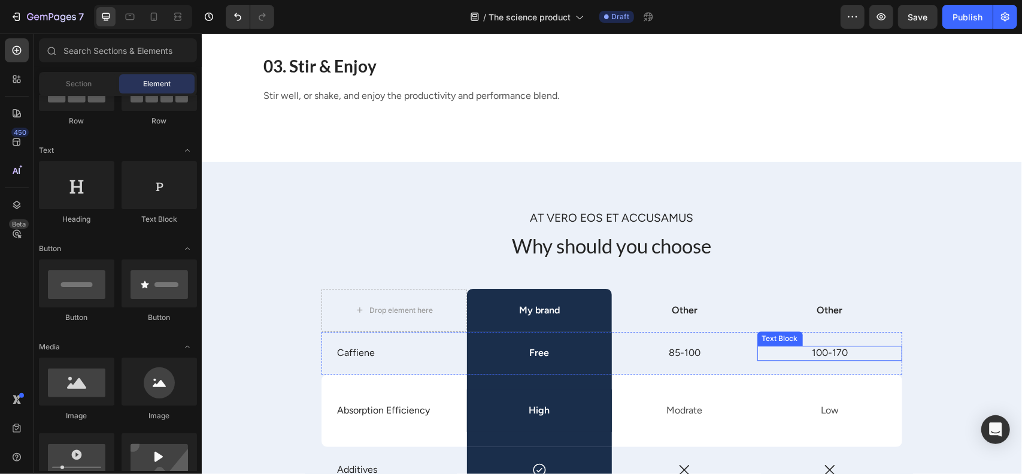
scroll to position [1909, 0]
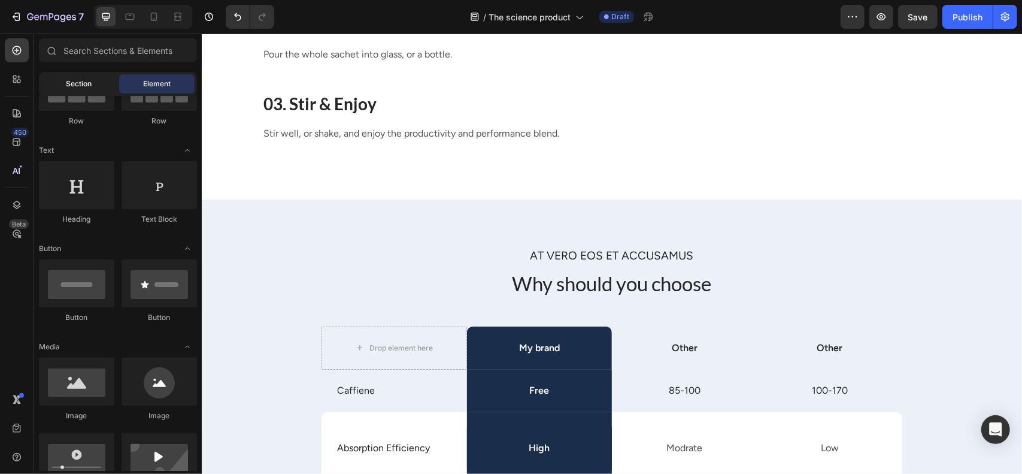
click at [61, 81] on div "Section" at bounding box center [78, 83] width 75 height 19
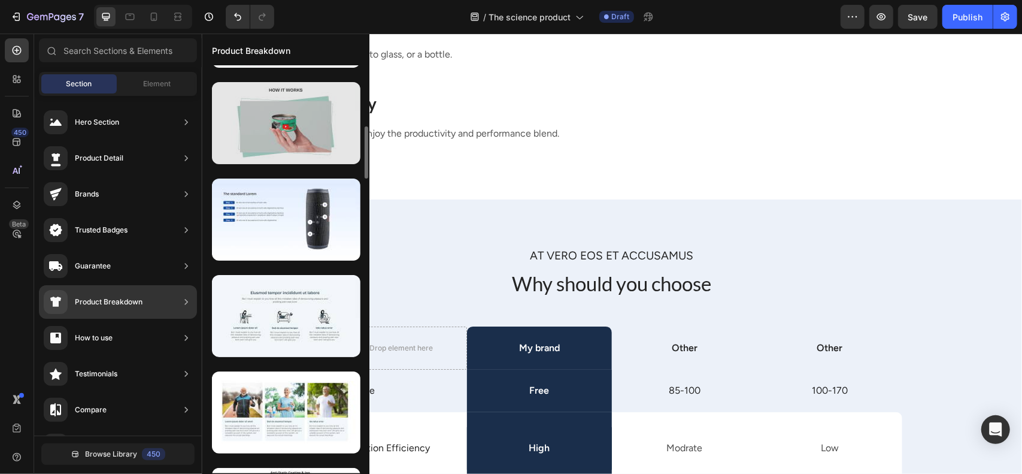
scroll to position [216, 0]
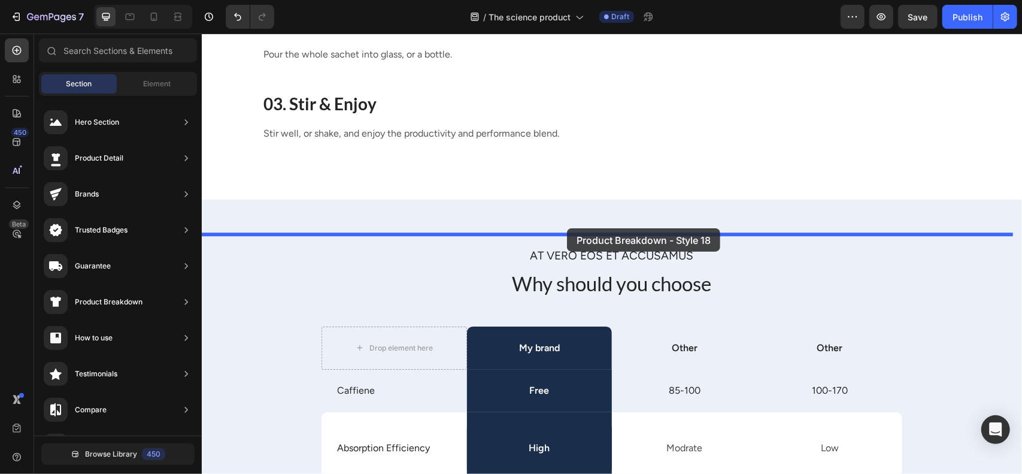
drag, startPoint x: 492, startPoint y: 326, endPoint x: 566, endPoint y: 228, distance: 123.3
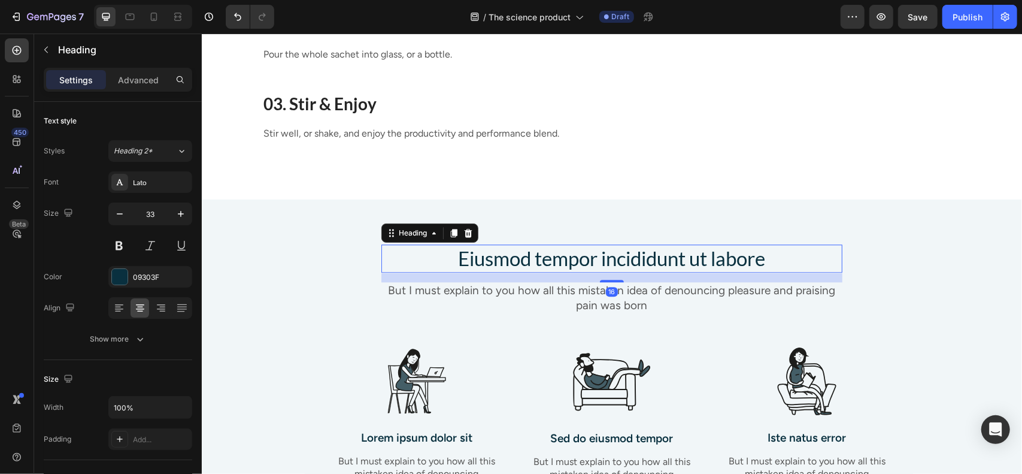
click at [592, 272] on h2 "Eiusmod tempor incididunt ut labore" at bounding box center [611, 258] width 461 height 28
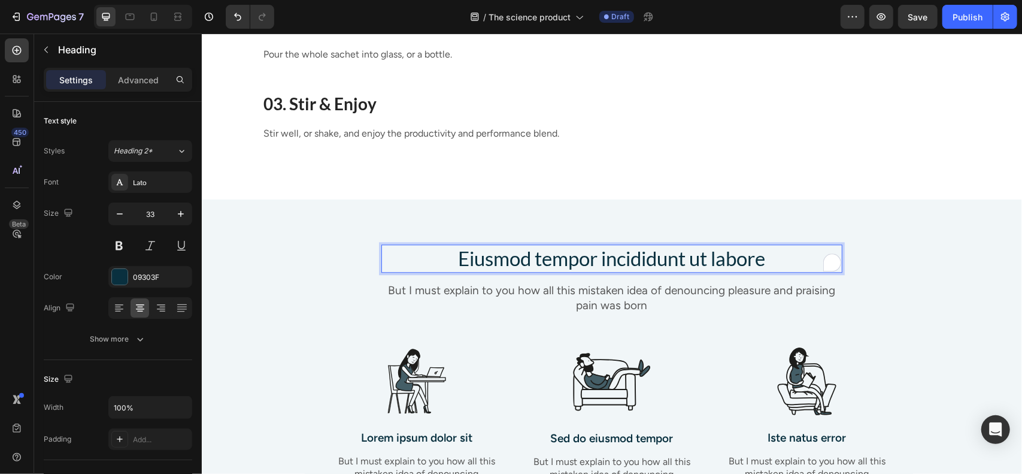
click at [592, 272] on h2 "Eiusmod tempor incididunt ut labore" at bounding box center [611, 258] width 461 height 28
click at [483, 271] on p "Eiusmod tempor incididunt ut labore" at bounding box center [611, 258] width 459 height 26
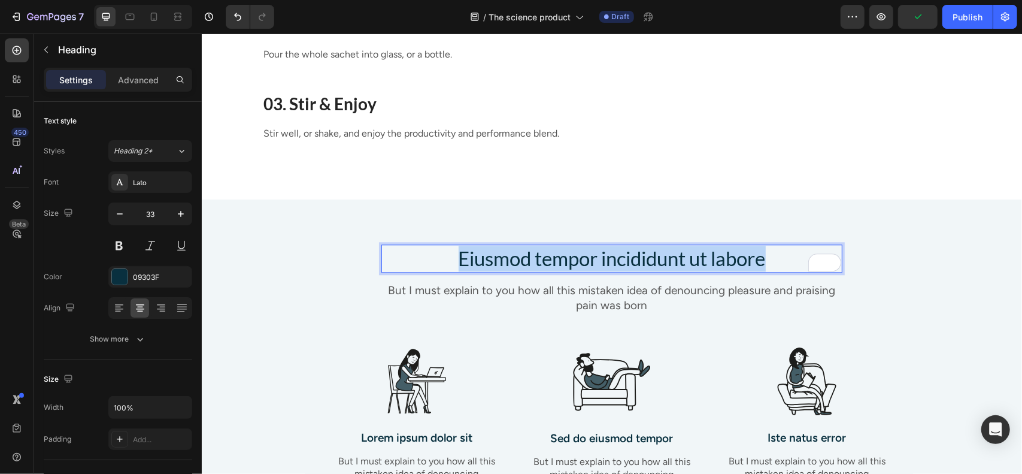
click at [483, 271] on p "Eiusmod tempor incididunt ut labore" at bounding box center [611, 258] width 459 height 26
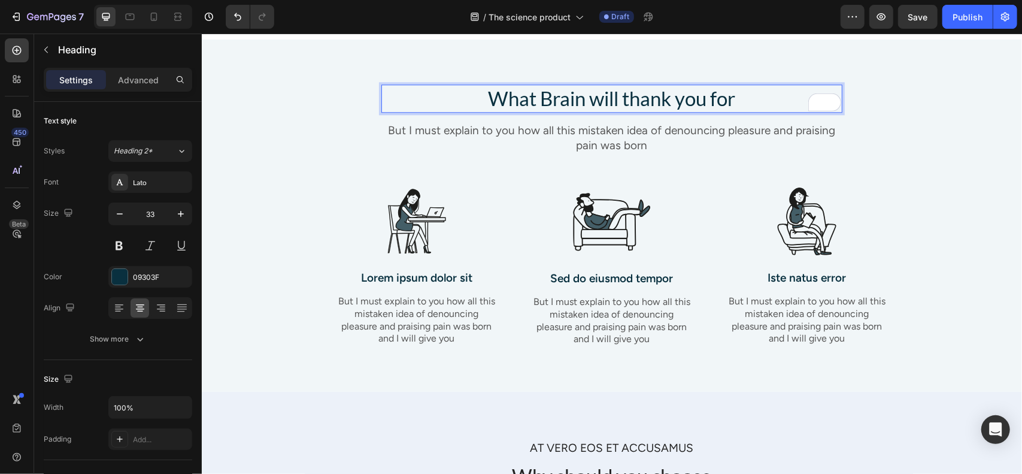
scroll to position [2073, 0]
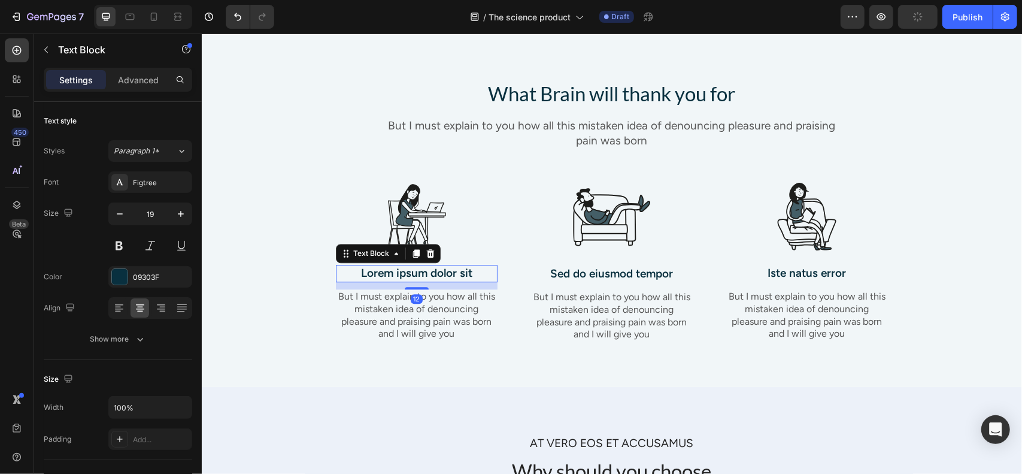
click at [432, 280] on p "Lorem ipsum dolor sit" at bounding box center [416, 272] width 159 height 15
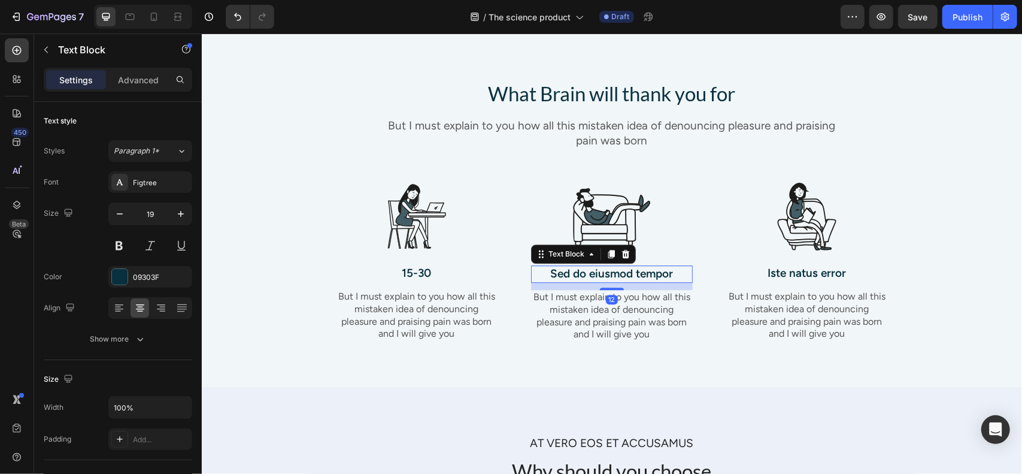
click at [561, 281] on p "Sed do eiusmod tempor" at bounding box center [611, 273] width 159 height 15
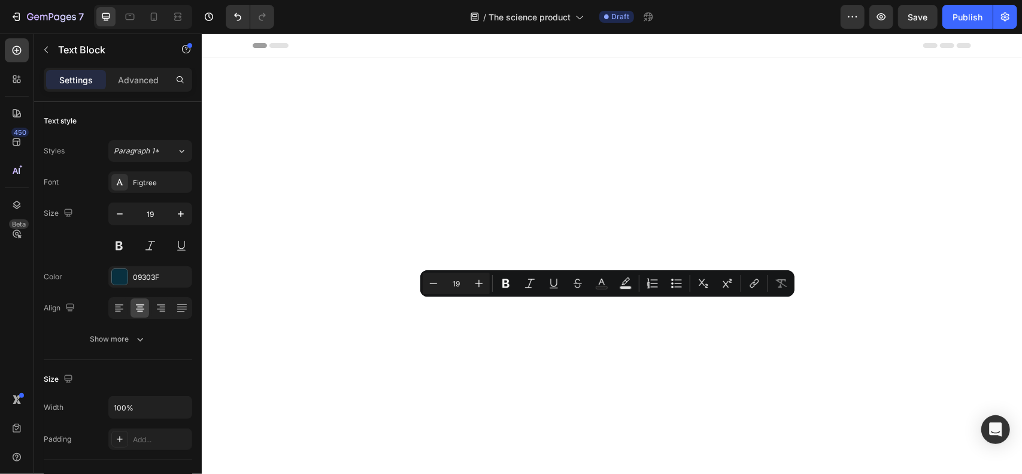
scroll to position [2073, 0]
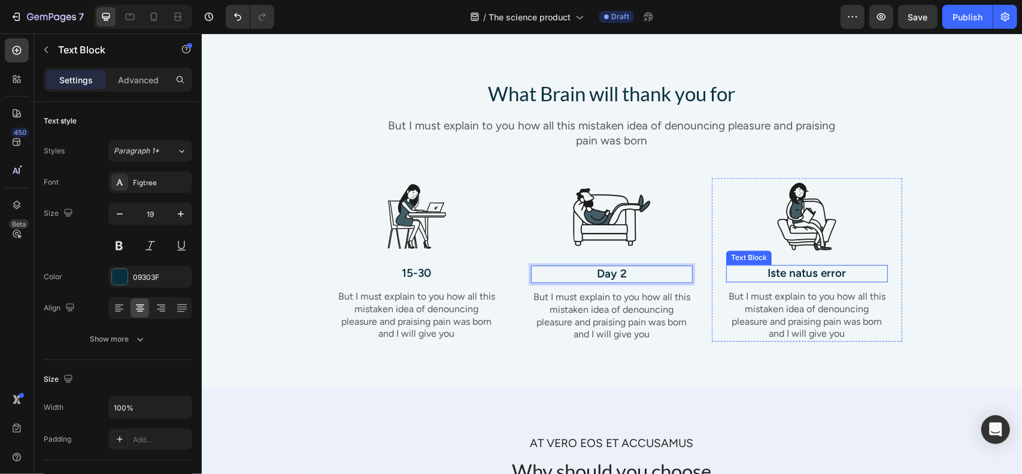
click at [777, 280] on p "Iste natus error" at bounding box center [806, 272] width 159 height 15
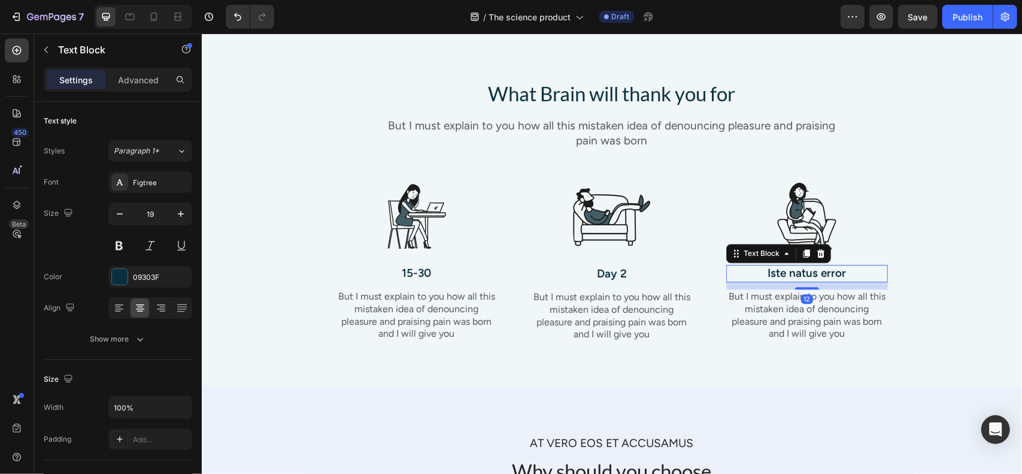
click at [777, 280] on p "Iste natus error" at bounding box center [806, 272] width 159 height 15
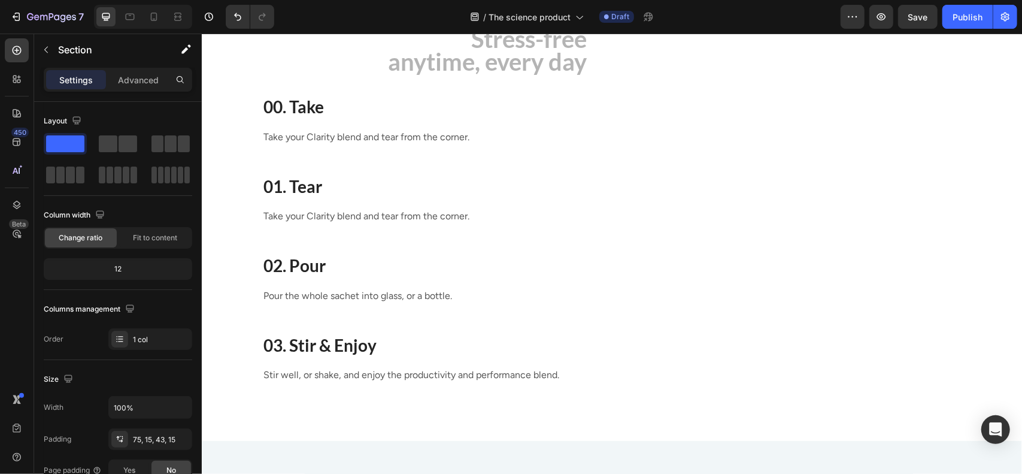
scroll to position [1689, 0]
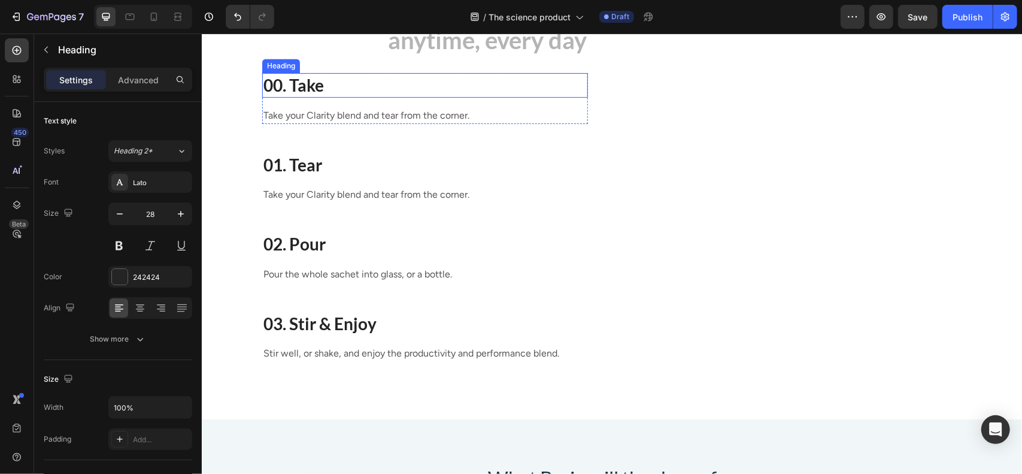
click at [304, 81] on h3 "00. Take" at bounding box center [425, 84] width 326 height 24
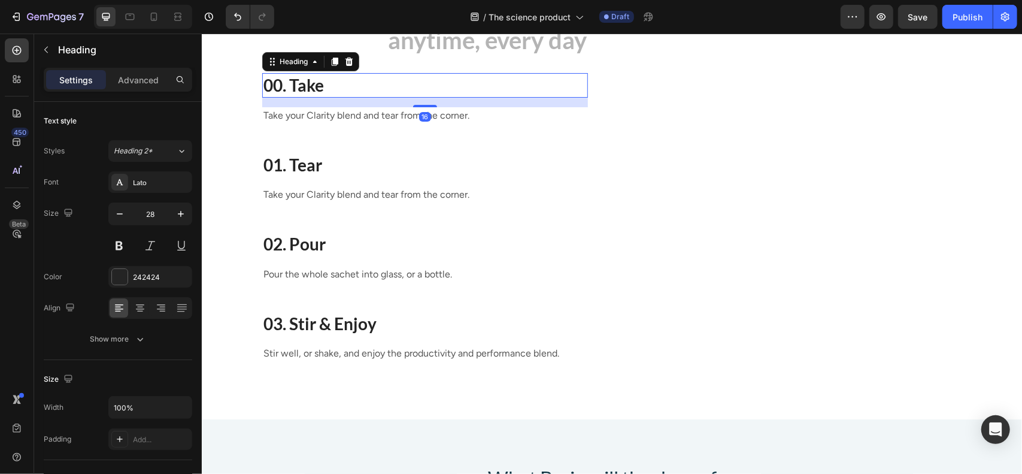
click at [304, 81] on h3 "00. Take" at bounding box center [425, 84] width 326 height 24
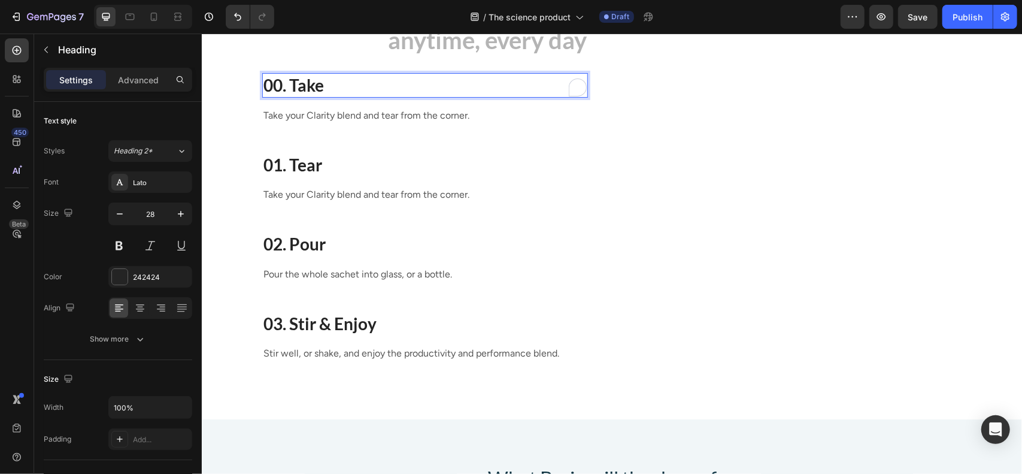
click at [304, 81] on p "00. Take" at bounding box center [424, 85] width 323 height 22
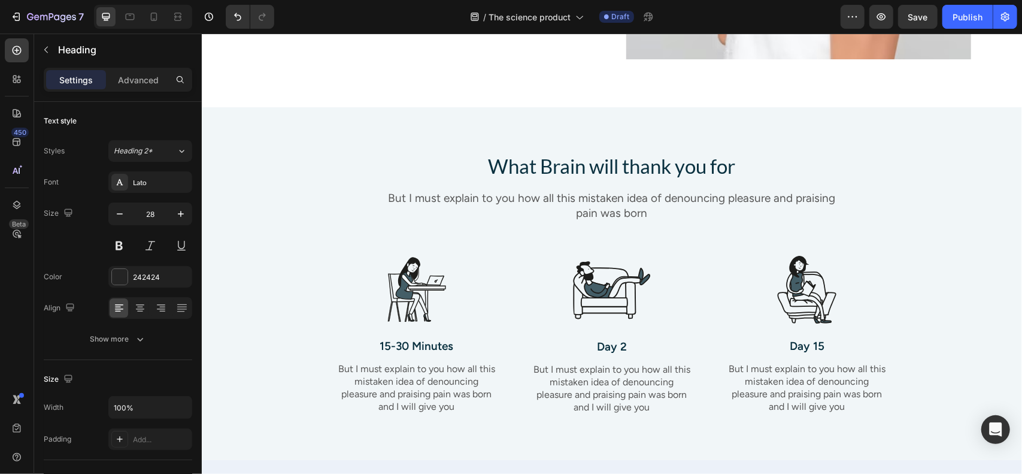
scroll to position [2069, 0]
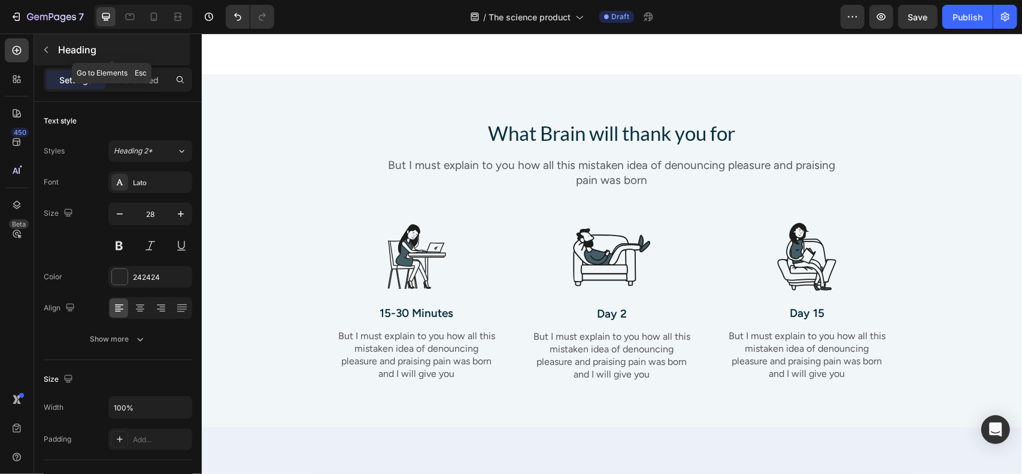
click at [61, 44] on p "Heading" at bounding box center [122, 50] width 129 height 14
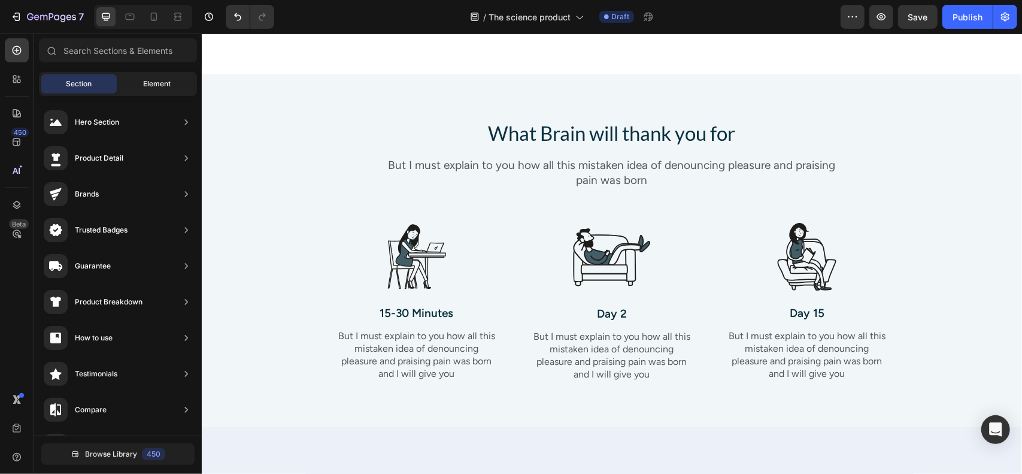
click at [141, 87] on div "Element" at bounding box center [156, 83] width 75 height 19
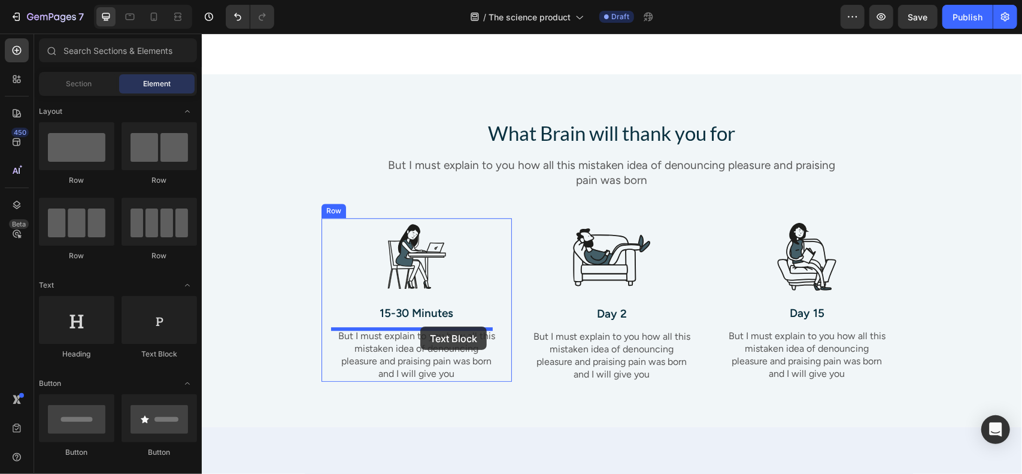
drag, startPoint x: 341, startPoint y: 230, endPoint x: 420, endPoint y: 325, distance: 123.8
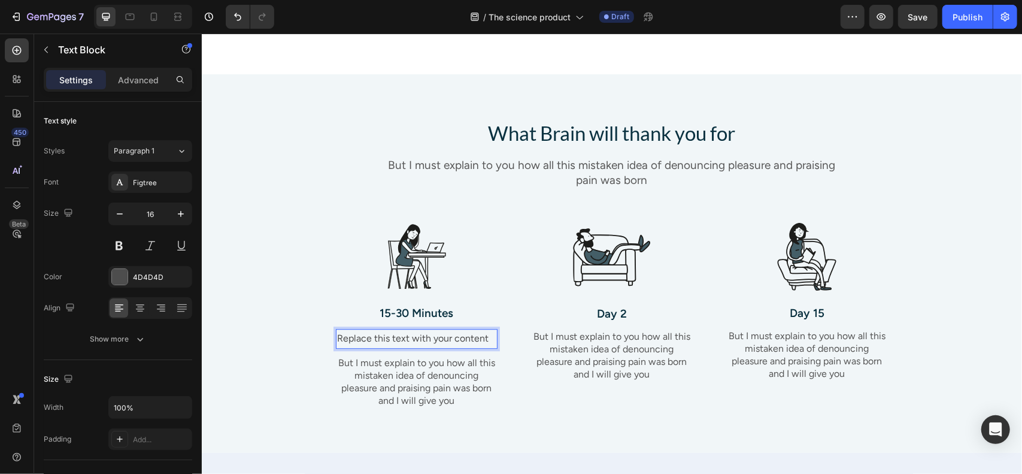
click at [396, 343] on div "Replace this text with your content" at bounding box center [416, 338] width 162 height 20
click at [396, 343] on p "Replace this text with your content" at bounding box center [416, 337] width 159 height 17
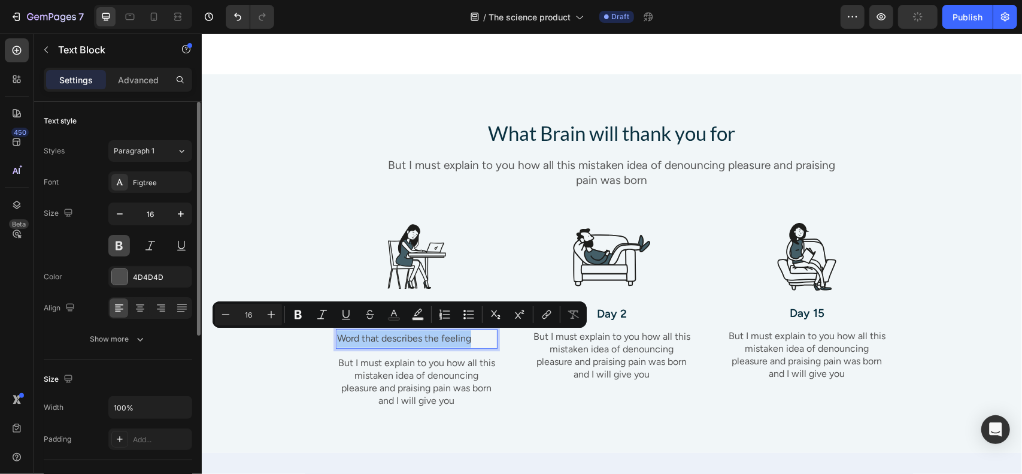
click at [126, 245] on button at bounding box center [119, 246] width 22 height 22
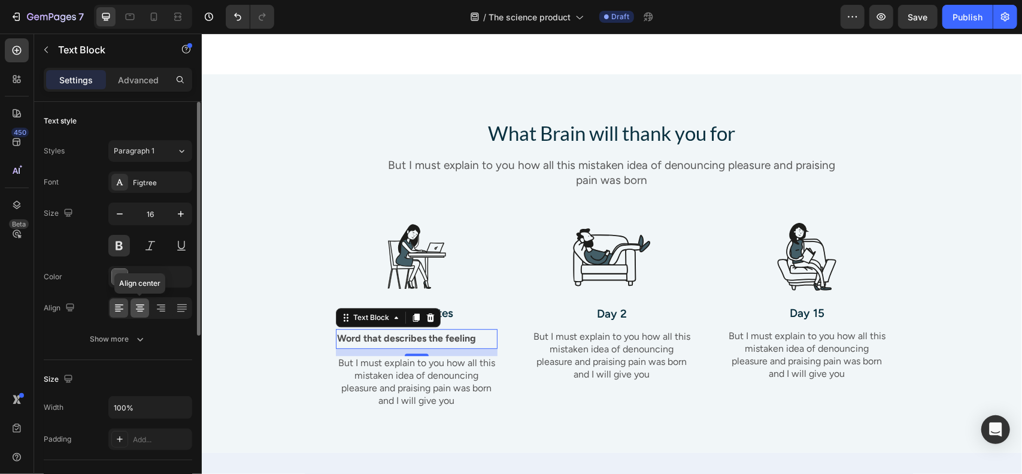
click at [142, 308] on icon at bounding box center [140, 308] width 8 height 1
click at [408, 319] on div at bounding box center [415, 317] width 14 height 14
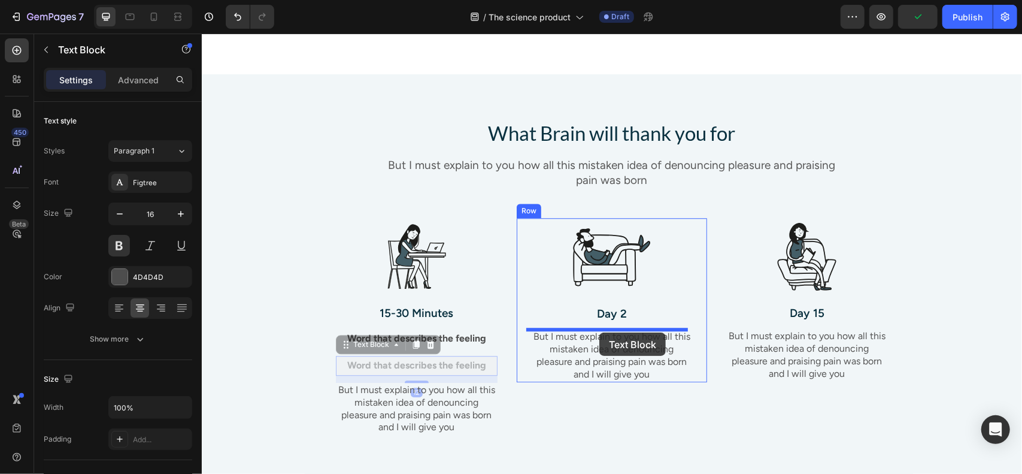
drag, startPoint x: 378, startPoint y: 338, endPoint x: 599, endPoint y: 332, distance: 221.1
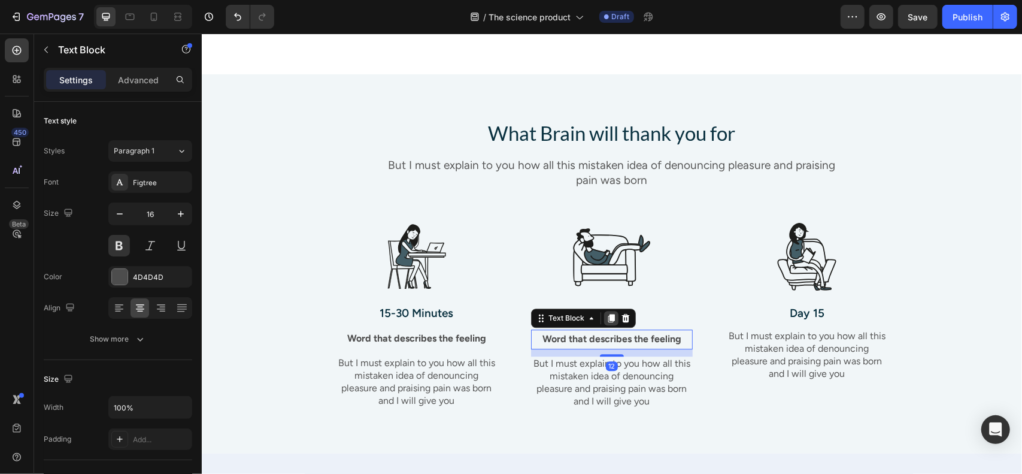
click at [611, 319] on div at bounding box center [611, 317] width 14 height 14
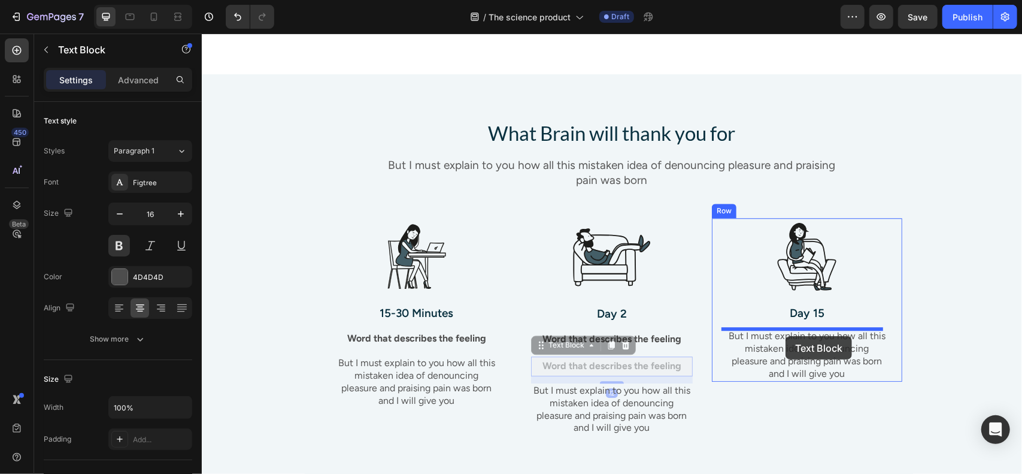
drag, startPoint x: 569, startPoint y: 349, endPoint x: 785, endPoint y: 335, distance: 216.6
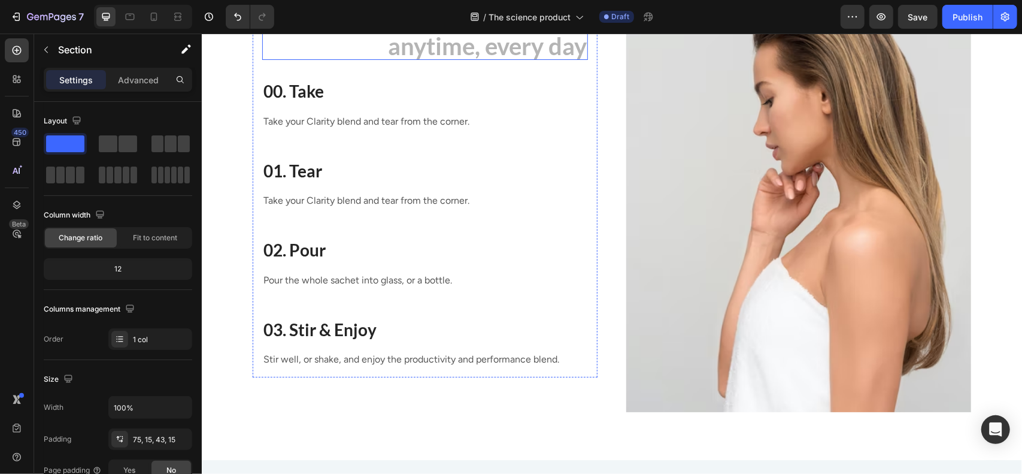
scroll to position [1664, 0]
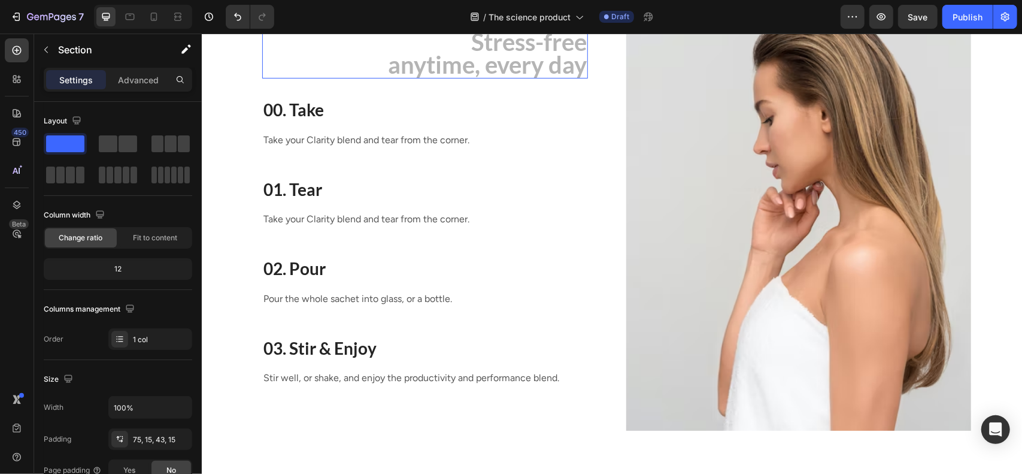
click at [485, 70] on strong "anytime, every day" at bounding box center [486, 64] width 199 height 29
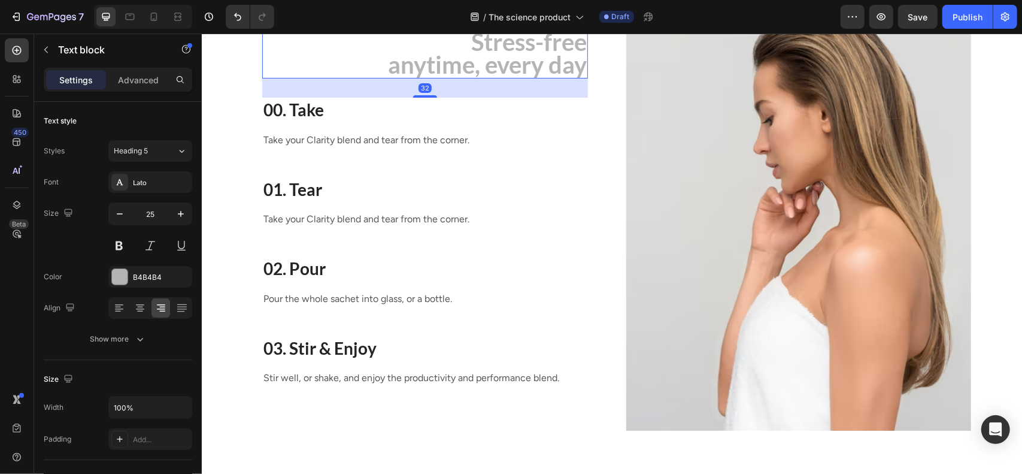
click at [485, 70] on strong "anytime, every day" at bounding box center [486, 64] width 199 height 29
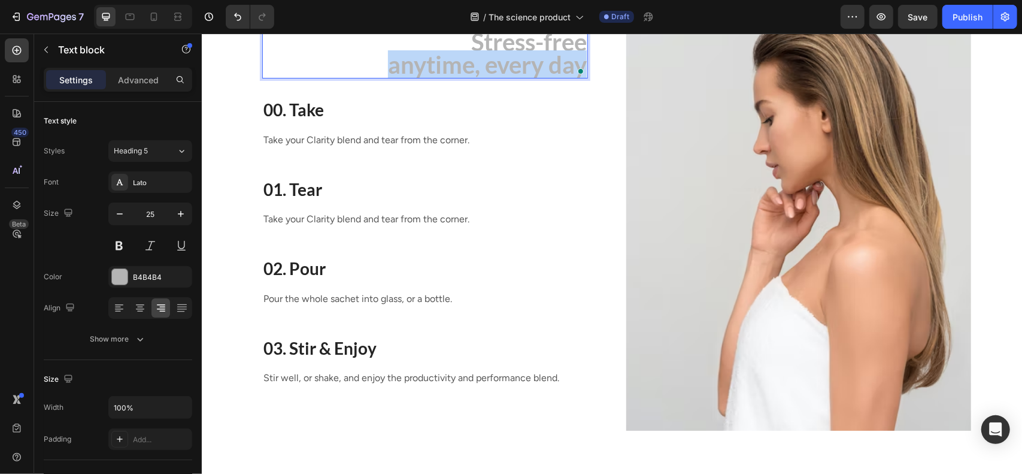
click at [485, 70] on strong "anytime, every day" at bounding box center [486, 64] width 199 height 29
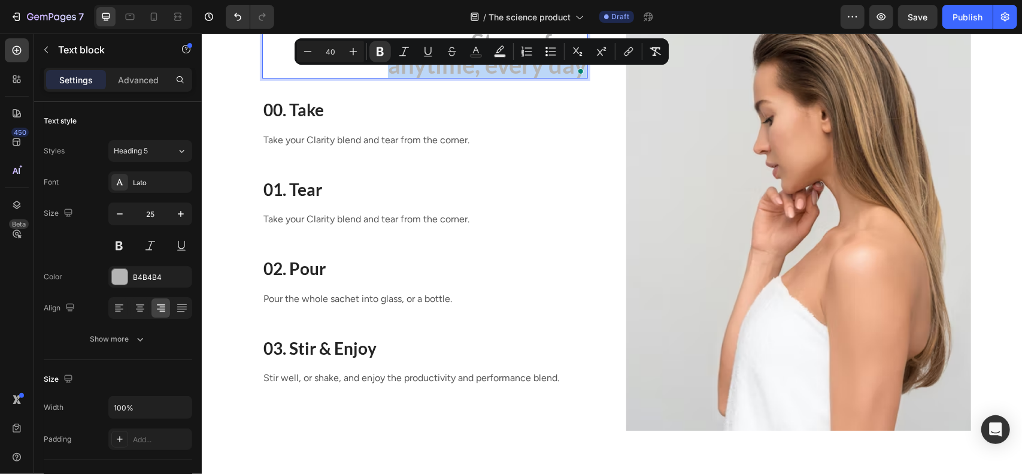
scroll to position [1580, 0]
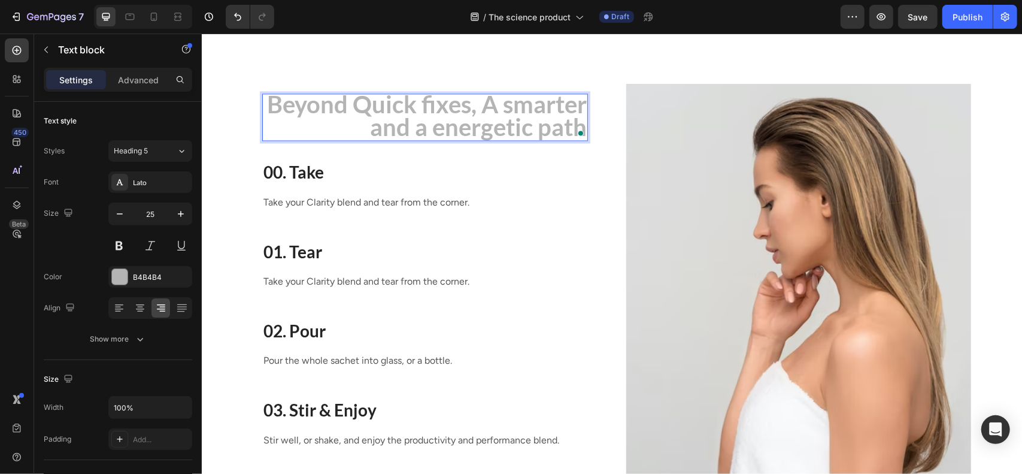
click at [424, 123] on strong "Beyond Quick fixes, A smarter and a energetic path" at bounding box center [427, 115] width 320 height 52
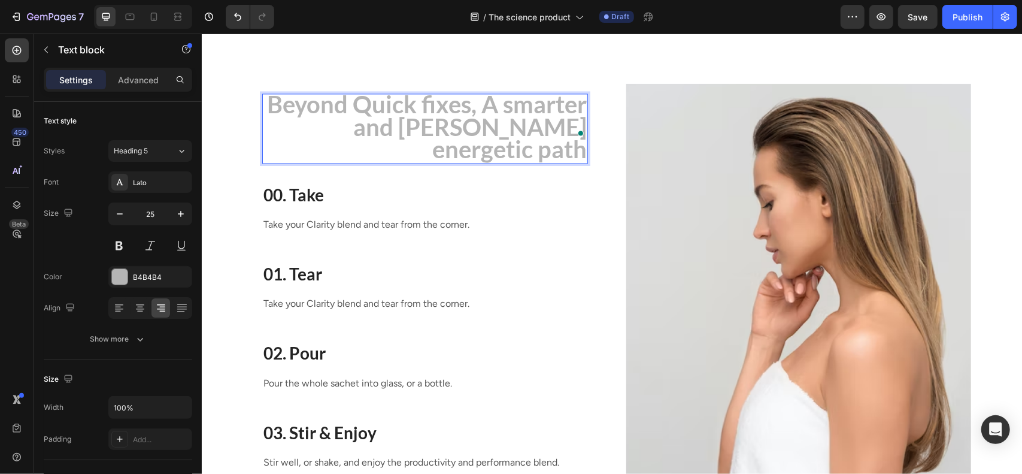
click at [393, 125] on strong "Beyond Quick fixes, A smarter and moren energetic path" at bounding box center [427, 126] width 320 height 74
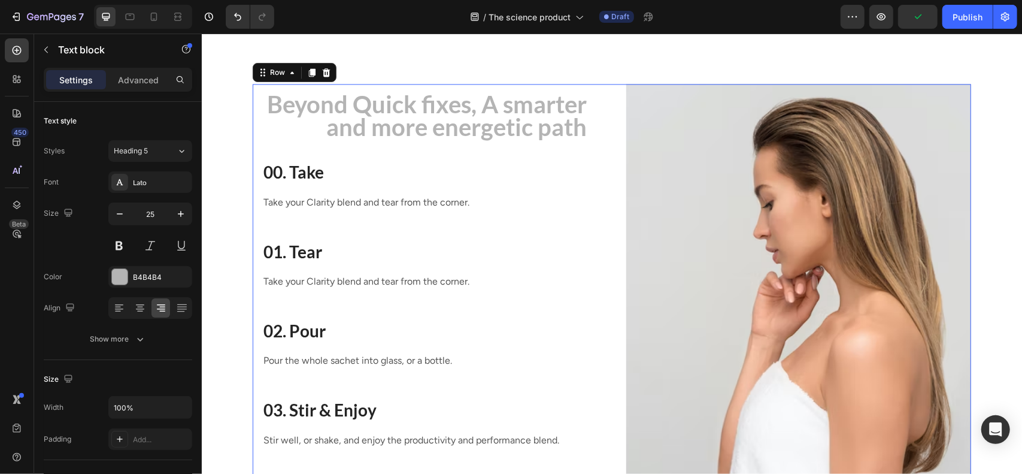
click at [602, 136] on div "Beyond Quick fixes, A smarter and more energetic path Text block 00. Take Headi…" at bounding box center [611, 299] width 719 height 432
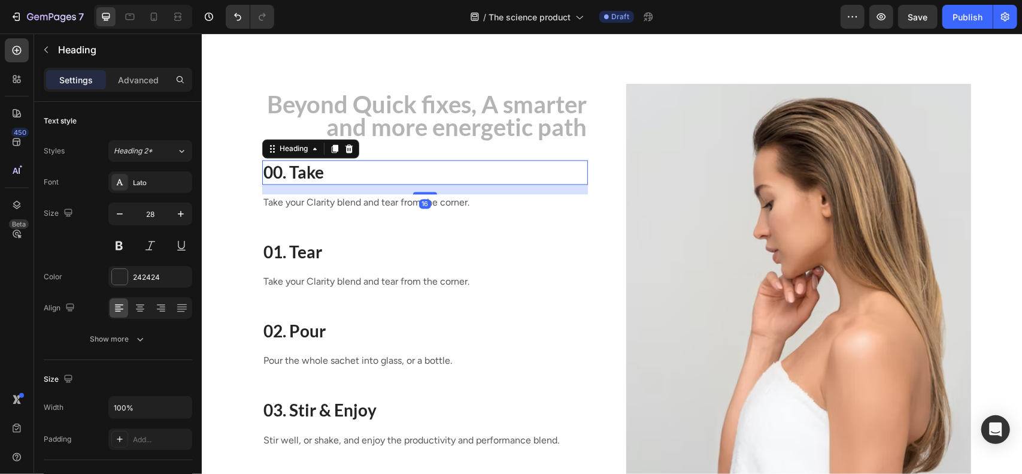
click at [307, 165] on h3 "00. Take" at bounding box center [425, 171] width 326 height 24
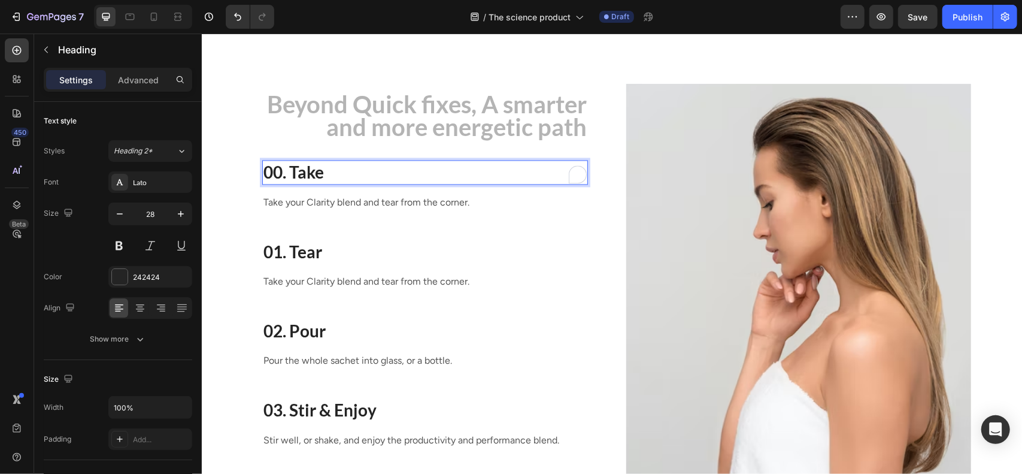
click at [307, 165] on p "00. Take" at bounding box center [424, 172] width 323 height 22
click at [313, 181] on p "Word/Line that can endeavor" at bounding box center [424, 172] width 323 height 22
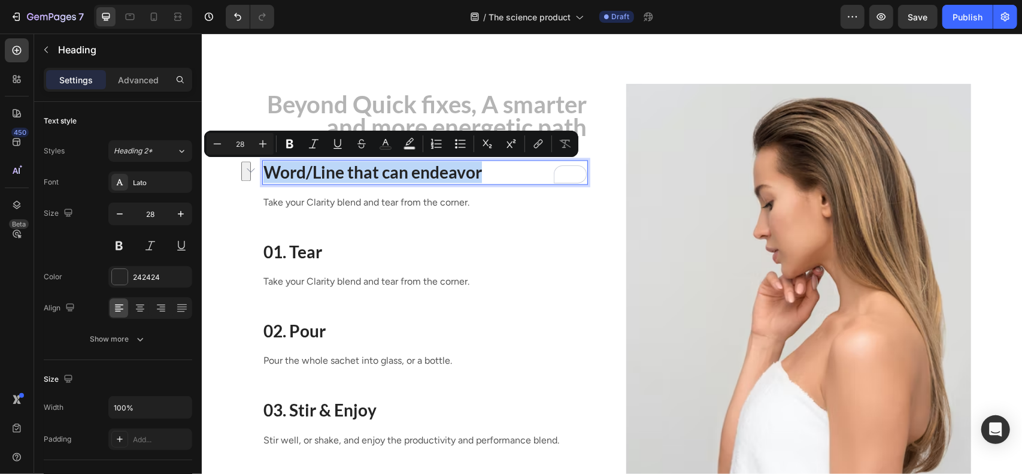
copy p "Word/Line that can endeavor"
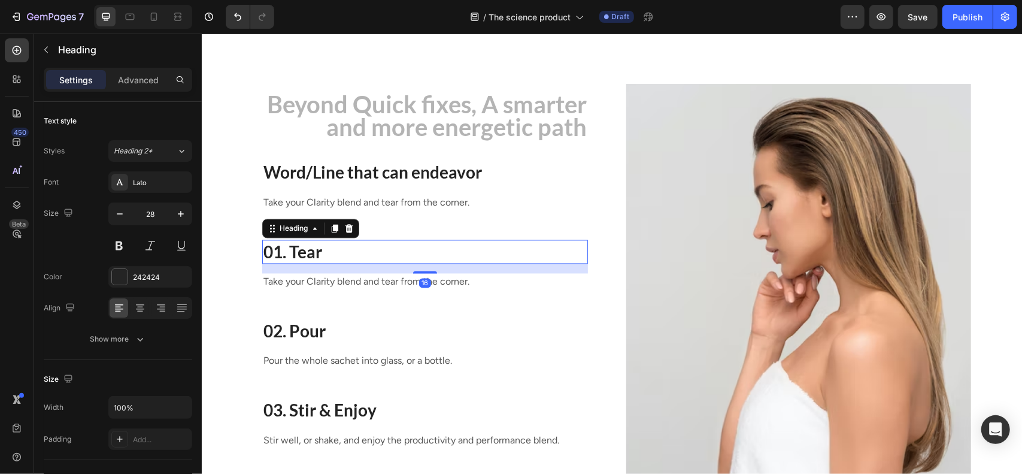
click at [290, 244] on h3 "01. Tear" at bounding box center [425, 251] width 326 height 24
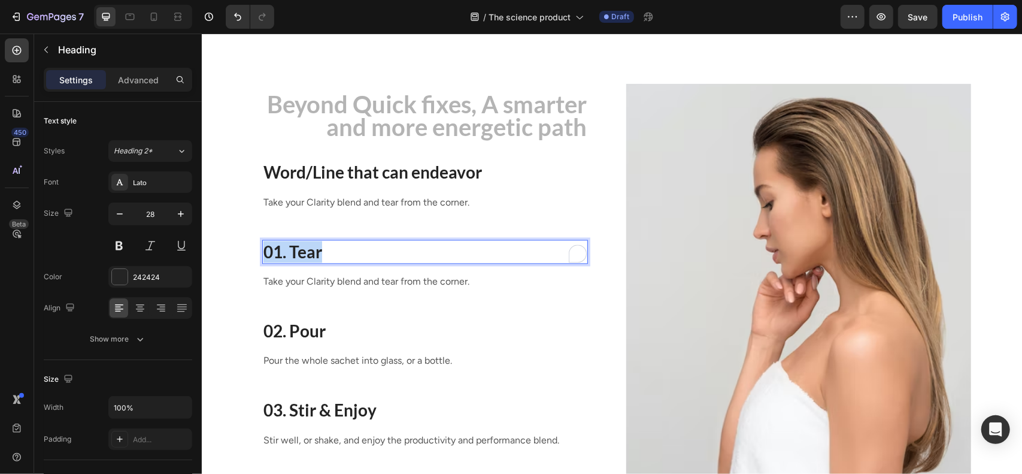
click at [290, 244] on p "01. Tear" at bounding box center [424, 251] width 323 height 22
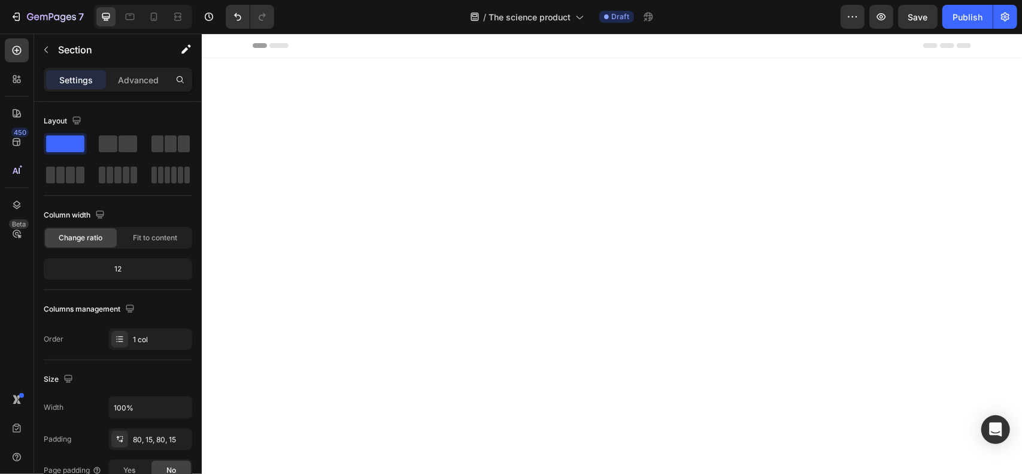
scroll to position [3330, 0]
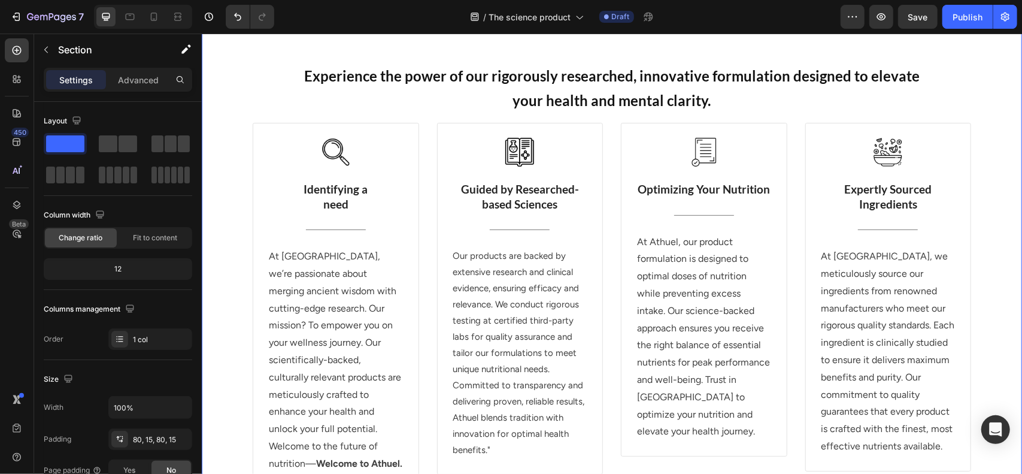
click at [1008, 6] on icon at bounding box center [1012, 2] width 8 height 8
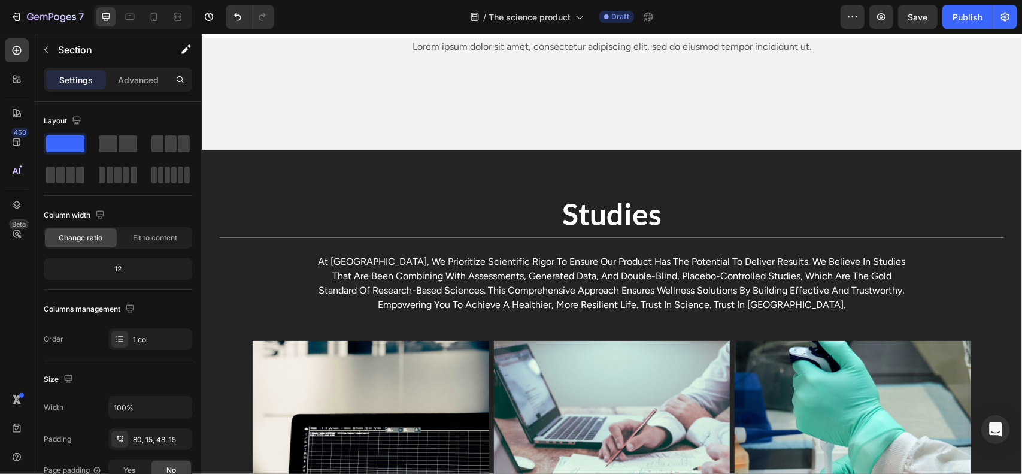
scroll to position [3184, 0]
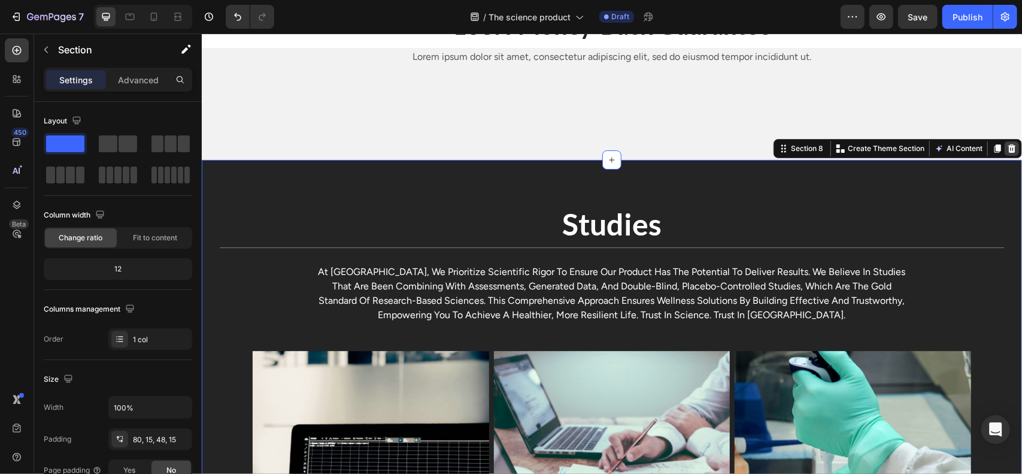
click at [1007, 153] on icon at bounding box center [1012, 148] width 10 height 10
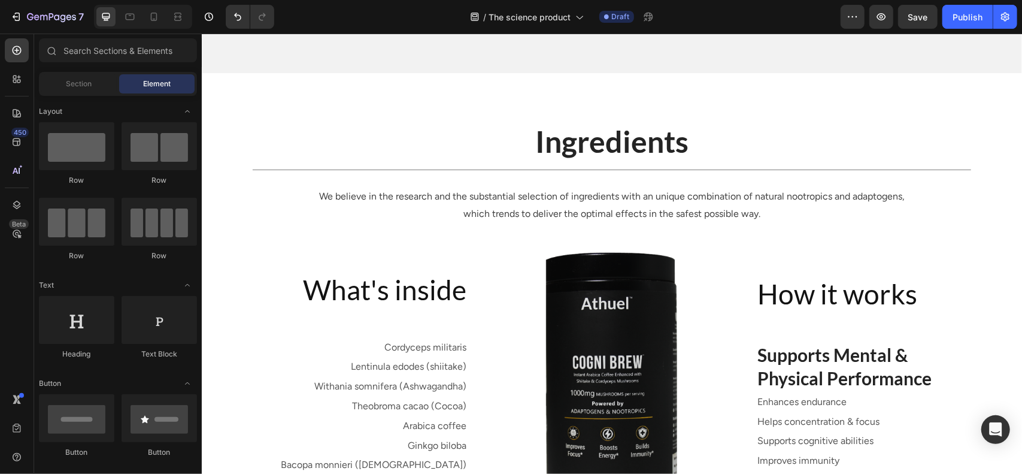
scroll to position [3271, 0]
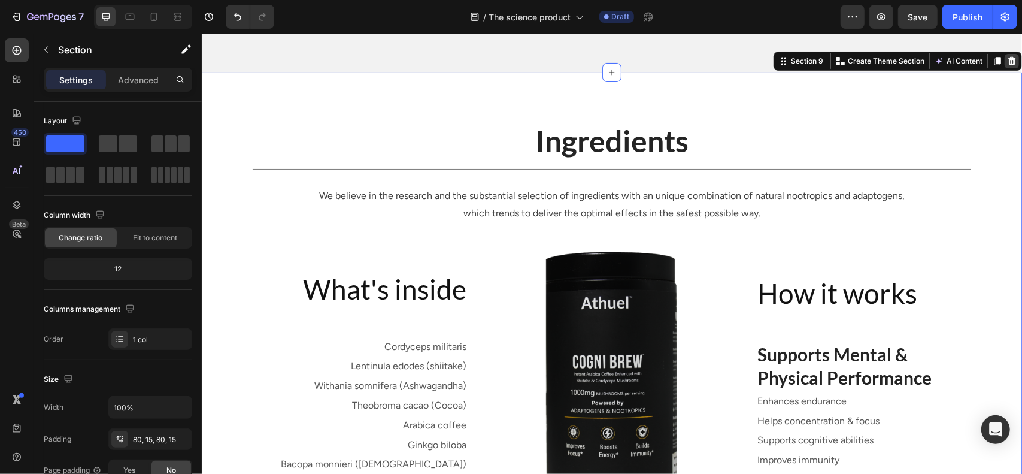
click at [1008, 68] on div at bounding box center [1011, 60] width 14 height 14
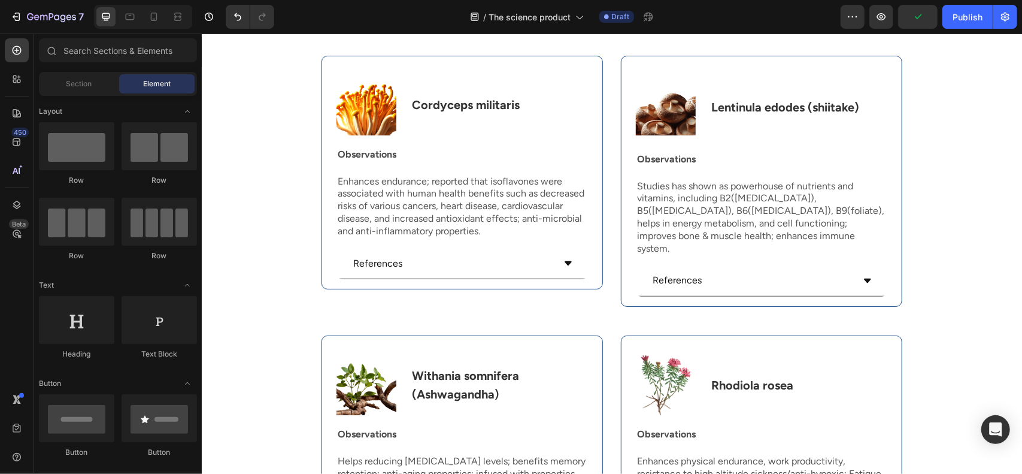
scroll to position [3403, 0]
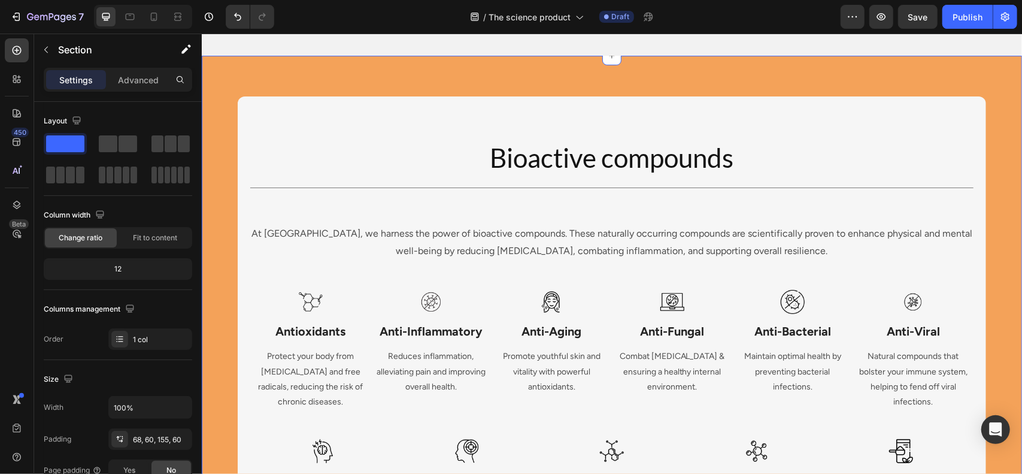
scroll to position [3287, 0]
click at [1003, 216] on div "Bioactive compounds Heading Title Line At Athuel, we harness the power of bioac…" at bounding box center [611, 401] width 820 height 691
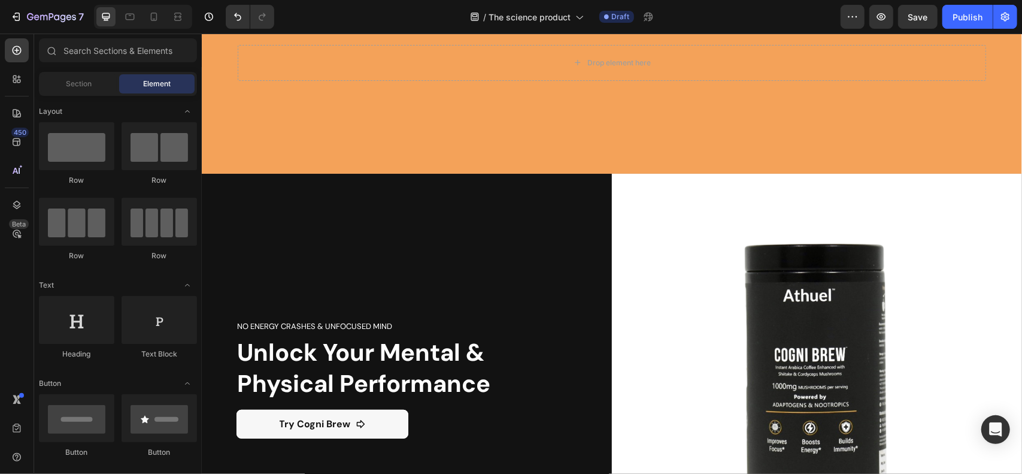
scroll to position [3336, 0]
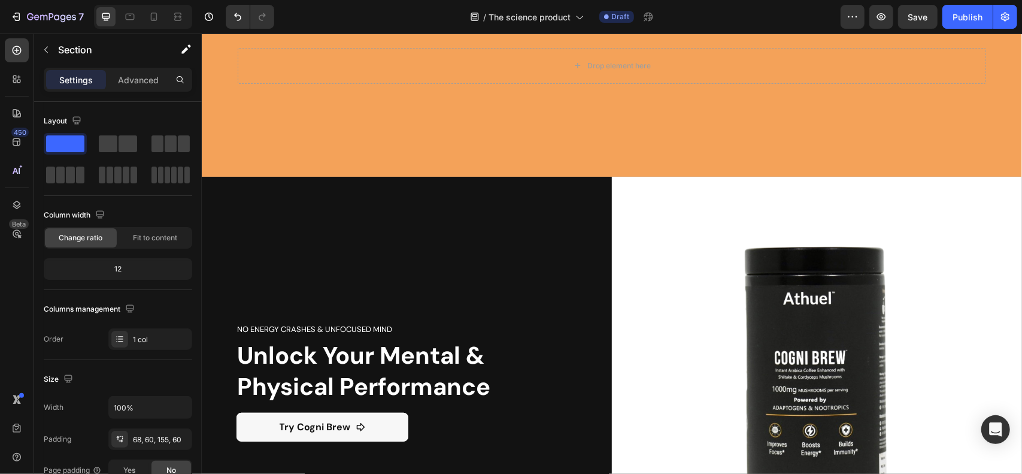
click at [938, 163] on div "Drop element here Section 12" at bounding box center [611, 91] width 820 height 169
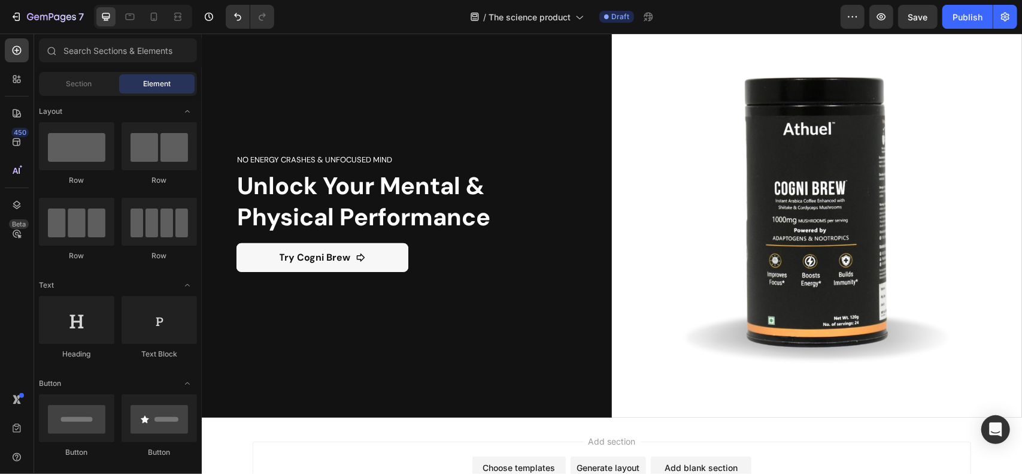
click at [938, 163] on img at bounding box center [816, 212] width 410 height 410
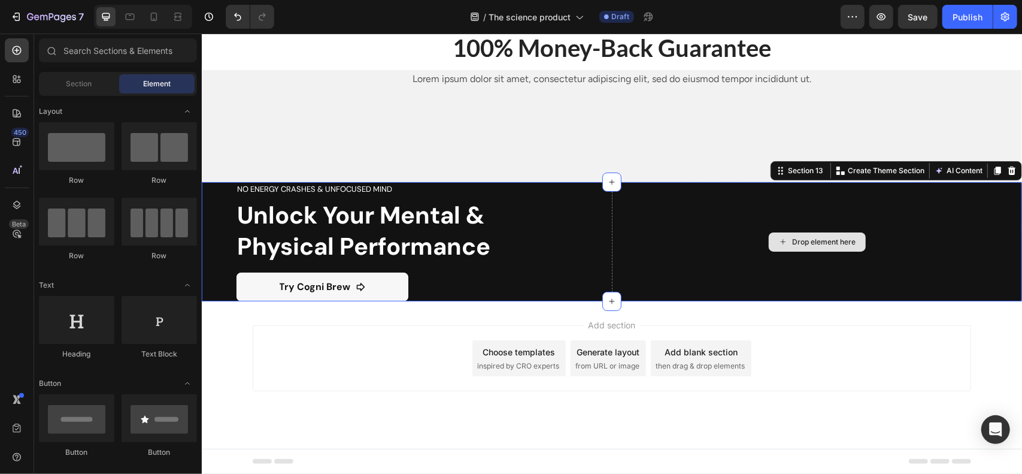
click at [919, 196] on div "Drop element here" at bounding box center [816, 241] width 410 height 120
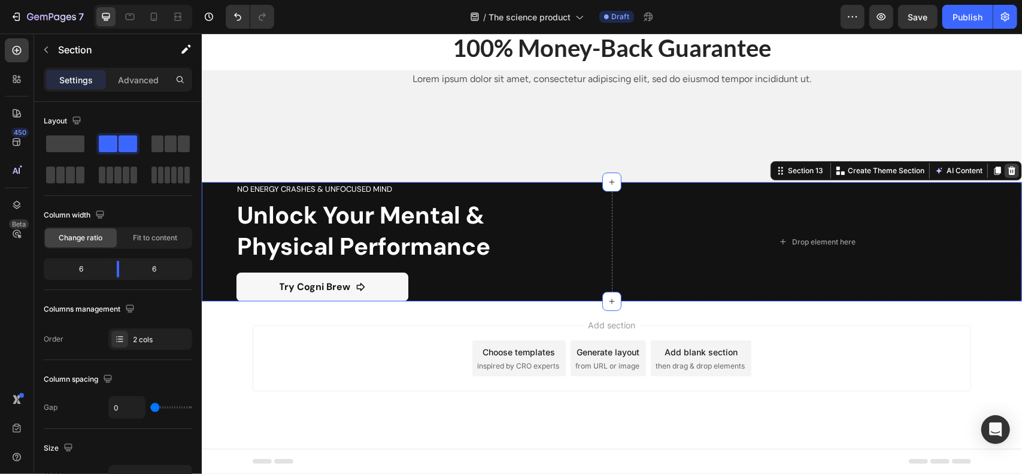
click at [1008, 172] on div at bounding box center [1011, 170] width 14 height 14
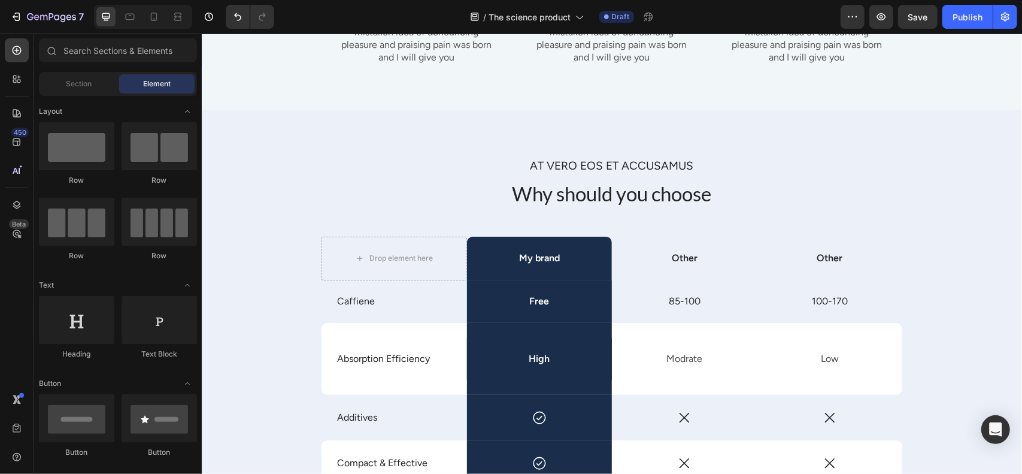
scroll to position [2087, 0]
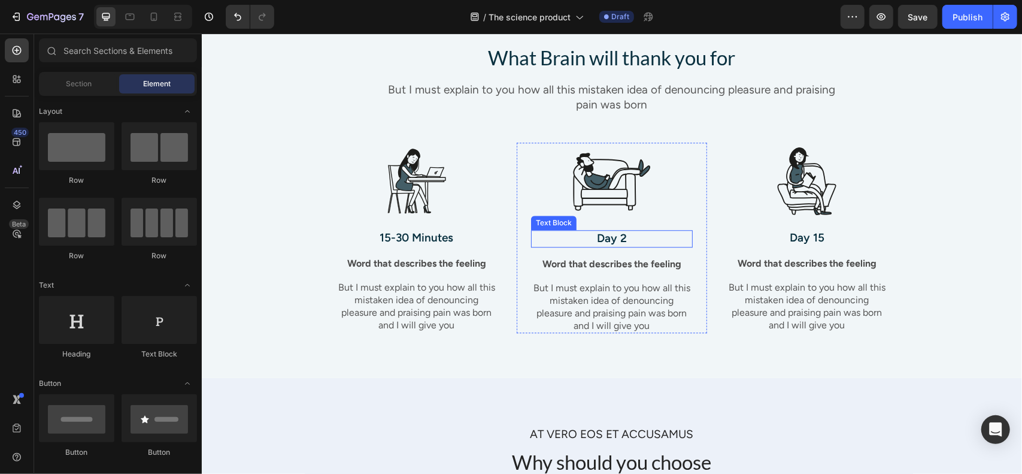
click at [609, 246] on p "Day 2" at bounding box center [611, 238] width 159 height 15
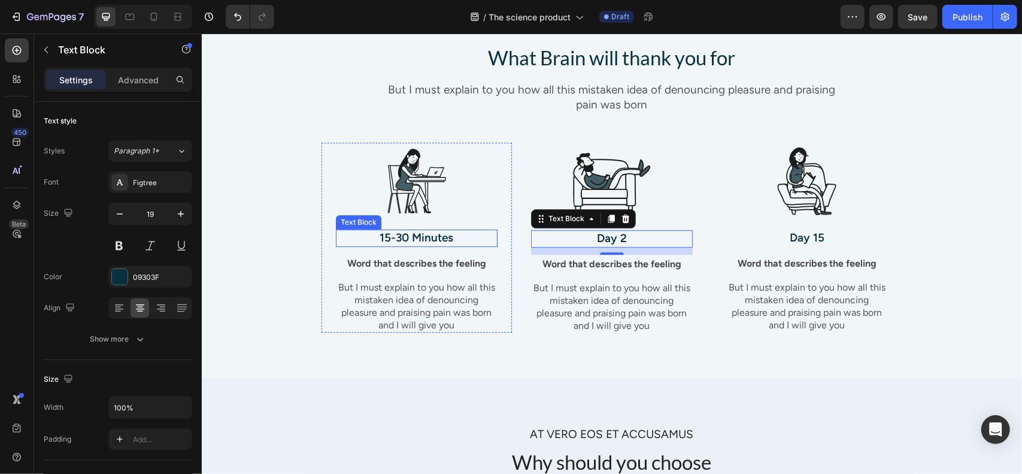
click at [438, 245] on p "15-30 Minutes" at bounding box center [416, 237] width 159 height 15
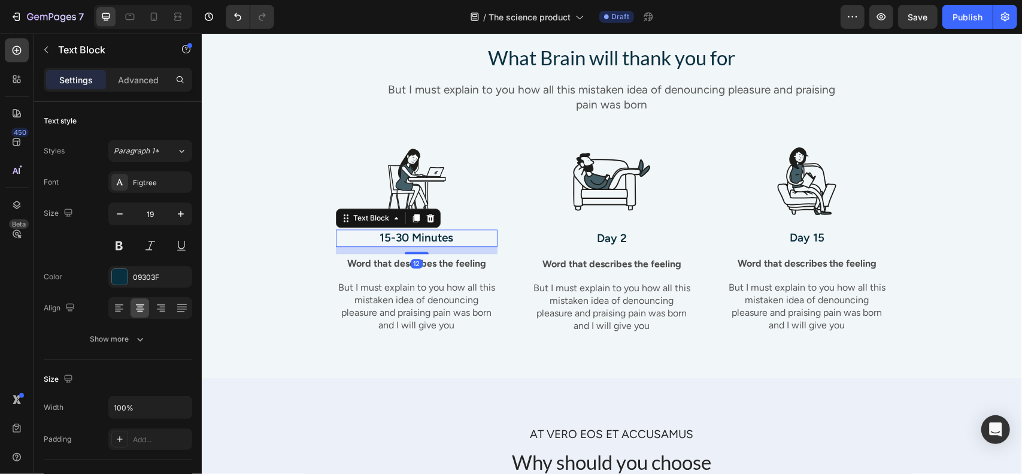
click at [438, 245] on p "15-30 Minutes" at bounding box center [416, 237] width 159 height 15
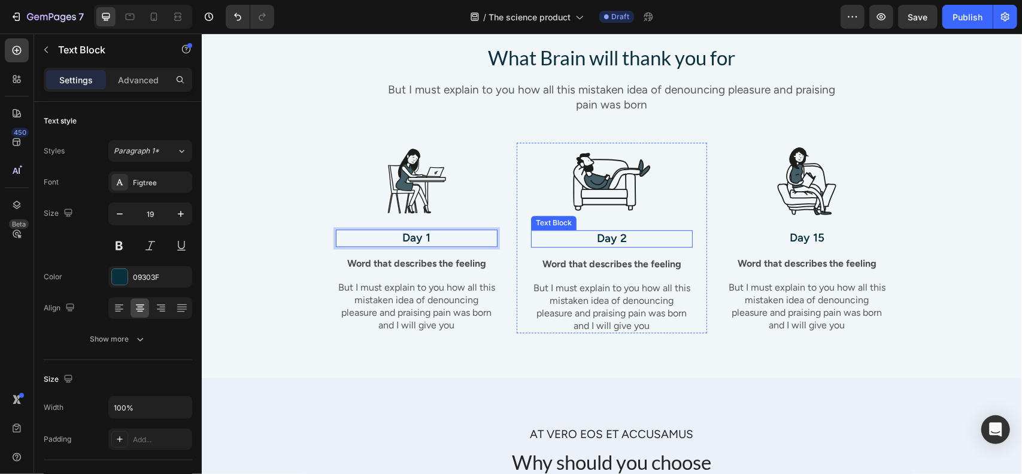
click at [617, 246] on p "Day 2" at bounding box center [611, 238] width 159 height 15
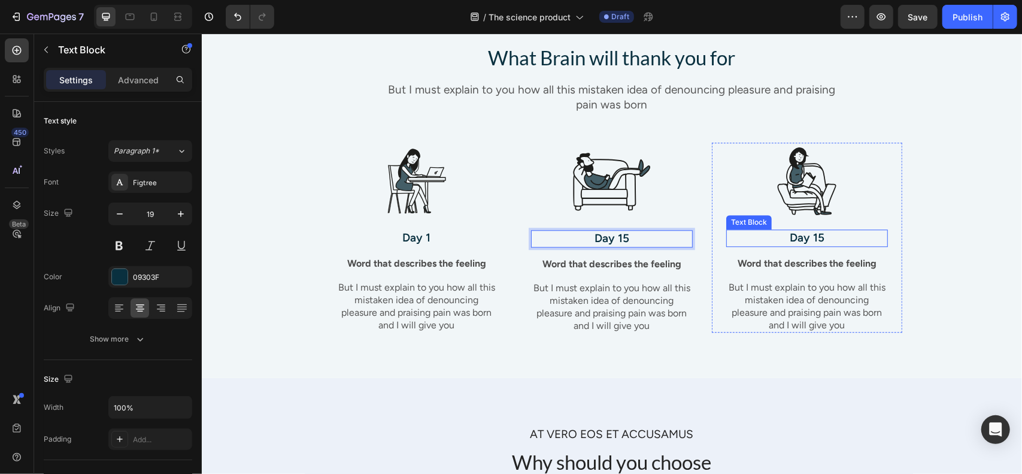
click at [803, 245] on p "Day 15" at bounding box center [806, 237] width 159 height 15
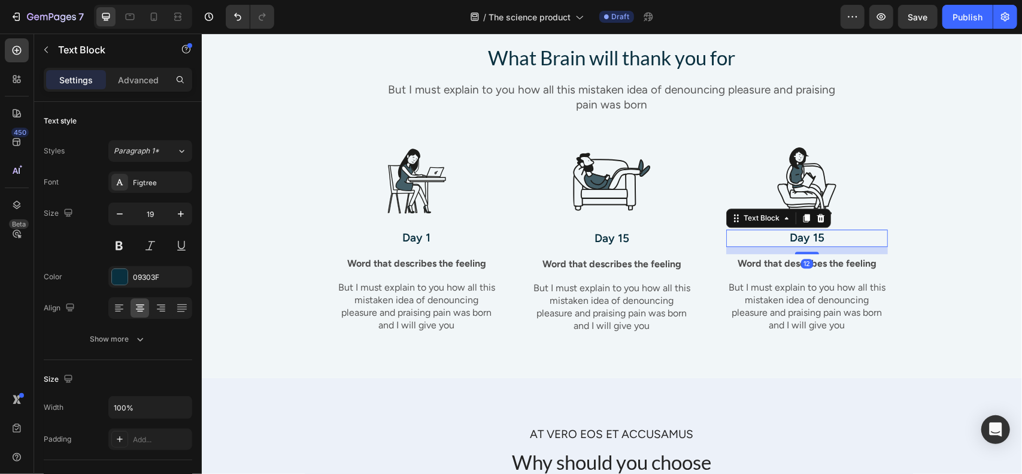
click at [803, 245] on p "Day 15" at bounding box center [806, 237] width 159 height 15
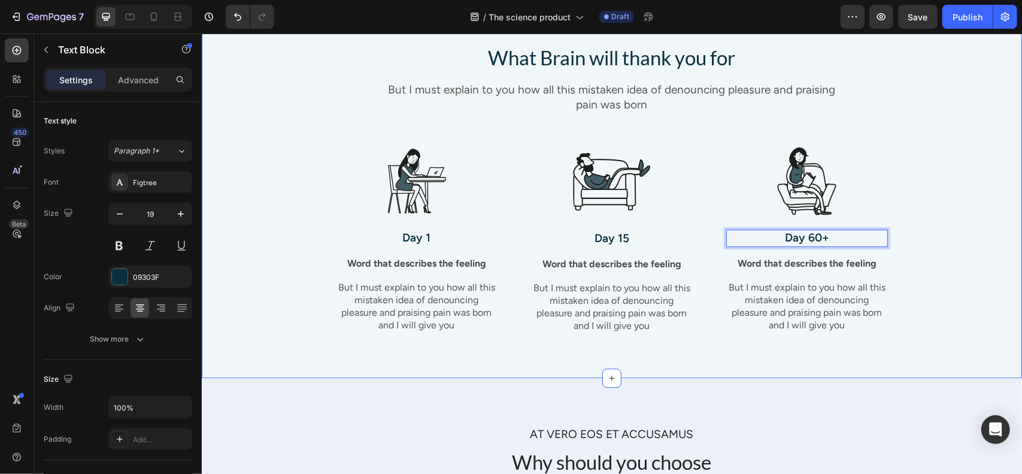
click at [965, 340] on div "What Brain will thank you for Heading But I must explain to you how all this mi…" at bounding box center [611, 197] width 803 height 308
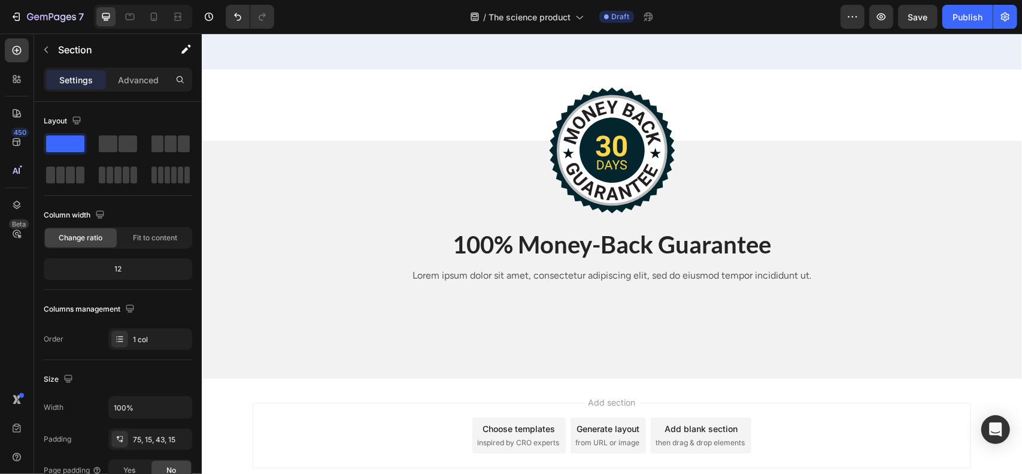
scroll to position [3179, 0]
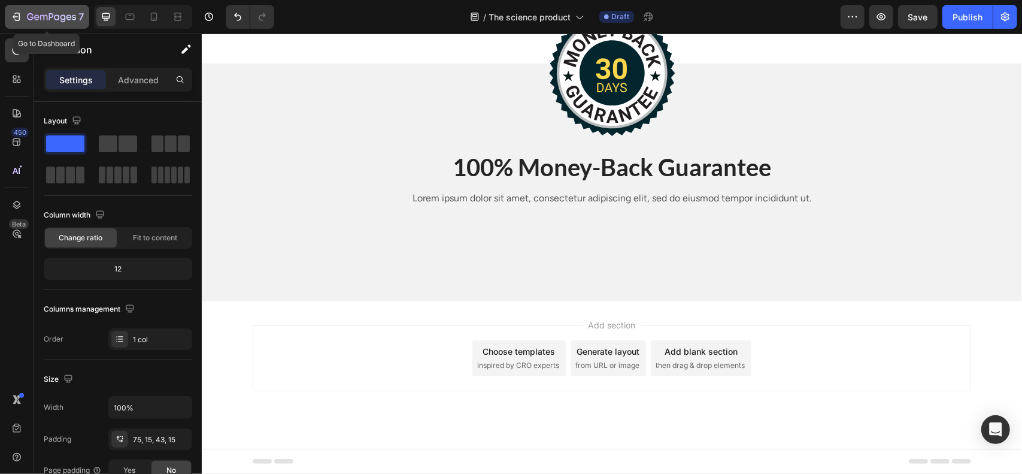
click at [59, 17] on icon "button" at bounding box center [56, 16] width 5 height 5
